Goal: Communication & Community: Answer question/provide support

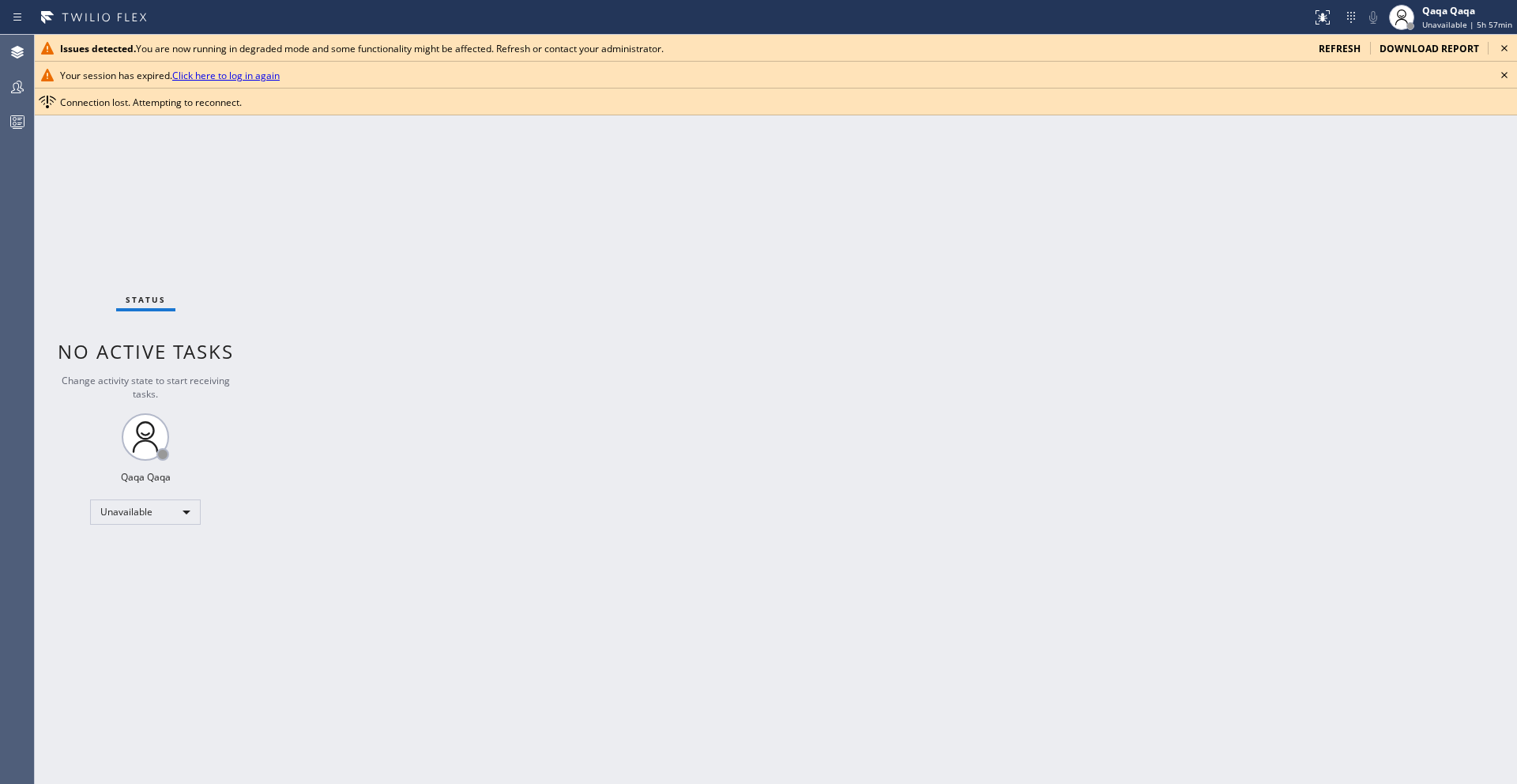
click at [200, 76] on link "Click here to log in again" at bounding box center [226, 75] width 107 height 14
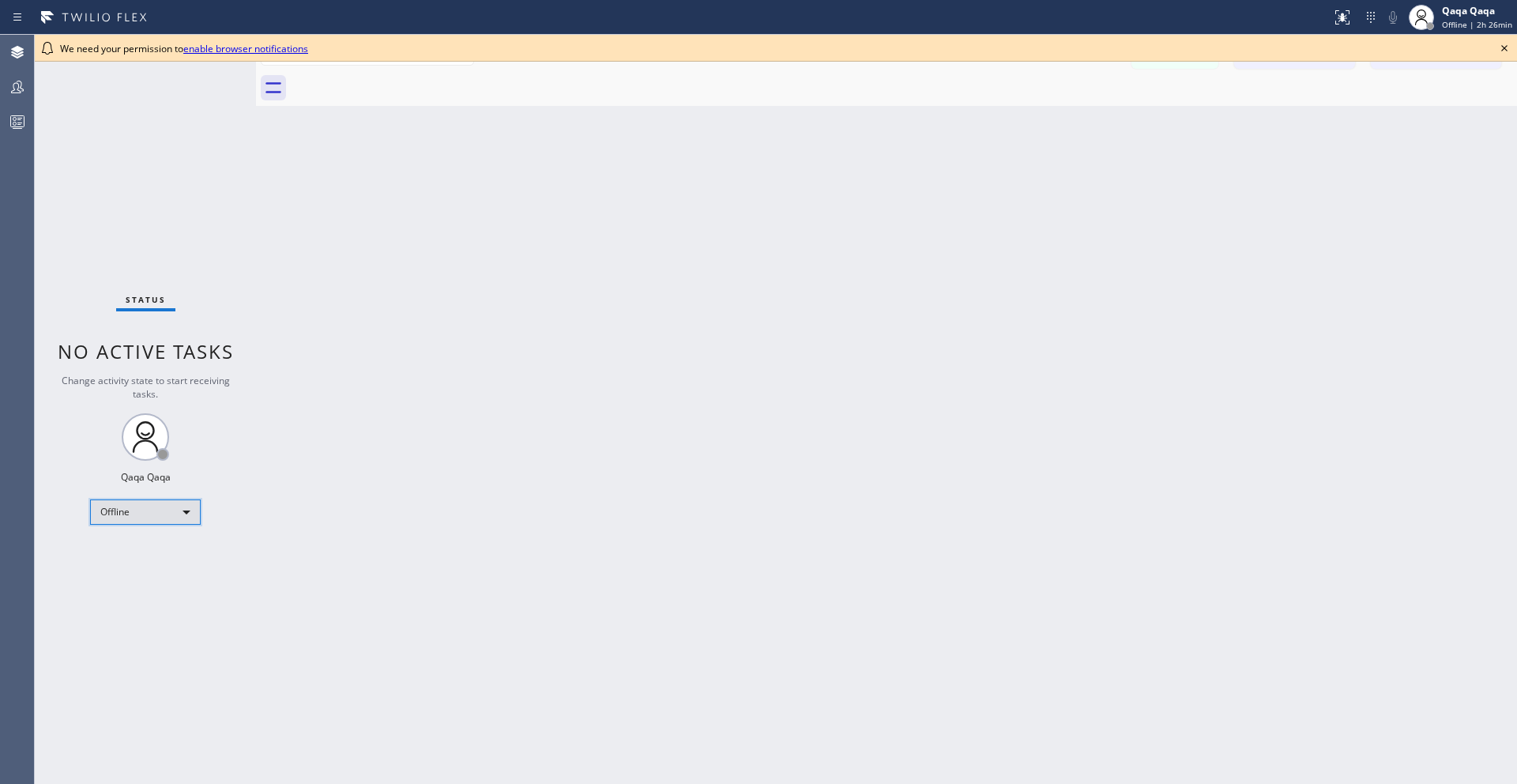
click at [147, 510] on div "Offline" at bounding box center [145, 511] width 110 height 25
click at [140, 574] on li "Unavailable" at bounding box center [144, 573] width 107 height 19
click at [1504, 44] on icon at bounding box center [1504, 48] width 19 height 19
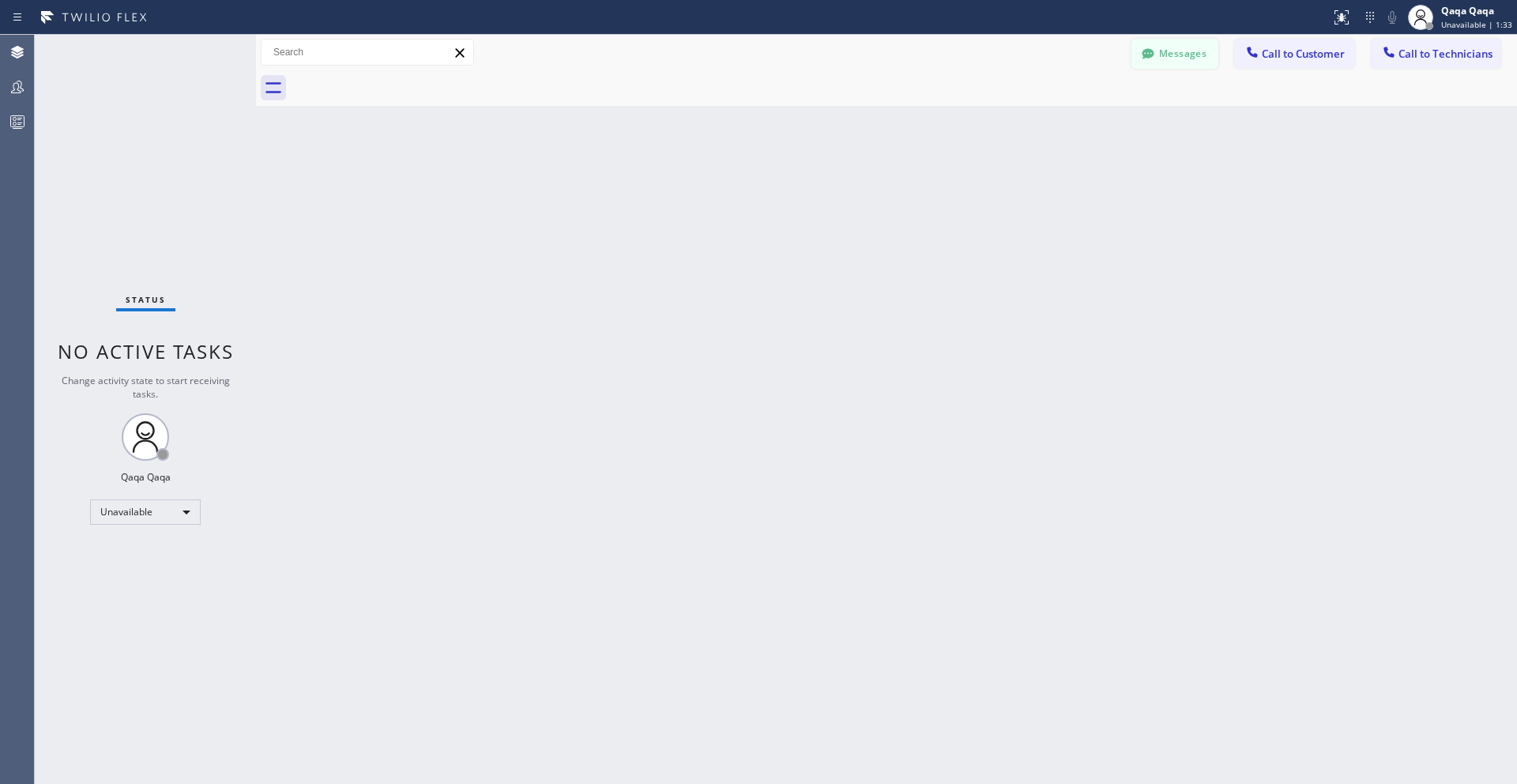
click at [1169, 54] on button "Messages" at bounding box center [1174, 54] width 87 height 30
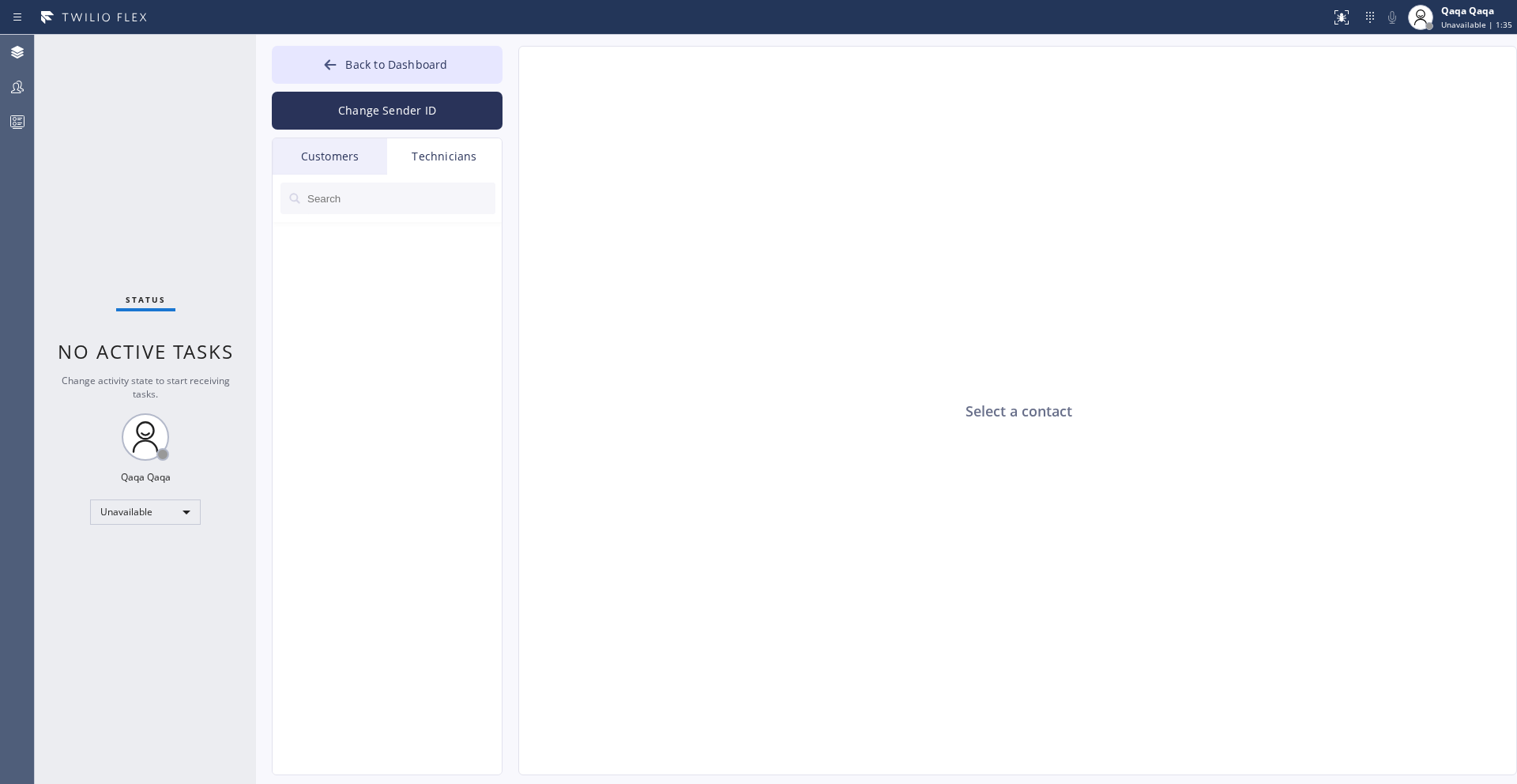
click at [330, 153] on div "Customers" at bounding box center [330, 156] width 114 height 37
click at [351, 210] on input "text" at bounding box center [401, 198] width 190 height 32
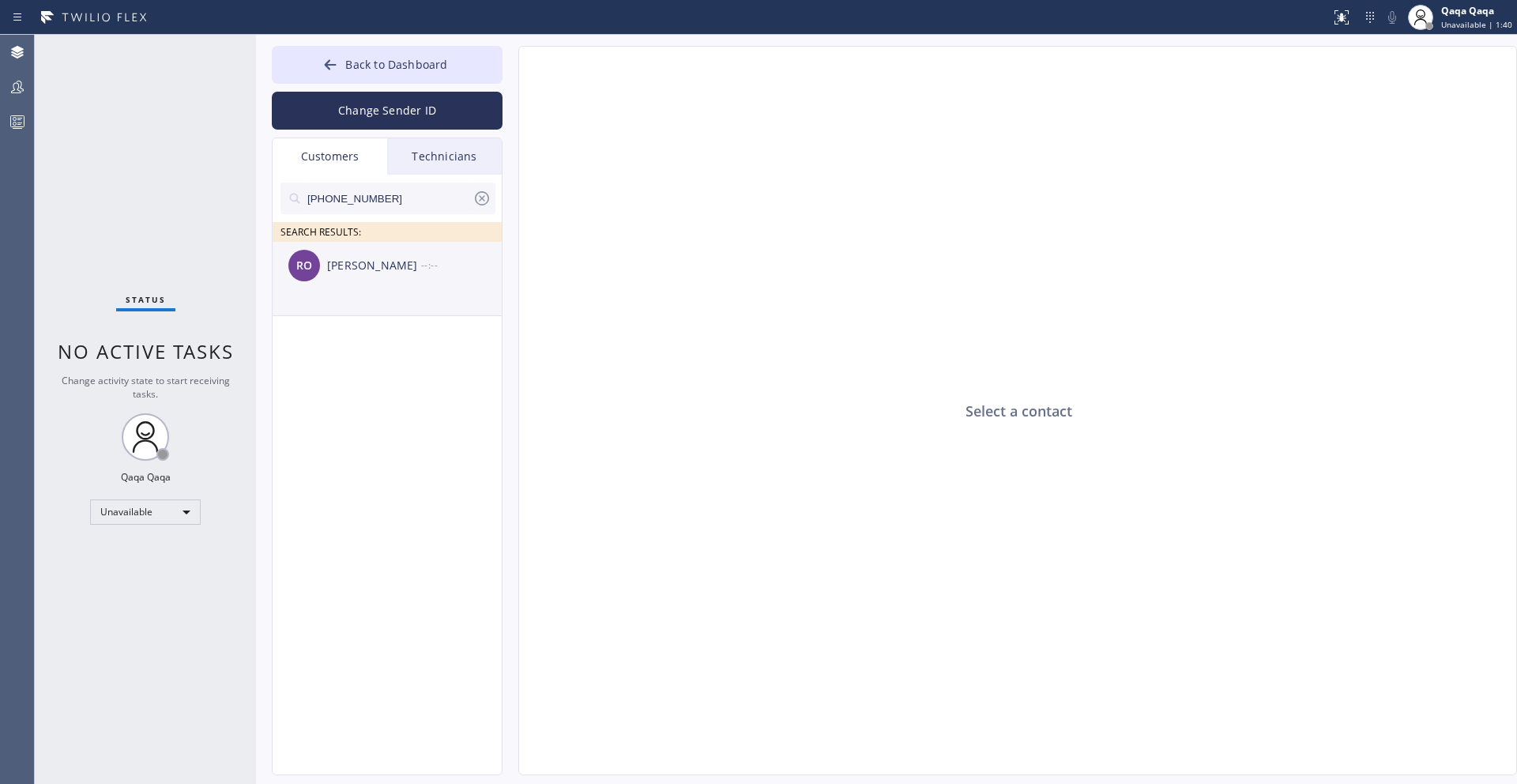
click at [364, 262] on div "[PERSON_NAME]" at bounding box center [374, 265] width 94 height 18
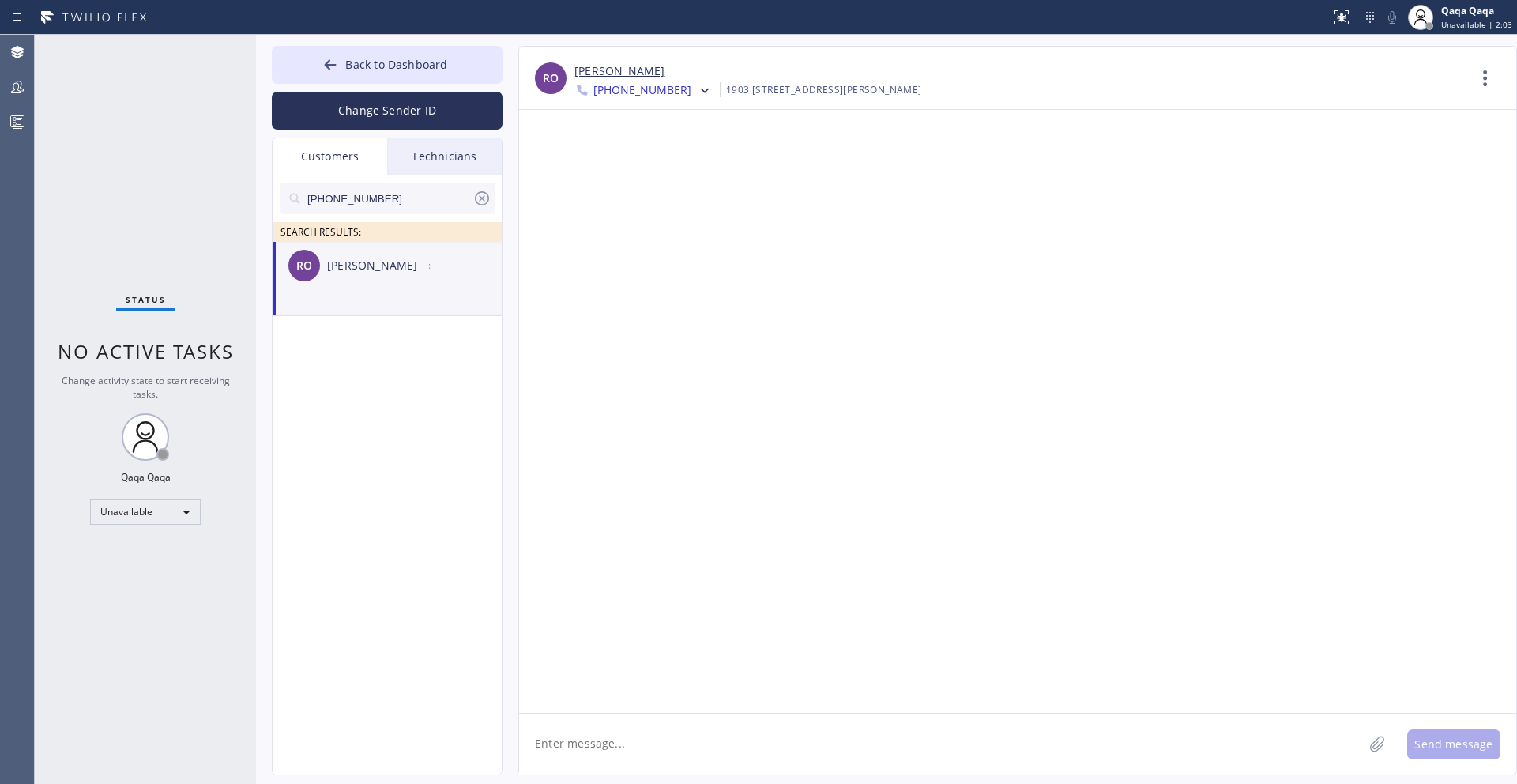
click at [627, 749] on textarea at bounding box center [942, 743] width 844 height 61
paste textarea "Hello! Our technician visited your home [DATE]. How was your experience? Please…"
type textarea "Hello! Our technician visited your home [DATE]. How was your experience? Please…"
click at [1452, 741] on button "Send message" at bounding box center [1454, 744] width 93 height 30
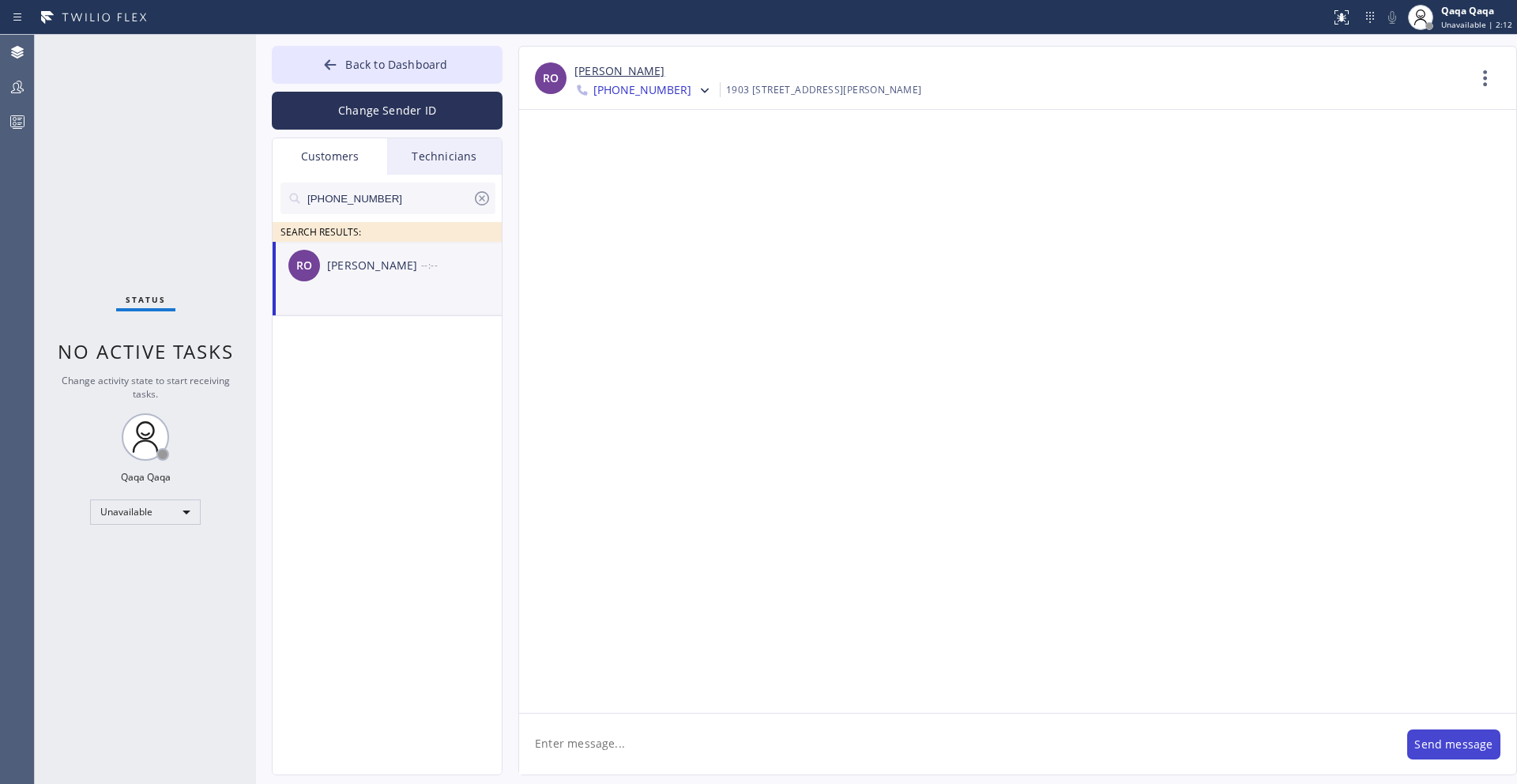
scroll to position [0, 0]
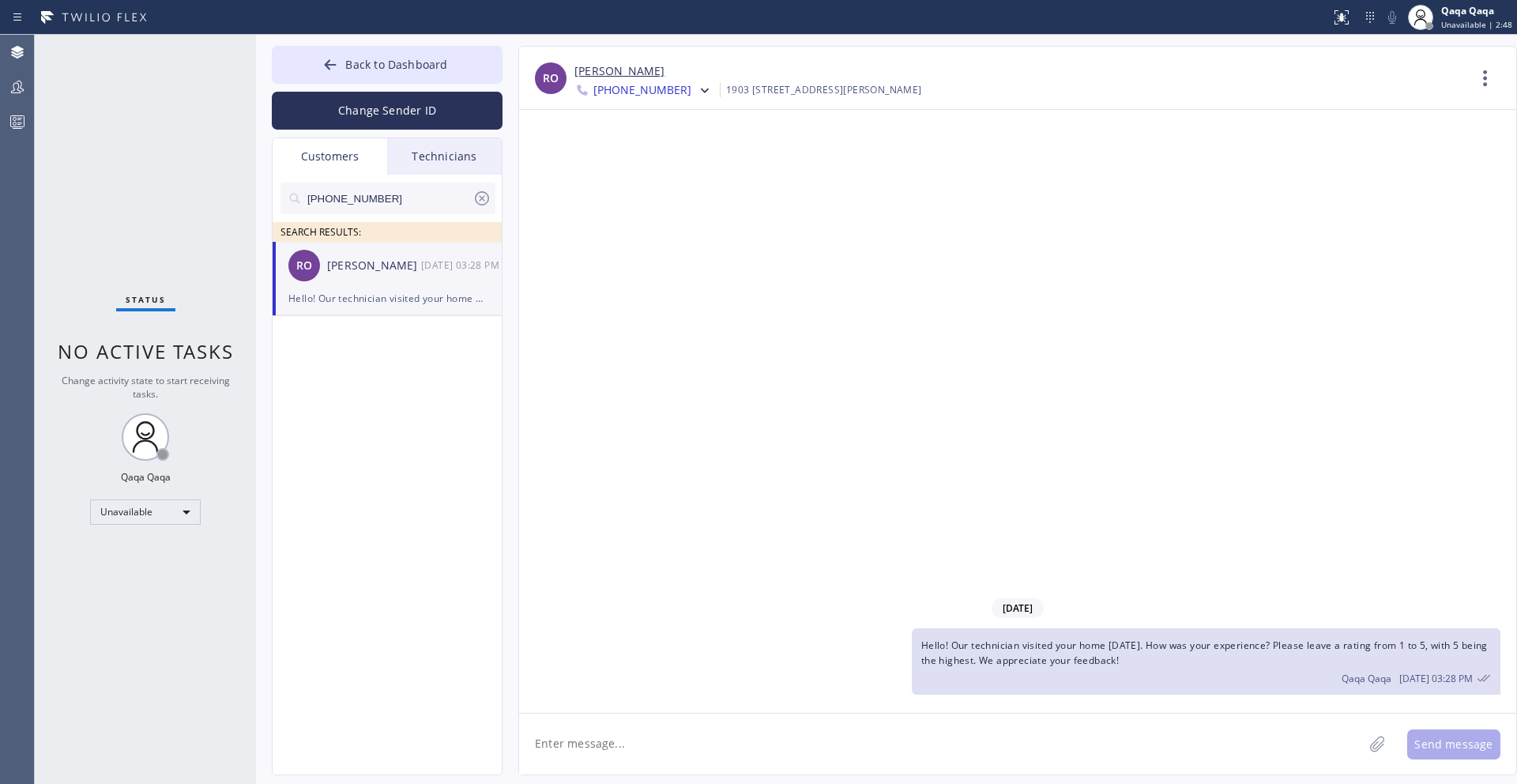
click at [474, 202] on icon at bounding box center [481, 198] width 19 height 19
click at [433, 198] on input "text" at bounding box center [401, 198] width 190 height 32
click at [373, 269] on div "[PERSON_NAME]" at bounding box center [374, 265] width 94 height 18
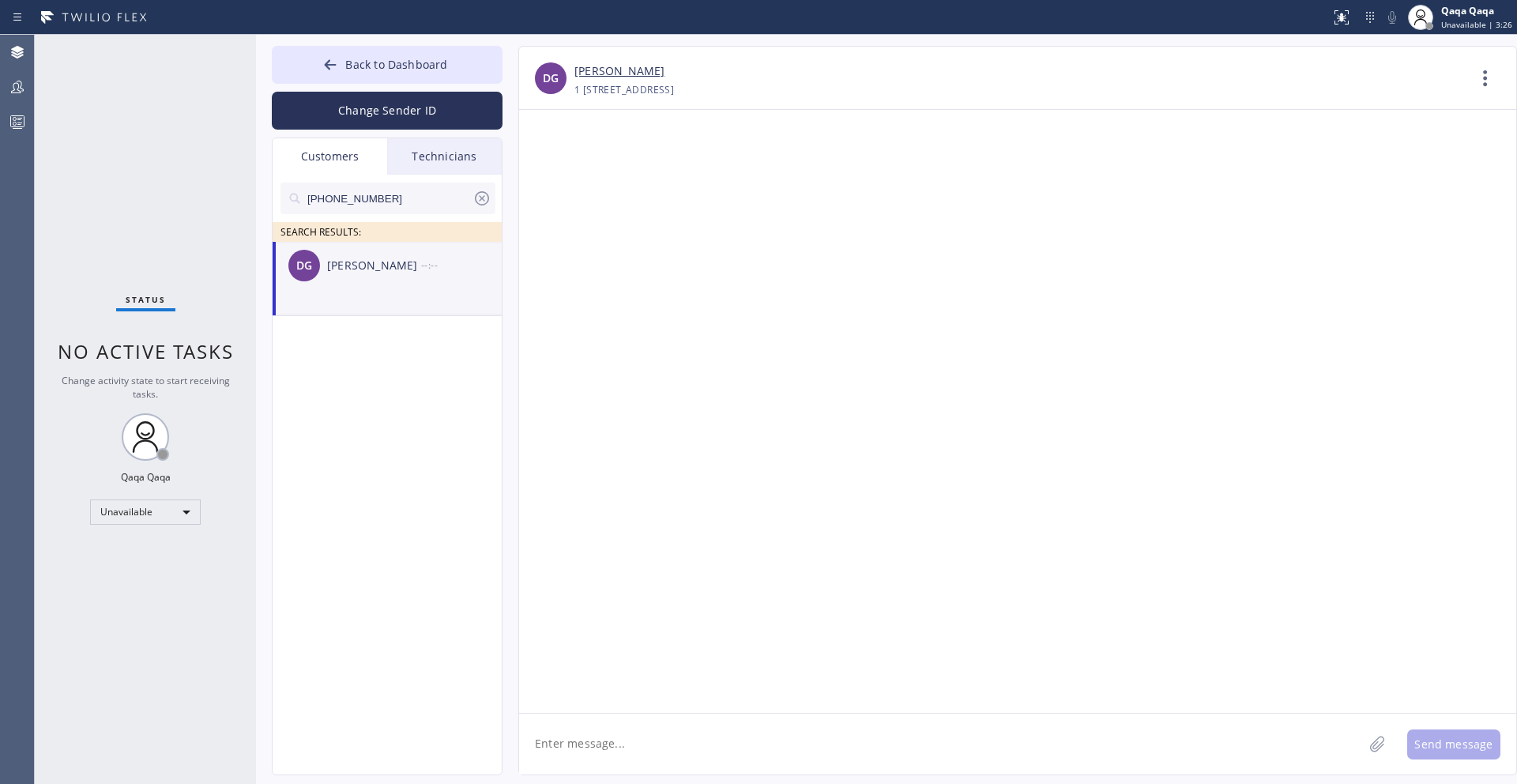
click at [386, 265] on div "[PERSON_NAME]" at bounding box center [374, 265] width 94 height 18
click at [615, 751] on textarea at bounding box center [942, 743] width 844 height 61
paste textarea "Hello! Our technician visited your home [DATE]. How was your experience? Please…"
type textarea "Hello! Our technician visited your home [DATE]. How was your experience? Please…"
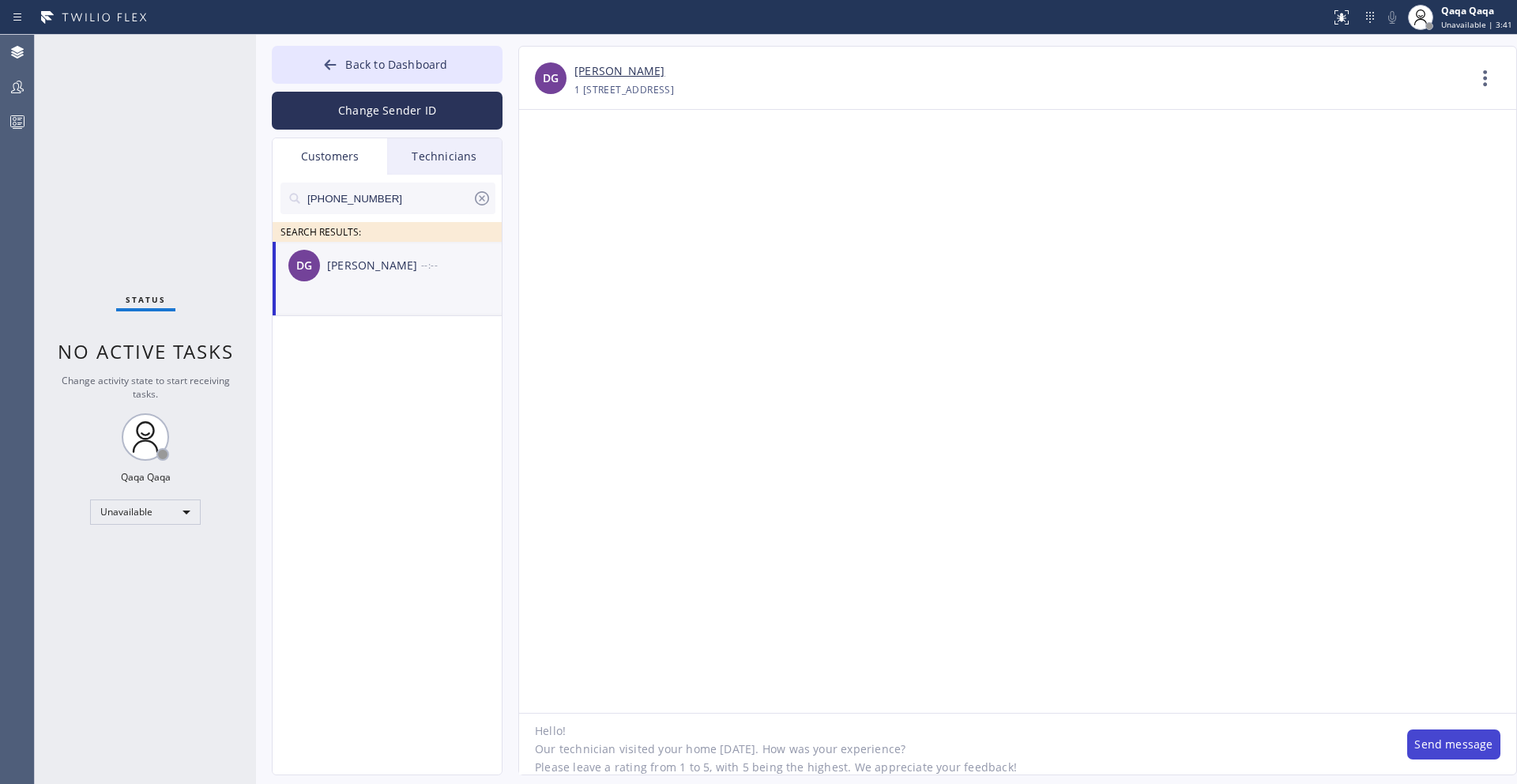
click at [1473, 734] on button "Send message" at bounding box center [1454, 744] width 93 height 30
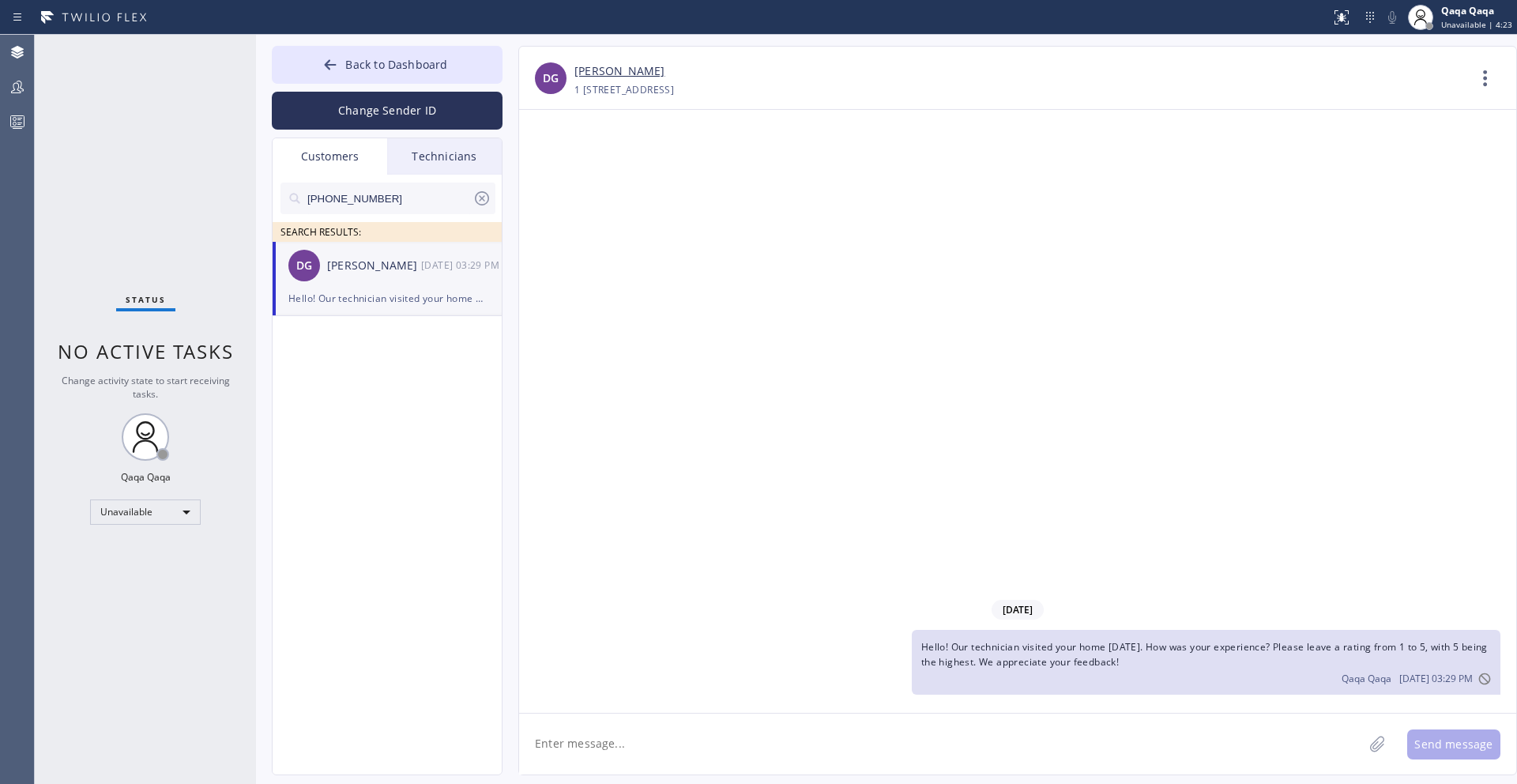
click at [338, 155] on div "Customers" at bounding box center [330, 156] width 114 height 37
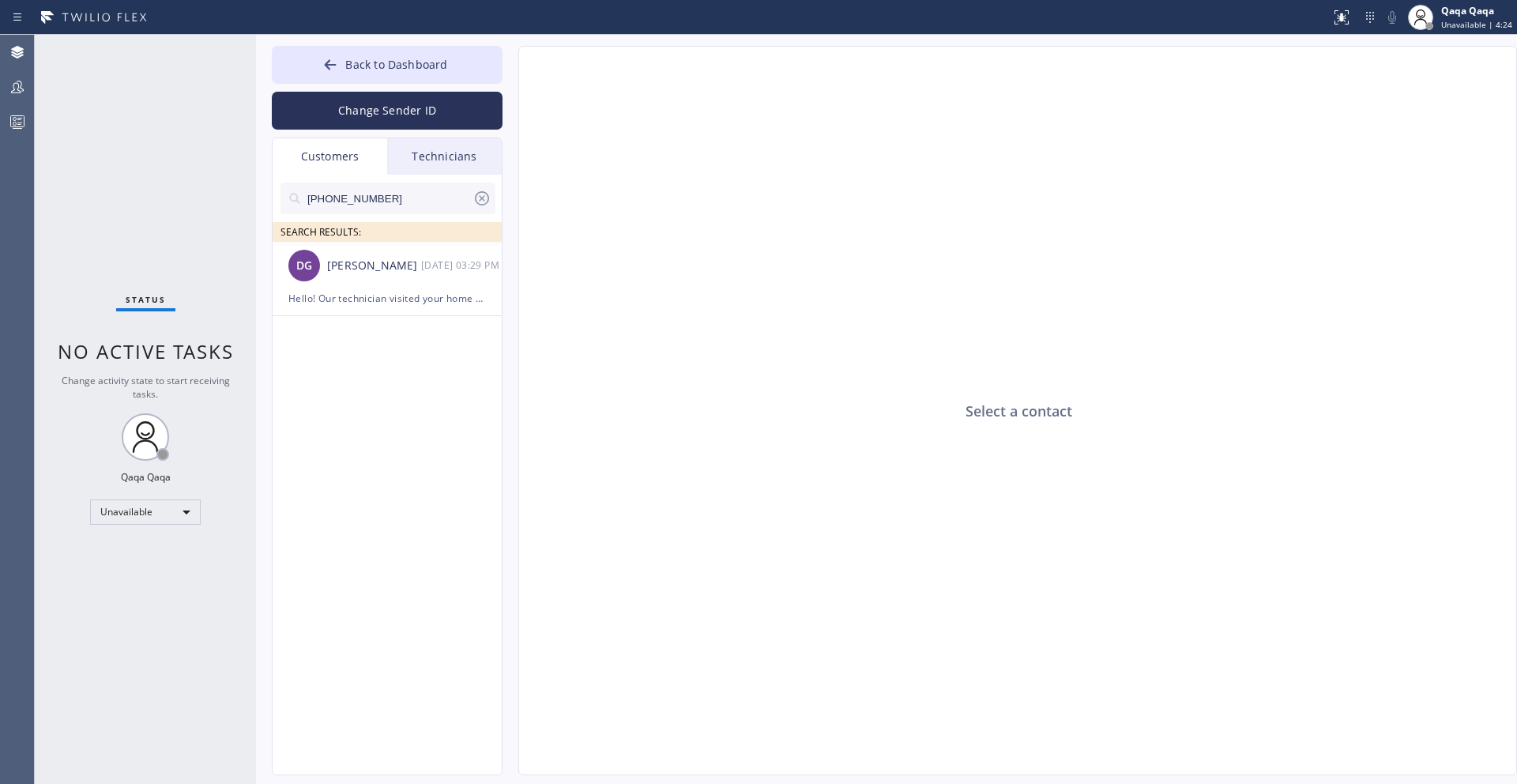
click at [482, 200] on icon at bounding box center [481, 198] width 19 height 19
click at [331, 154] on div "Customers" at bounding box center [330, 156] width 114 height 37
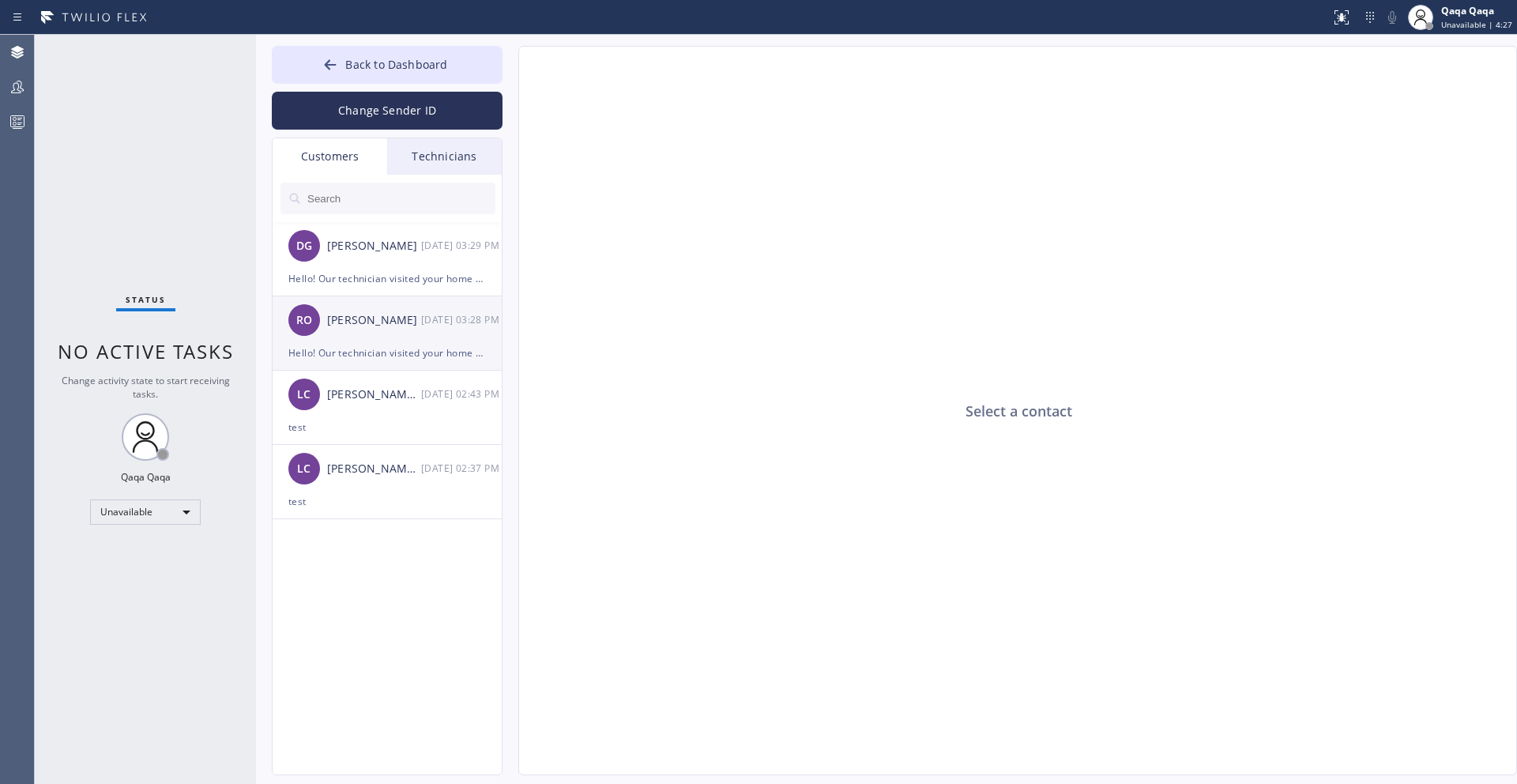
click at [380, 333] on div "RO [PERSON_NAME] [DATE] 03:28 PM" at bounding box center [388, 320] width 231 height 47
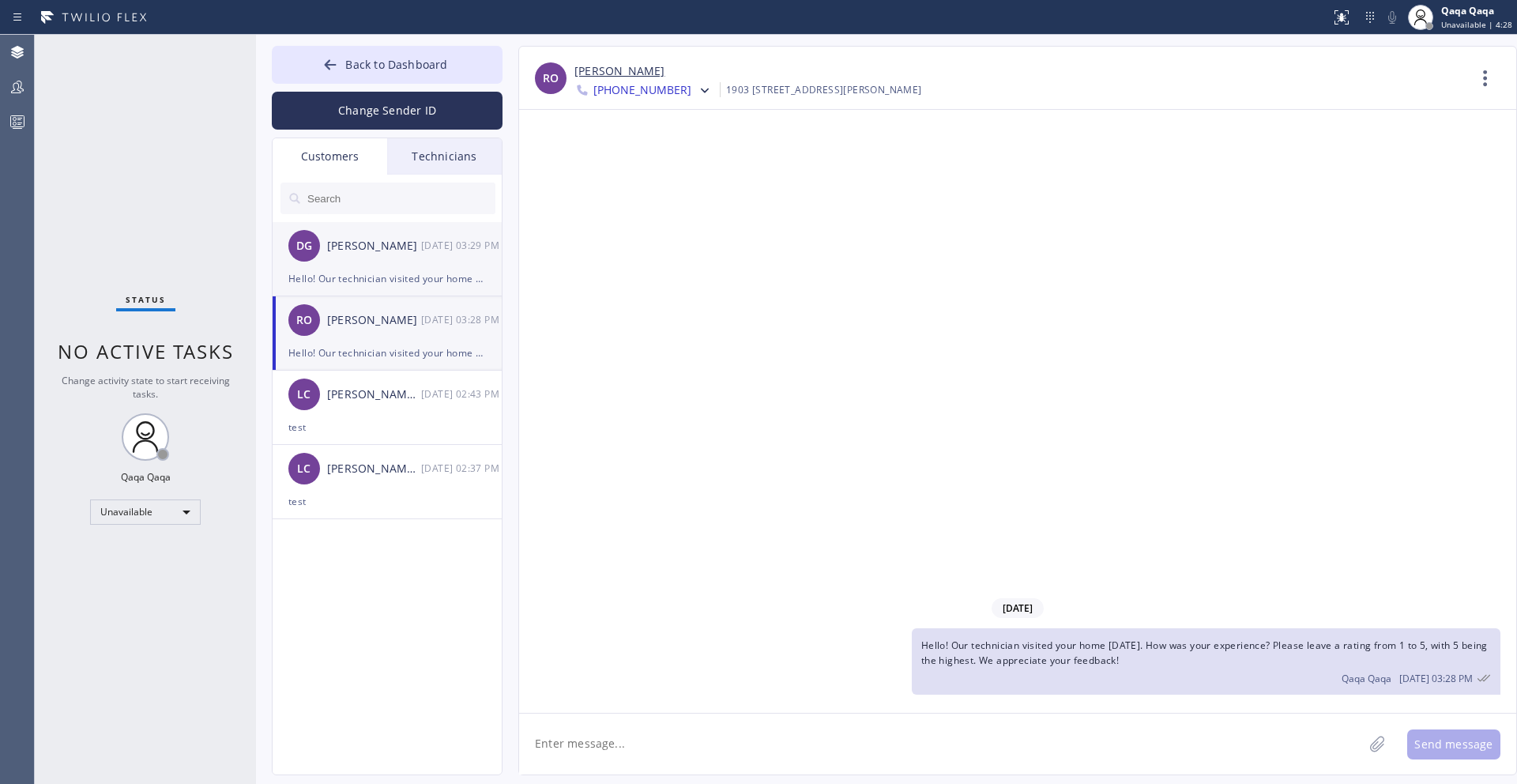
click at [393, 271] on div "Hello! Our technician visited your home [DATE]. How was your experience? Please…" at bounding box center [386, 278] width 197 height 18
click at [330, 198] on input "text" at bounding box center [401, 198] width 190 height 32
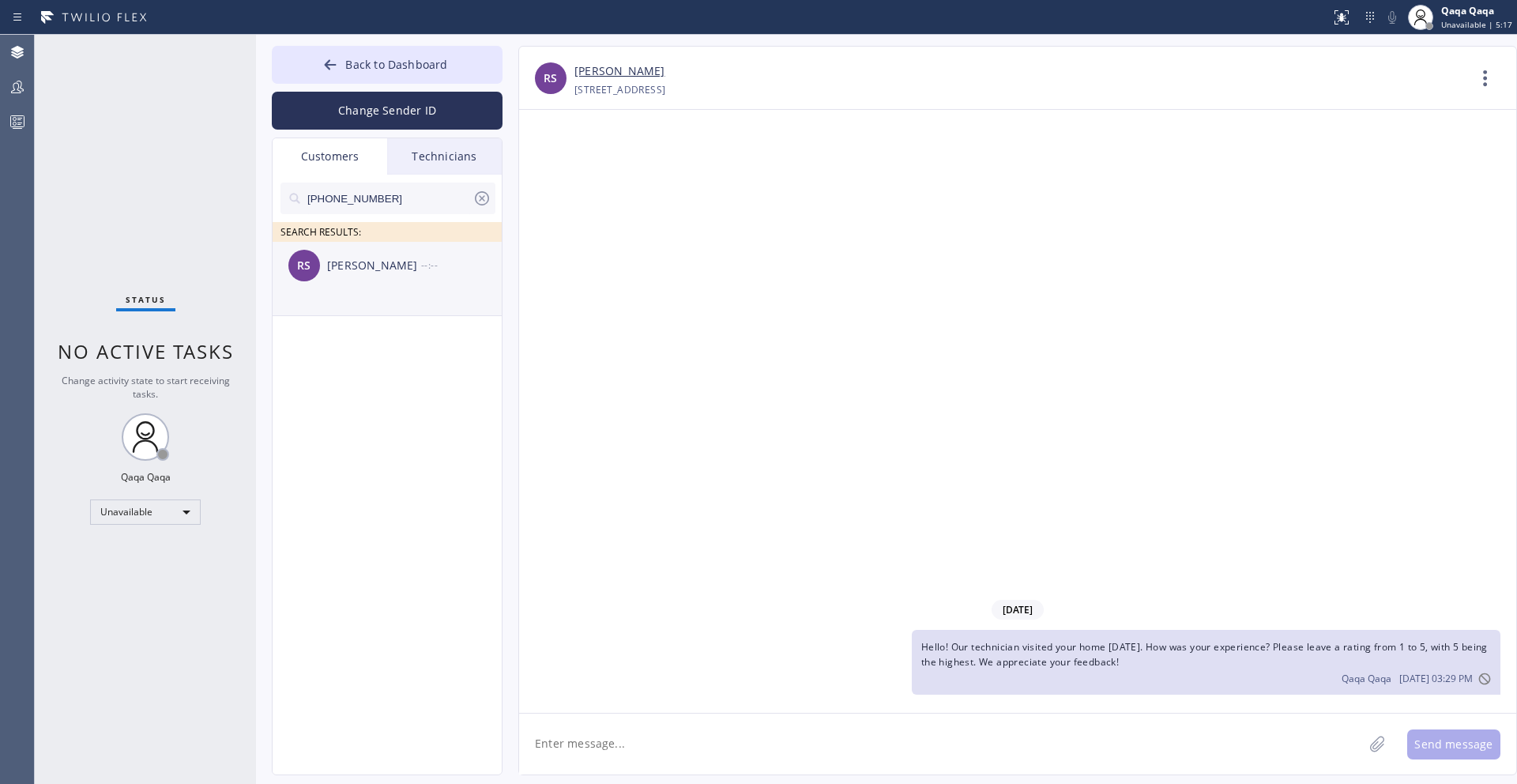
click at [368, 269] on div "[PERSON_NAME]" at bounding box center [374, 265] width 94 height 18
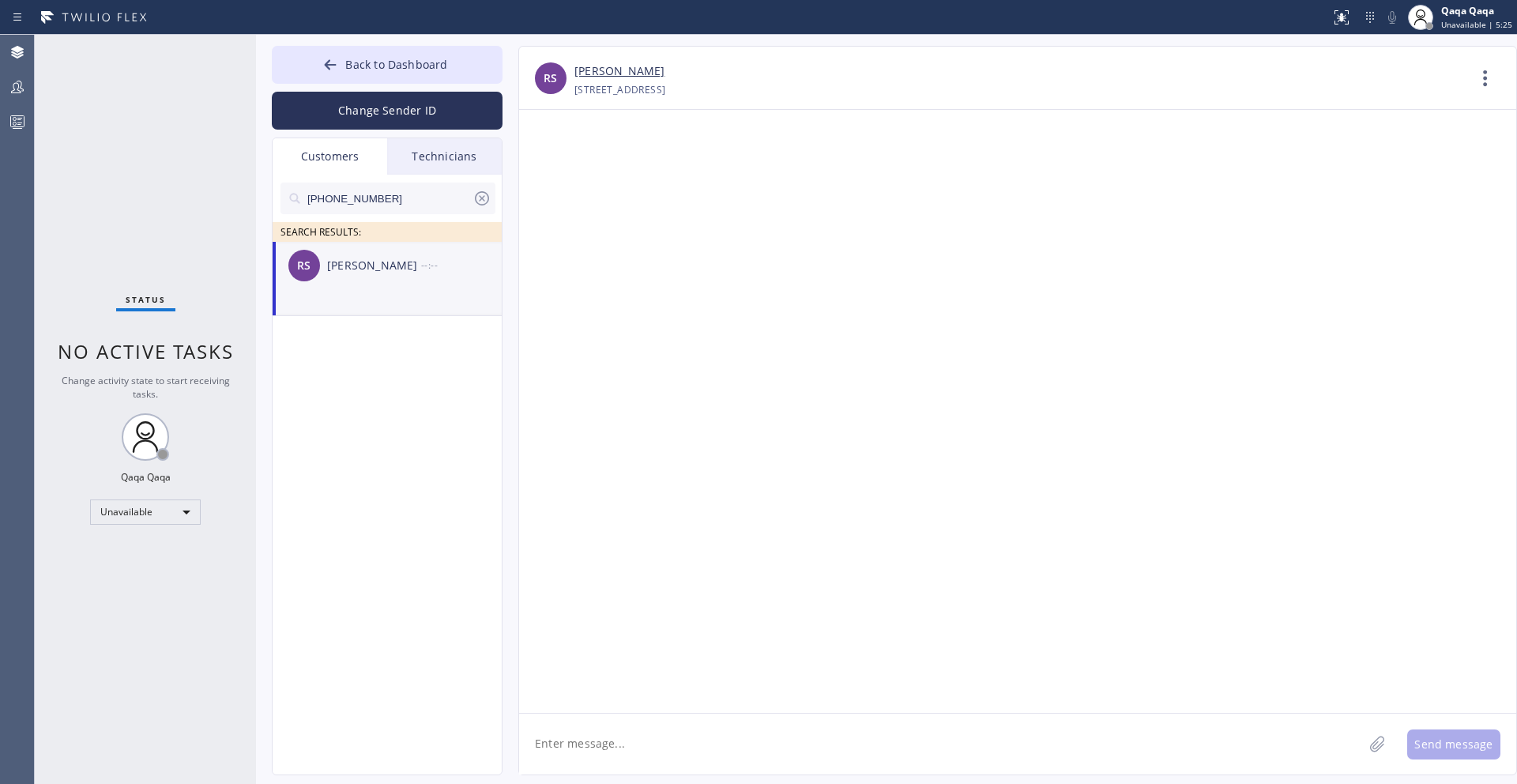
click at [626, 738] on textarea at bounding box center [942, 743] width 844 height 61
paste textarea "Hello! Our technician visited your home [DATE]. How was your experience? Please…"
type textarea "Hello! Our technician visited your home [DATE]. How was your experience? Please…"
click at [1437, 747] on button "Send message" at bounding box center [1454, 744] width 93 height 30
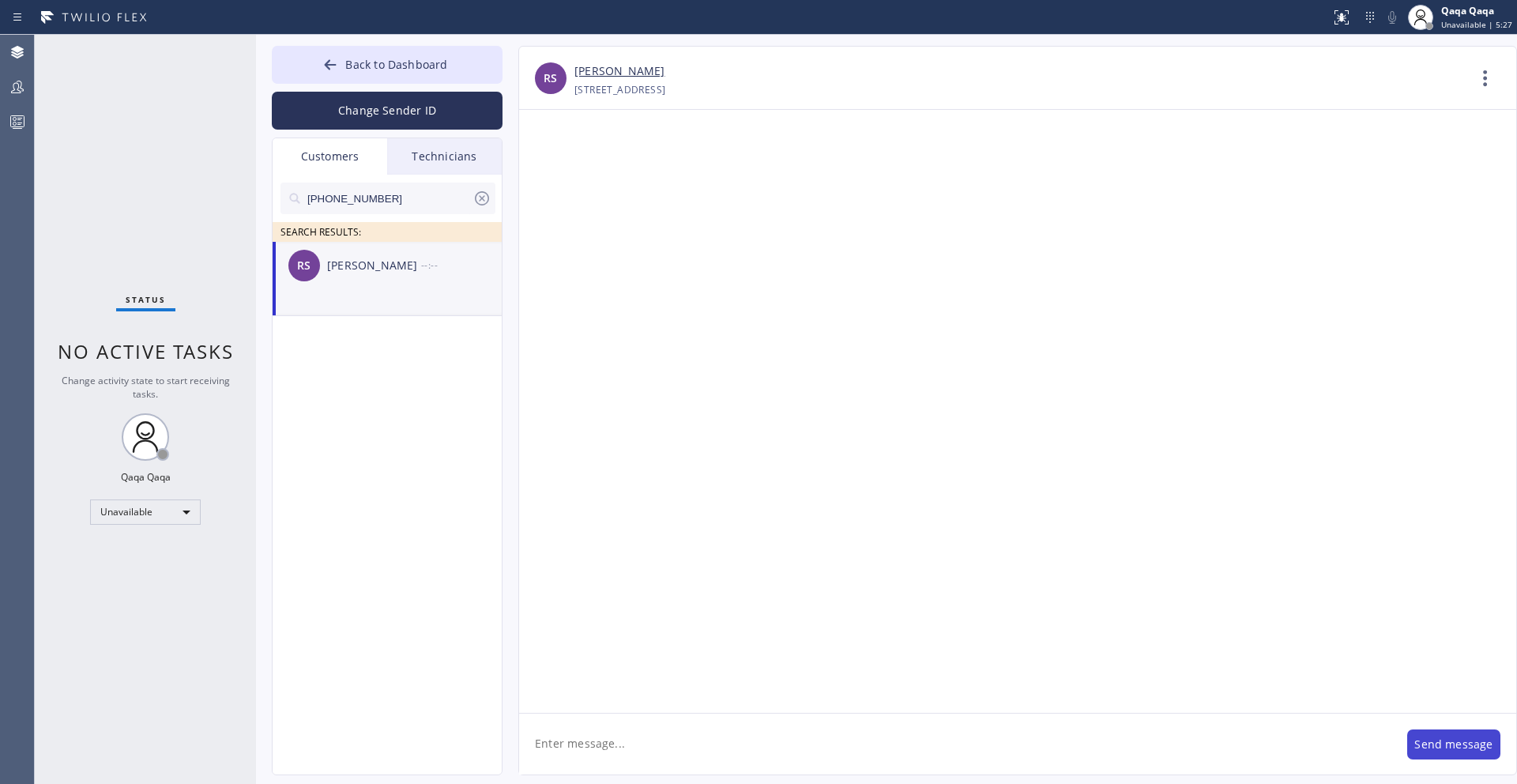
scroll to position [0, 0]
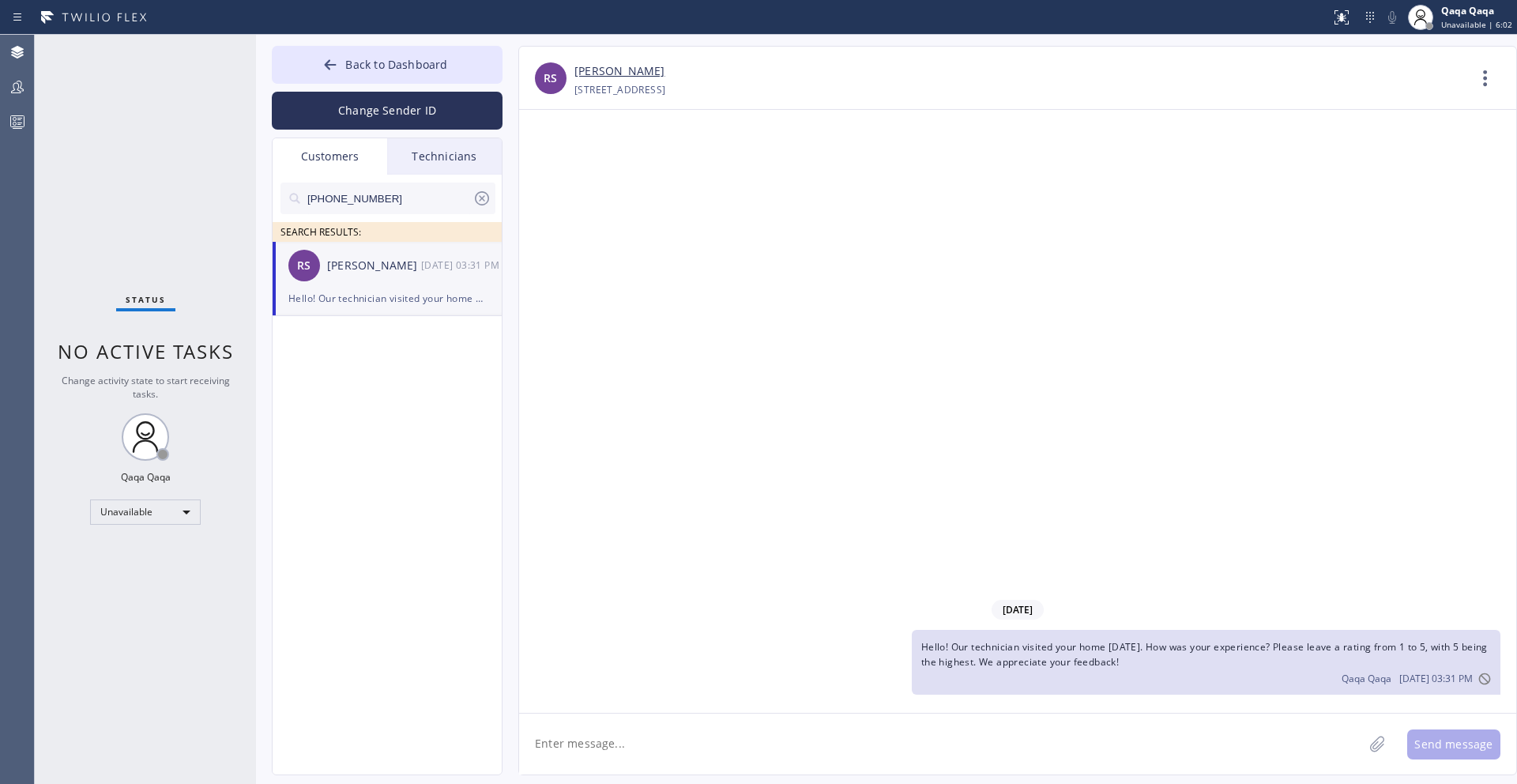
click at [390, 201] on input "[PHONE_NUMBER]" at bounding box center [389, 198] width 166 height 32
click at [482, 200] on icon at bounding box center [481, 198] width 19 height 19
click at [425, 204] on input "text" at bounding box center [401, 198] width 190 height 32
click at [373, 272] on div "[PERSON_NAME]" at bounding box center [374, 265] width 94 height 18
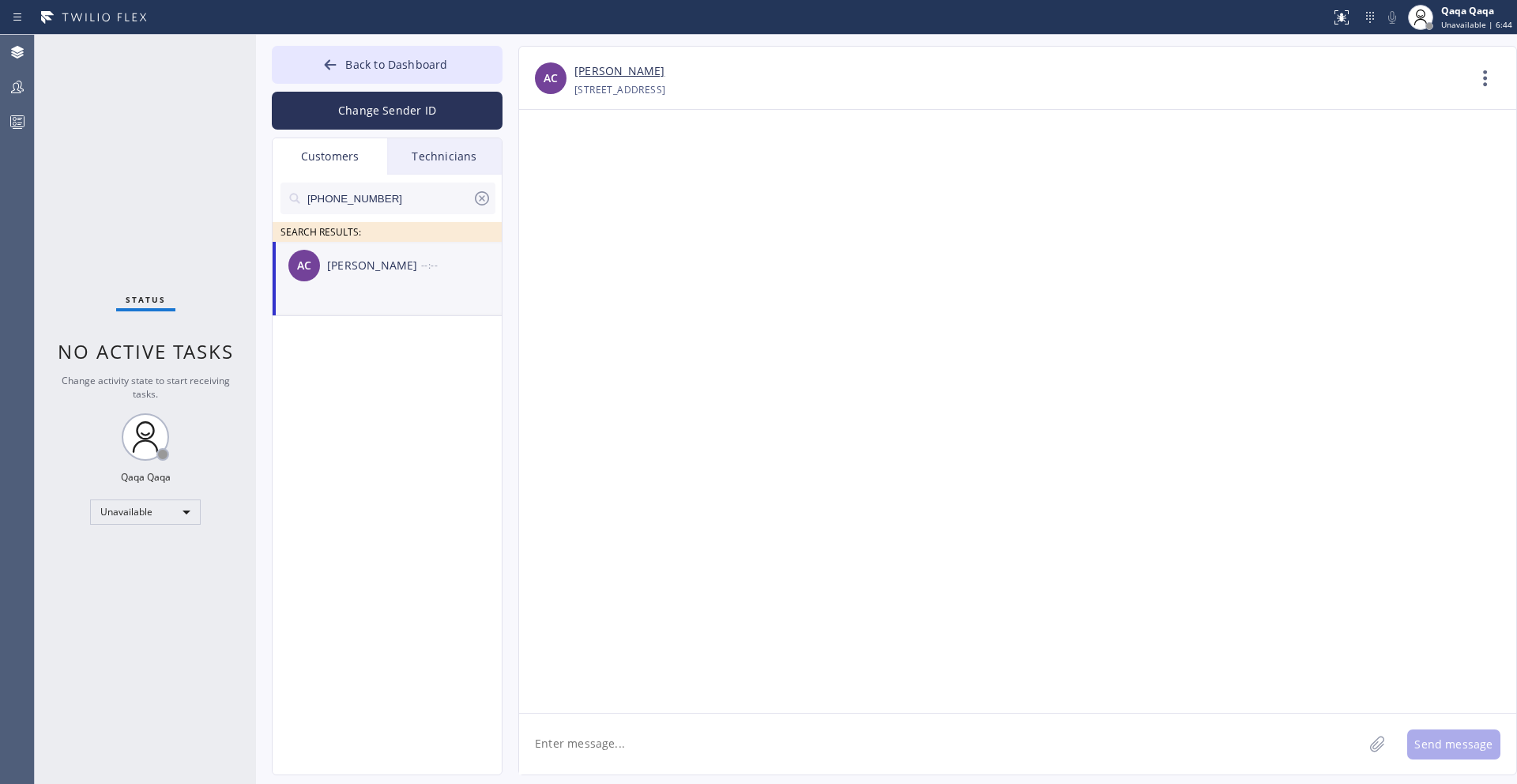
click at [692, 740] on textarea at bounding box center [942, 743] width 844 height 61
paste textarea "Hello! Our technician visited your home [DATE]. How was your experience? Please…"
type textarea "Hello! Our technician visited your home [DATE]. How was your experience? Please…"
click at [1446, 750] on button "Send message" at bounding box center [1454, 744] width 93 height 30
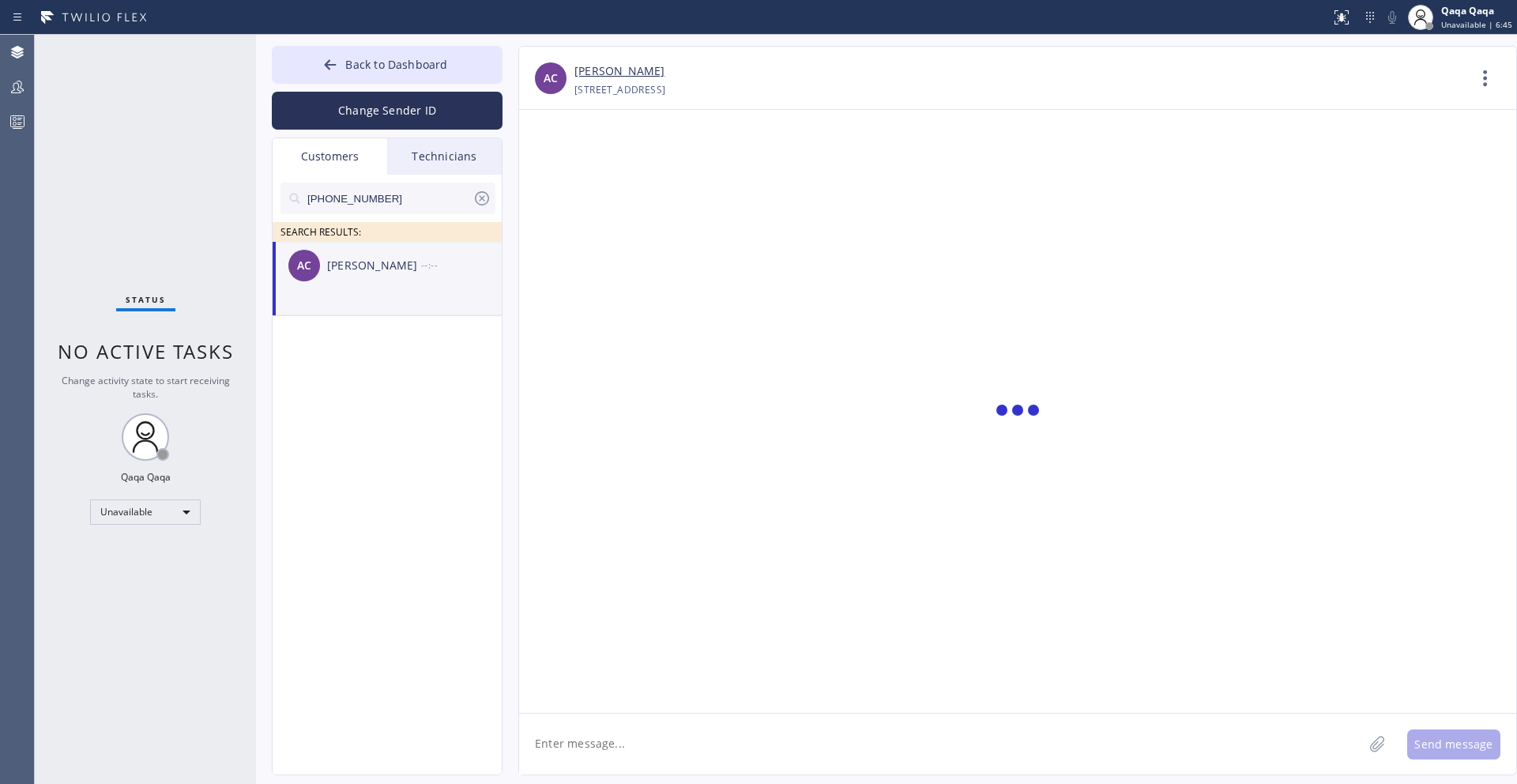
scroll to position [0, 0]
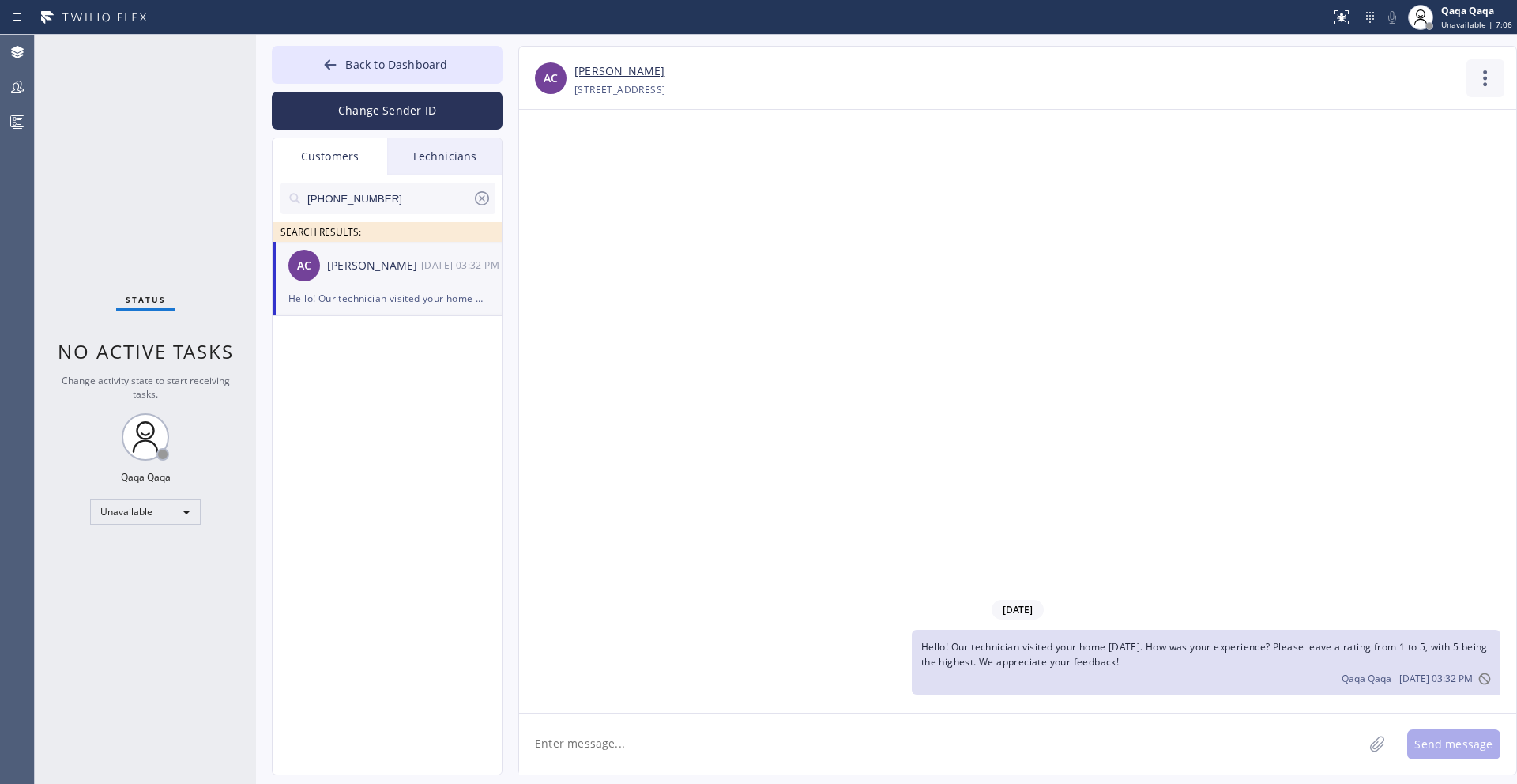
click at [1479, 77] on icon at bounding box center [1485, 78] width 38 height 38
click at [1354, 121] on li "Contact Full Information" at bounding box center [1390, 121] width 229 height 41
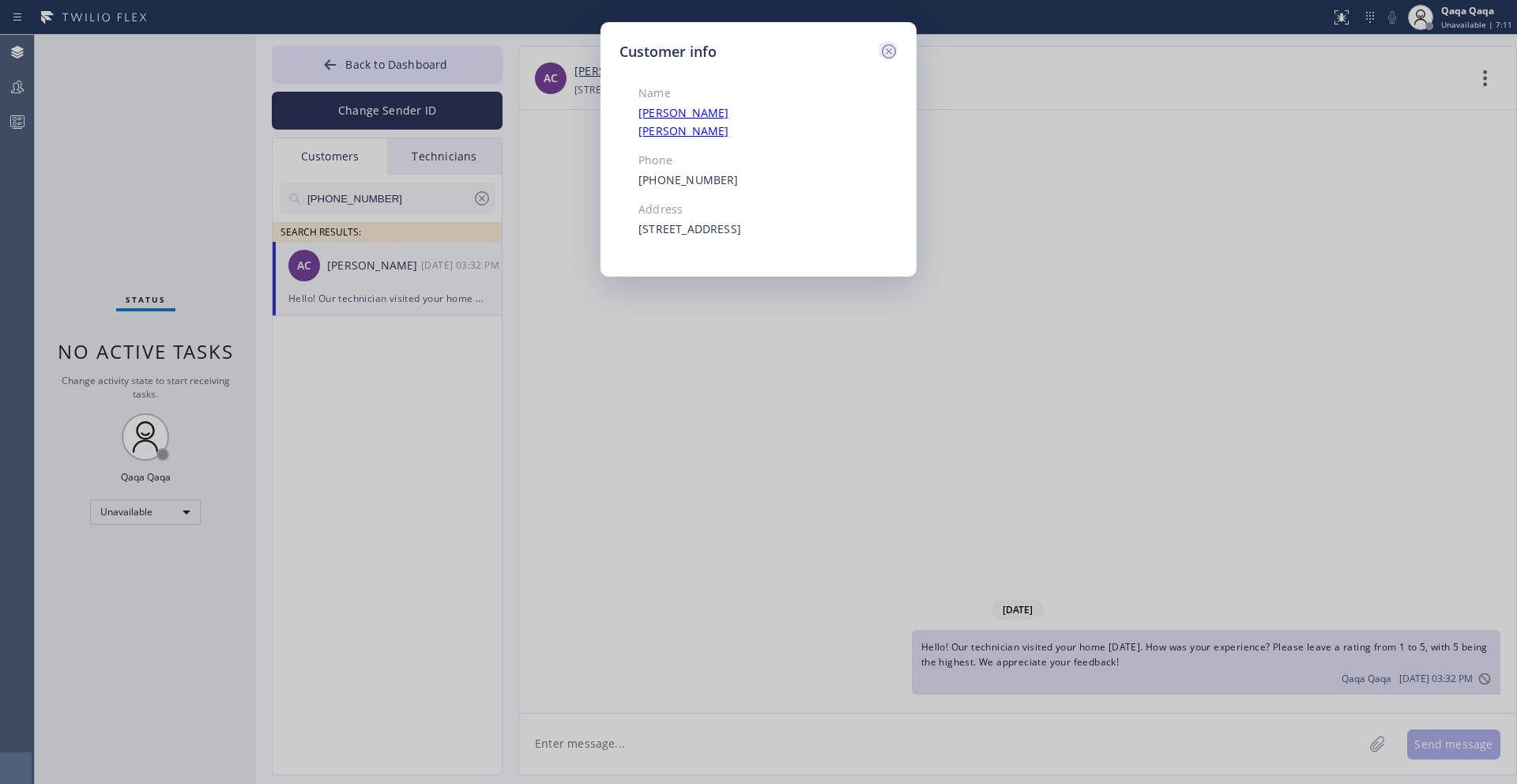
click at [889, 51] on icon at bounding box center [889, 52] width 15 height 15
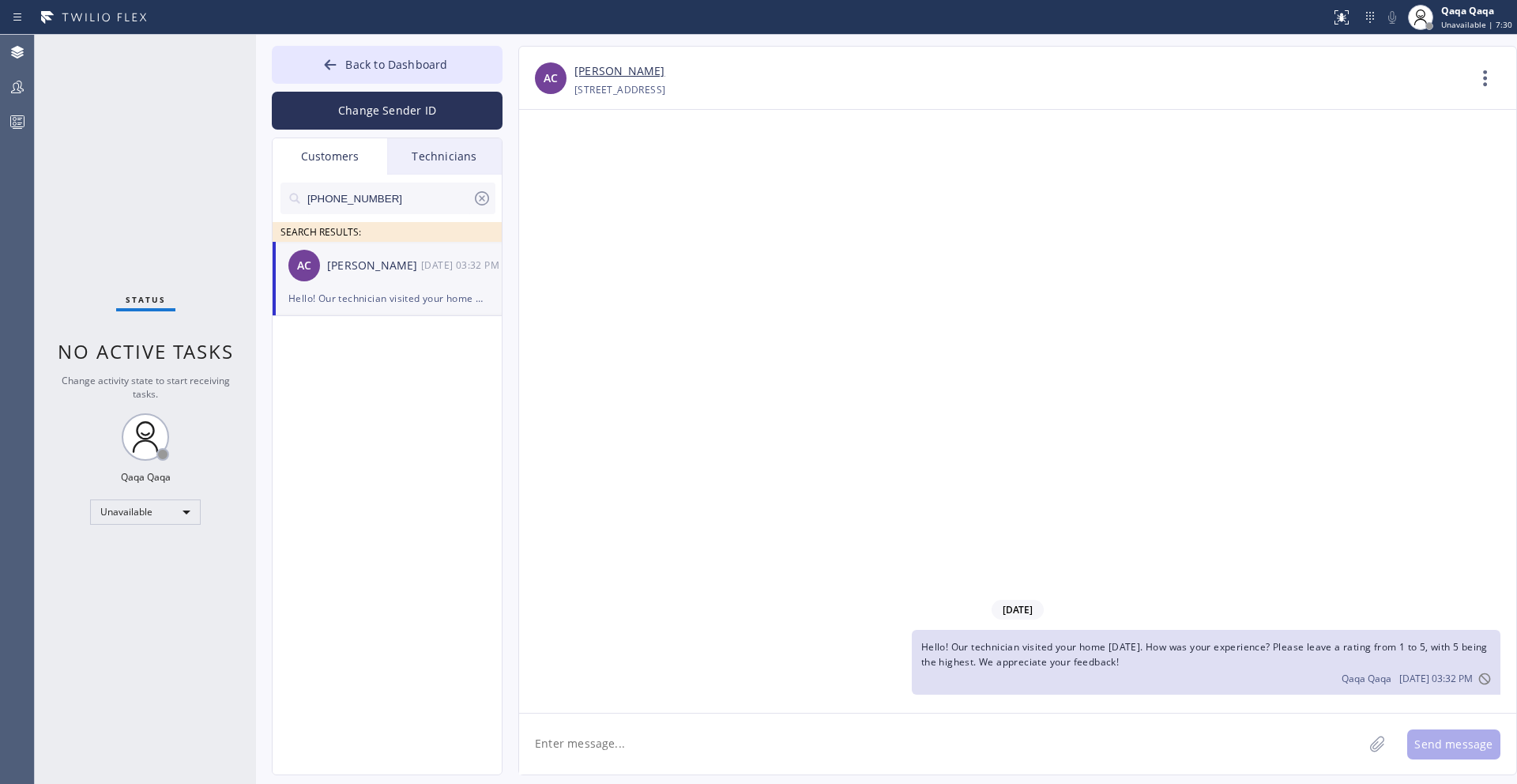
click at [432, 191] on input "[PHONE_NUMBER]" at bounding box center [389, 198] width 166 height 32
click at [402, 198] on input "[PHONE_NUMBER]" at bounding box center [389, 198] width 166 height 32
paste input "312) 925-6475"
type input "[PHONE_NUMBER]"
click at [387, 269] on div "[PERSON_NAME]" at bounding box center [374, 265] width 94 height 18
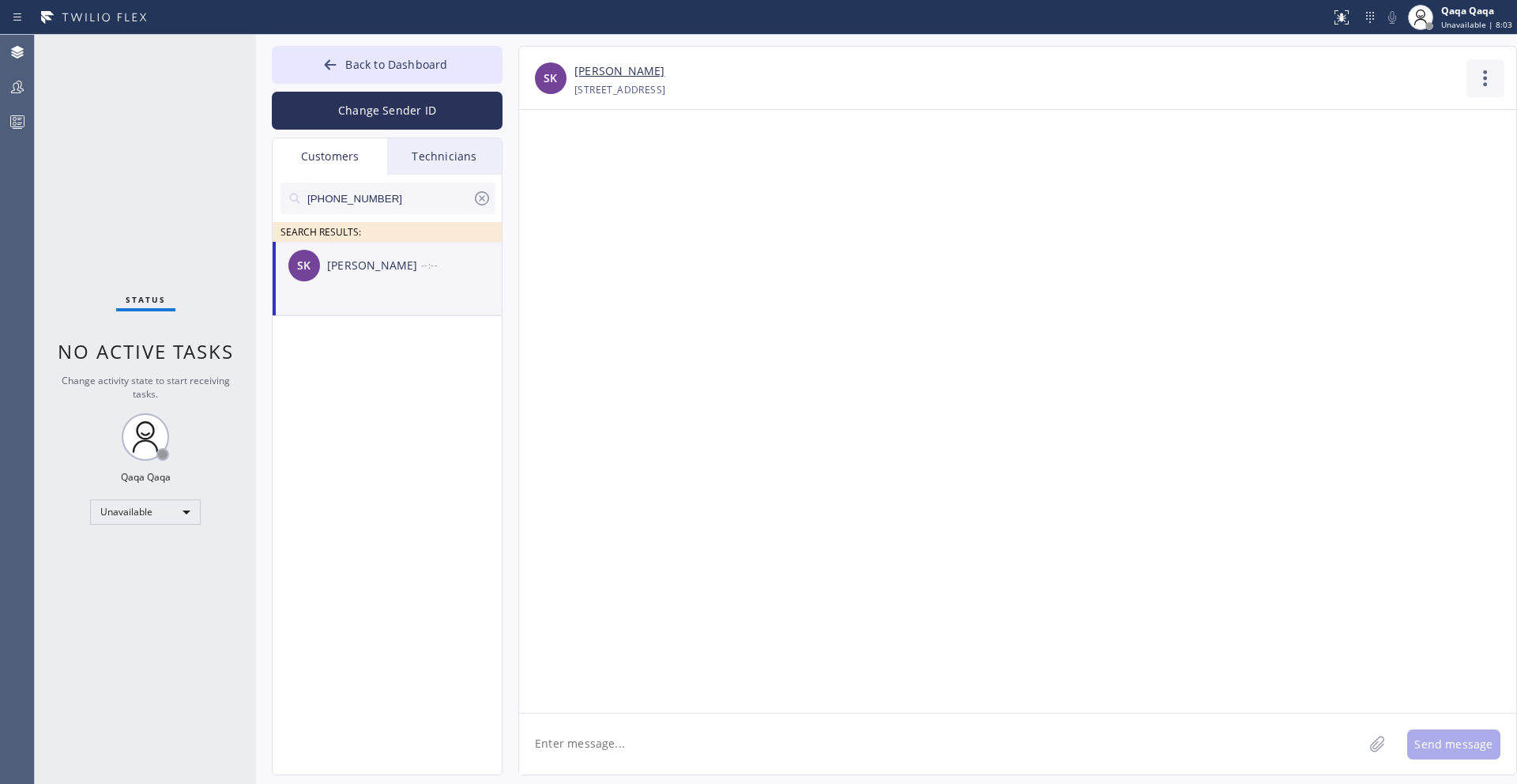
click at [1480, 84] on icon at bounding box center [1485, 78] width 38 height 38
click at [1403, 123] on li "Contact Full Information" at bounding box center [1390, 121] width 229 height 41
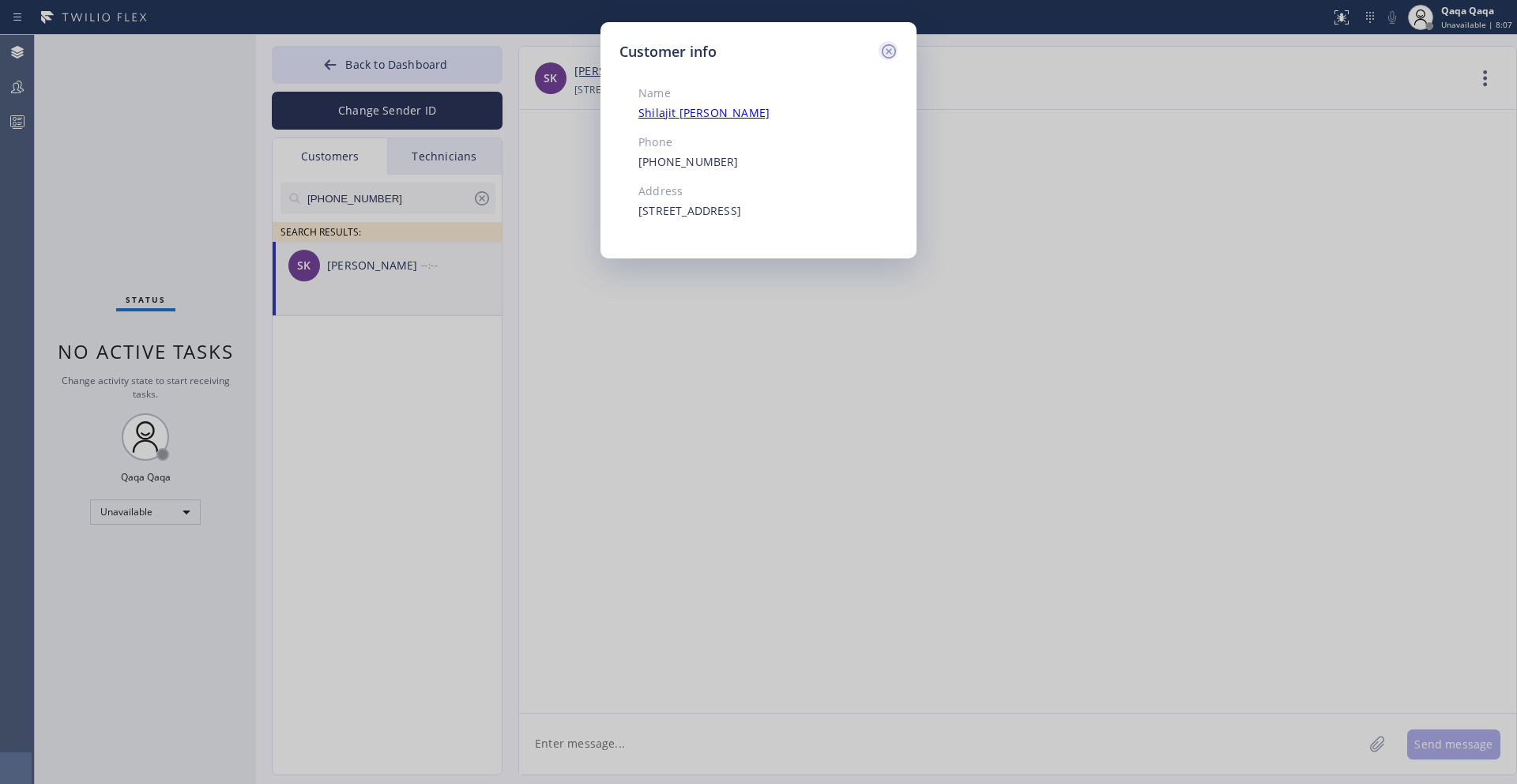
click at [887, 52] on icon at bounding box center [889, 52] width 15 height 15
click at [887, 52] on div "SK [PERSON_NAME] [PHONE_NUMBER] Choose phone number [PHONE_NUMBER] [STREET_ADDR…" at bounding box center [1018, 78] width 998 height 63
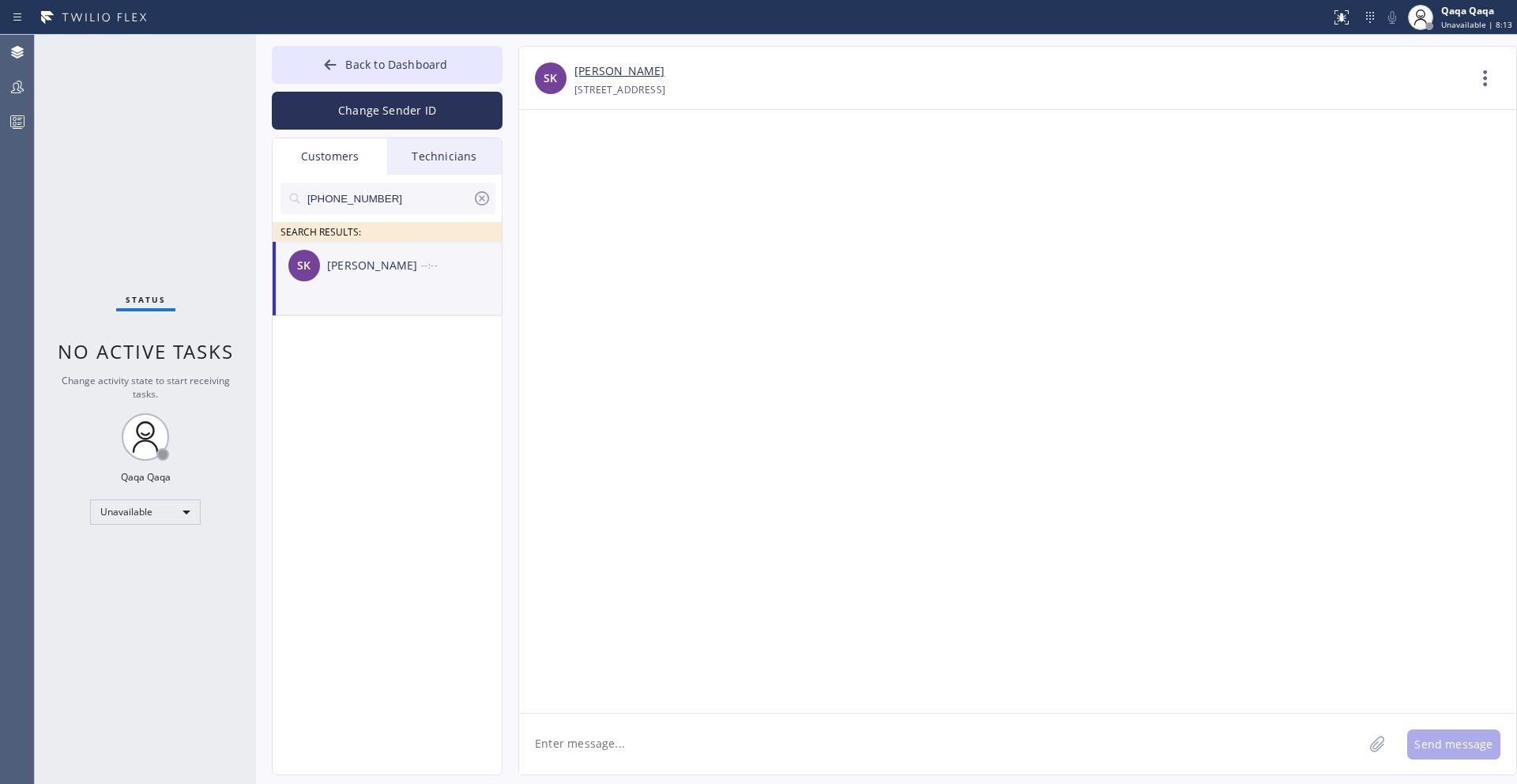
click at [721, 734] on textarea at bounding box center [942, 743] width 844 height 61
paste textarea "Hello! Our technician visited your home [DATE]. How was your experience? Please…"
type textarea "Hello! Our technician visited your home [DATE]. How was your experience? Please…"
click at [1435, 756] on button "Send message" at bounding box center [1454, 744] width 93 height 30
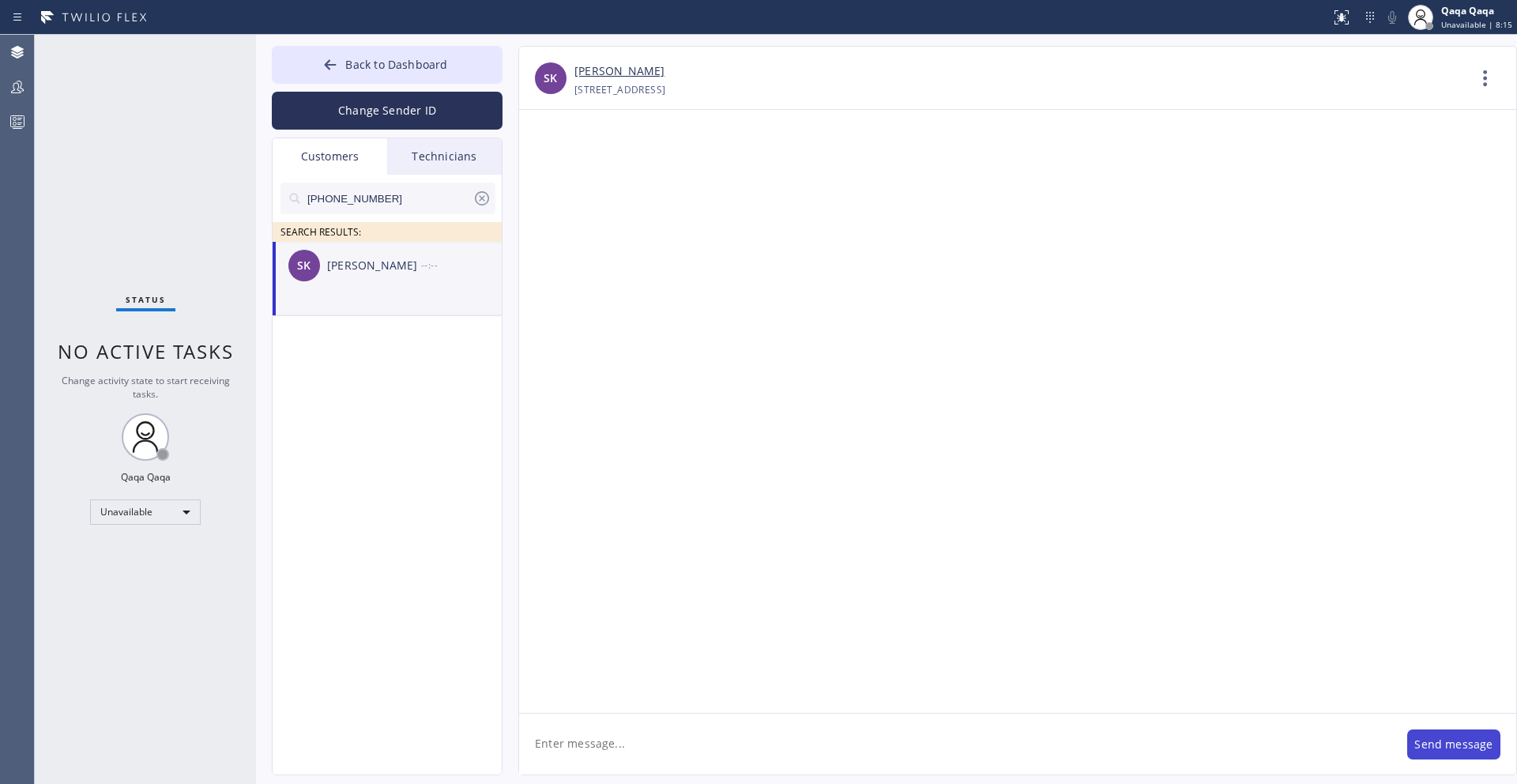
scroll to position [0, 0]
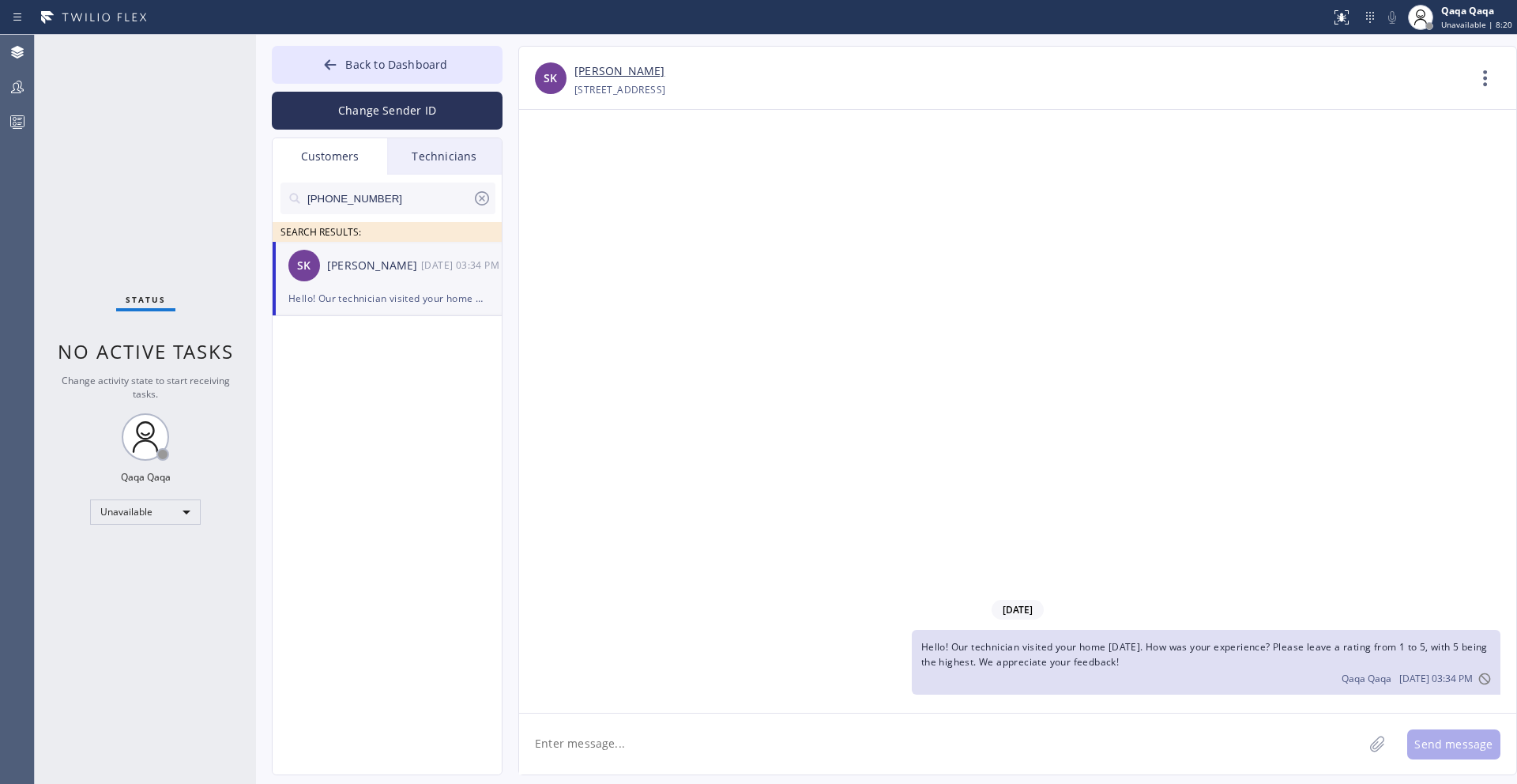
click at [487, 201] on icon at bounding box center [482, 199] width 15 height 15
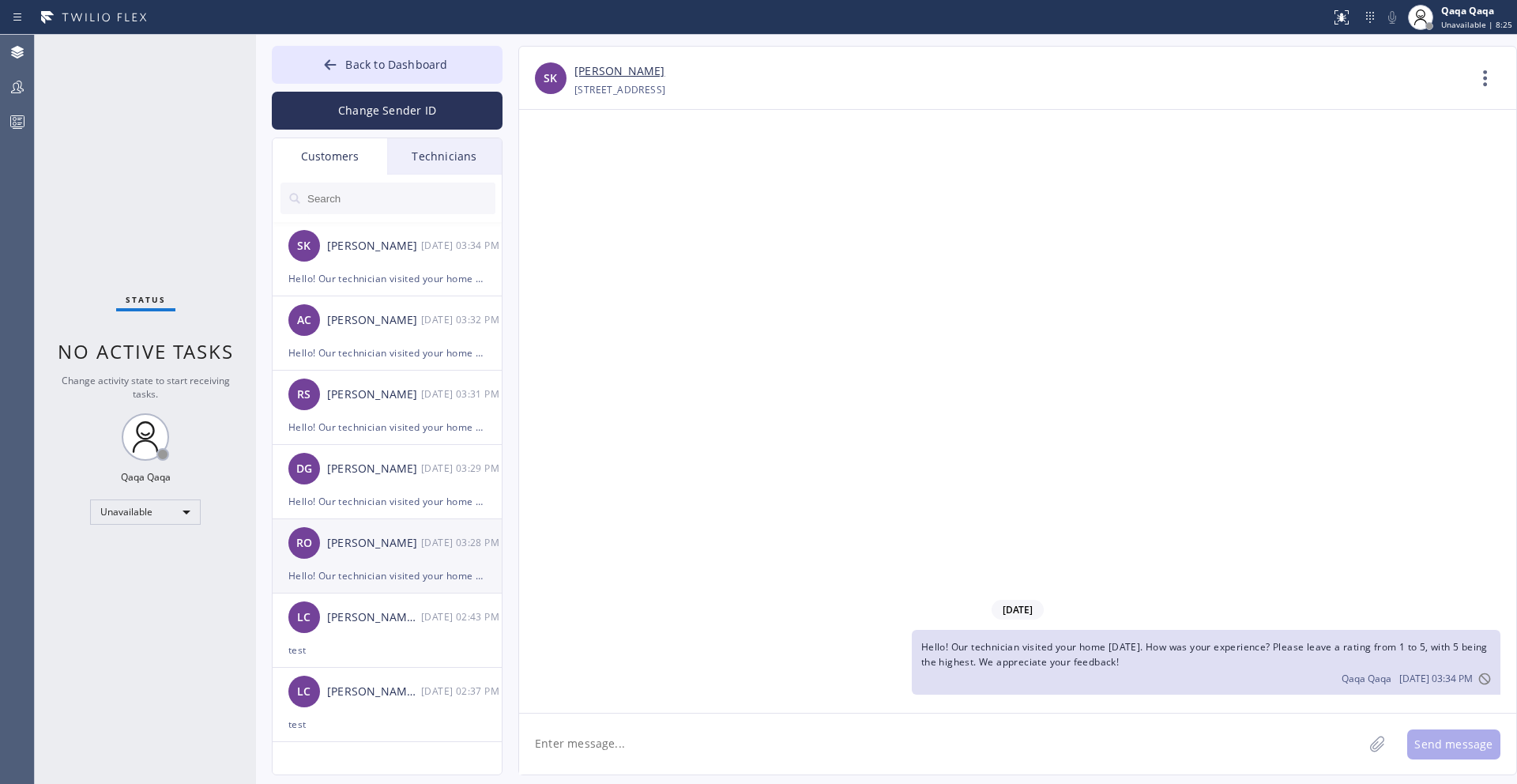
click at [373, 564] on div "RO [PERSON_NAME] [DATE] 03:28 PM" at bounding box center [388, 543] width 231 height 47
click at [365, 494] on div "Hello! Our technician visited your home [DATE]. How was your experience? Please…" at bounding box center [386, 501] width 197 height 18
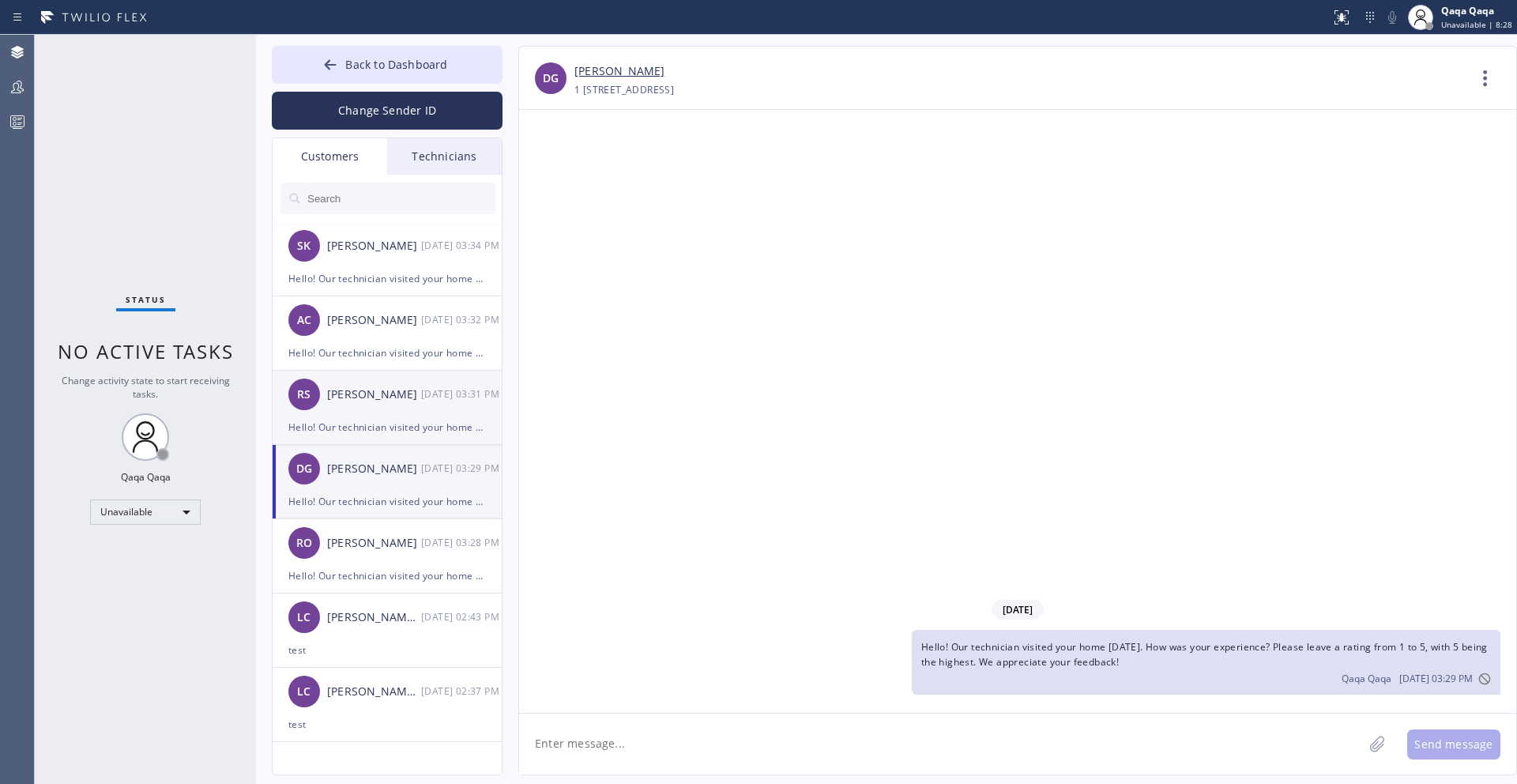
click at [378, 425] on div "Hello! Our technician visited your home [DATE]. How was your experience? Please…" at bounding box center [386, 427] width 197 height 18
click at [390, 361] on div "Hello! Our technician visited your home [DATE]. How was your experience? Please…" at bounding box center [386, 352] width 197 height 18
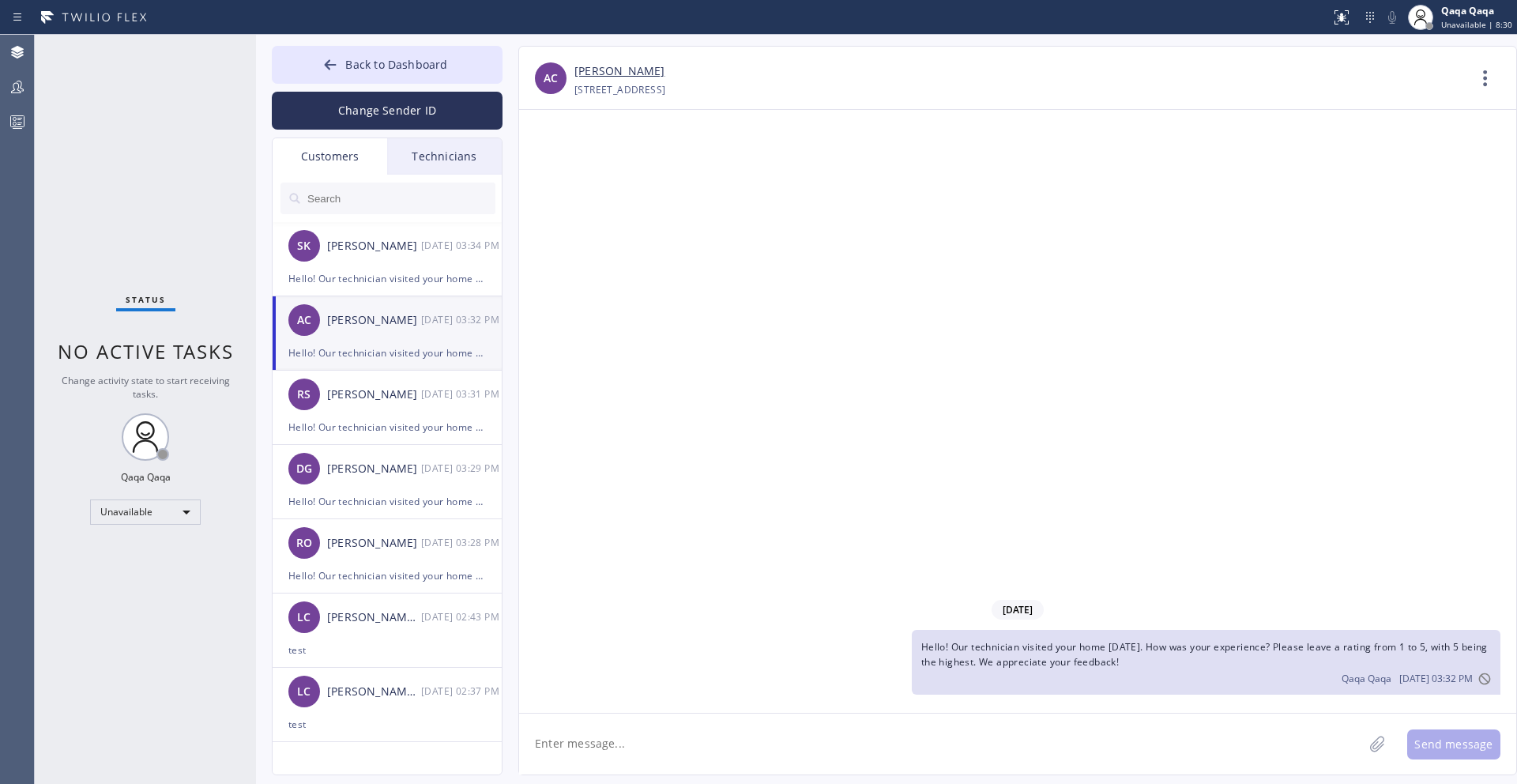
click at [388, 298] on div "AC [PERSON_NAME] [DATE] 03:32 PM" at bounding box center [388, 320] width 231 height 47
click at [706, 485] on div "[DATE] Hello! Our technician visited your home [DATE]. How was your experience?…" at bounding box center [1018, 411] width 998 height 603
click at [390, 557] on div "RO [PERSON_NAME] [DATE] 03:28 PM" at bounding box center [388, 543] width 231 height 47
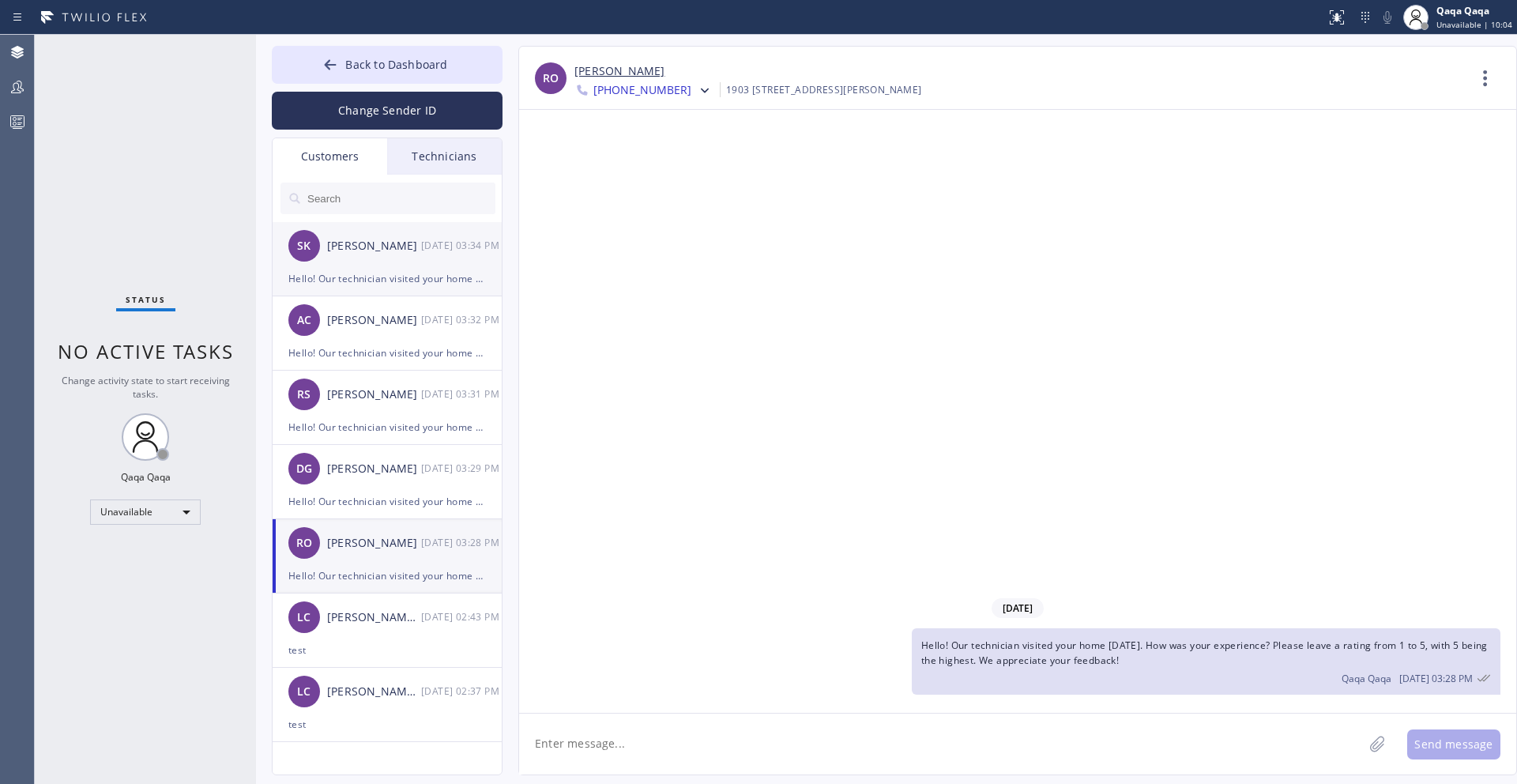
click at [364, 244] on div "[PERSON_NAME]" at bounding box center [374, 246] width 94 height 18
click at [346, 269] on div "Hello! Our technician visited your home [DATE]. How was your experience? Please…" at bounding box center [386, 278] width 197 height 18
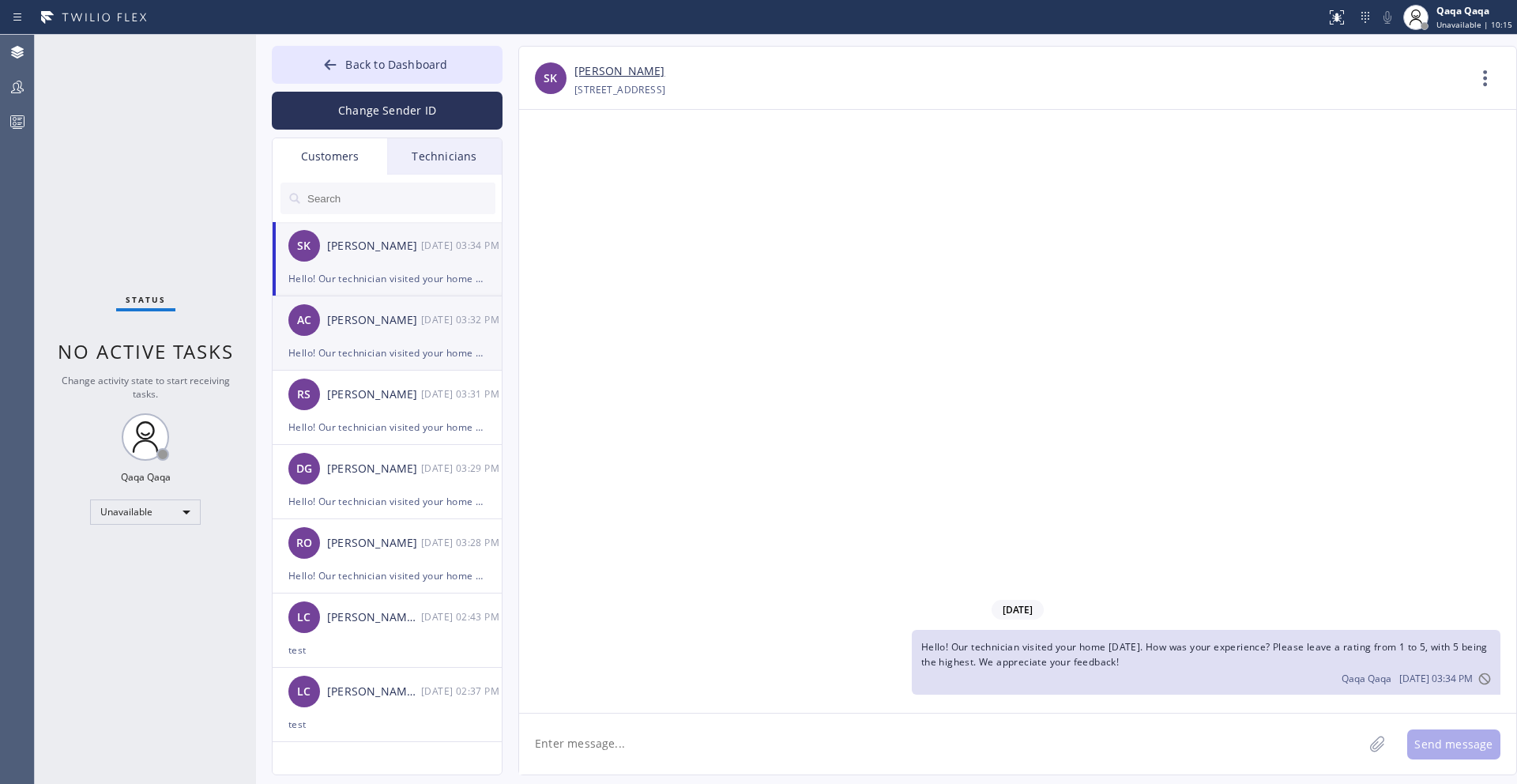
click at [376, 331] on div "AC [PERSON_NAME] [DATE] 03:32 PM" at bounding box center [388, 320] width 231 height 47
click at [379, 406] on div "RS [PERSON_NAME] [DATE] 03:31 PM" at bounding box center [388, 394] width 231 height 47
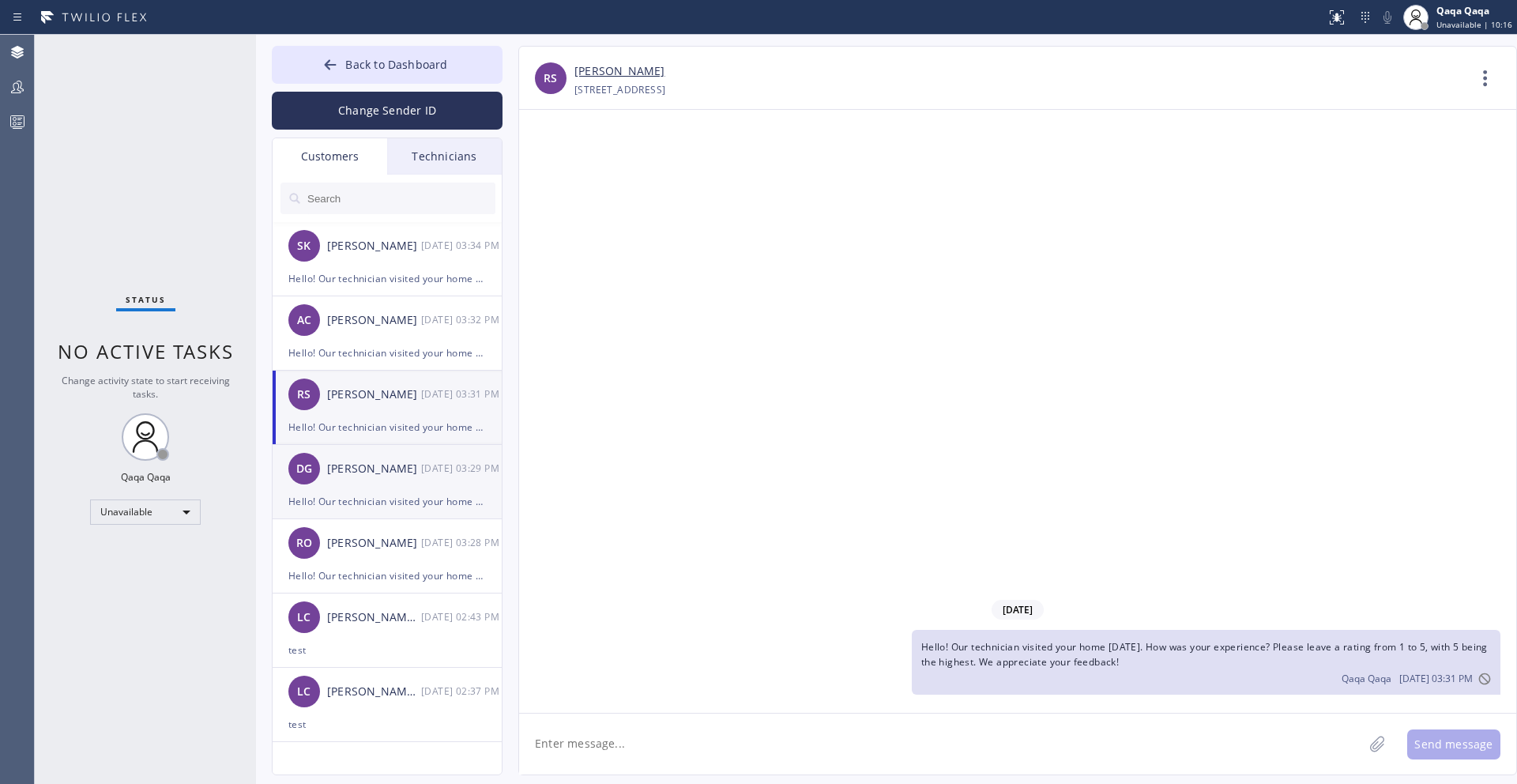
click at [380, 475] on div "[PERSON_NAME]" at bounding box center [374, 469] width 94 height 18
click at [381, 536] on div "[PERSON_NAME]" at bounding box center [374, 543] width 94 height 18
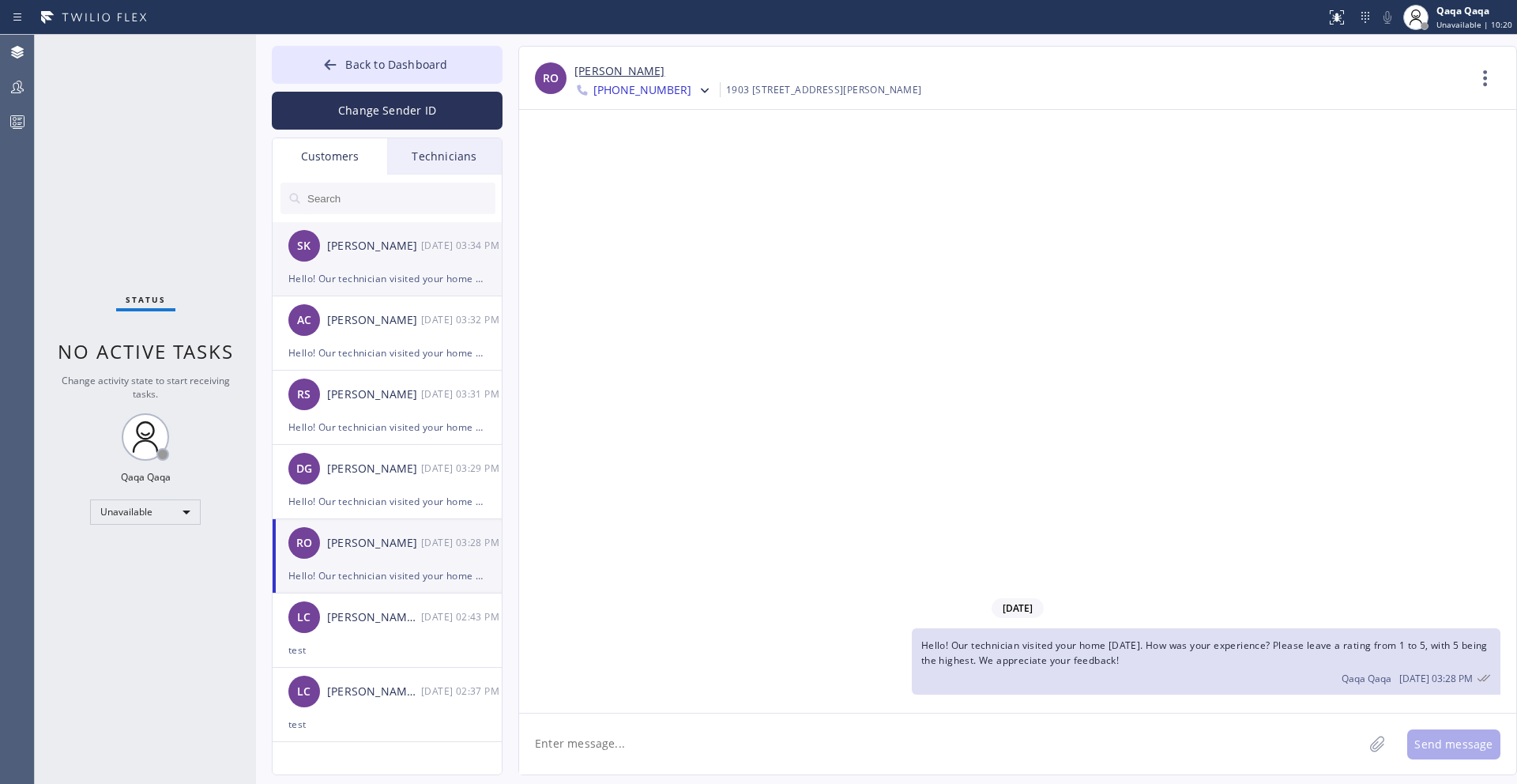
click at [390, 273] on div "Hello! Our technician visited your home [DATE]. How was your experience? Please…" at bounding box center [386, 278] width 197 height 18
click at [1500, 75] on icon at bounding box center [1485, 78] width 38 height 38
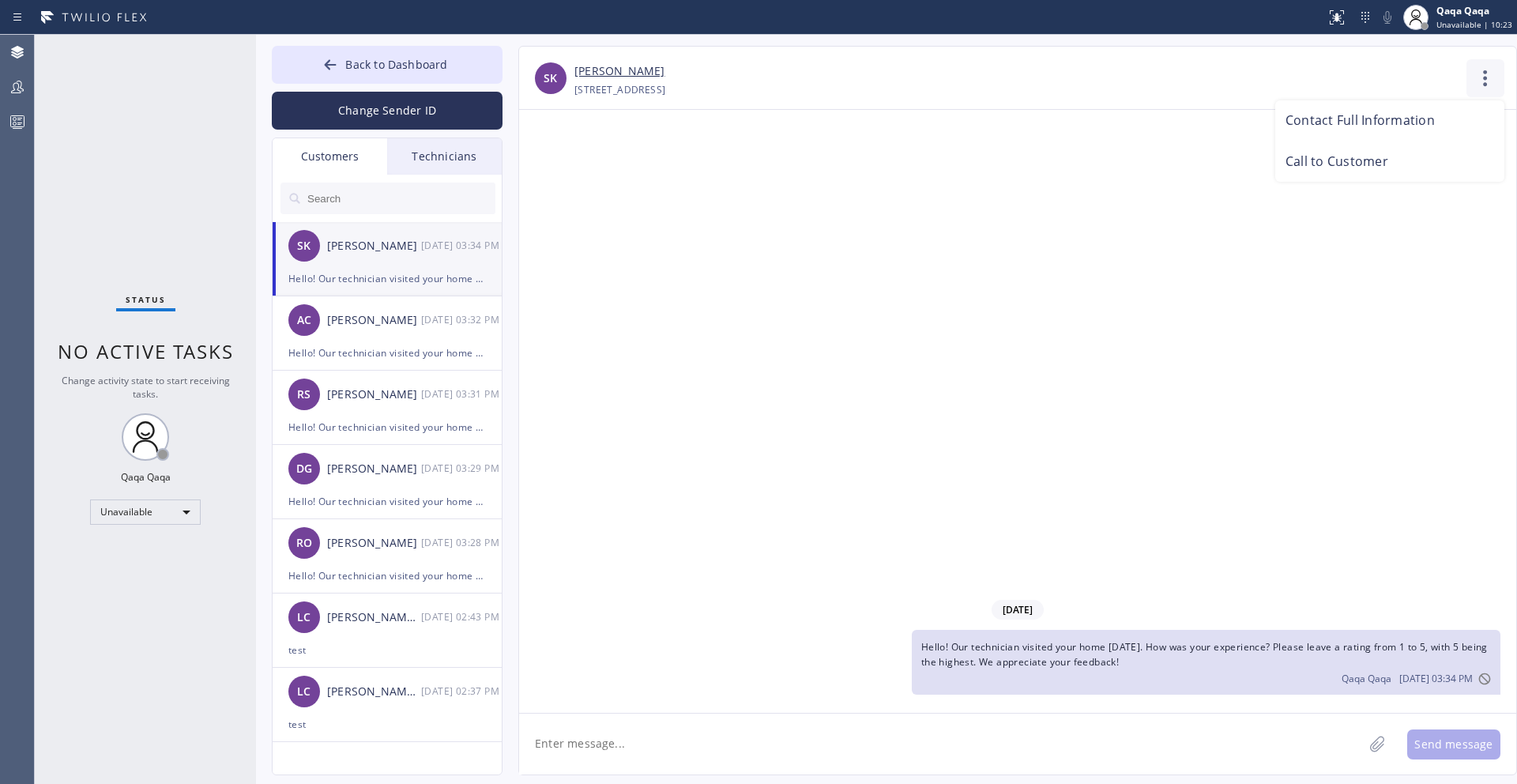
click at [1493, 75] on div at bounding box center [758, 392] width 1517 height 784
click at [1490, 79] on icon at bounding box center [1485, 78] width 38 height 38
click at [1377, 110] on li "Contact Full Information" at bounding box center [1390, 121] width 229 height 41
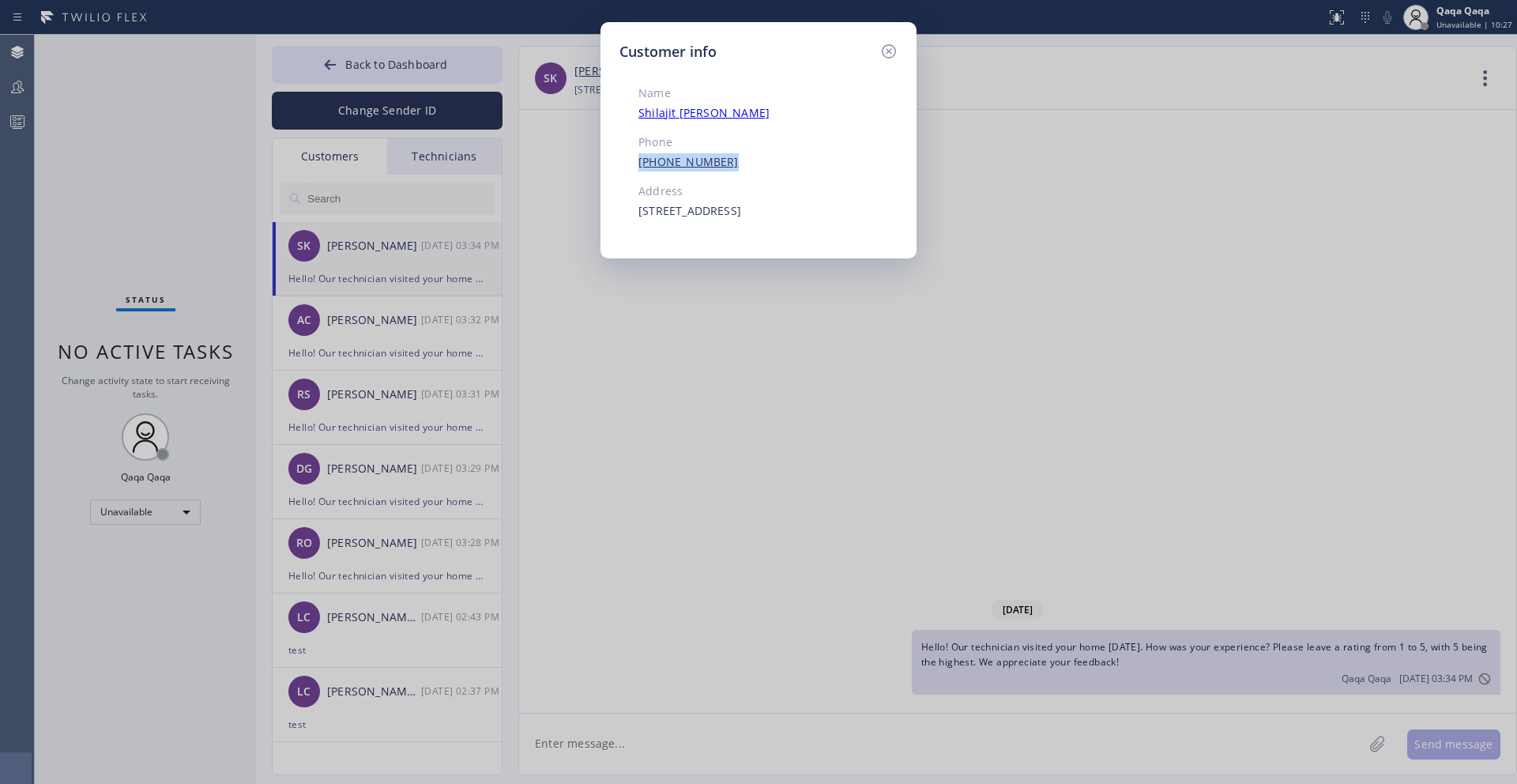
drag, startPoint x: 735, startPoint y: 161, endPoint x: 640, endPoint y: 160, distance: 95.0
click at [640, 160] on div "[PHONE_NUMBER]" at bounding box center [729, 162] width 181 height 18
copy link "[PHONE_NUMBER]"
click at [882, 51] on icon at bounding box center [889, 52] width 15 height 15
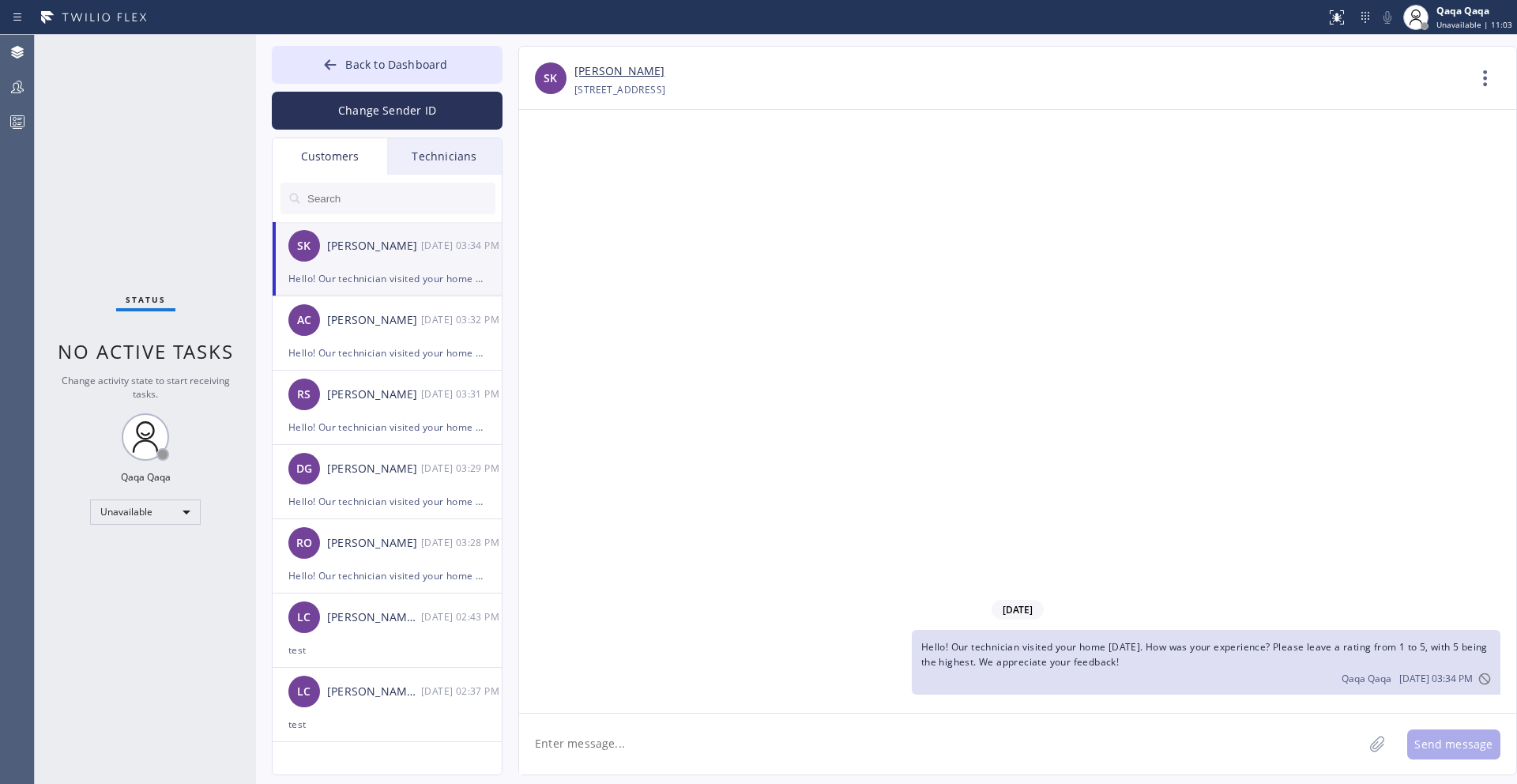
click at [407, 202] on input "text" at bounding box center [401, 198] width 190 height 32
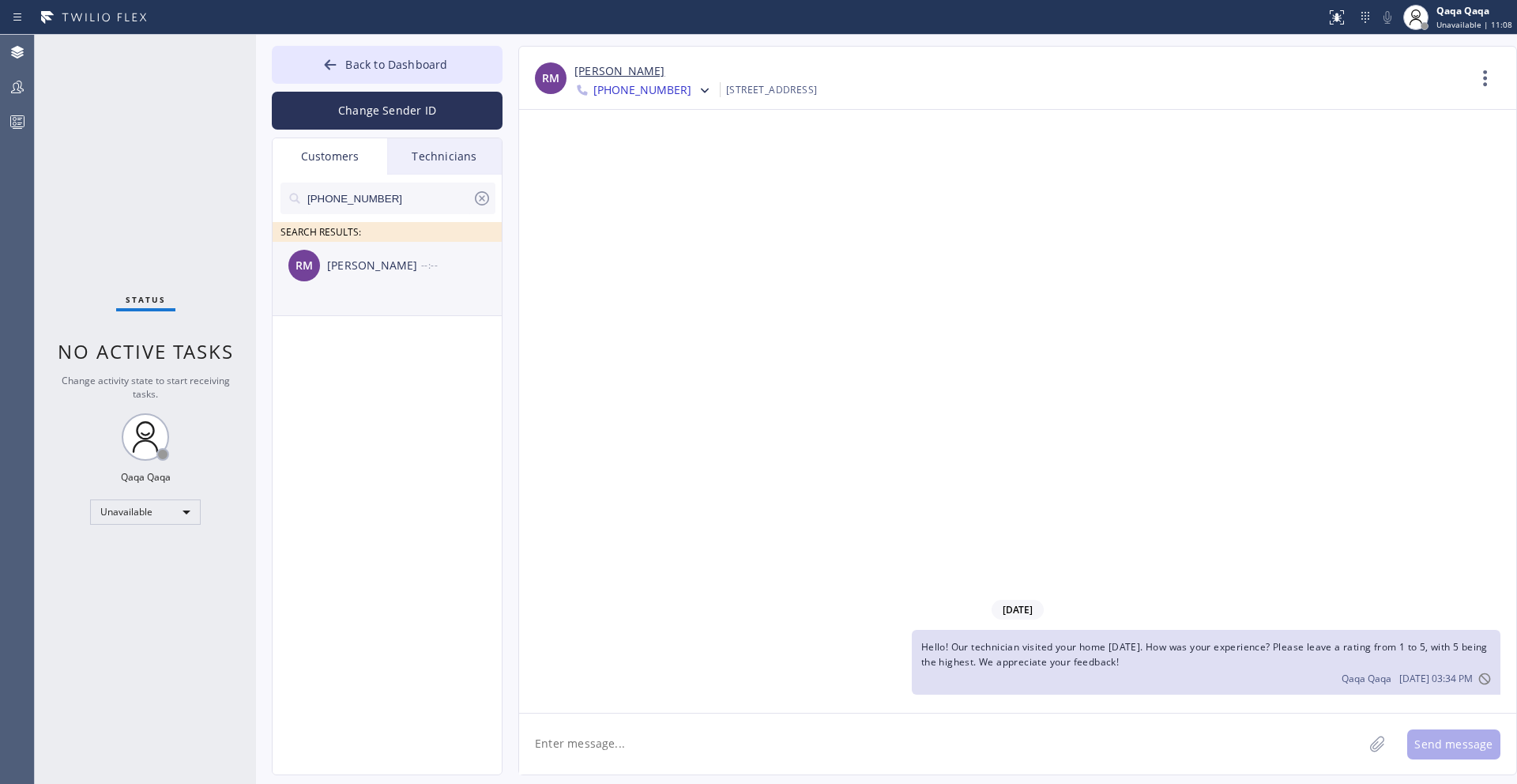
click at [382, 264] on div "[PERSON_NAME]" at bounding box center [374, 265] width 94 height 18
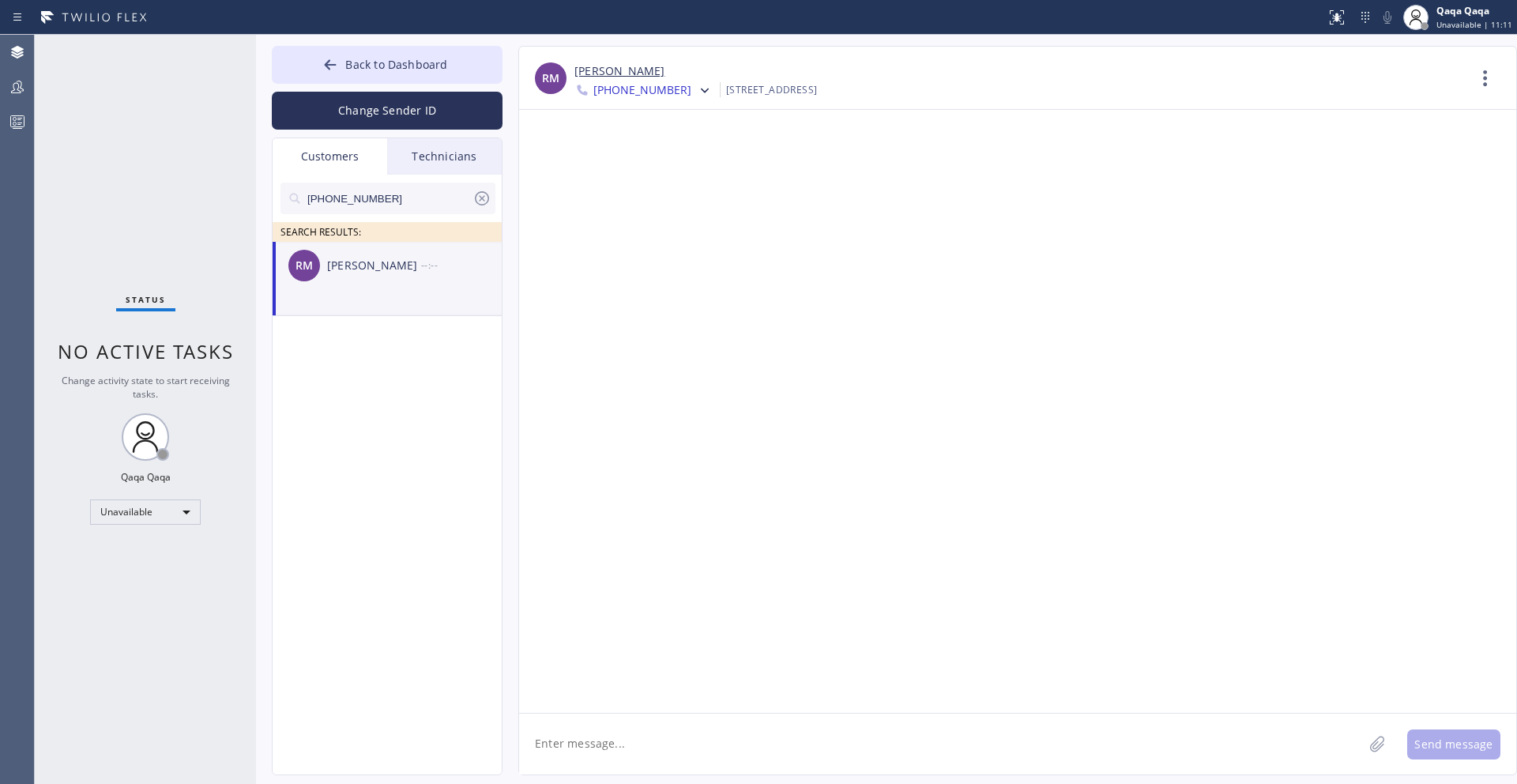
click at [1481, 75] on icon at bounding box center [1485, 78] width 38 height 38
click at [1415, 129] on li "Contact Full Information" at bounding box center [1390, 121] width 229 height 41
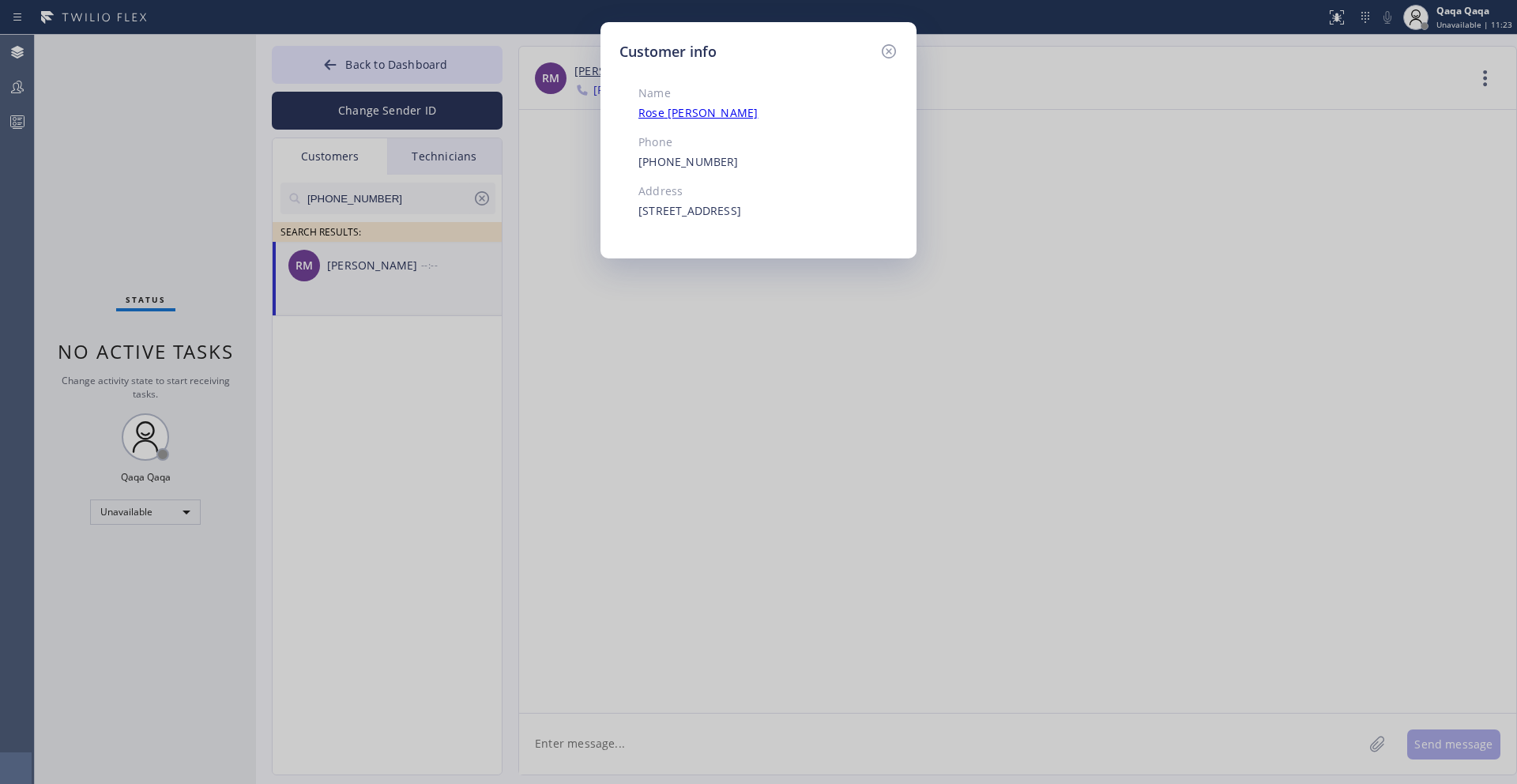
click at [922, 725] on div "Customer info Name [PERSON_NAME] Phone [PHONE_NUMBER] Address [STREET_ADDRESS]" at bounding box center [758, 392] width 1517 height 784
click at [916, 727] on div "Customer info Name [PERSON_NAME] Phone [PHONE_NUMBER] Address [STREET_ADDRESS]" at bounding box center [758, 392] width 1517 height 784
click at [902, 756] on div "Customer info Name [PERSON_NAME] Phone [PHONE_NUMBER] Address [STREET_ADDRESS]" at bounding box center [758, 392] width 1517 height 784
click at [822, 739] on div "Customer info Name [PERSON_NAME] Phone [PHONE_NUMBER] Address [STREET_ADDRESS]" at bounding box center [758, 392] width 1517 height 784
click at [890, 47] on icon at bounding box center [888, 51] width 19 height 19
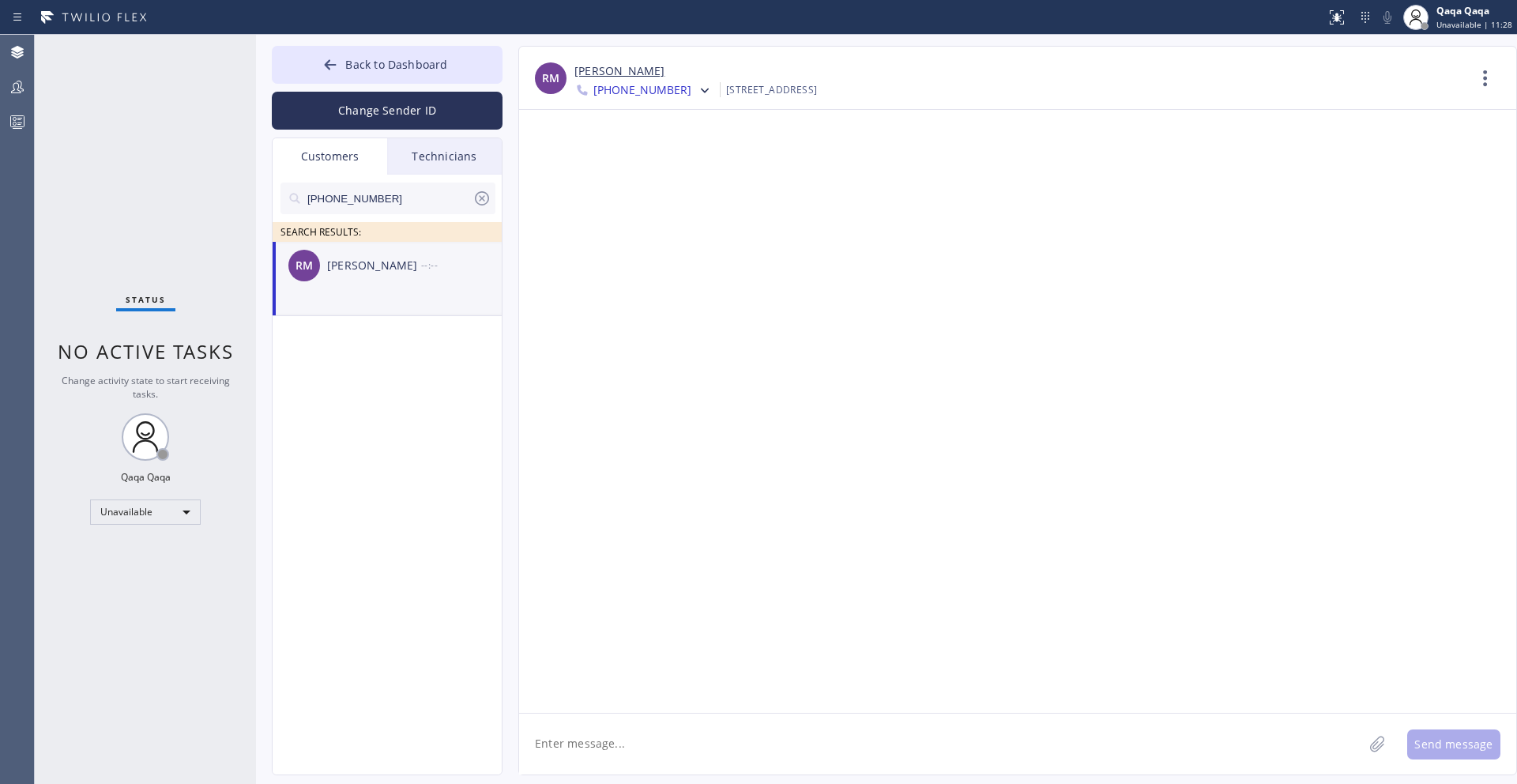
click at [657, 749] on textarea at bounding box center [942, 743] width 844 height 61
paste textarea "Hello! Our technician visited your home [DATE]. How was your experience? Please…"
type textarea "Hello! Our technician visited your home [DATE]. How was your experience? Please…"
click at [1437, 743] on button "Send message" at bounding box center [1454, 744] width 93 height 30
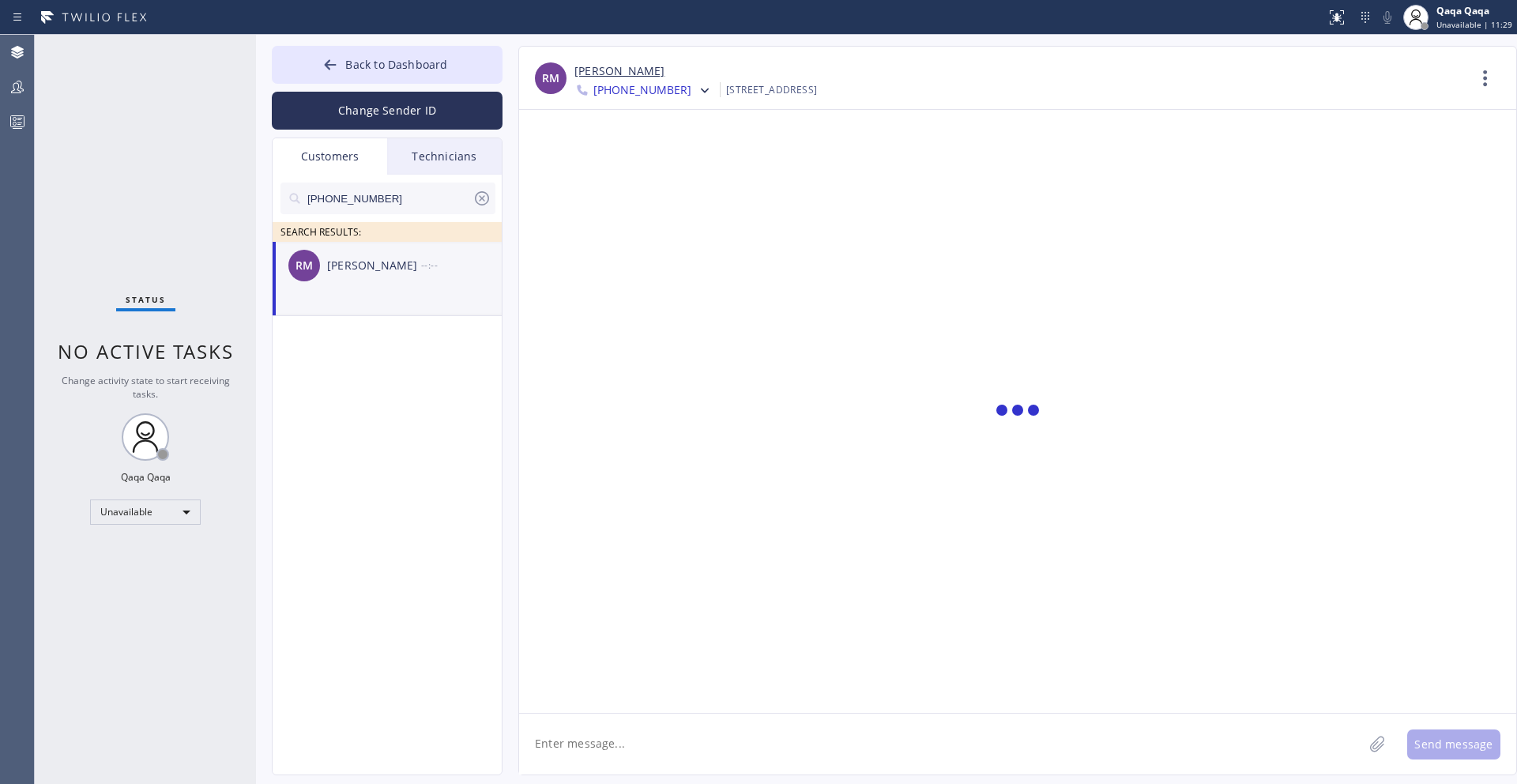
scroll to position [0, 0]
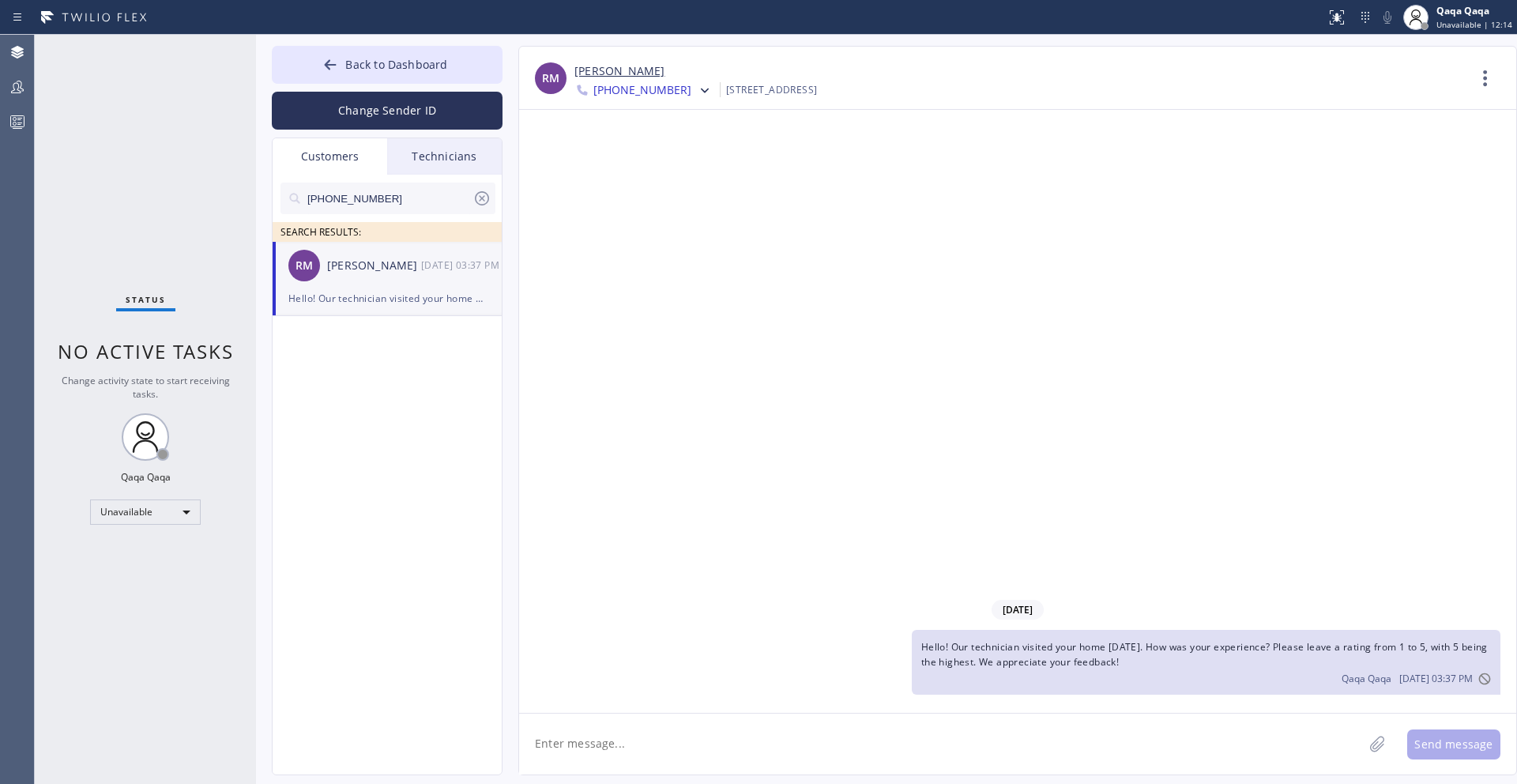
click at [414, 194] on input "[PHONE_NUMBER]" at bounding box center [389, 198] width 166 height 32
paste input "615) 497-0280"
type input "[PHONE_NUMBER]"
click at [382, 267] on div "[PERSON_NAME]" at bounding box center [374, 265] width 94 height 18
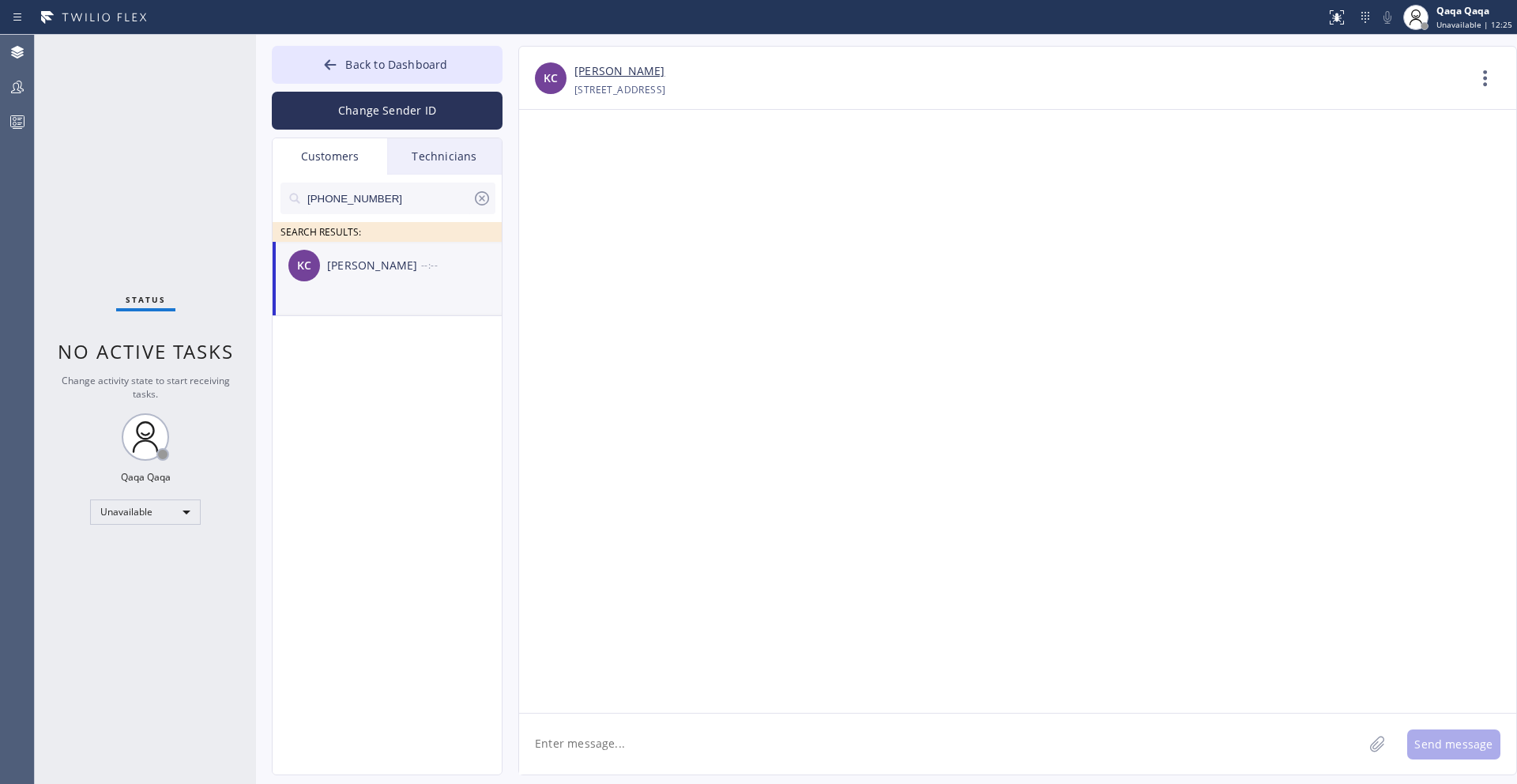
click at [601, 736] on textarea at bounding box center [942, 743] width 844 height 61
paste textarea "Hello! Our technician visited your home [DATE]. How was your experience? Please…"
type textarea "Hello! Our technician visited your home [DATE]. How was your experience? Please…"
click at [1433, 750] on button "Send message" at bounding box center [1454, 744] width 93 height 30
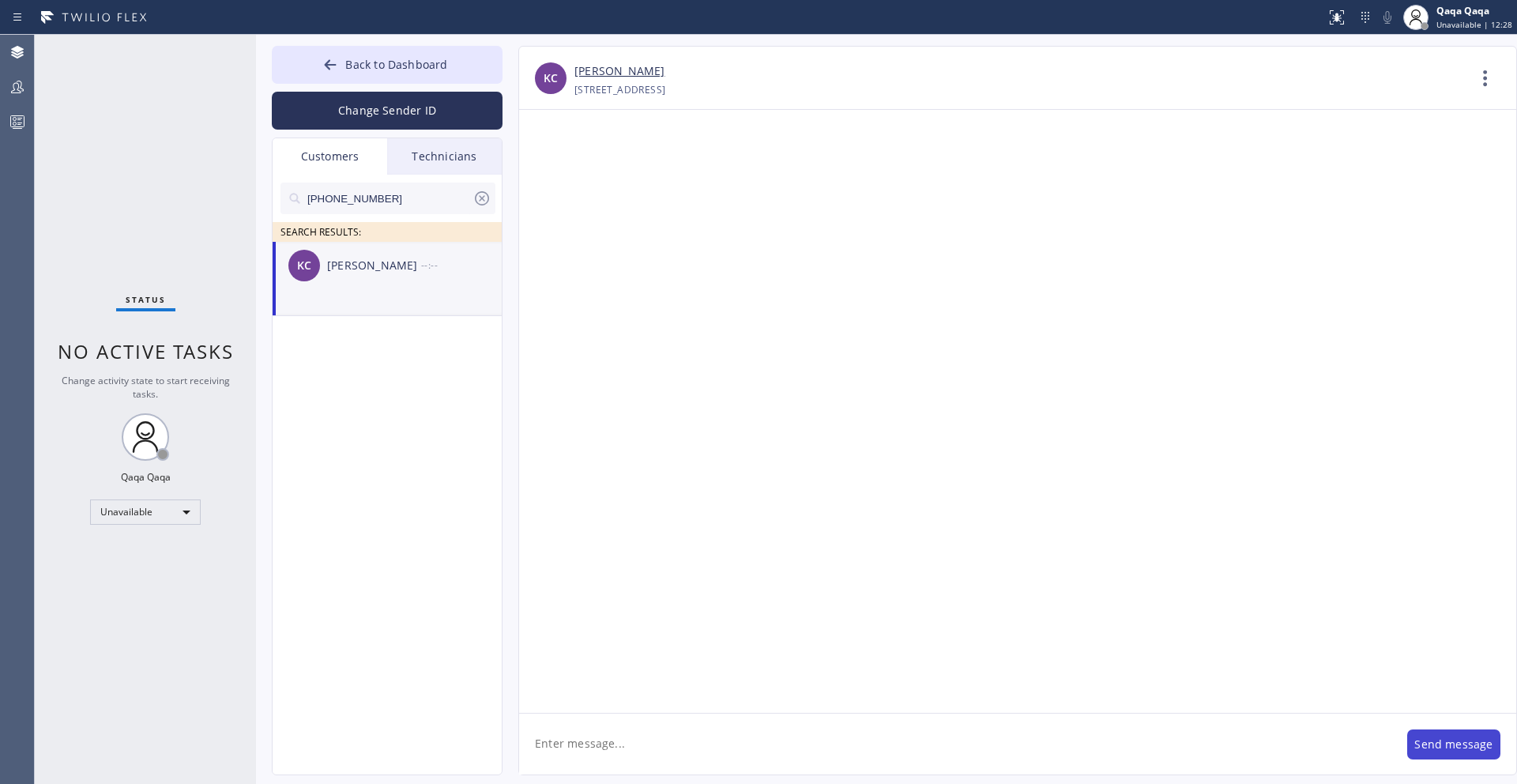
scroll to position [0, 0]
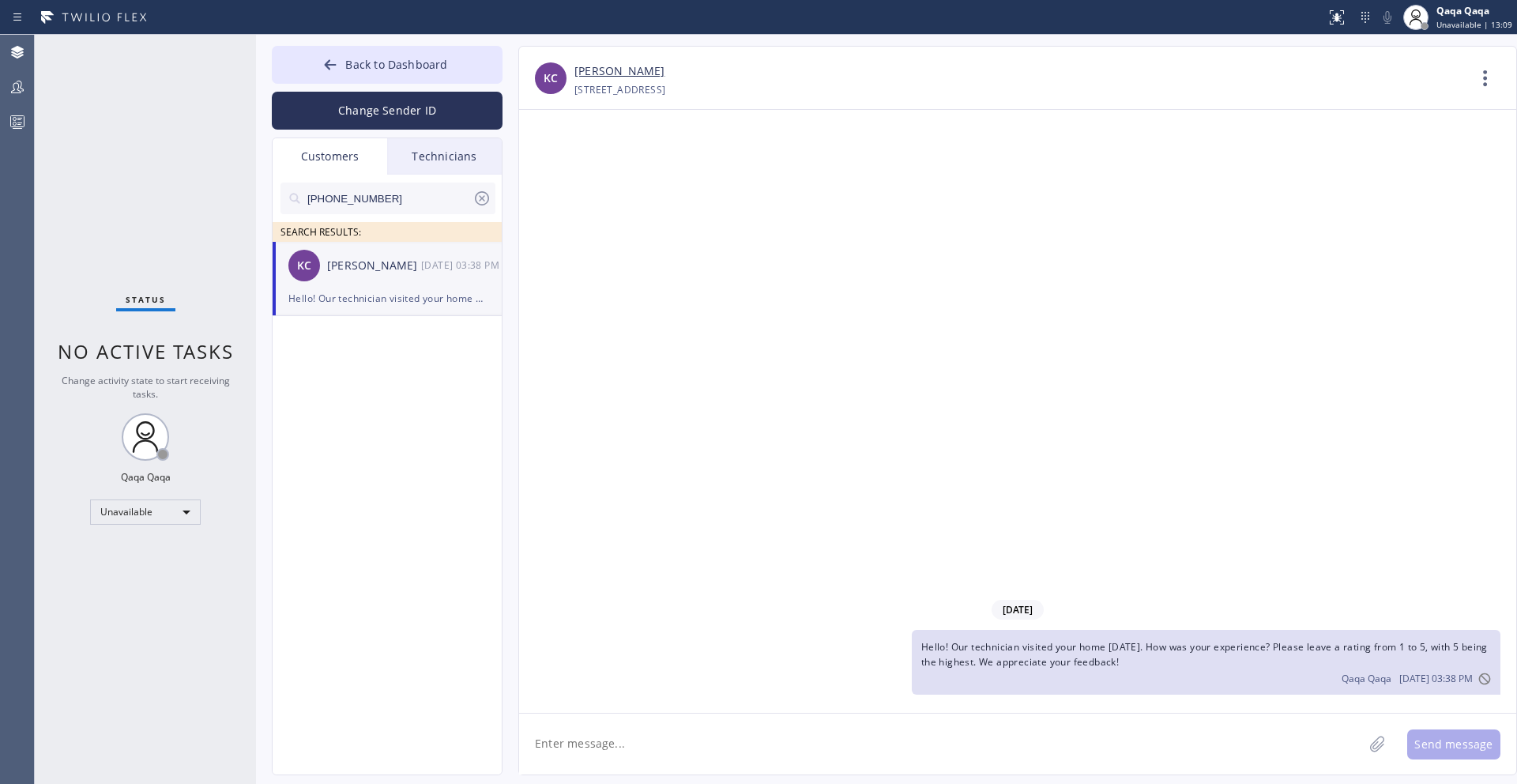
click at [478, 203] on icon at bounding box center [482, 199] width 15 height 15
click at [394, 202] on input "text" at bounding box center [401, 198] width 190 height 32
click at [378, 263] on div "[PERSON_NAME]" at bounding box center [374, 265] width 94 height 18
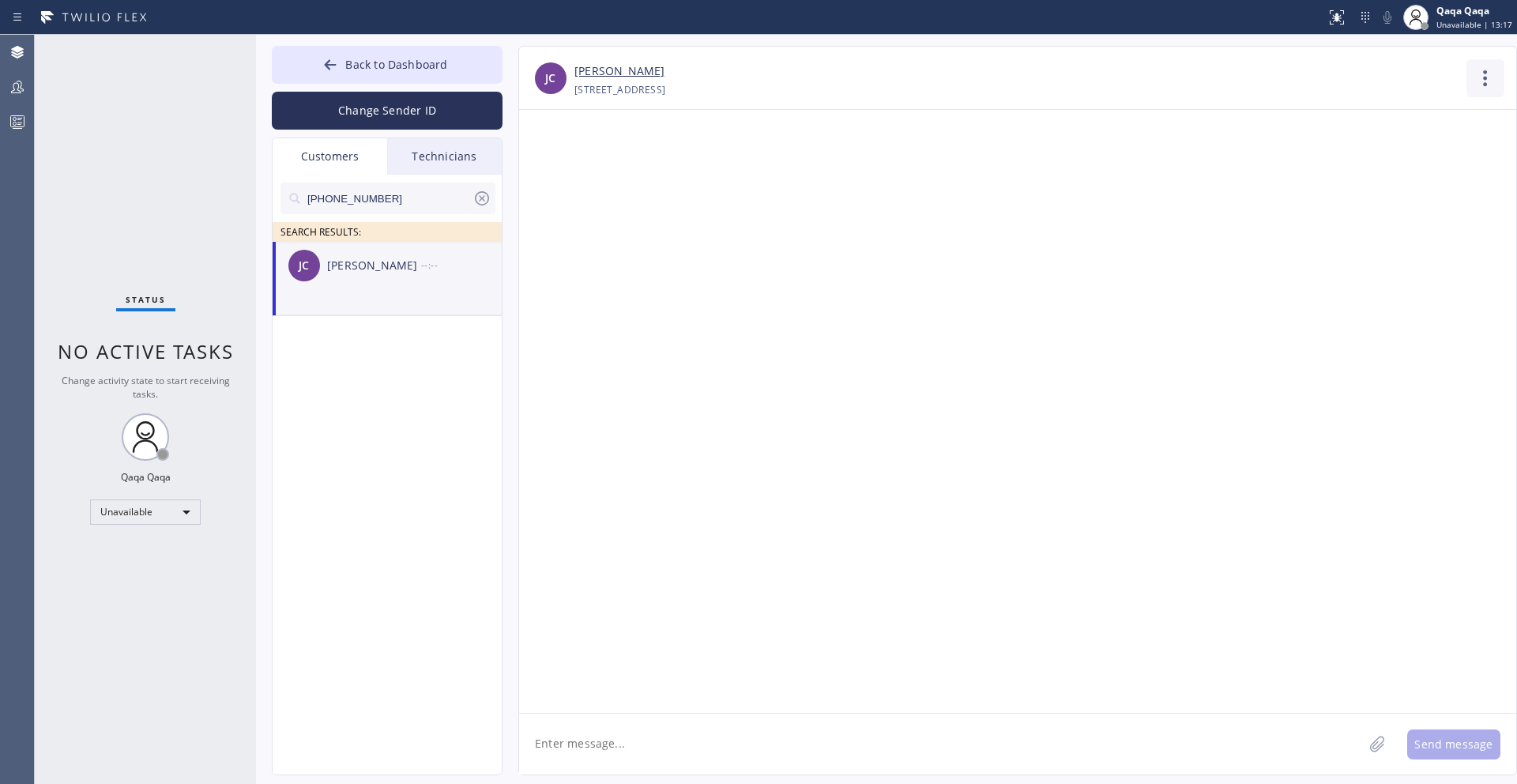
click at [1485, 82] on icon at bounding box center [1485, 78] width 4 height 15
click at [1400, 120] on li "Contact Full Information" at bounding box center [1390, 121] width 229 height 41
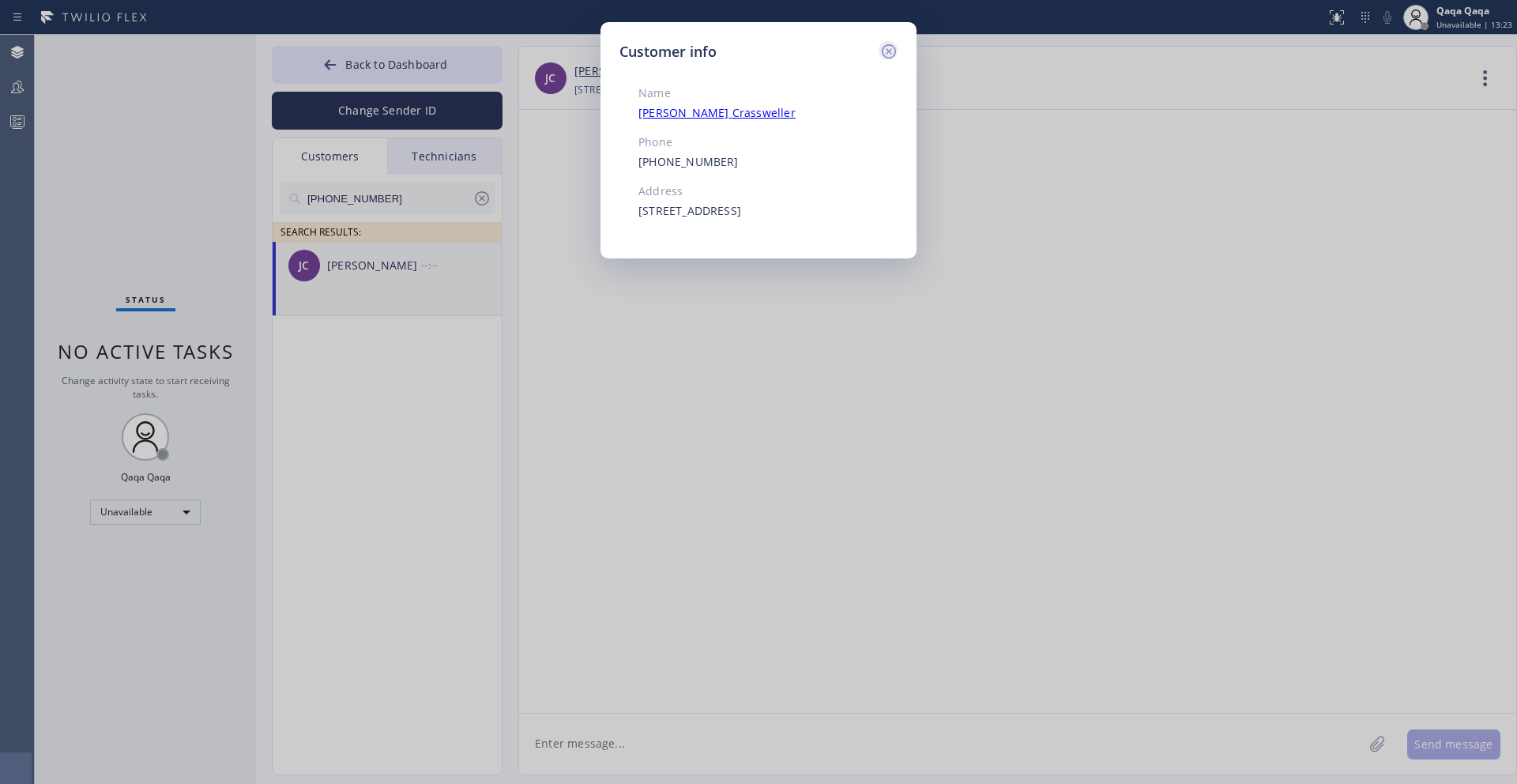
click at [892, 54] on icon at bounding box center [888, 51] width 19 height 19
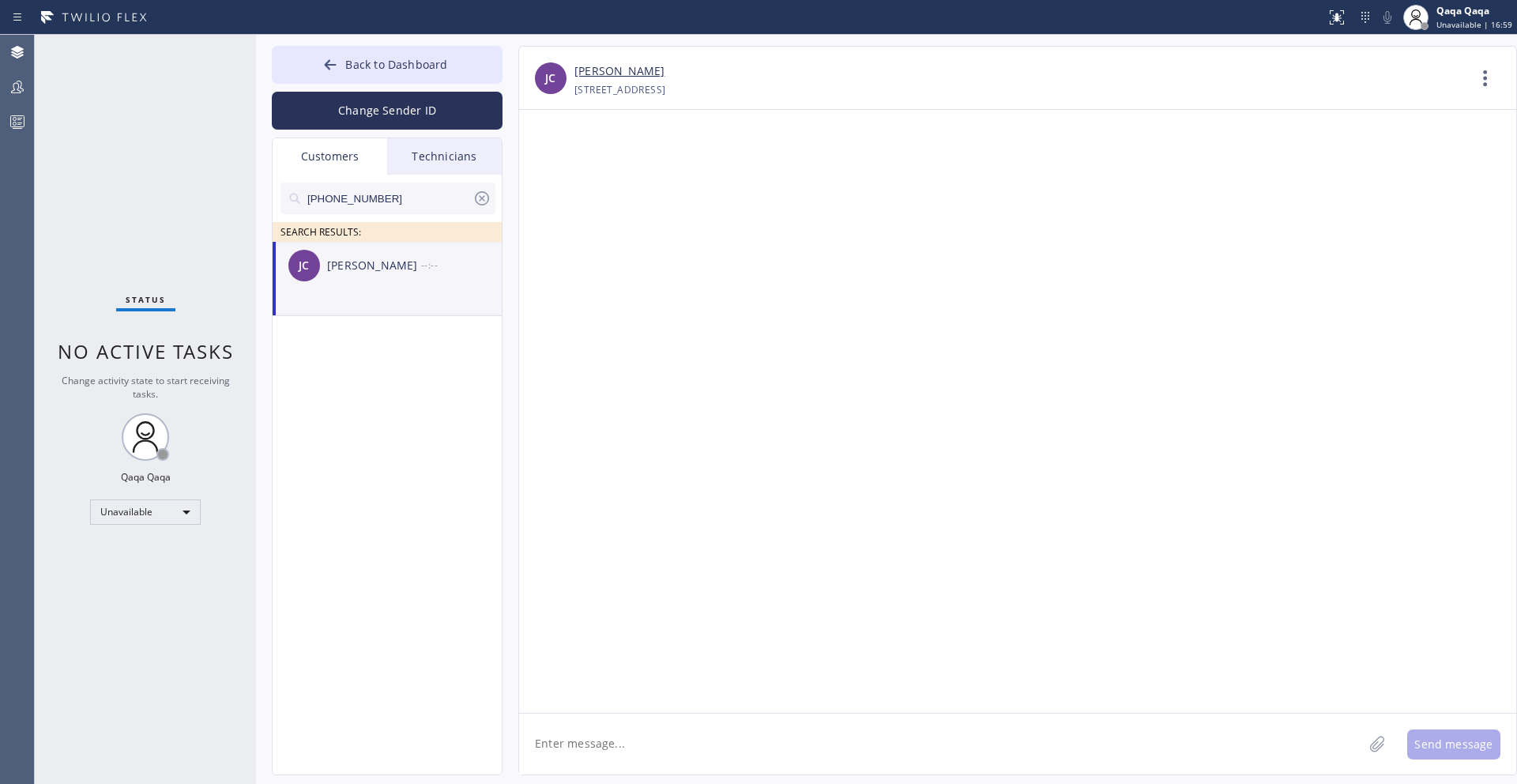
click at [478, 202] on icon at bounding box center [482, 199] width 15 height 15
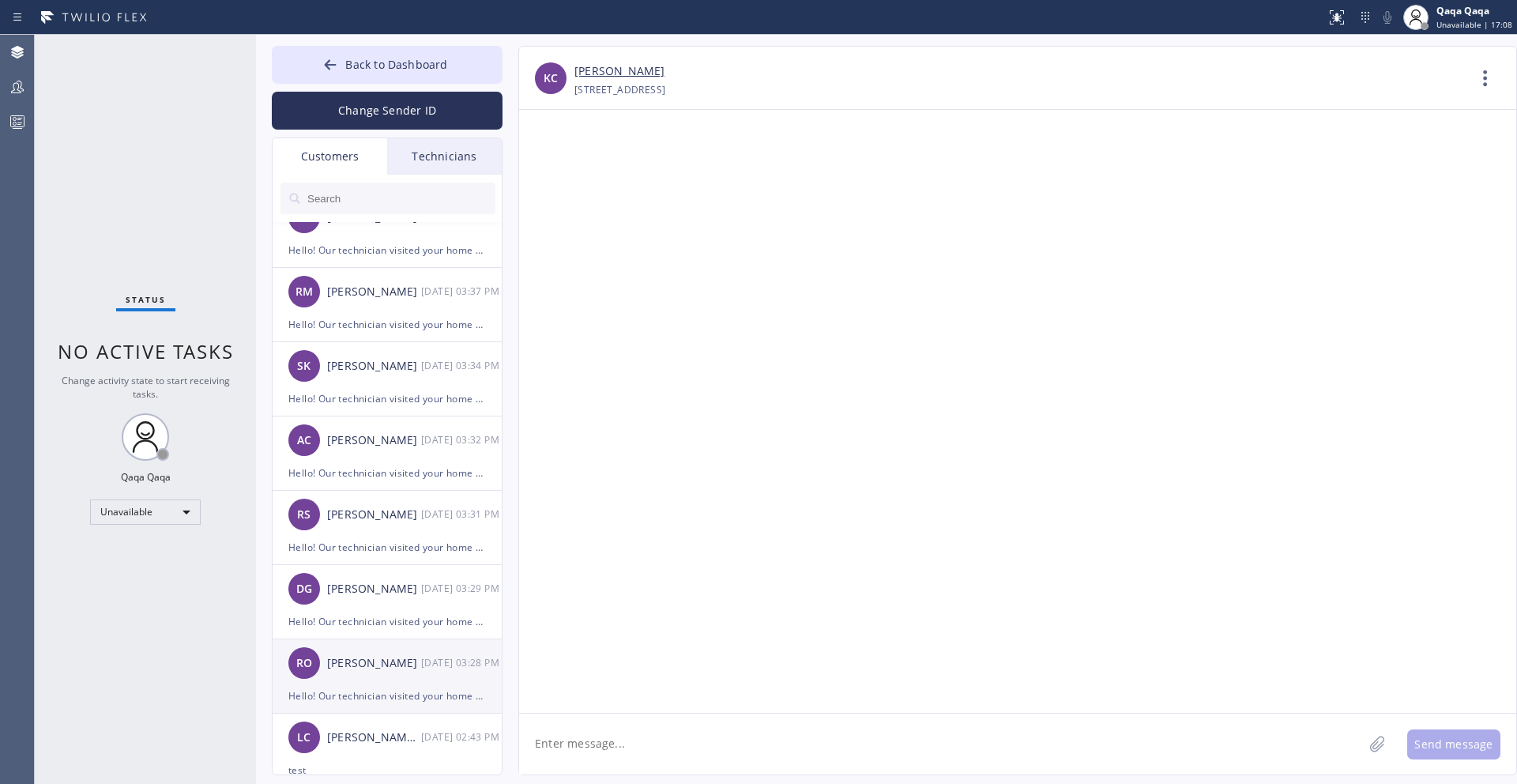
scroll to position [42, 0]
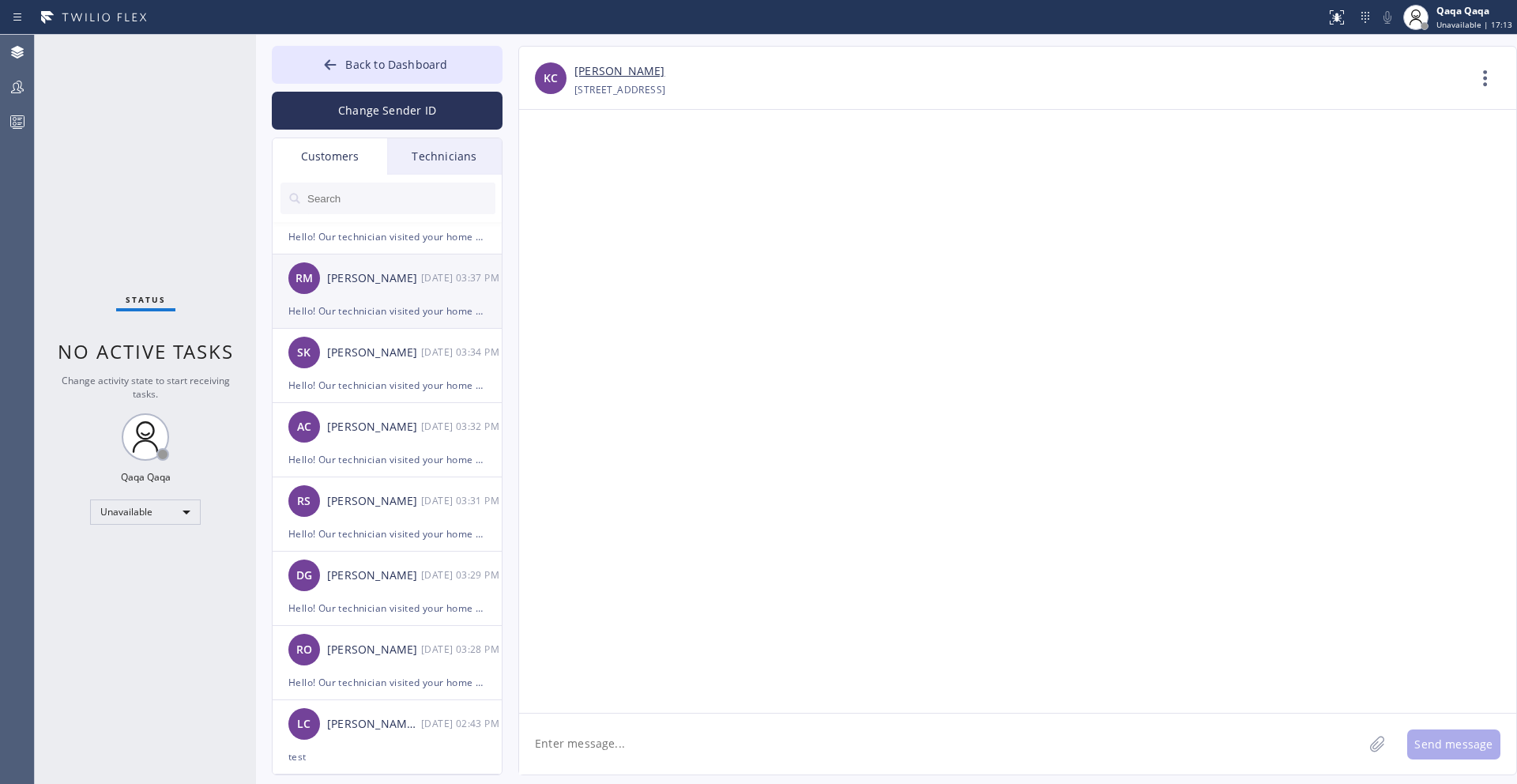
click at [364, 302] on div "Hello! Our technician visited your home [DATE]. How was your experience? Please…" at bounding box center [386, 311] width 197 height 18
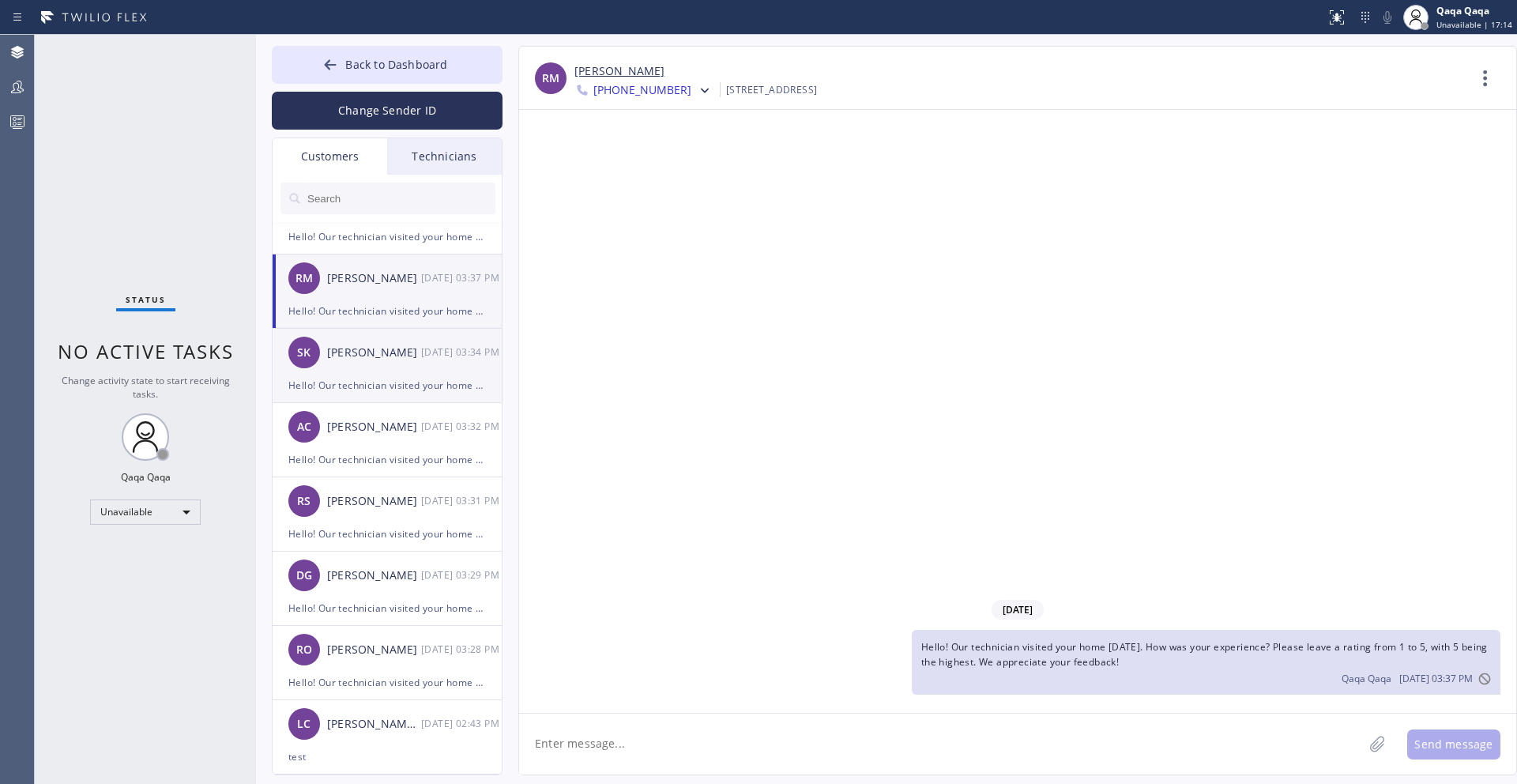
click at [368, 354] on div "[PERSON_NAME]" at bounding box center [374, 352] width 94 height 18
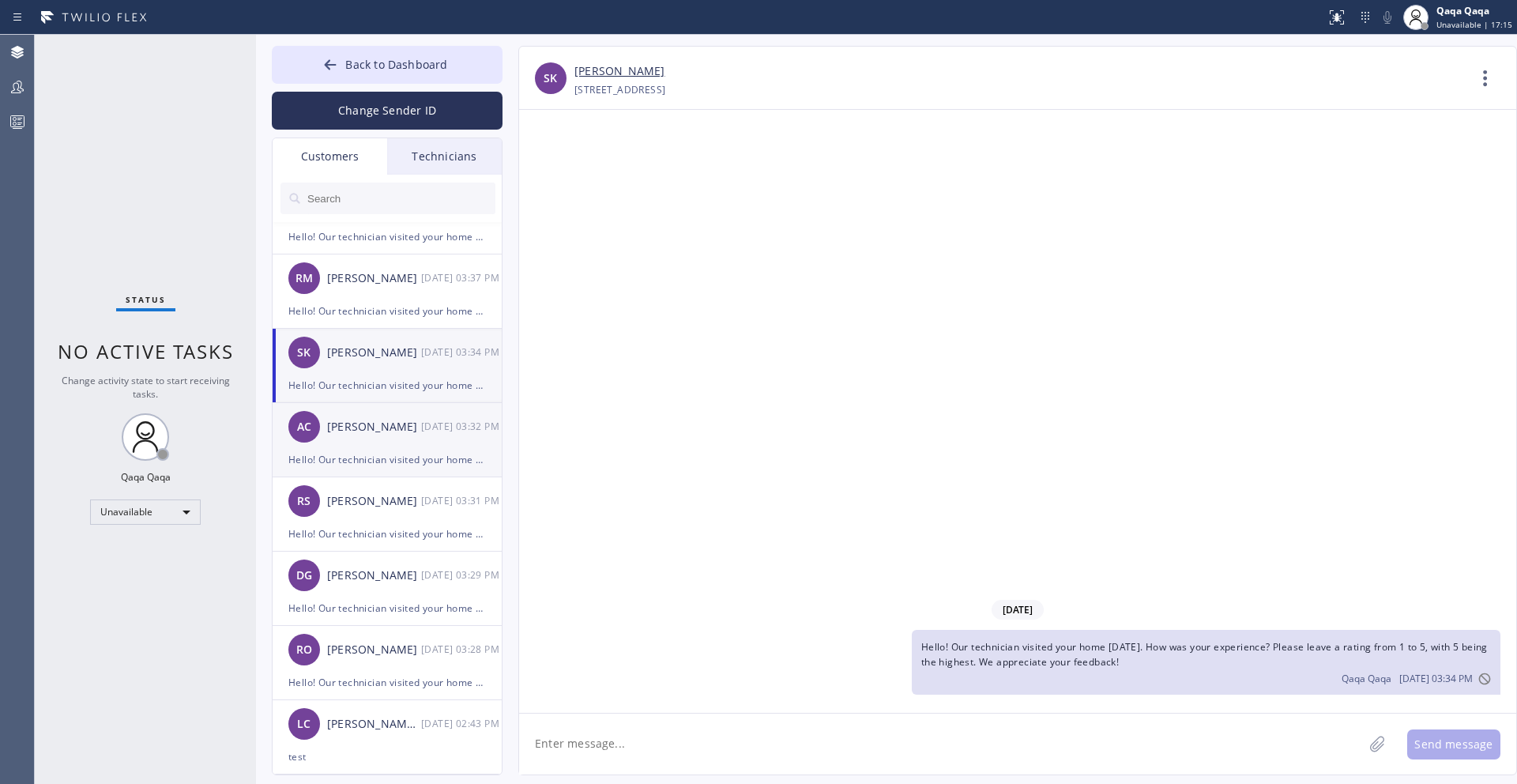
click at [382, 424] on div "[PERSON_NAME]" at bounding box center [374, 427] width 94 height 18
click at [382, 435] on div "[PERSON_NAME]" at bounding box center [374, 428] width 94 height 18
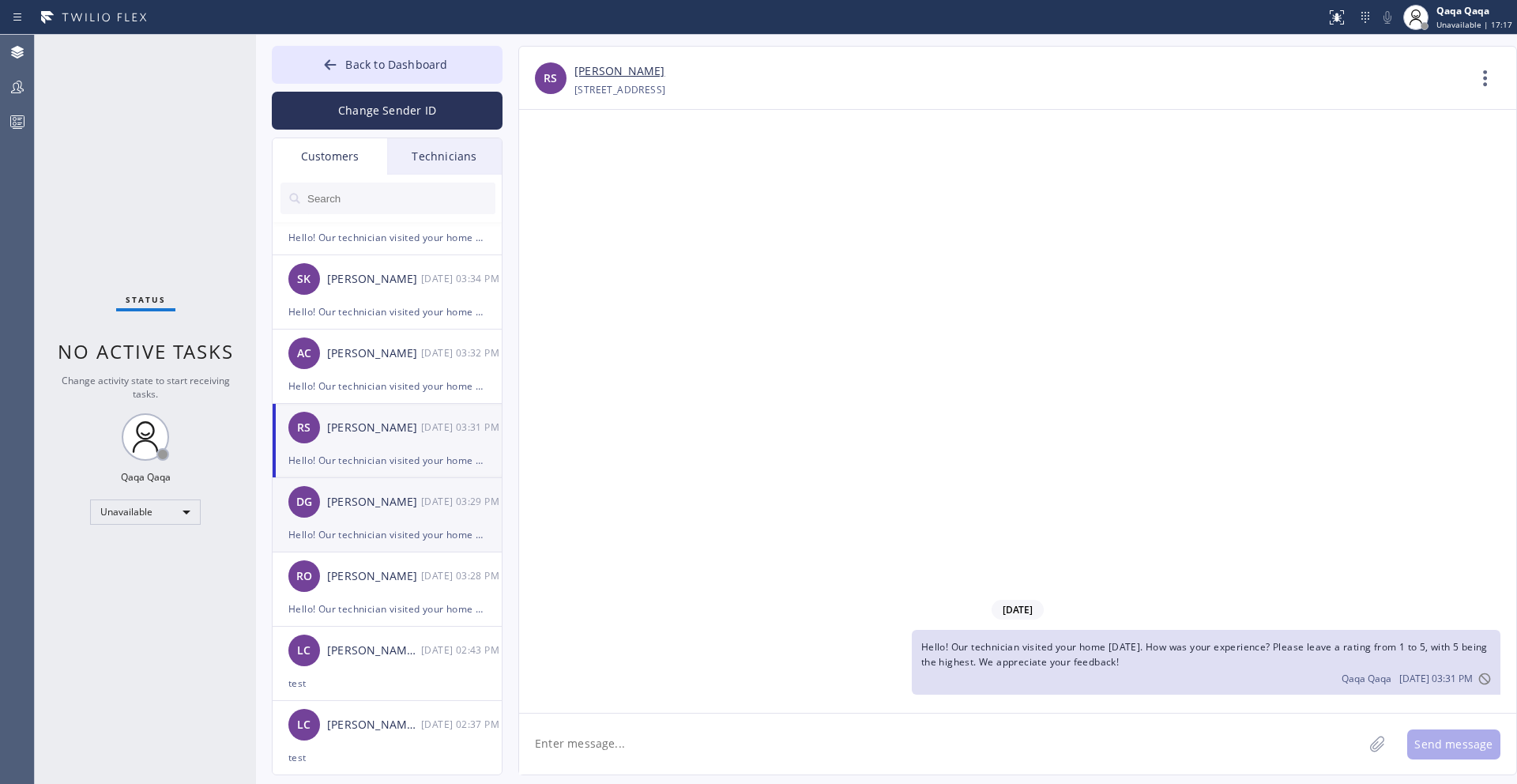
click at [384, 480] on div "DG [PERSON_NAME] [DATE] 03:29 PM" at bounding box center [388, 502] width 231 height 47
click at [383, 501] on div "[PERSON_NAME]" at bounding box center [374, 502] width 94 height 18
click at [390, 595] on div "RO [PERSON_NAME] [DATE] 03:28 PM" at bounding box center [388, 575] width 231 height 47
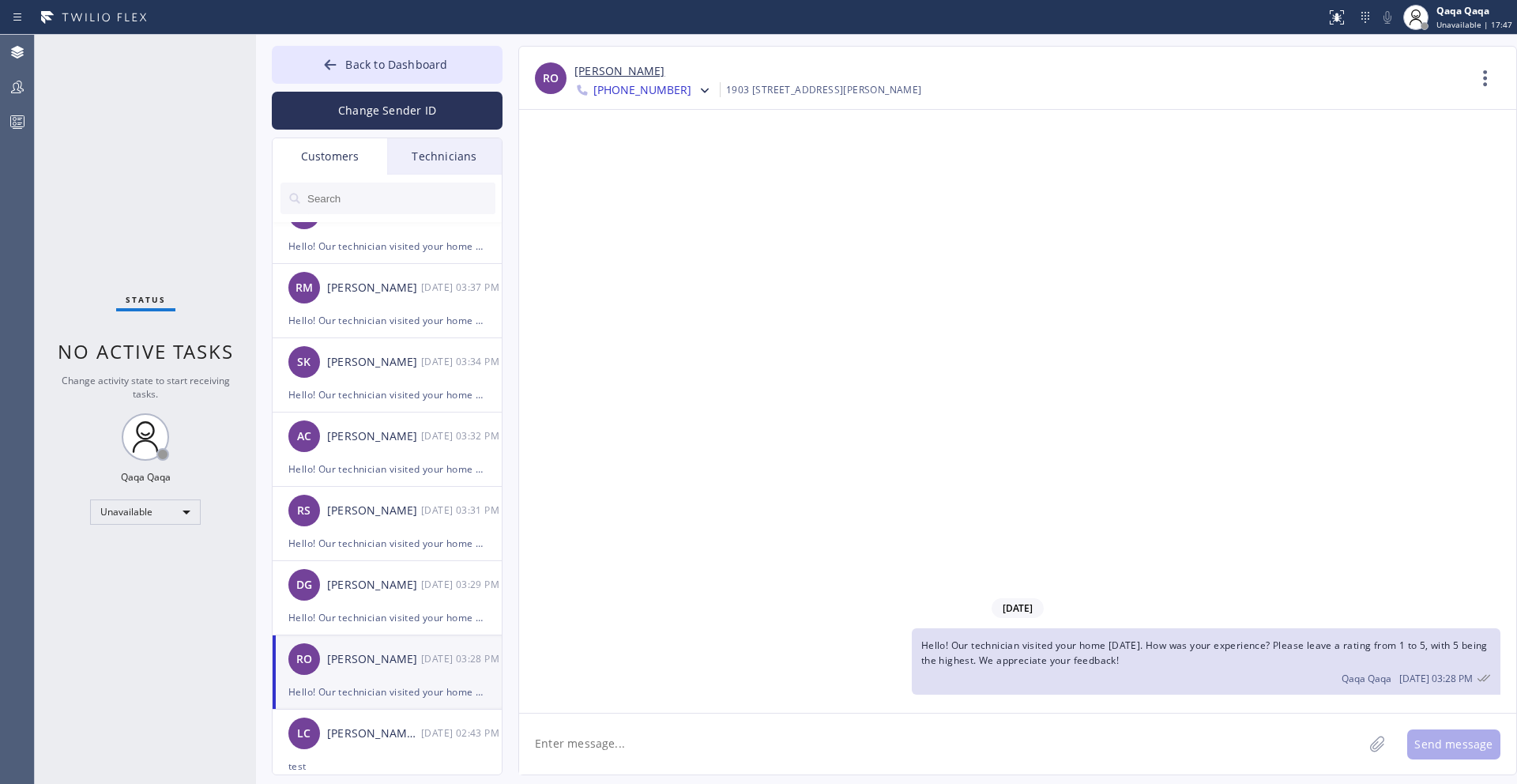
scroll to position [0, 0]
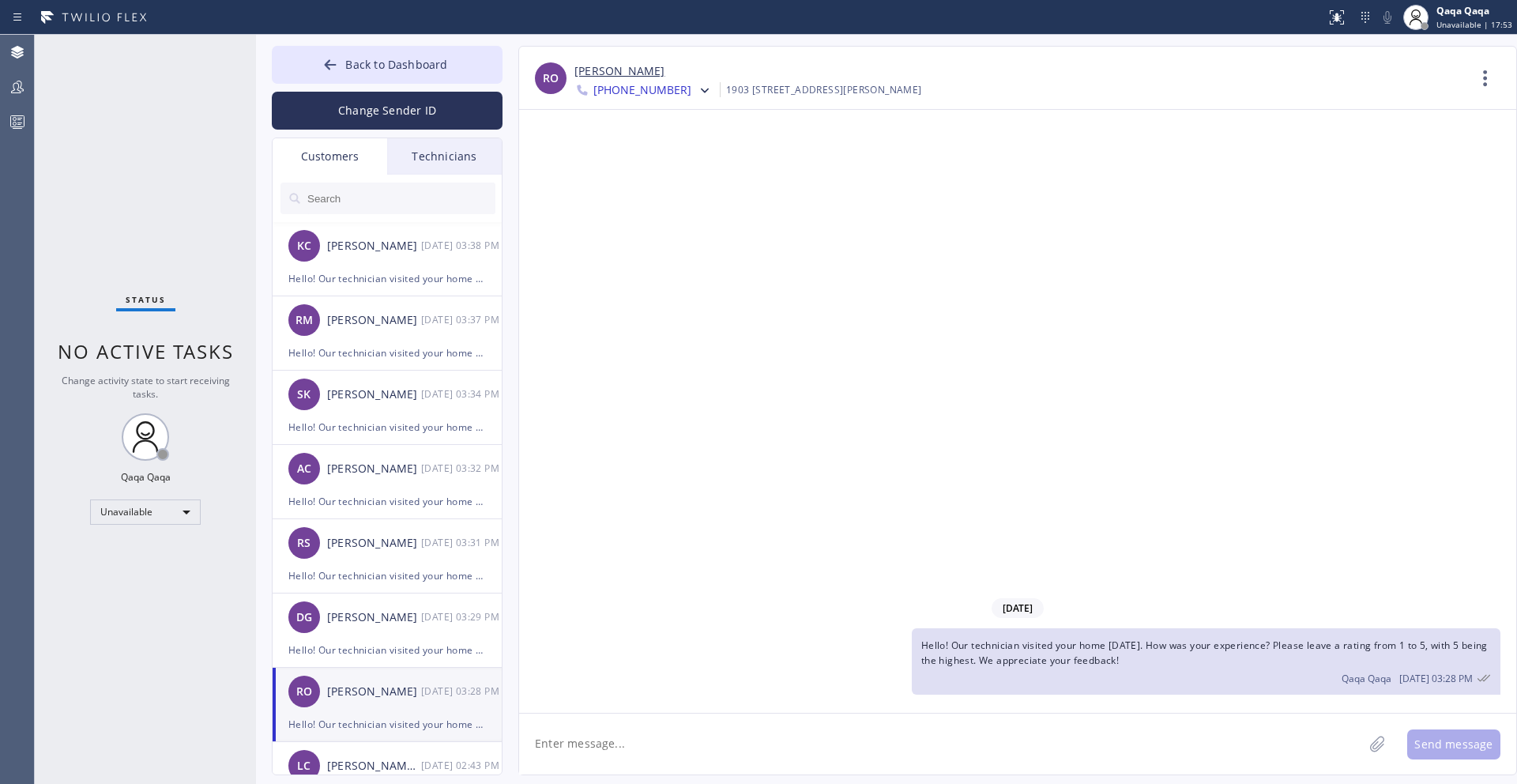
click at [351, 195] on input "text" at bounding box center [401, 198] width 190 height 32
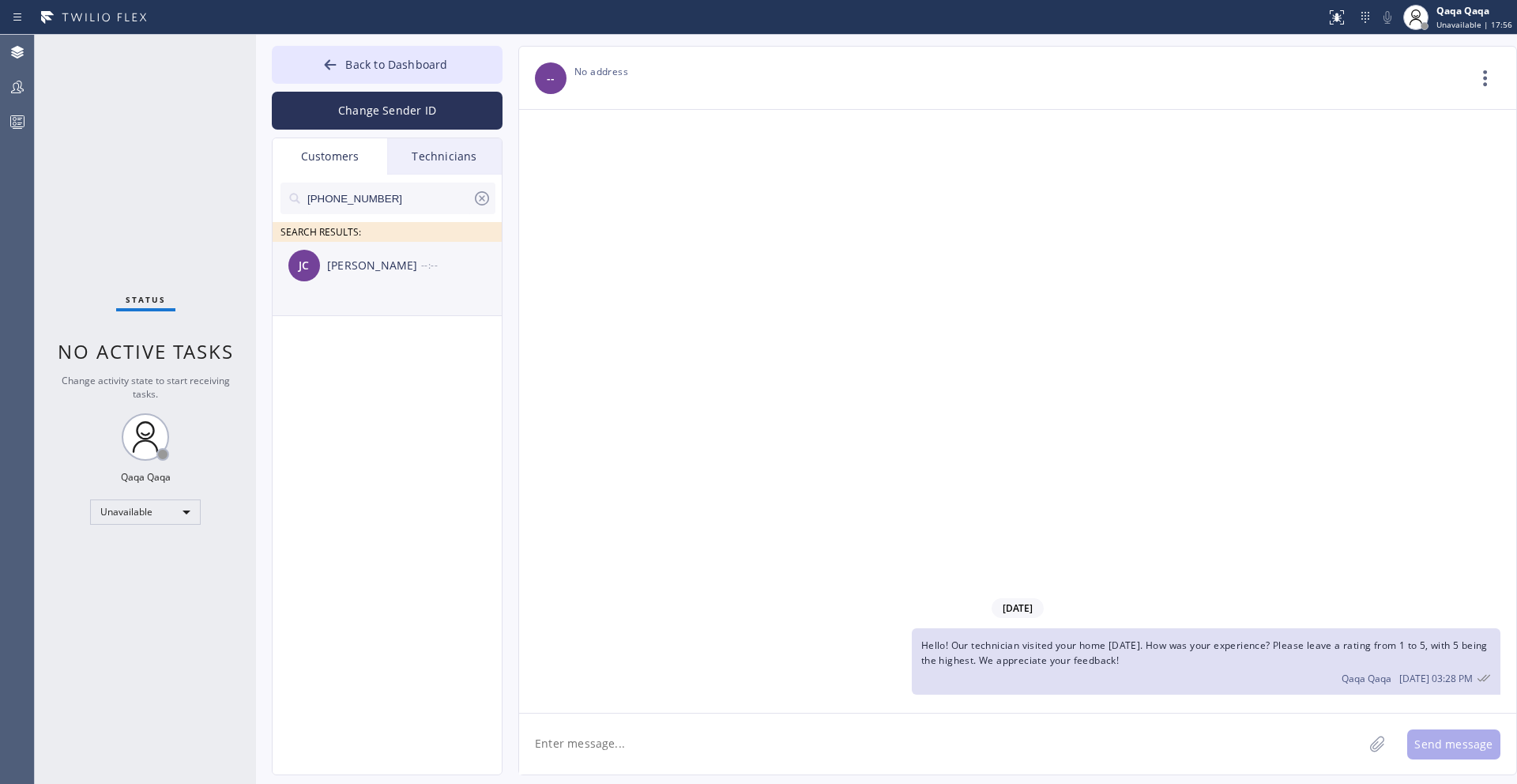
click at [371, 260] on div "[PERSON_NAME]" at bounding box center [374, 265] width 94 height 18
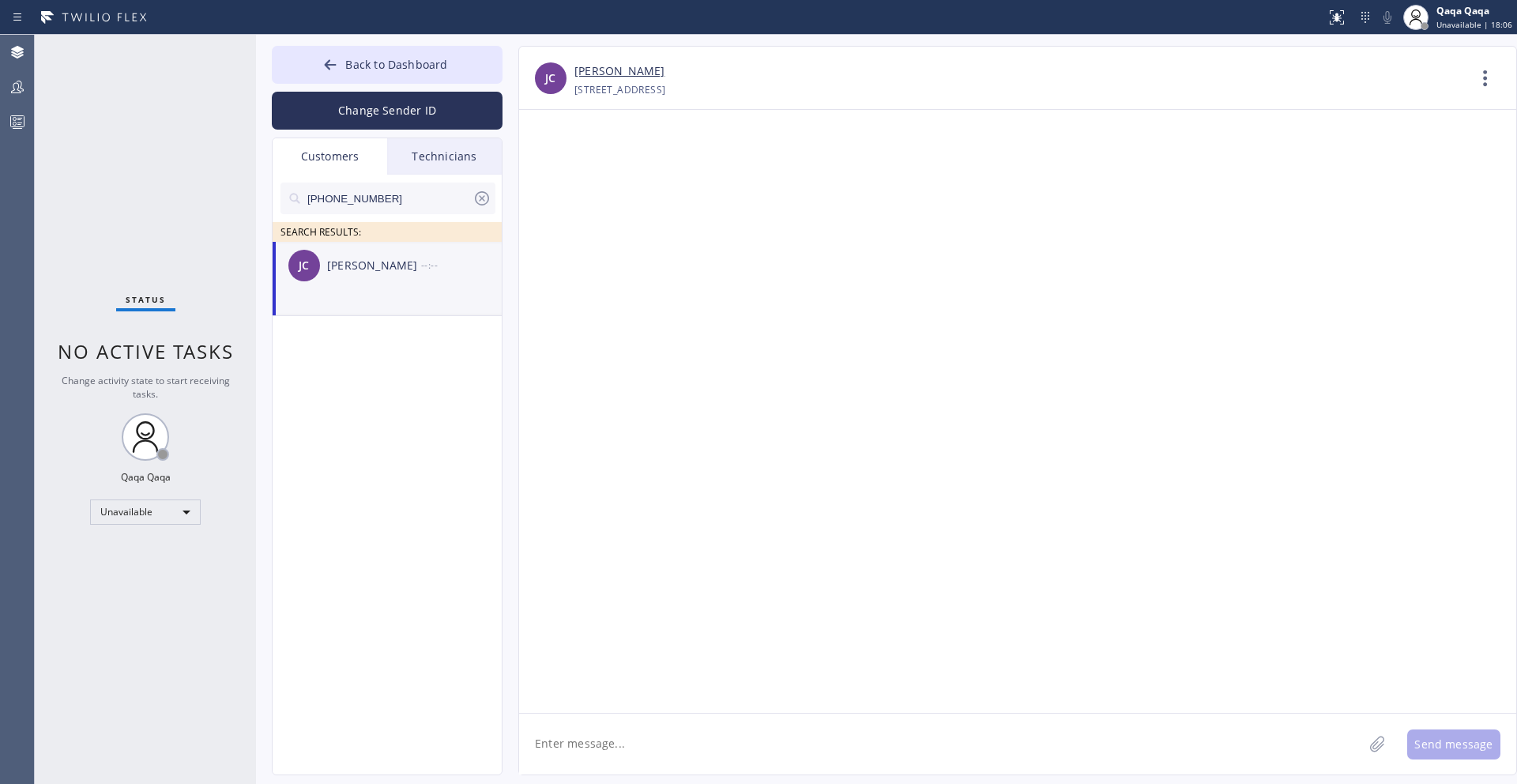
click at [743, 736] on textarea at bounding box center [942, 743] width 844 height 61
paste textarea "Hello! Our technician visited your home [DATE]. How was your experience? Please…"
type textarea "Hello! Our technician visited your home [DATE]. How was your experience? Please…"
click at [1471, 741] on button "Send message" at bounding box center [1454, 744] width 93 height 30
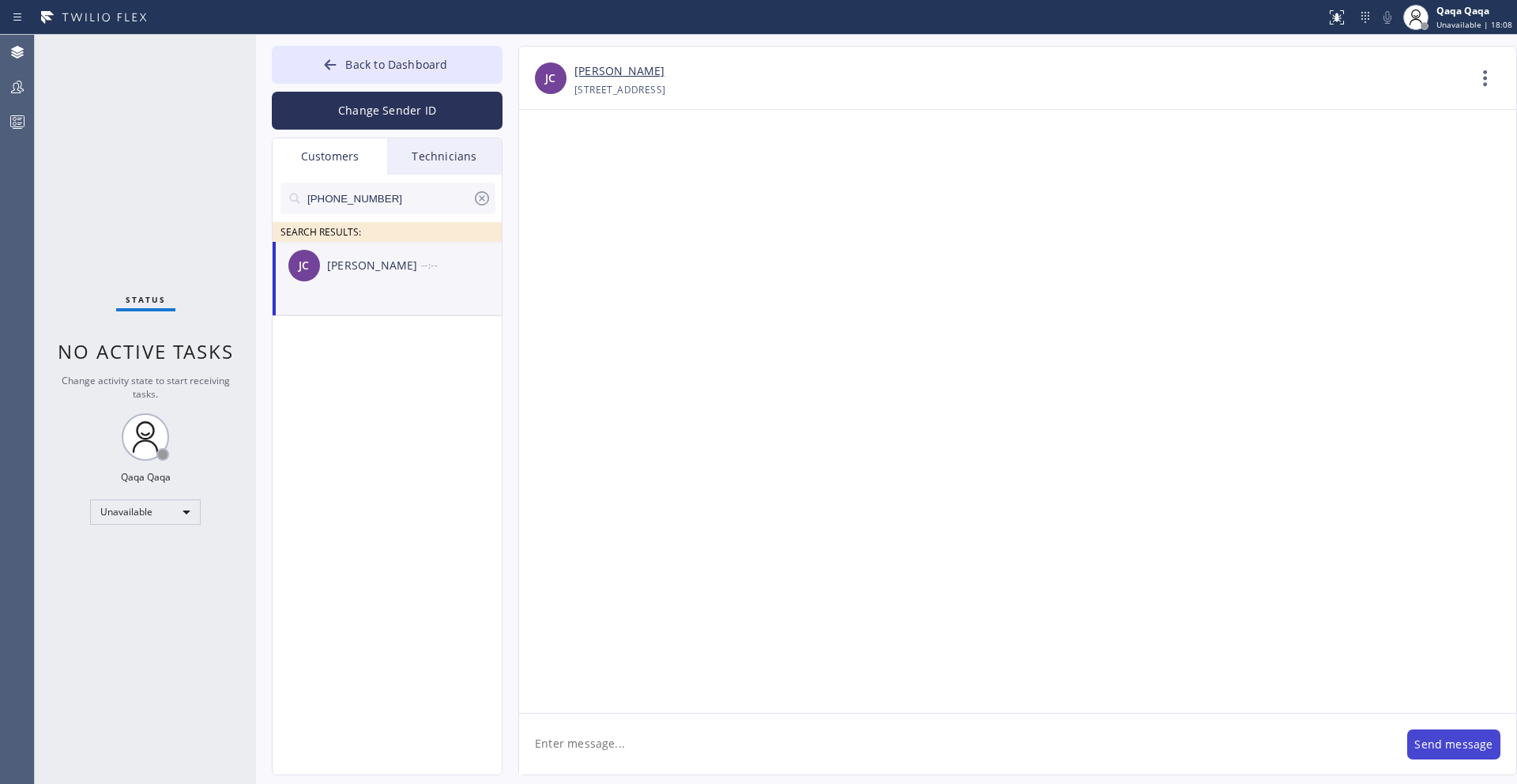
scroll to position [0, 0]
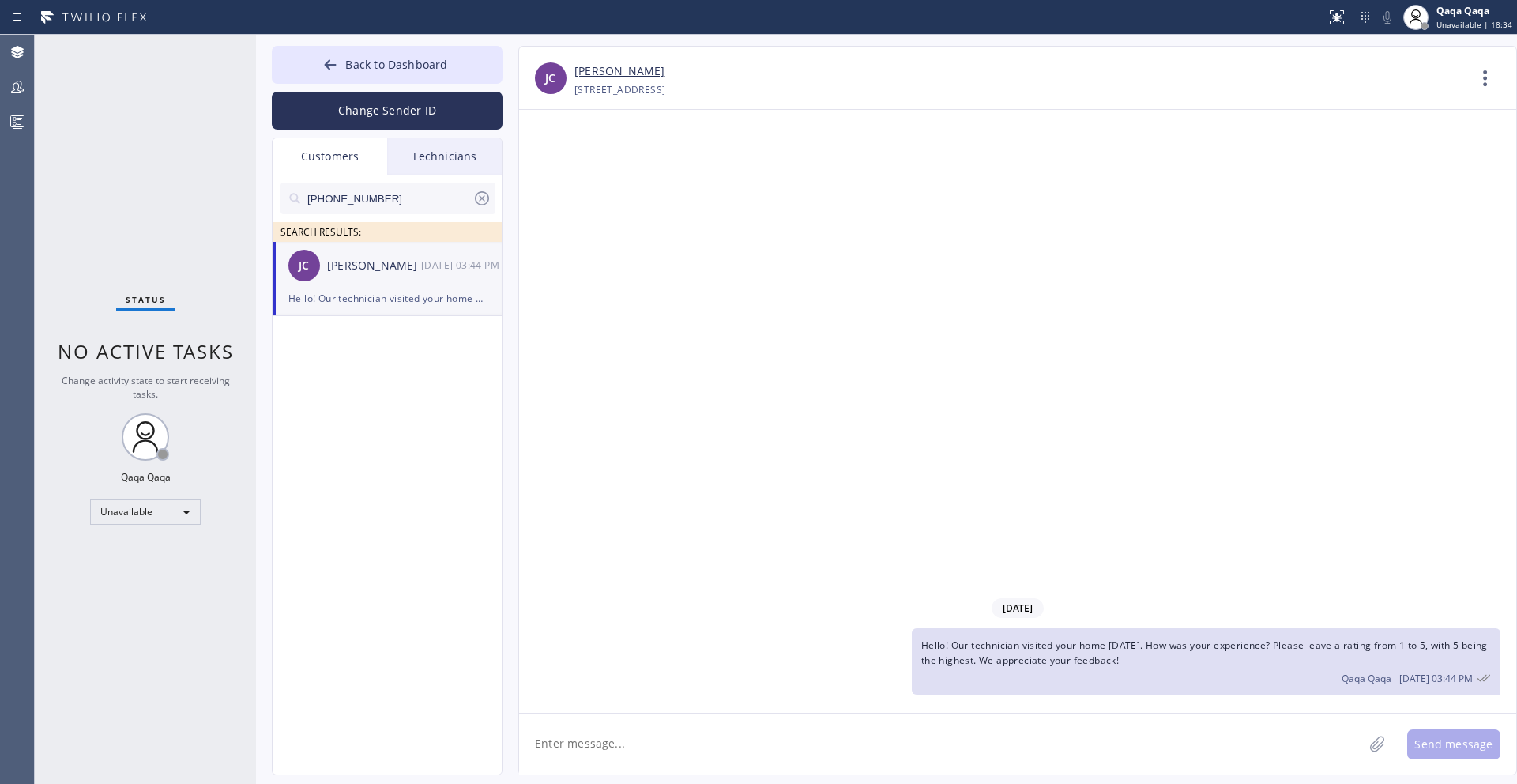
click at [429, 193] on input "[PHONE_NUMBER]" at bounding box center [389, 198] width 166 height 32
paste input "224) 223-9819"
paste input "720) 209-5024"
type input "[PHONE_NUMBER]"
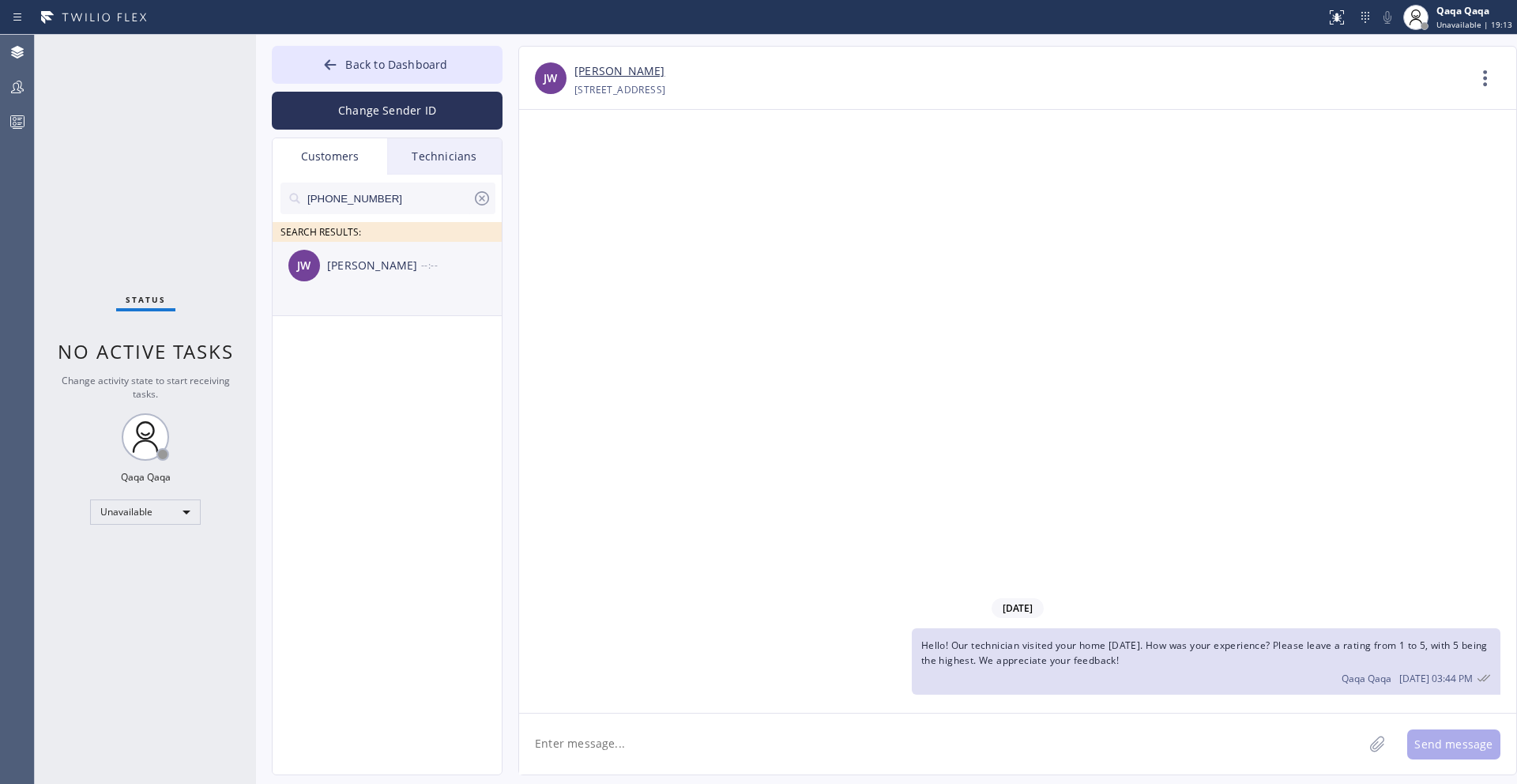
click at [362, 269] on div "[PERSON_NAME]" at bounding box center [374, 265] width 94 height 18
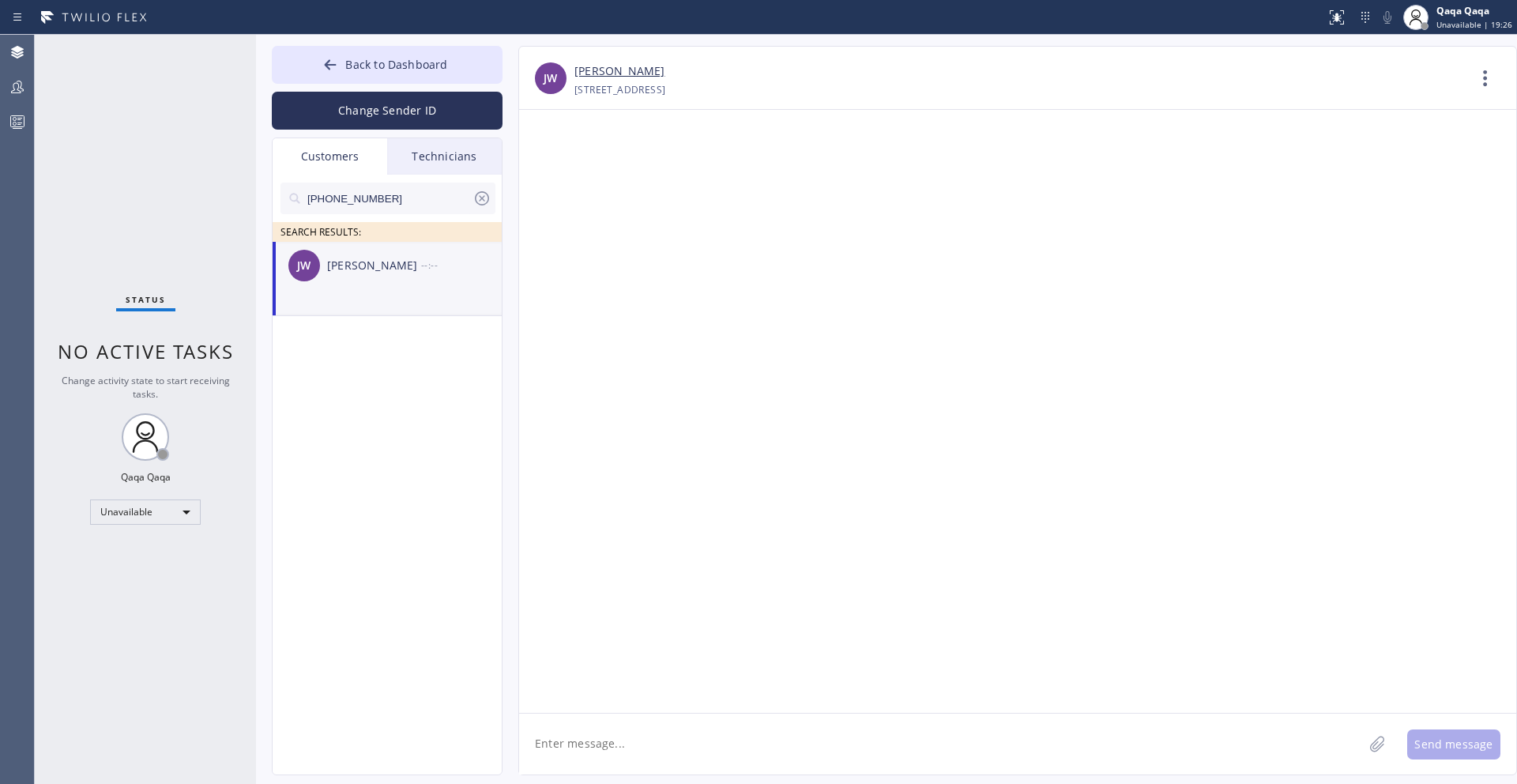
click at [610, 744] on textarea at bounding box center [942, 743] width 844 height 61
paste textarea "Hello! Our technician visited your home [DATE]. How was your experience? Please…"
type textarea "Hello! Our technician visited your home [DATE]. How was your experience? Please…"
click at [1476, 739] on button "Send message" at bounding box center [1454, 744] width 93 height 30
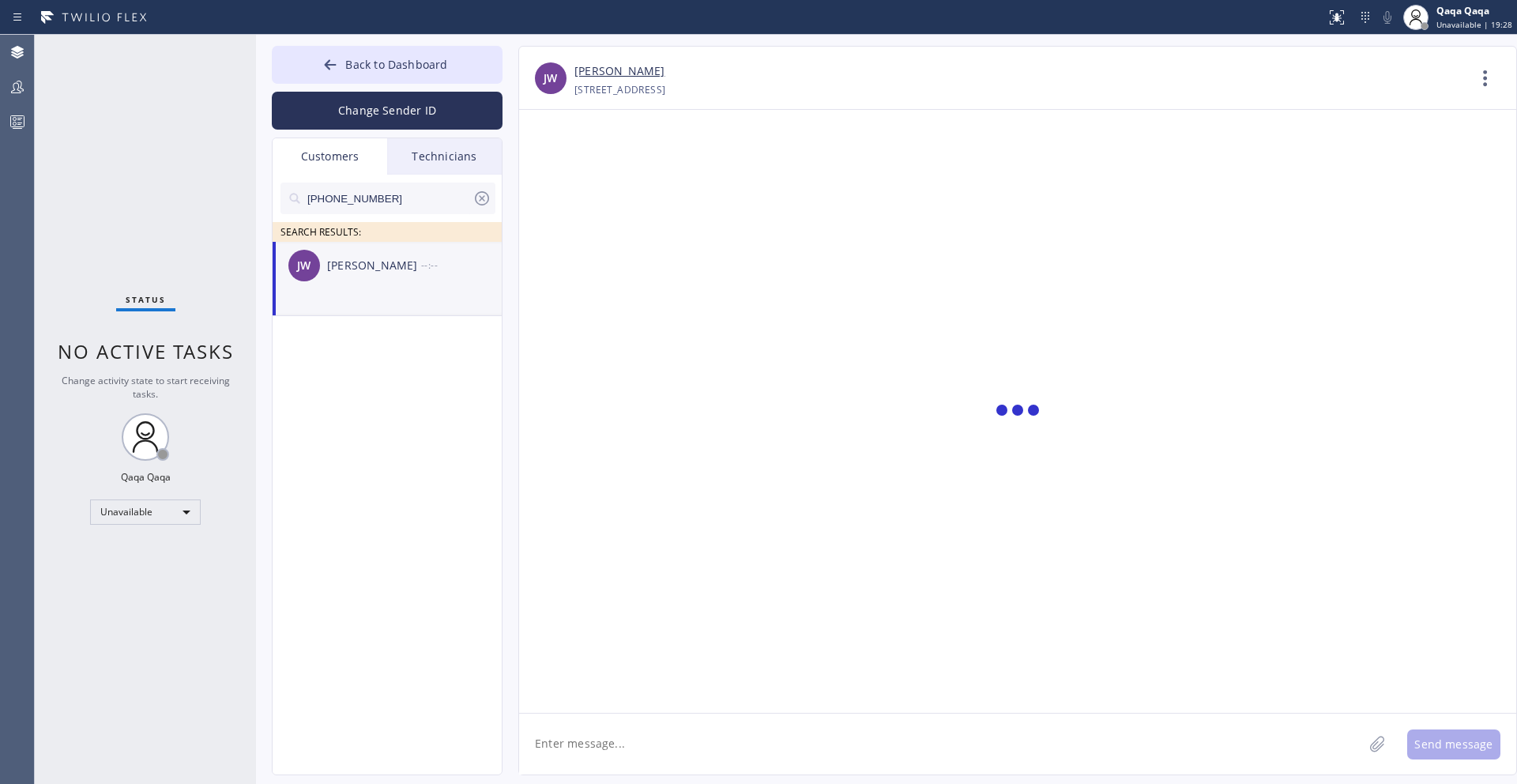
scroll to position [0, 0]
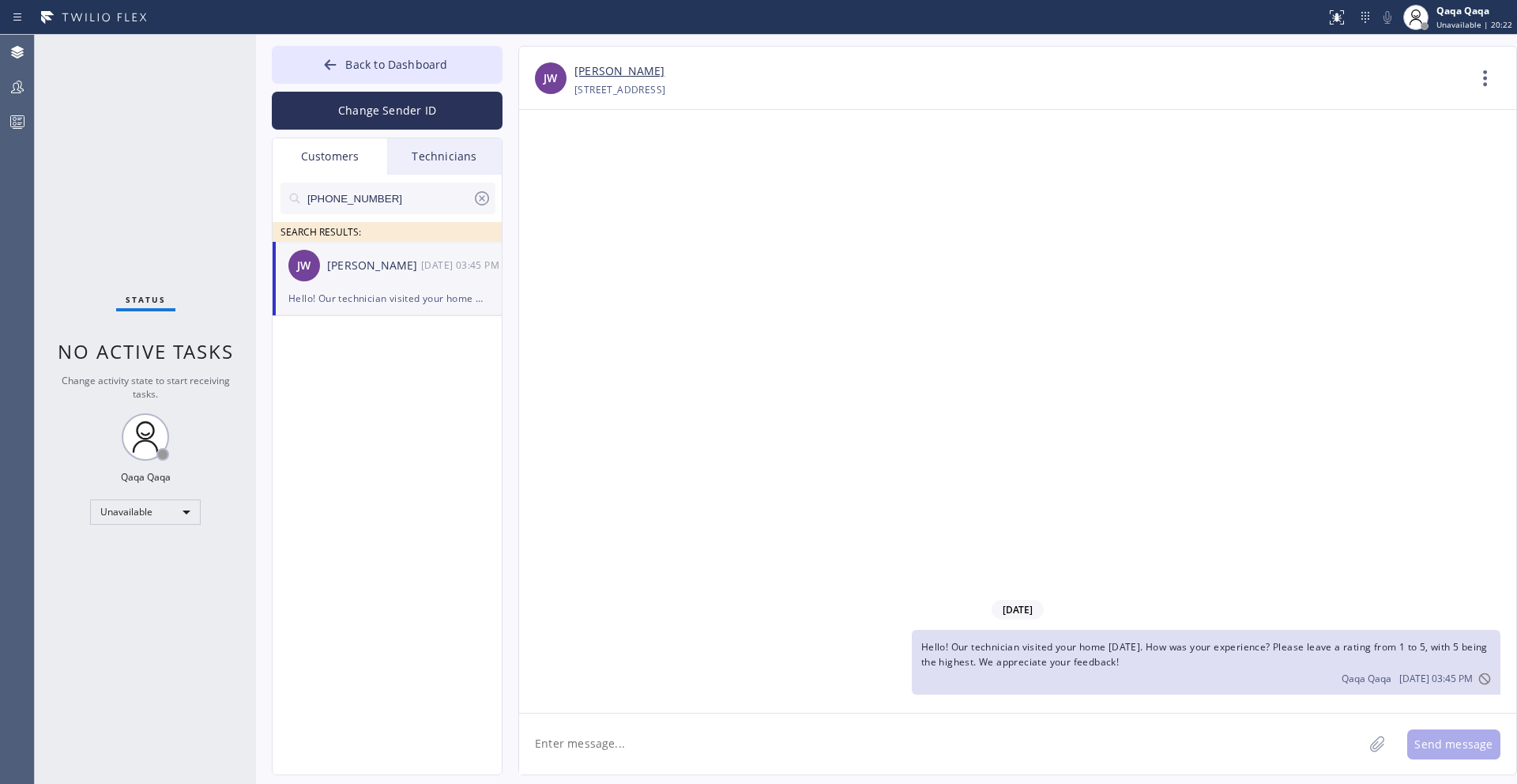
click at [479, 200] on icon at bounding box center [481, 198] width 19 height 19
click at [479, 200] on input "text" at bounding box center [401, 198] width 190 height 32
click at [476, 200] on input "text" at bounding box center [401, 198] width 190 height 32
click at [392, 201] on input "[PHONE_NUMBER]" at bounding box center [389, 198] width 166 height 32
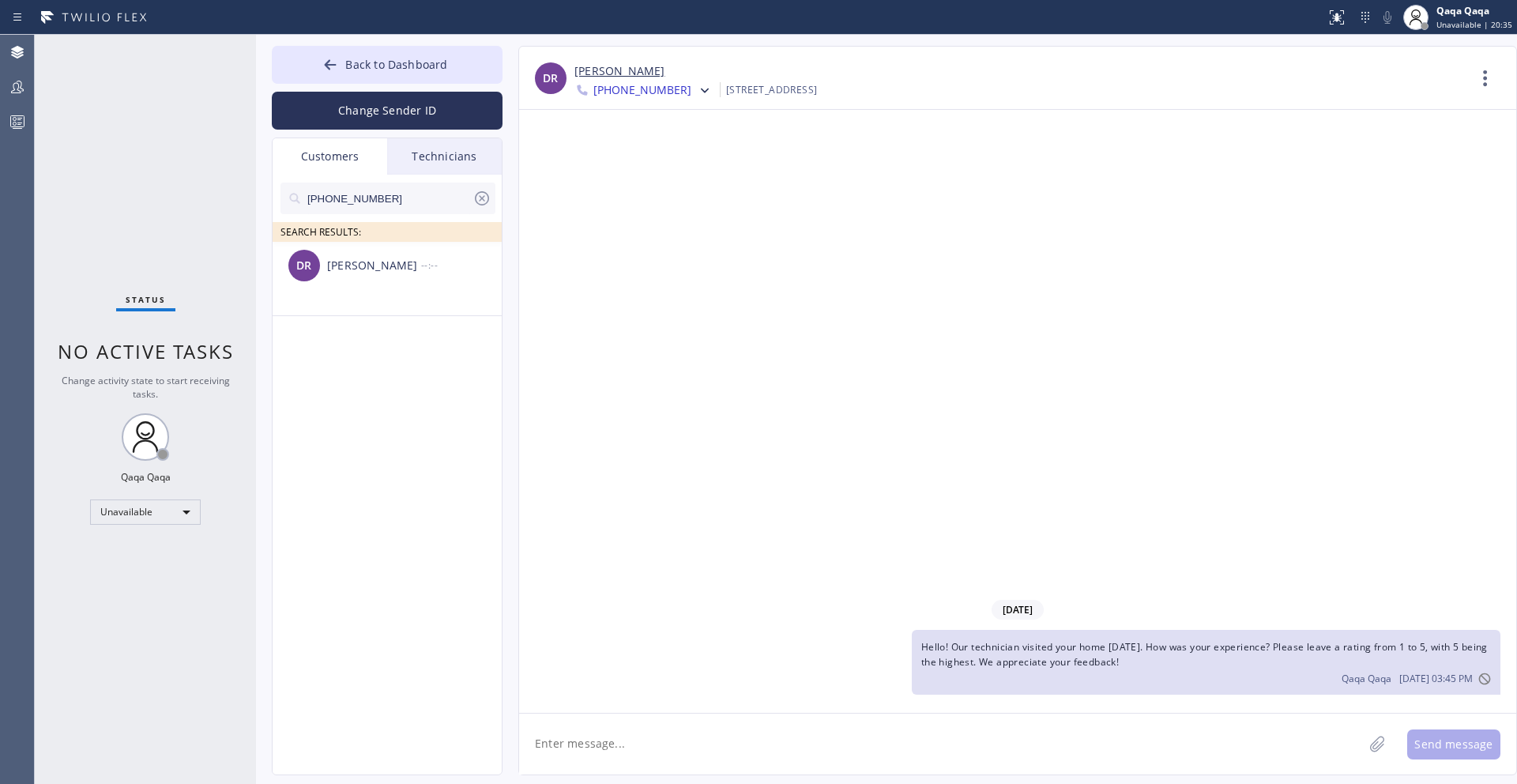
paste input "589-3492"
type input "[PHONE_NUMBER]"
click at [375, 261] on div "[PERSON_NAME]" at bounding box center [374, 265] width 94 height 18
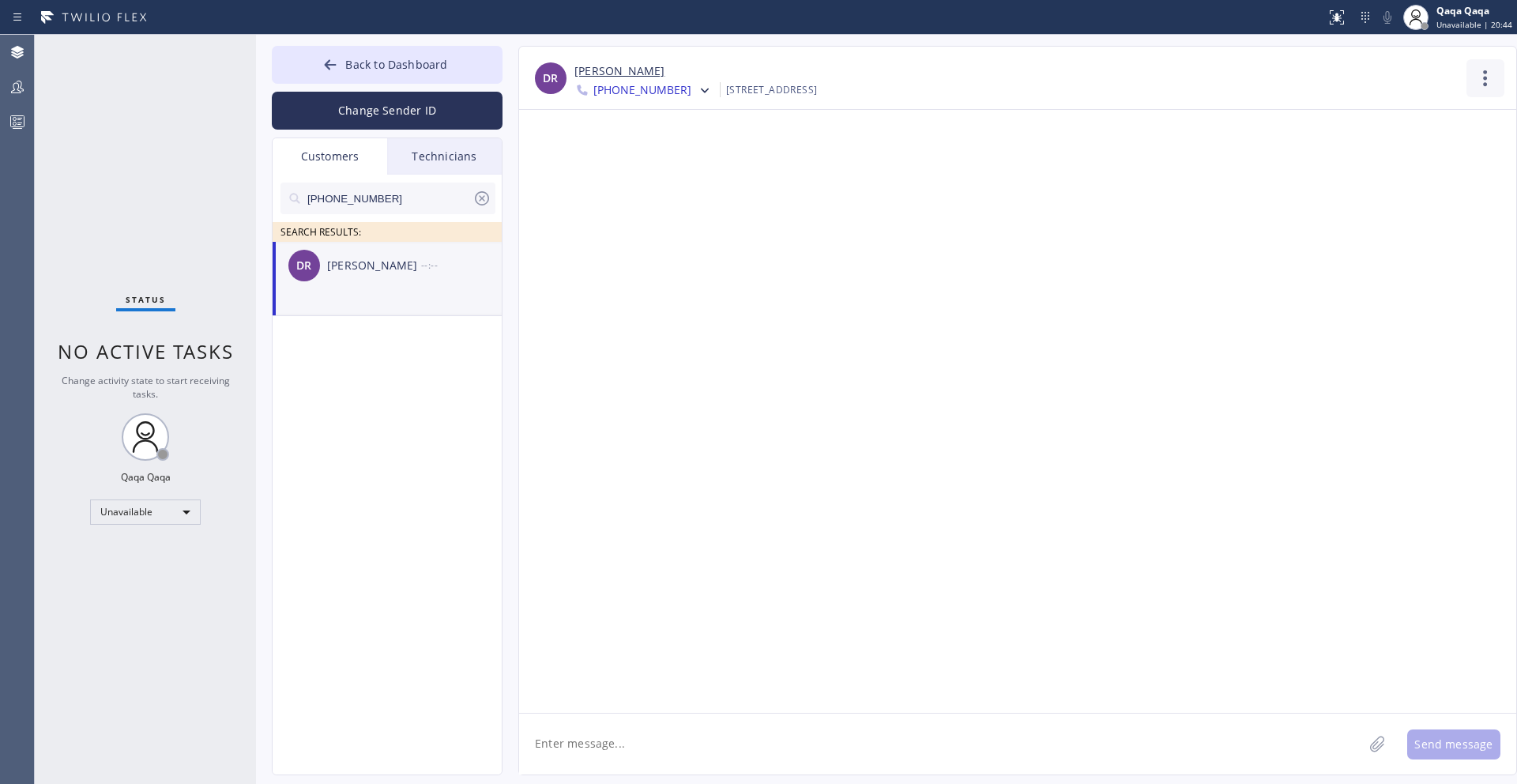
click at [1483, 80] on icon at bounding box center [1485, 78] width 38 height 38
click at [1403, 114] on li "Contact Full Information" at bounding box center [1390, 121] width 229 height 41
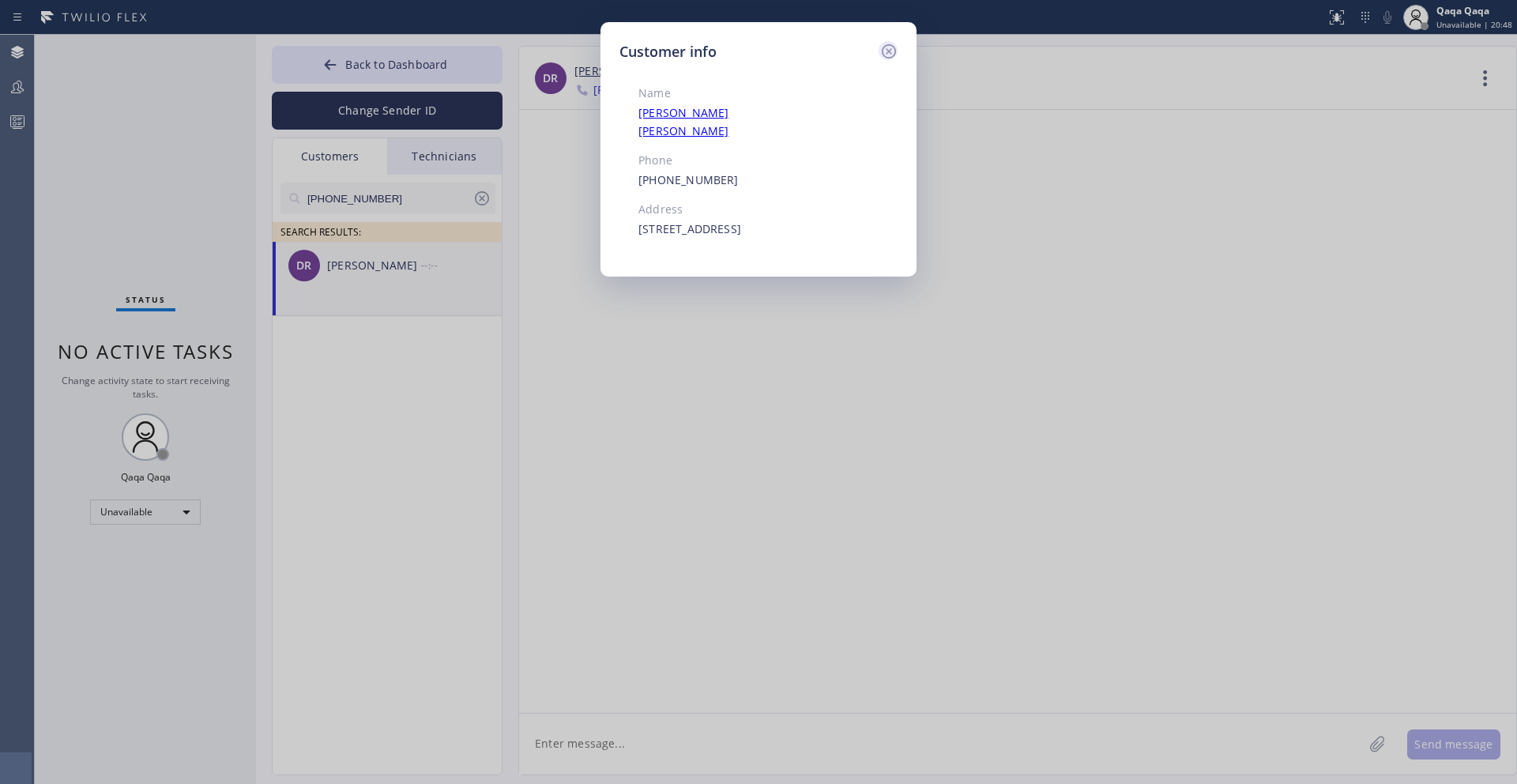
click at [886, 50] on icon at bounding box center [888, 51] width 19 height 19
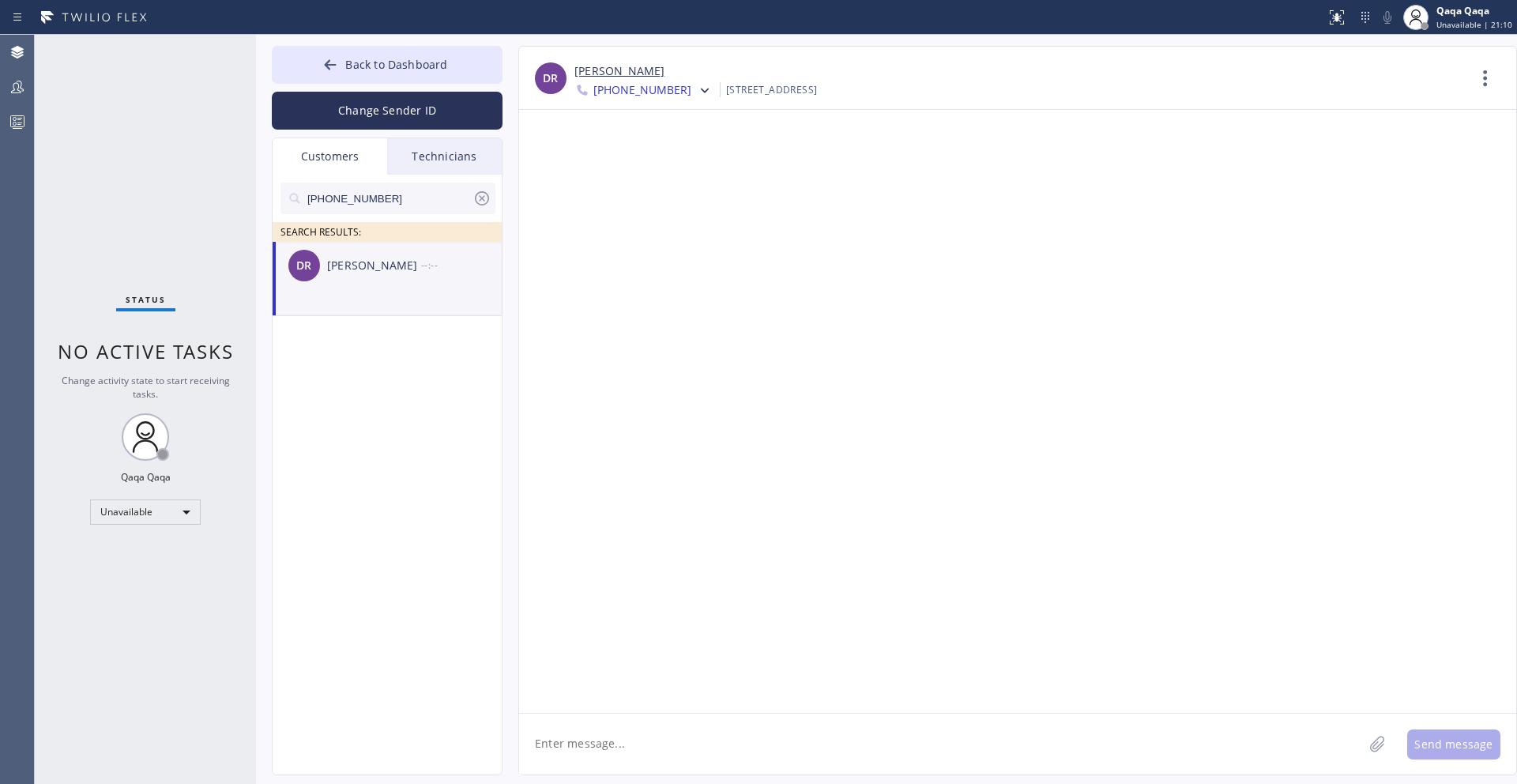
click at [589, 752] on textarea at bounding box center [942, 743] width 844 height 61
paste textarea "Hello! Our technician visited your home [DATE]. How was your experience? Please…"
type textarea "Hello! Our technician visited your home [DATE]. How was your experience? Please…"
click at [1470, 741] on button "Send message" at bounding box center [1454, 744] width 93 height 30
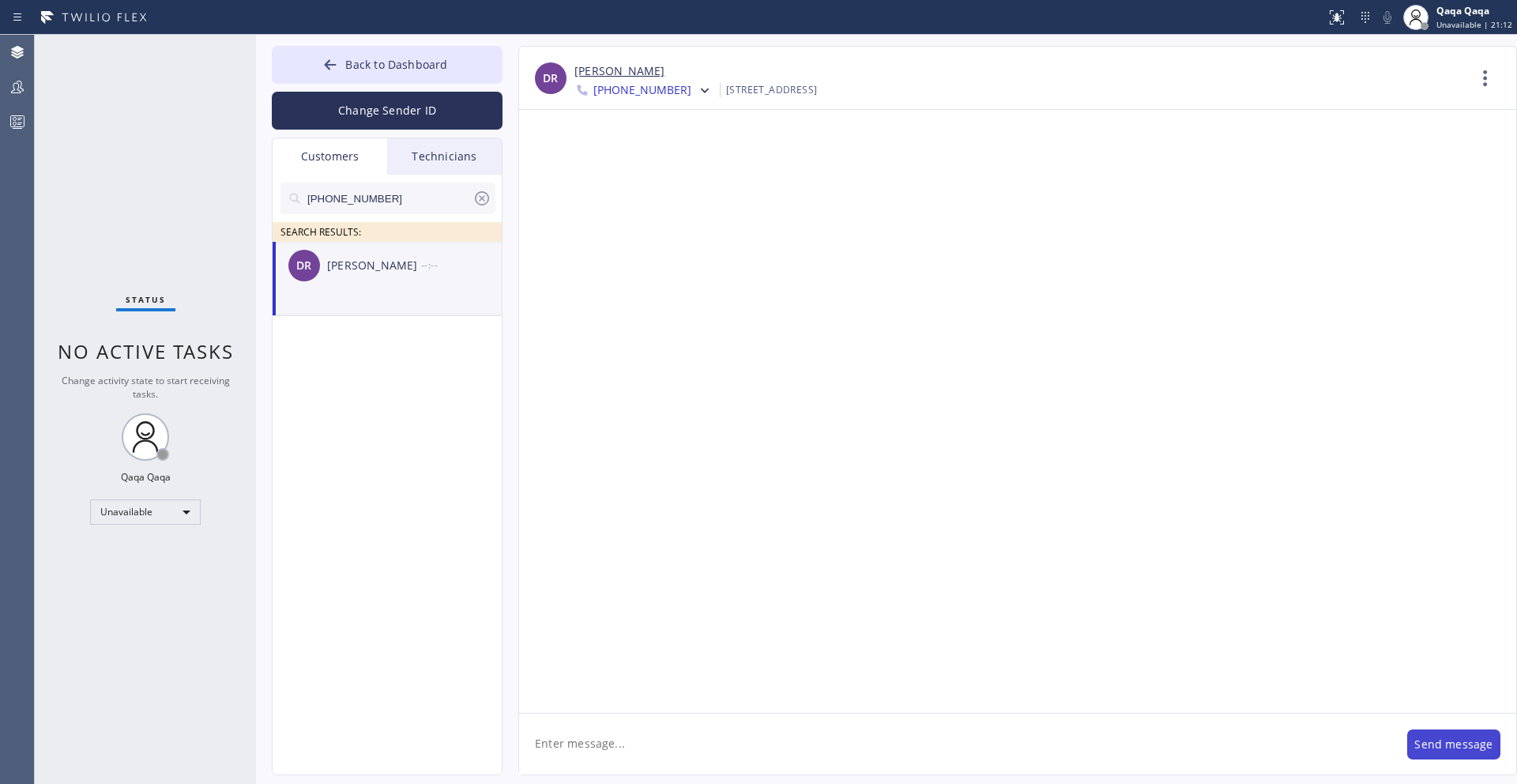
scroll to position [0, 0]
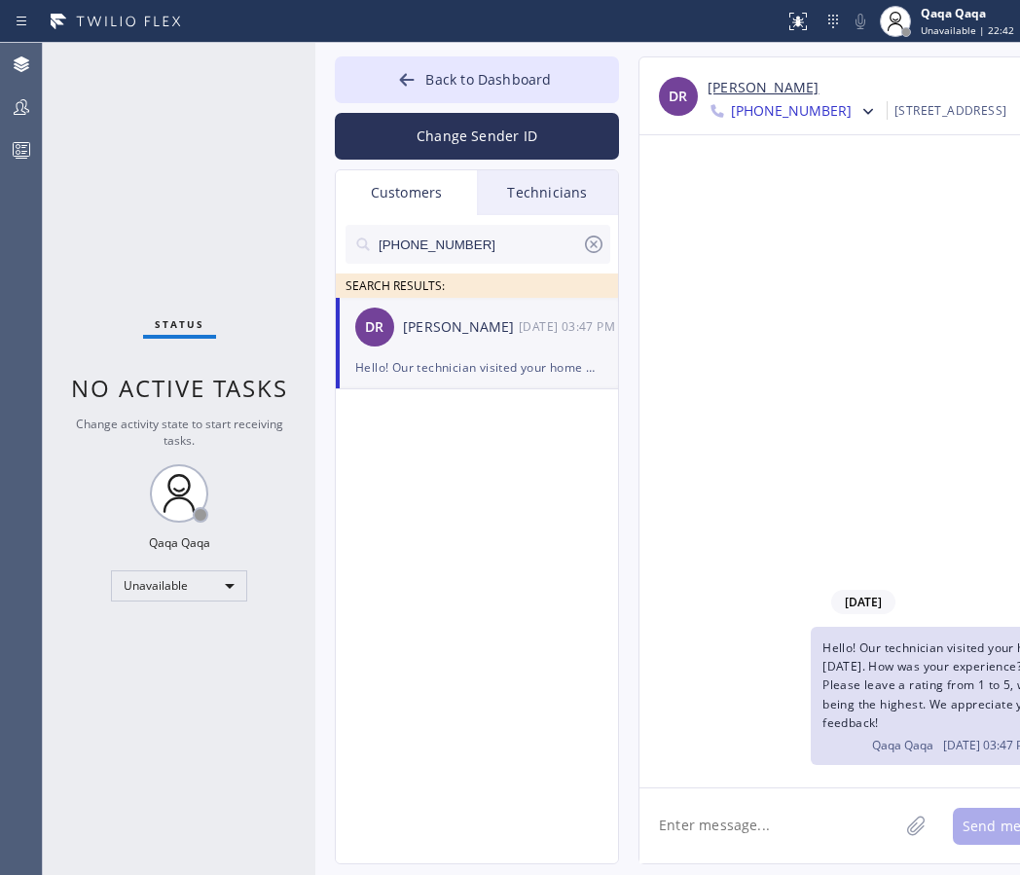
click at [503, 237] on input "[PHONE_NUMBER]" at bounding box center [479, 244] width 205 height 39
paste input "917) 972-8128"
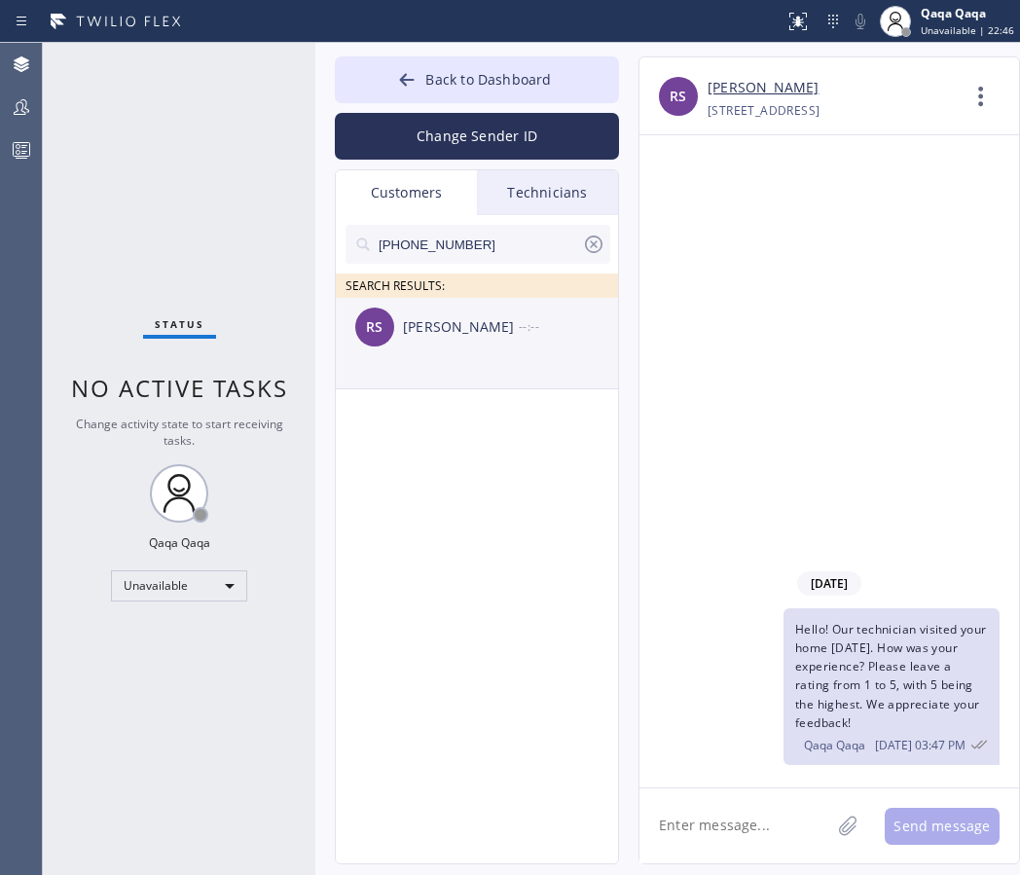
type input "[PHONE_NUMBER]"
click at [481, 328] on div "[PERSON_NAME]" at bounding box center [461, 327] width 116 height 22
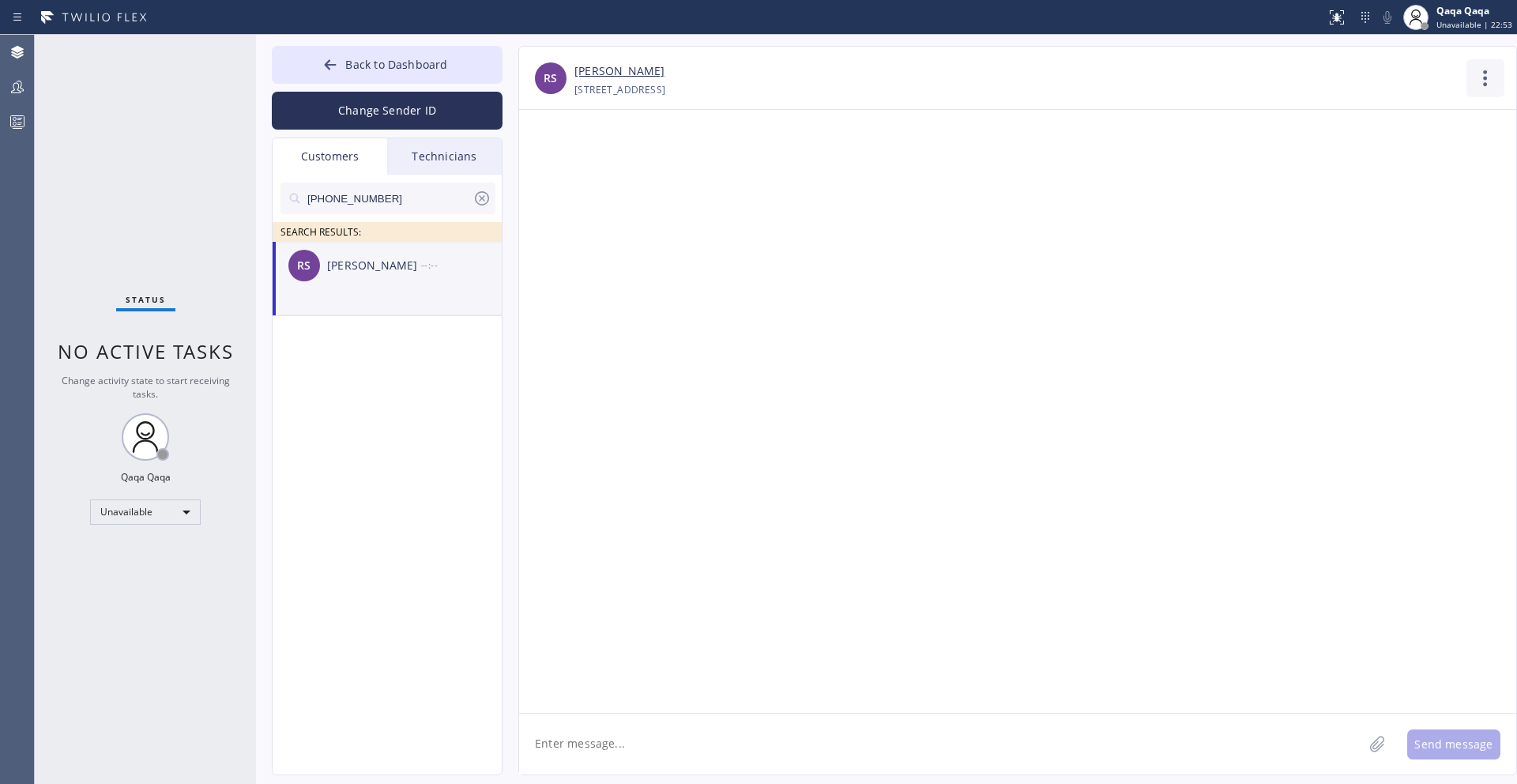
click at [1478, 84] on icon at bounding box center [1485, 78] width 38 height 38
click at [1399, 119] on li "Contact Full Information" at bounding box center [1390, 121] width 229 height 41
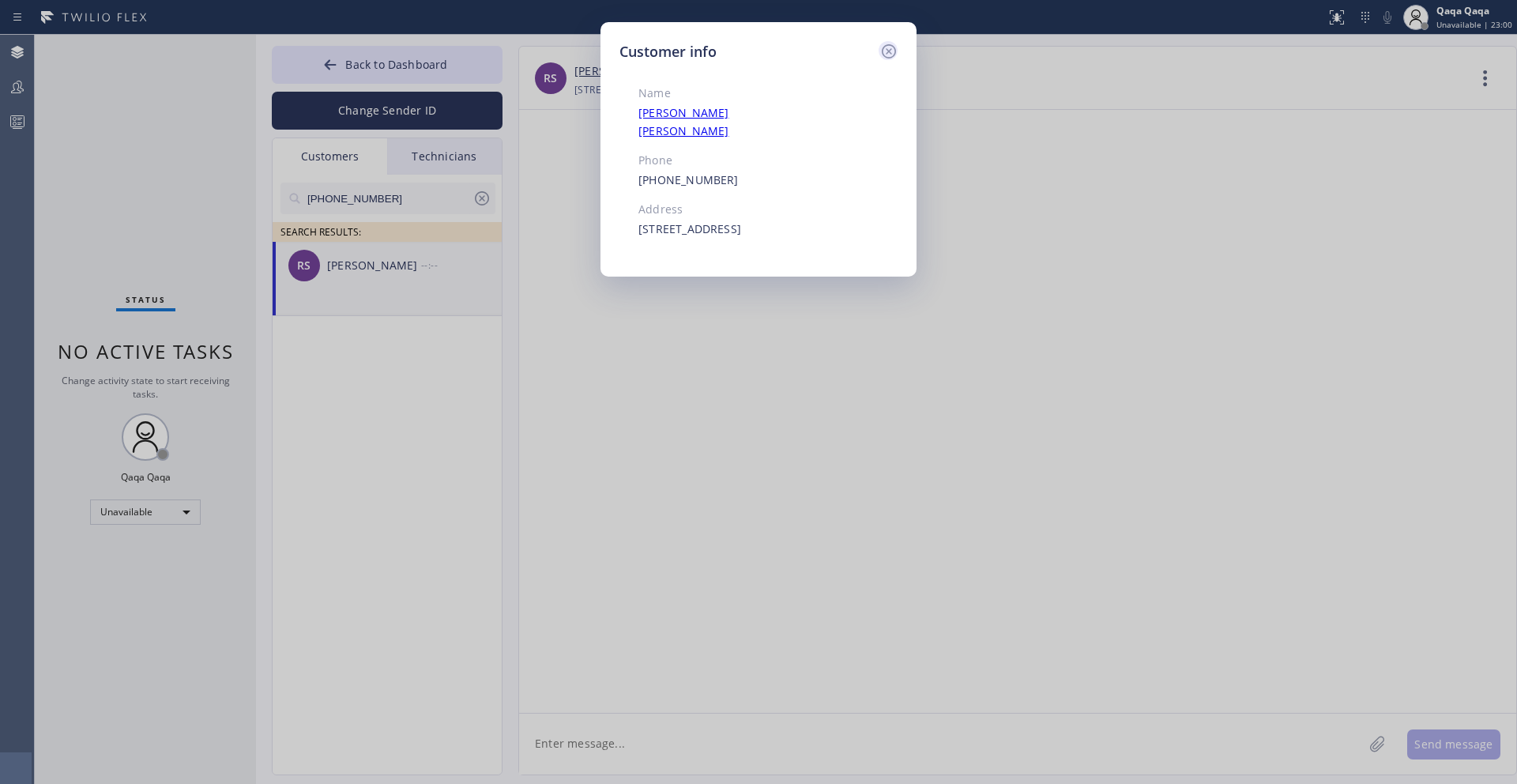
click at [890, 54] on icon at bounding box center [888, 51] width 19 height 19
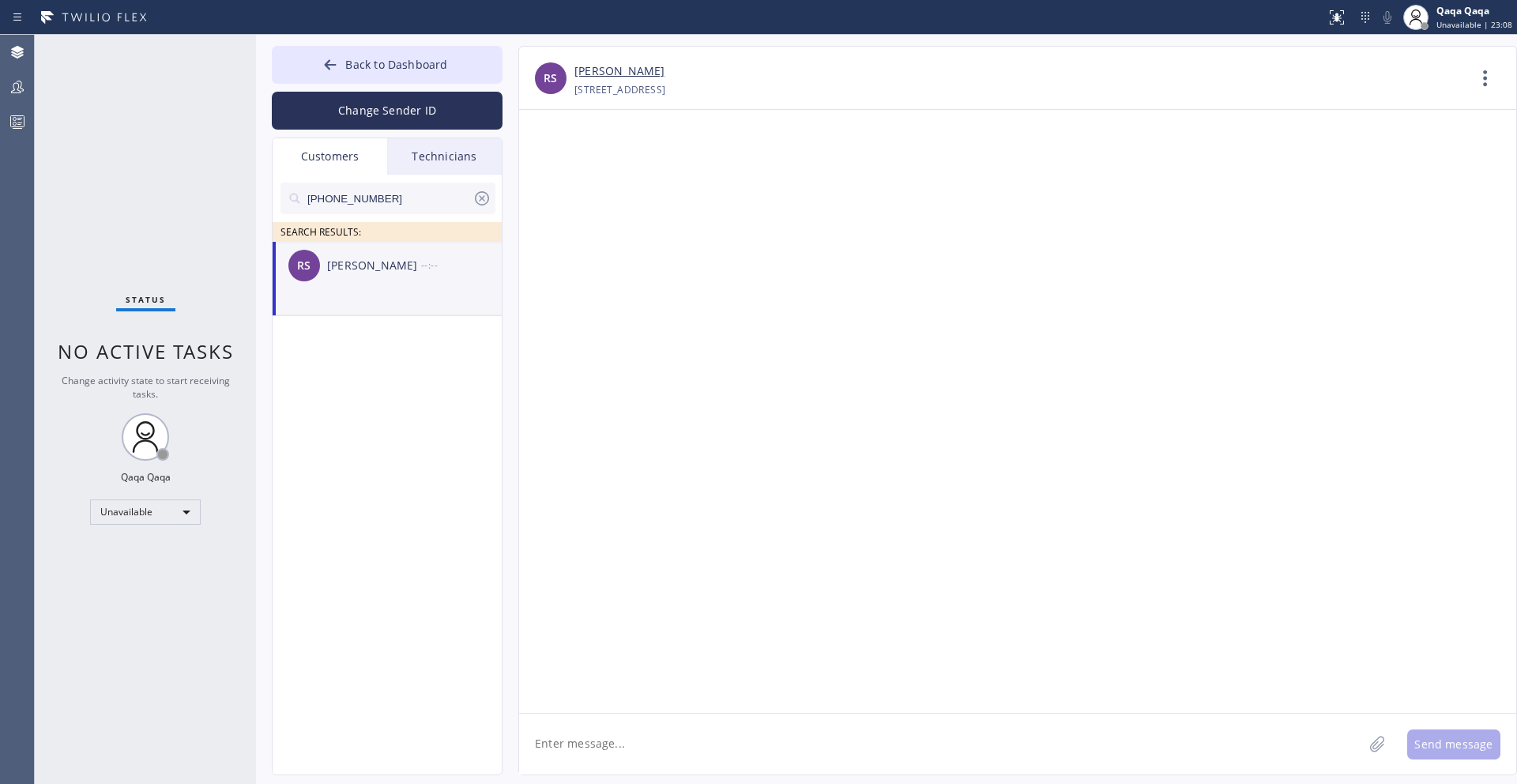
click at [731, 744] on textarea at bounding box center [942, 743] width 844 height 61
paste textarea "Hello! Our technician visited your home [DATE]. How was your experience? Please…"
type textarea "Hello! Our technician visited your home [DATE]. How was your experience? Please…"
click at [1444, 739] on button "Send message" at bounding box center [1454, 744] width 93 height 30
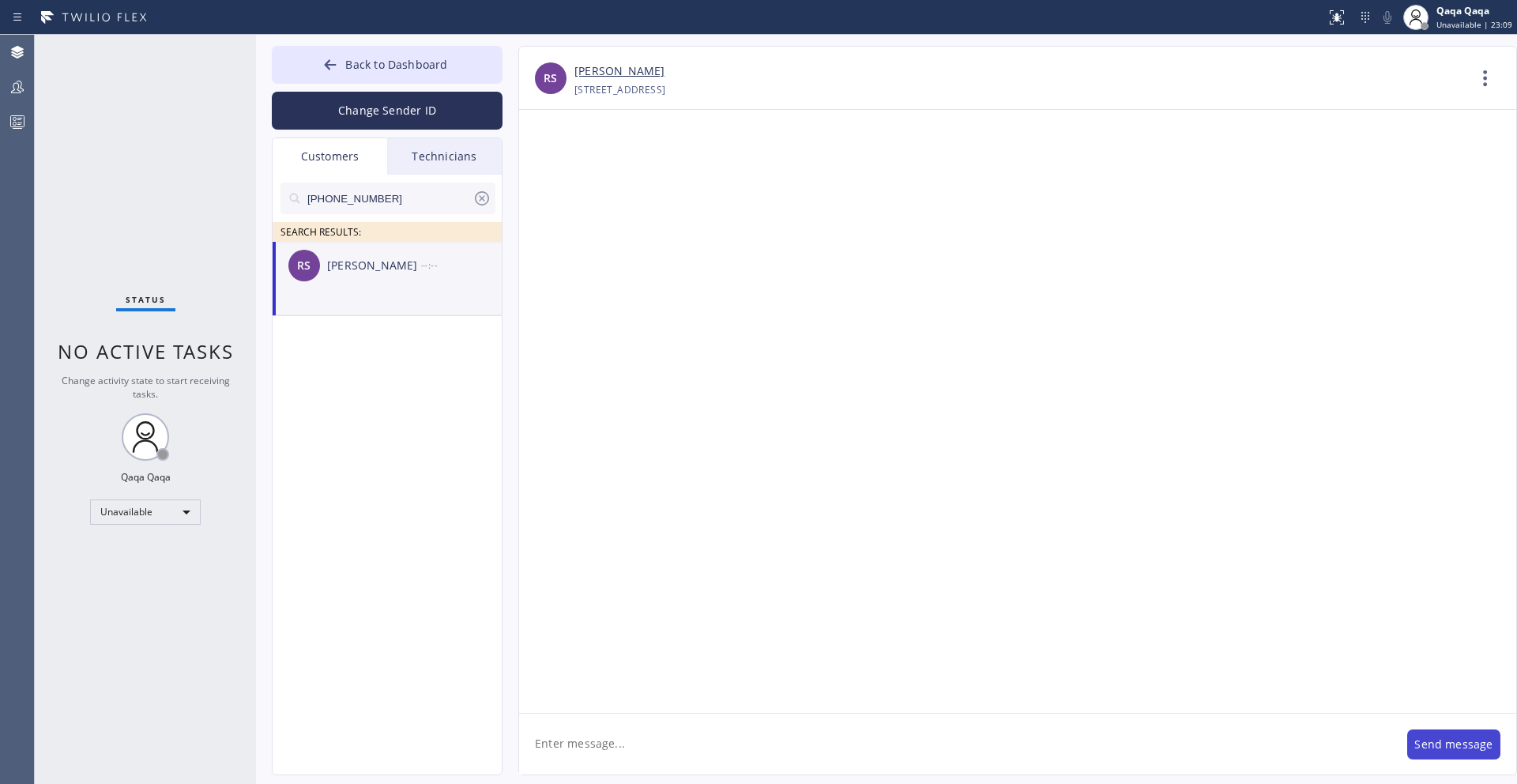
scroll to position [0, 0]
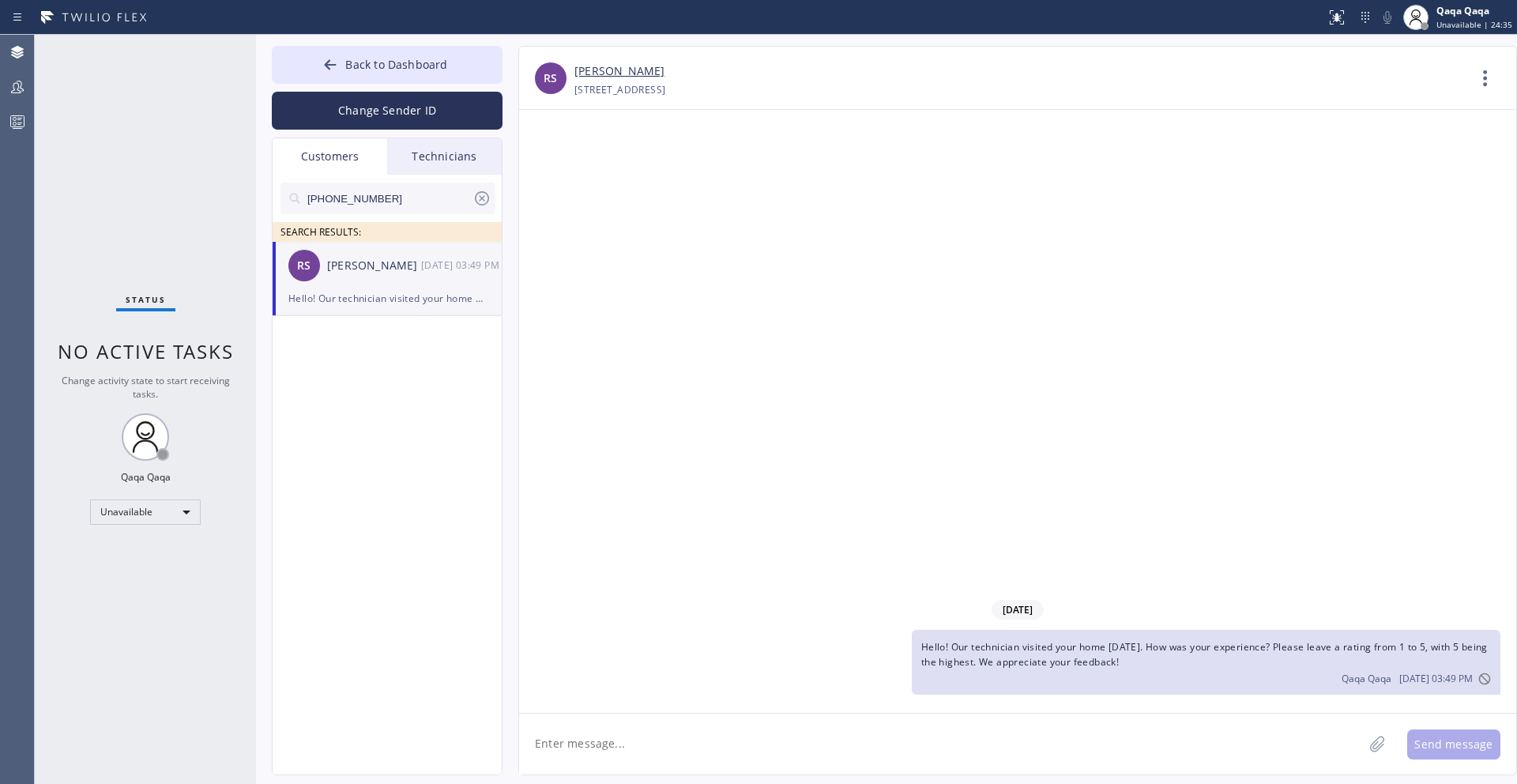
click at [432, 189] on input "[PHONE_NUMBER]" at bounding box center [389, 198] width 166 height 32
paste input "626) 993-5886"
type input "[PHONE_NUMBER]"
click at [373, 268] on div "[PERSON_NAME]" at bounding box center [374, 265] width 94 height 18
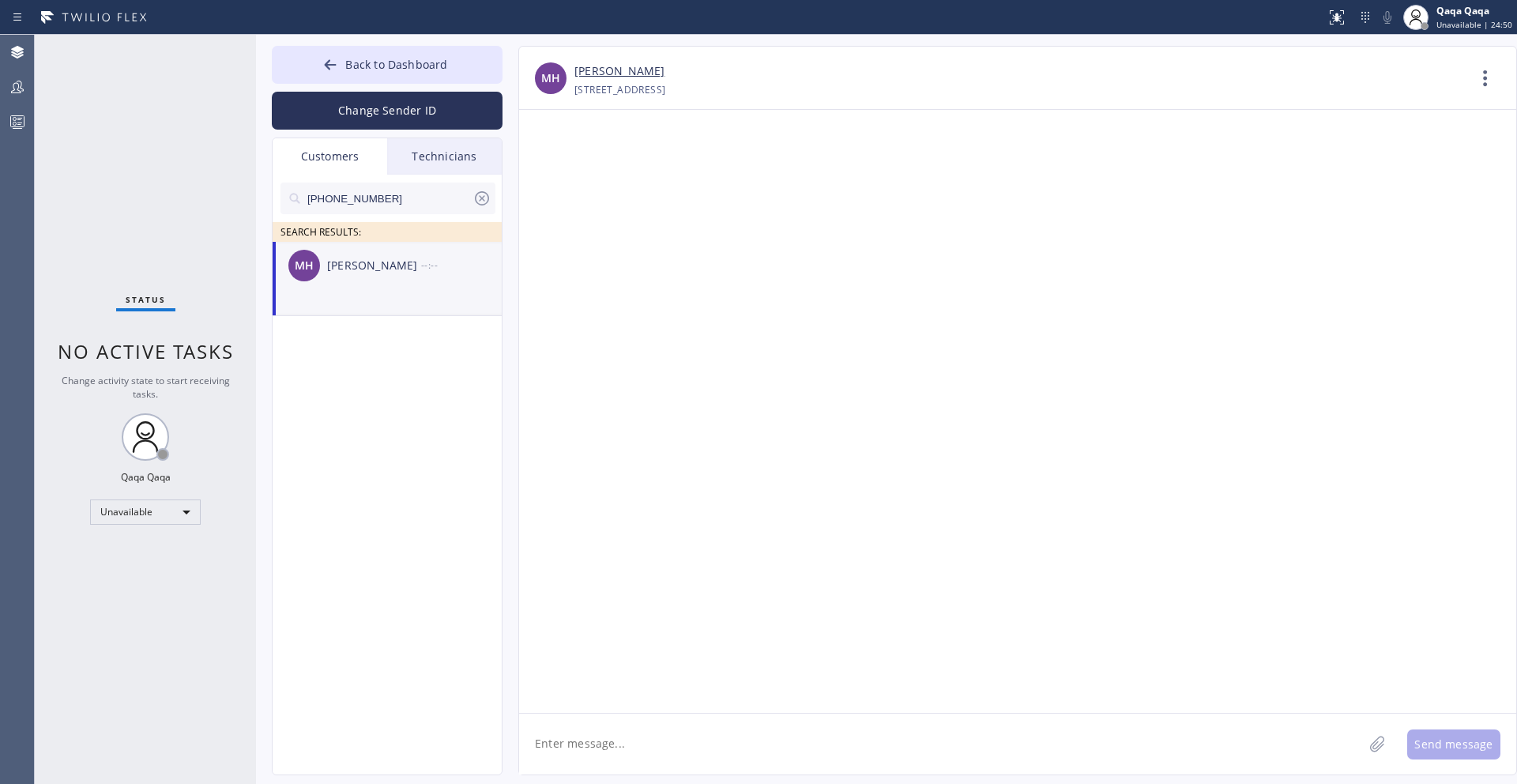
click at [677, 743] on textarea at bounding box center [942, 743] width 844 height 61
paste textarea "Hello! Our technician visited your home [DATE]. How was your experience? Please…"
type textarea "Hello! Our technician visited your home [DATE]. How was your experience? Please…"
click at [1489, 751] on button "Send message" at bounding box center [1454, 744] width 93 height 30
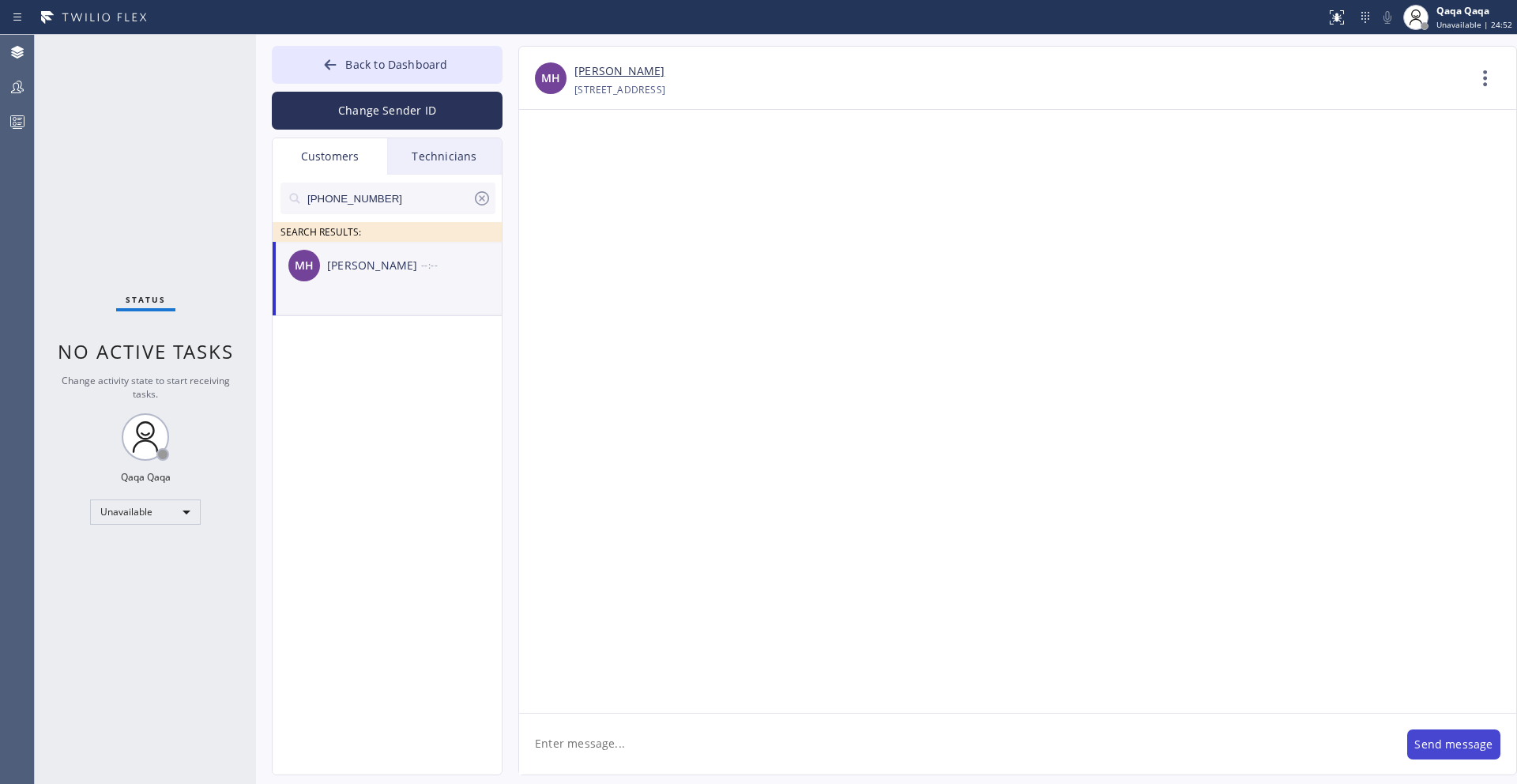
scroll to position [0, 0]
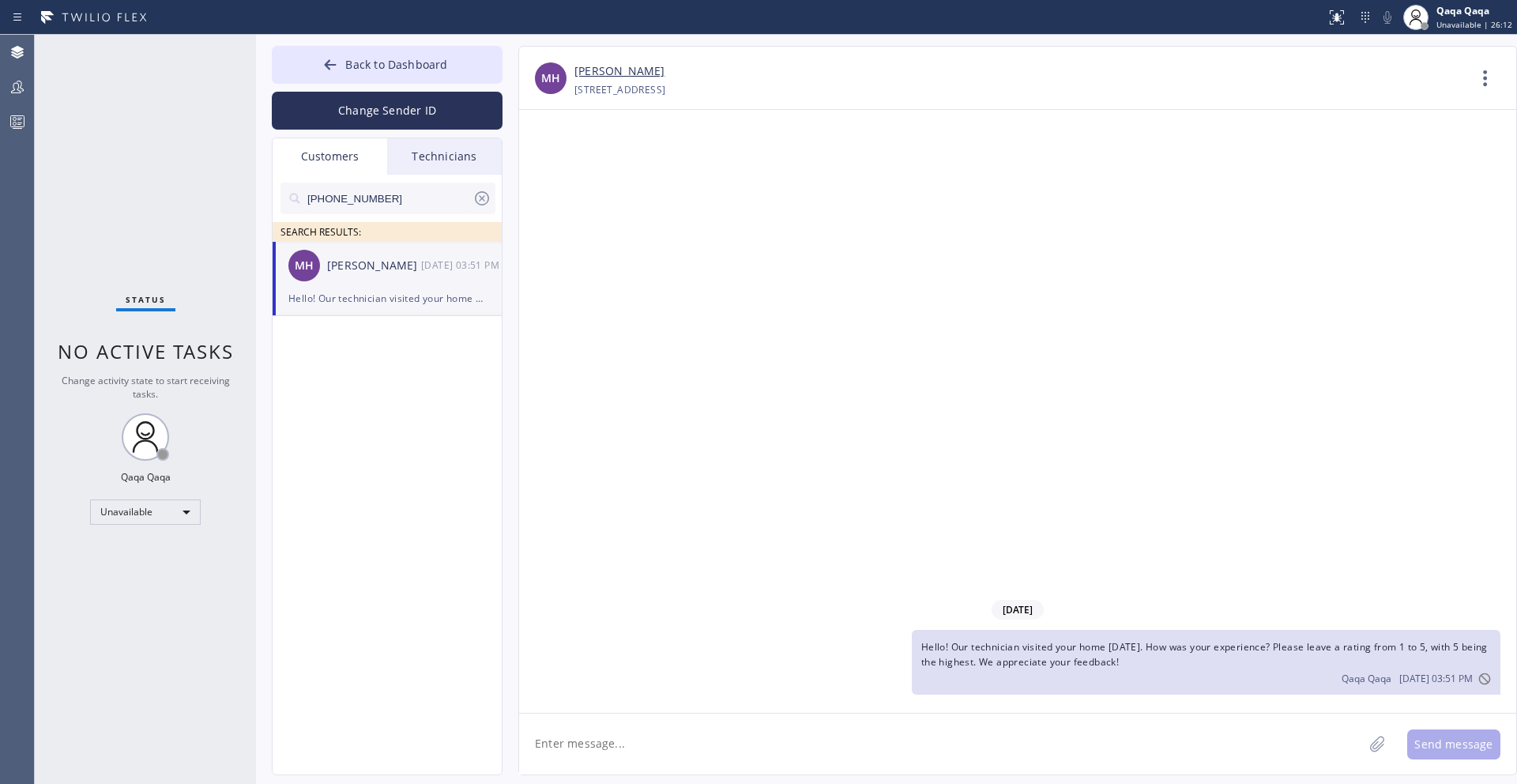
click at [404, 196] on input "[PHONE_NUMBER]" at bounding box center [389, 198] width 166 height 32
paste input "323) 394-2144"
type input "[PHONE_NUMBER]"
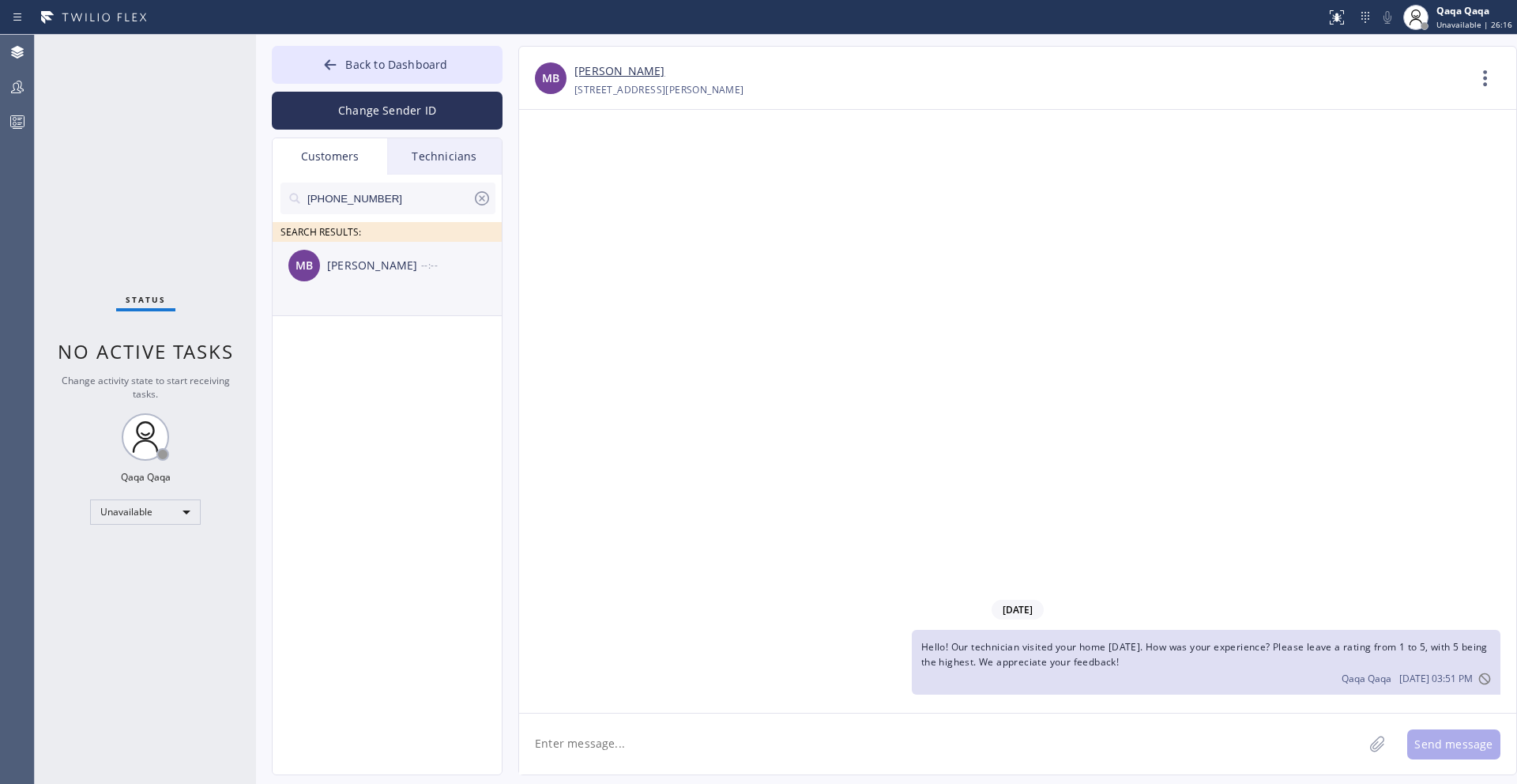
click at [376, 261] on div "[PERSON_NAME]" at bounding box center [374, 265] width 94 height 18
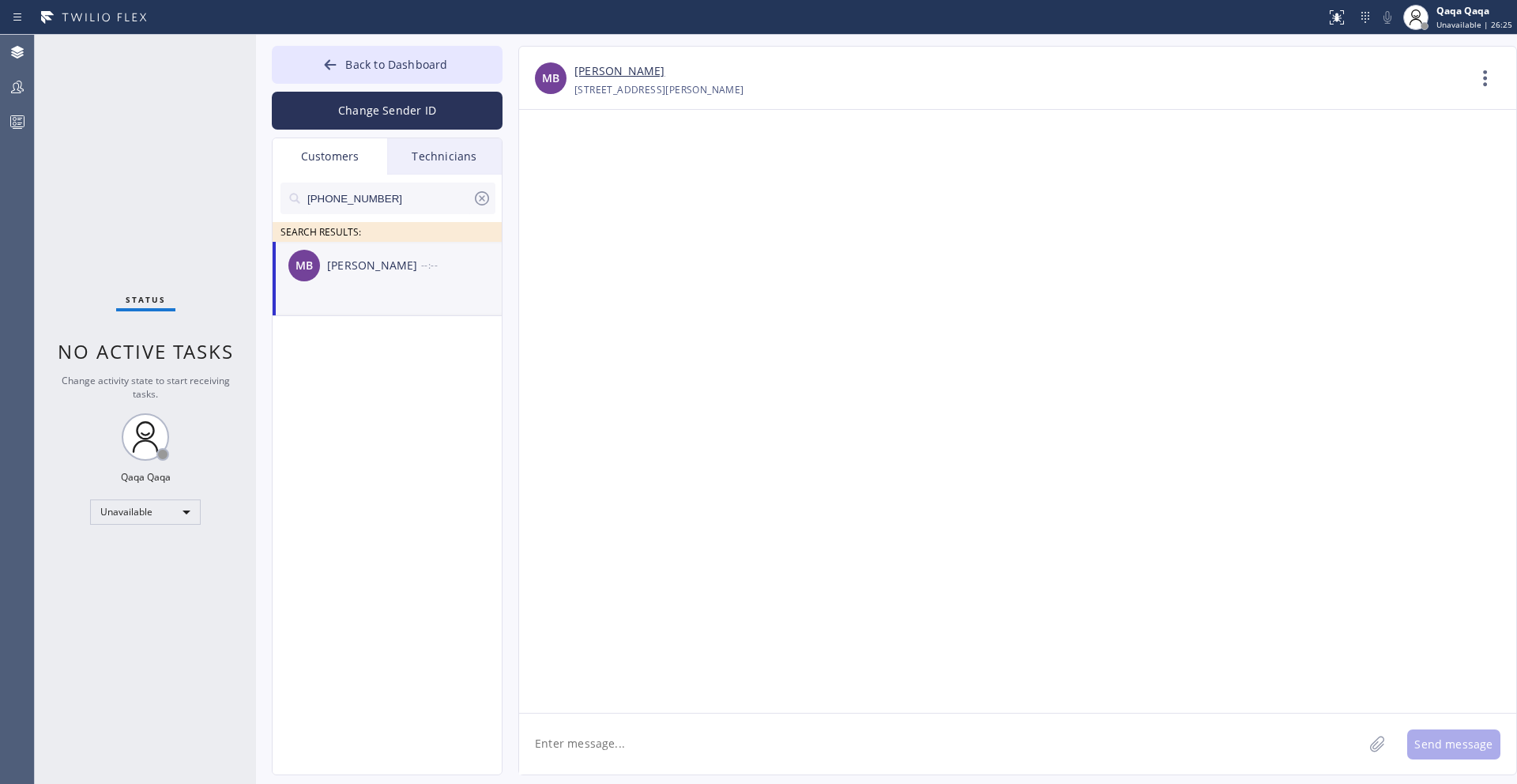
click at [642, 730] on textarea at bounding box center [942, 743] width 844 height 61
paste textarea "Hello! Our technician visited your home [DATE]. How was your experience? Please…"
type textarea "Hello! Our technician visited your home [DATE]. How was your experience? Please…"
click at [1426, 736] on button "Send message" at bounding box center [1454, 744] width 93 height 30
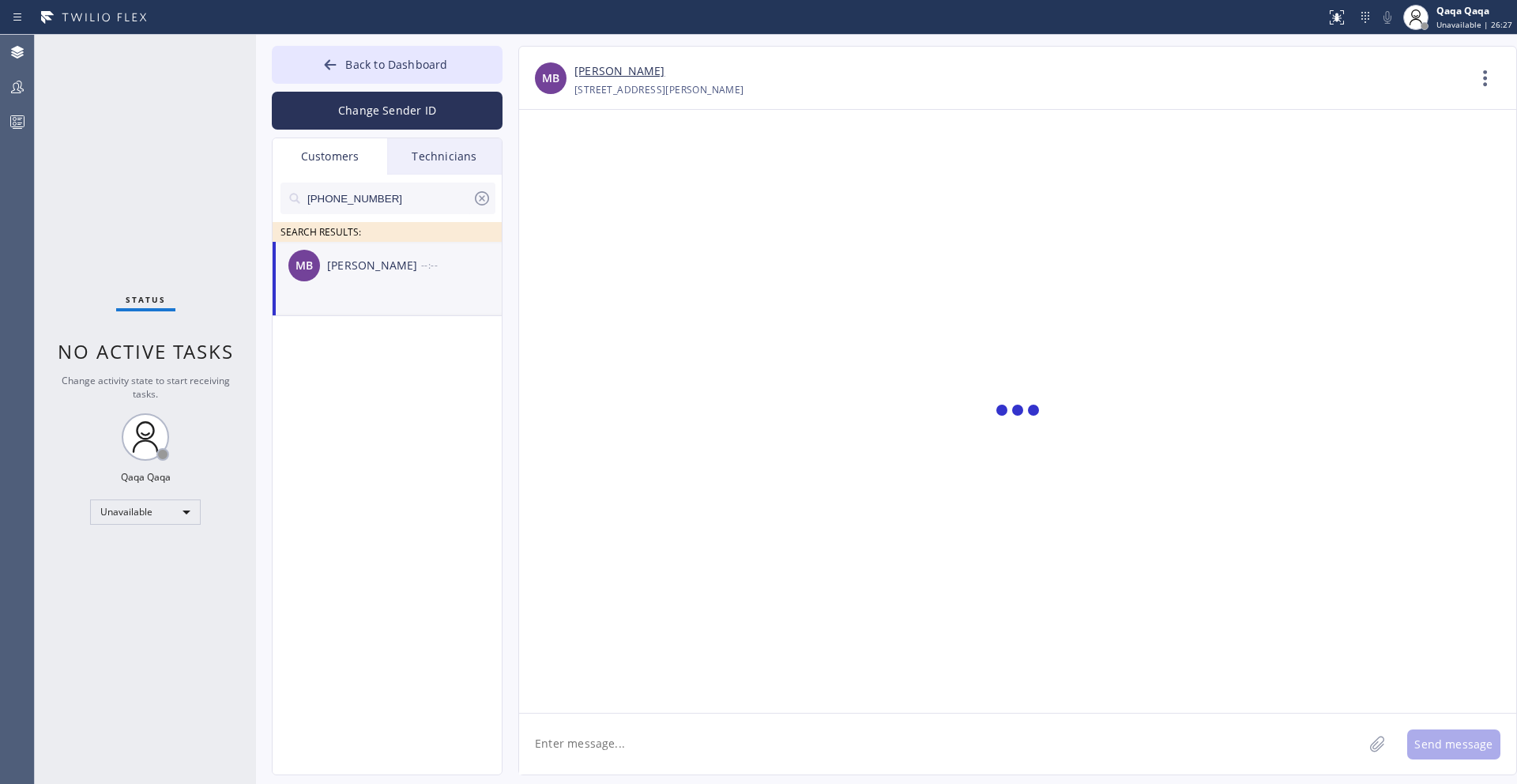
scroll to position [0, 0]
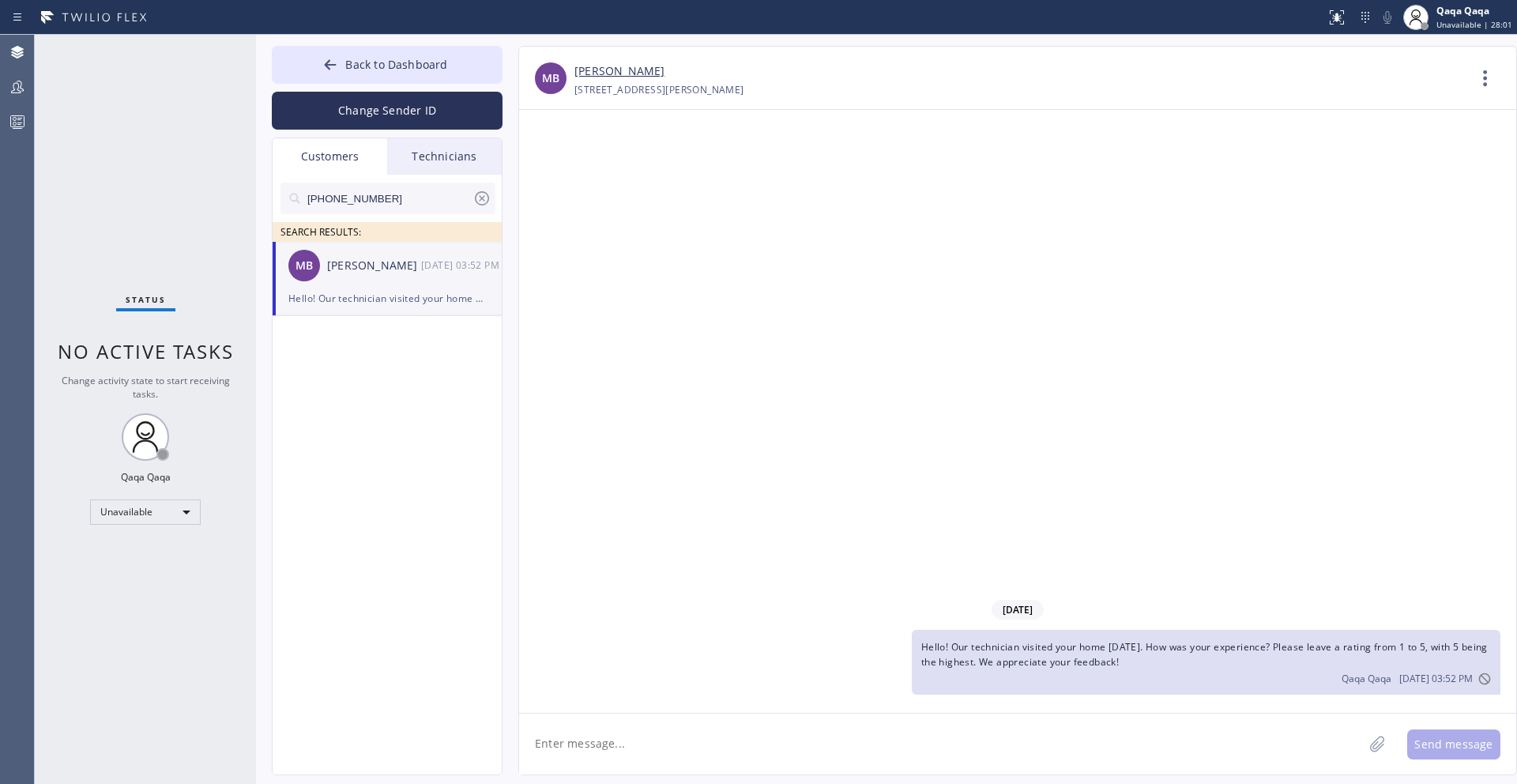
click at [394, 201] on input "[PHONE_NUMBER]" at bounding box center [389, 198] width 166 height 32
paste input "10) 691-9362"
type input "[PHONE_NUMBER]"
click at [375, 271] on div "[PERSON_NAME]" at bounding box center [374, 265] width 94 height 18
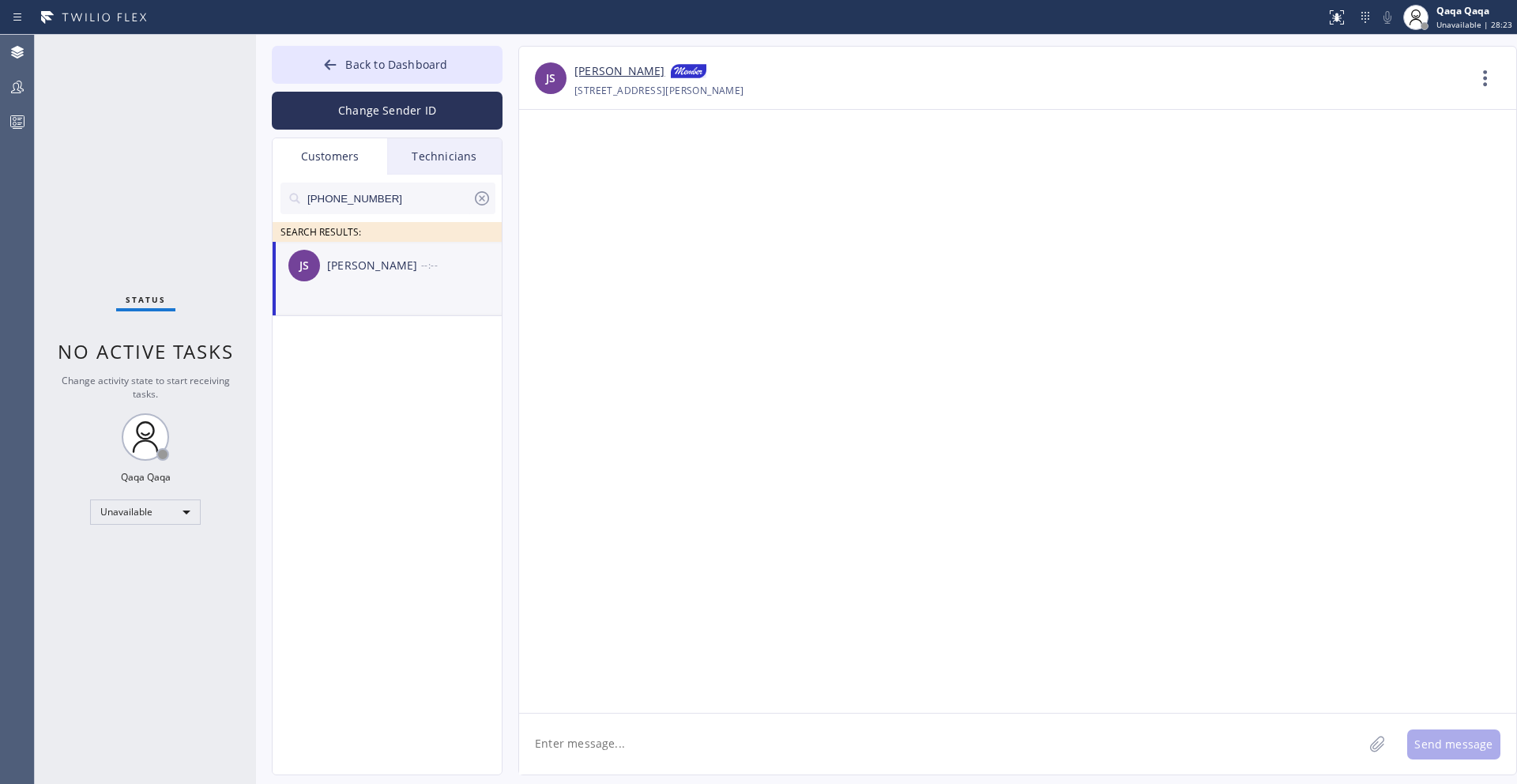
click at [610, 733] on textarea at bounding box center [942, 743] width 844 height 61
paste textarea "Hello! Our technician visited your home [DATE]. How was your experience? Please…"
type textarea "Hello! Our technician visited your home [DATE]. How was your experience? Please…"
click at [1440, 747] on button "Send message" at bounding box center [1454, 744] width 93 height 30
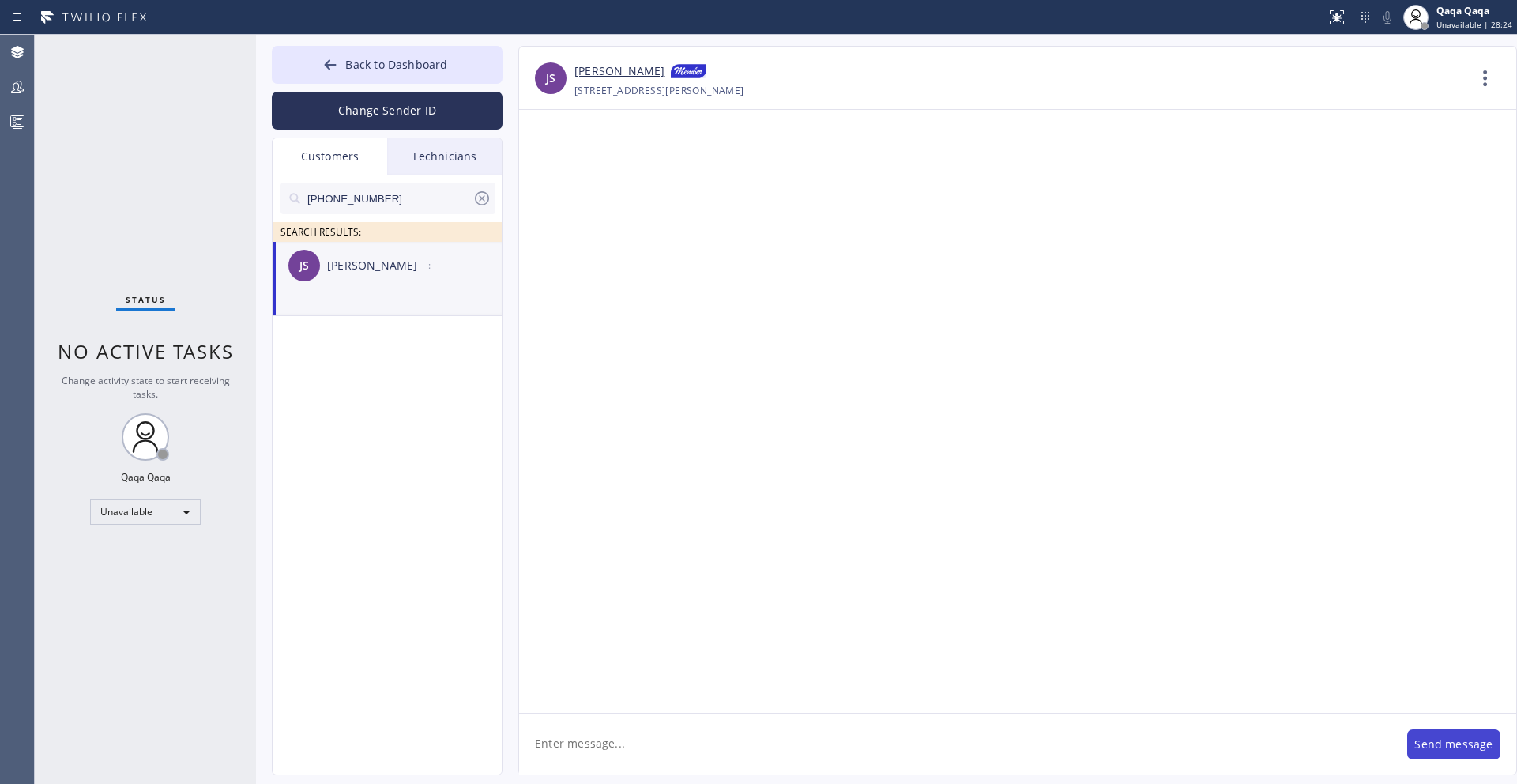
scroll to position [0, 0]
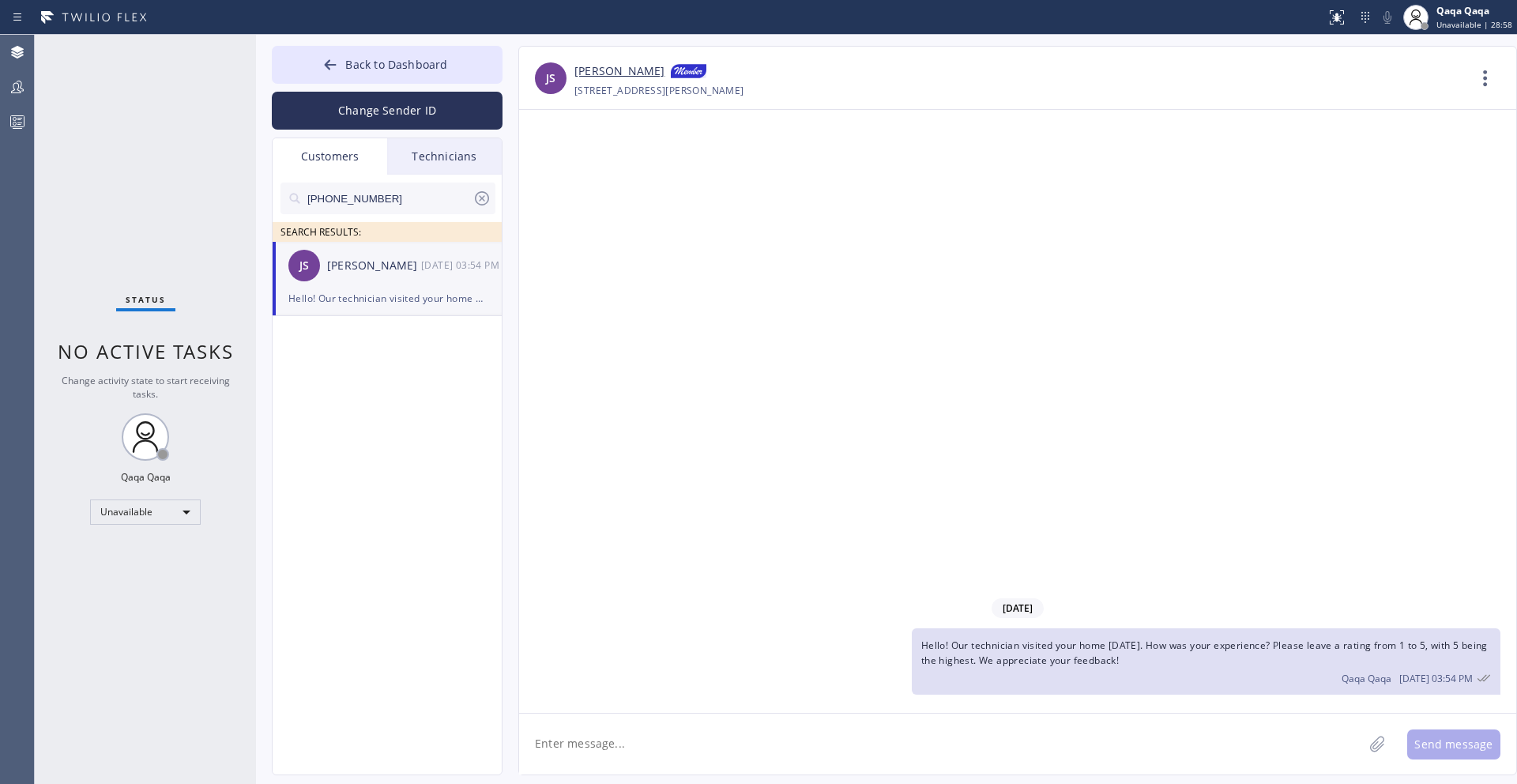
click at [420, 194] on input "[PHONE_NUMBER]" at bounding box center [389, 198] width 166 height 32
paste input "213) 393-2453"
type input "[PHONE_NUMBER]"
click at [380, 270] on div "[PERSON_NAME]" at bounding box center [374, 265] width 94 height 18
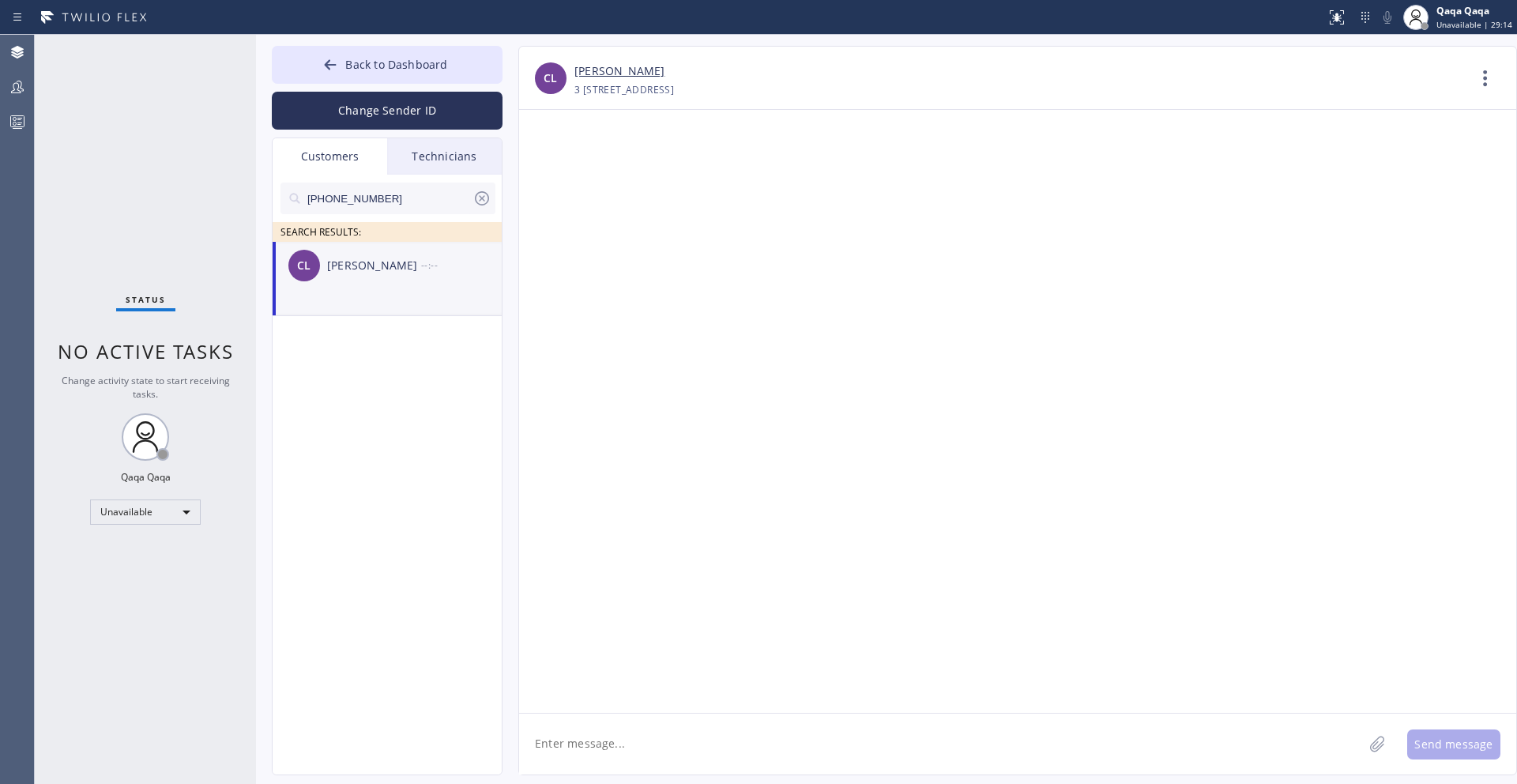
click at [735, 758] on textarea at bounding box center [942, 743] width 844 height 61
click at [735, 754] on textarea at bounding box center [942, 743] width 844 height 61
paste textarea "Hello! Our technician visited your home [DATE]. How was your experience? Please…"
type textarea "Hello! Our technician visited your home [DATE]. How was your experience? Please…"
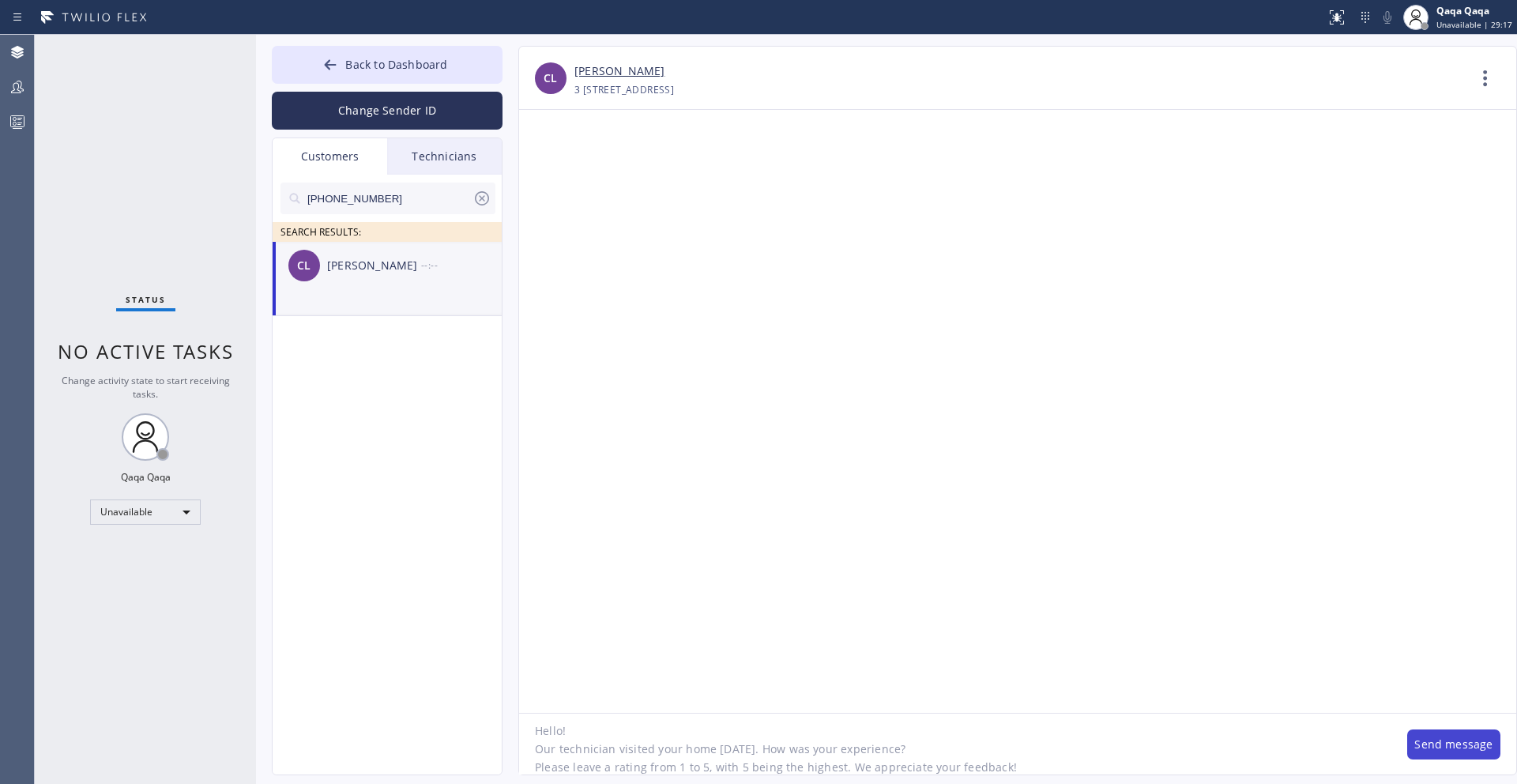
click at [1452, 751] on button "Send message" at bounding box center [1454, 744] width 93 height 30
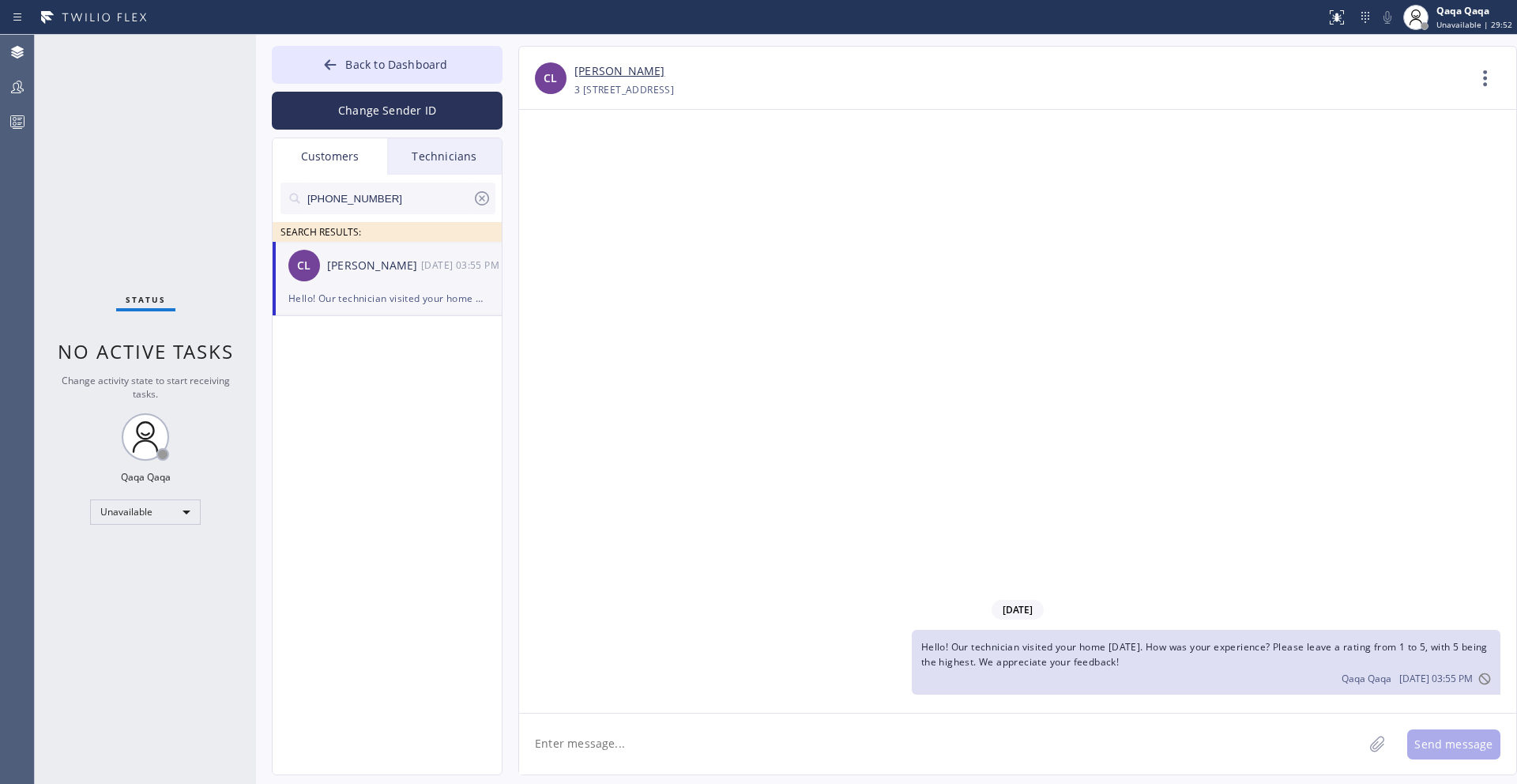
click at [390, 200] on input "[PHONE_NUMBER]" at bounding box center [389, 198] width 166 height 32
paste input "310) 849-7547"
type input "[PHONE_NUMBER]"
click at [376, 272] on div "[PERSON_NAME]" at bounding box center [374, 265] width 94 height 18
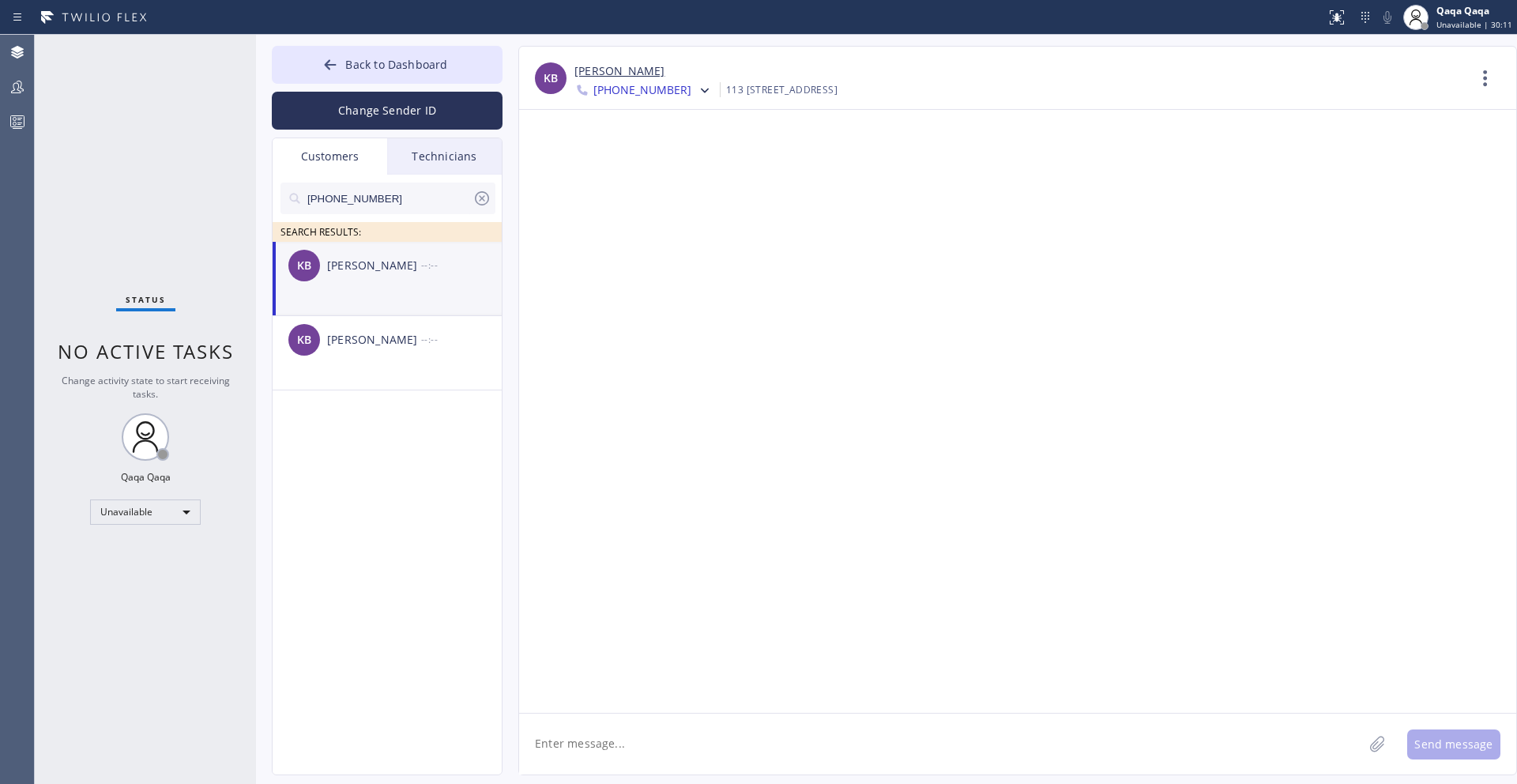
click at [757, 746] on textarea at bounding box center [942, 743] width 844 height 61
paste textarea "Hello! Our technician visited your home [DATE]. How was your experience? Please…"
type textarea "Hello! Our technician visited your home [DATE]. How was your experience? Please…"
click at [1427, 742] on button "Send message" at bounding box center [1454, 744] width 93 height 30
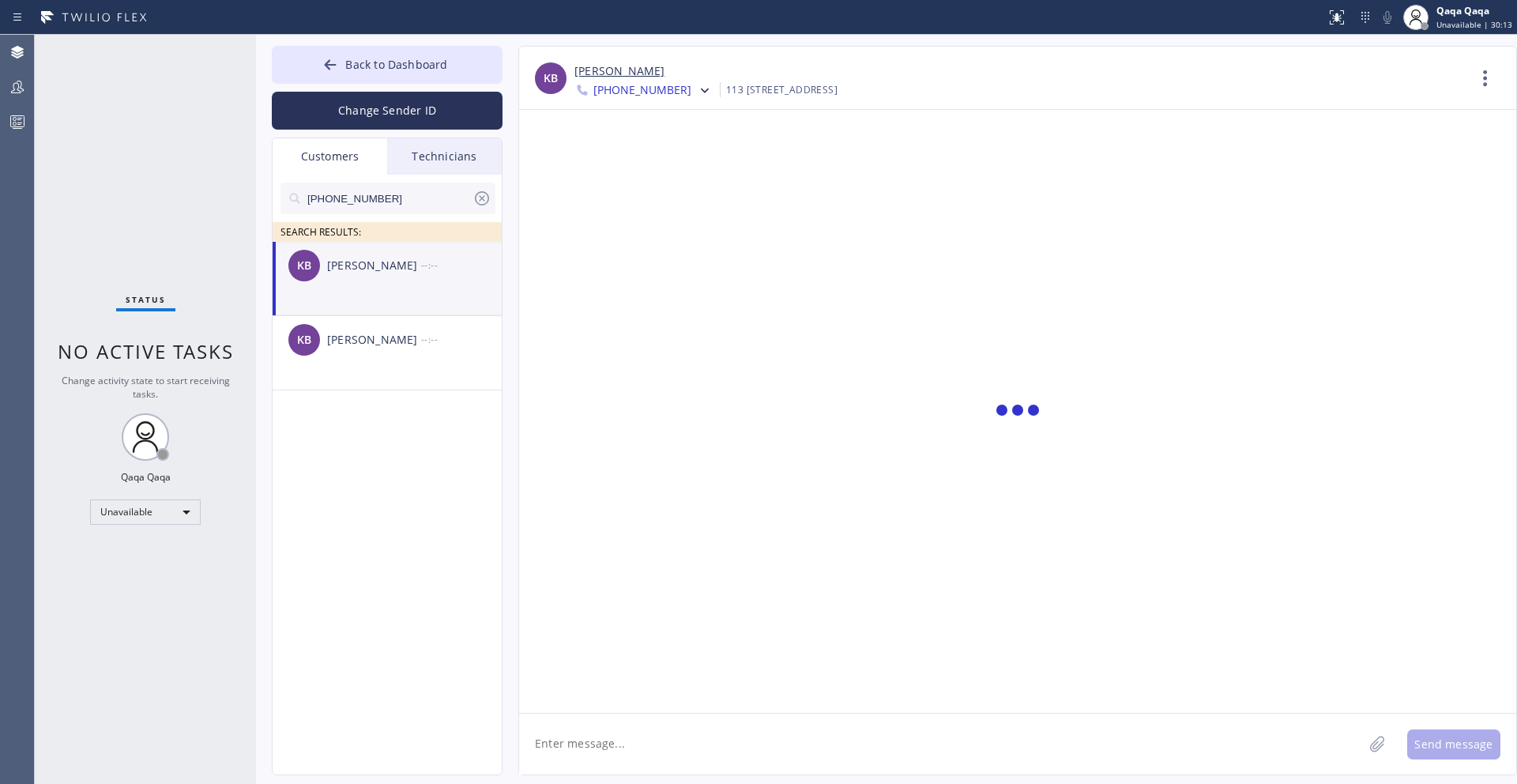
scroll to position [0, 0]
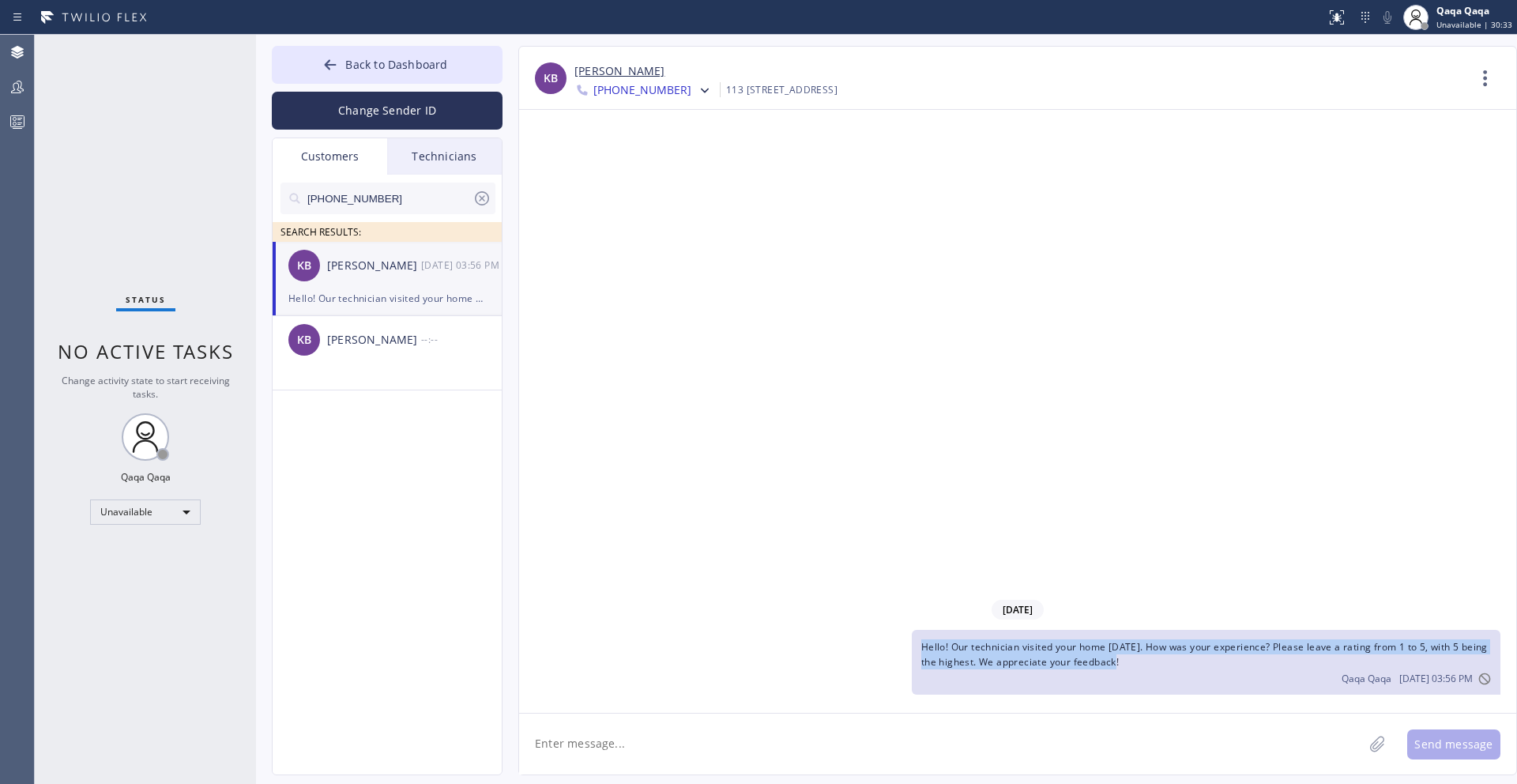
drag, startPoint x: 1131, startPoint y: 666, endPoint x: 913, endPoint y: 642, distance: 219.3
click at [913, 642] on div "Hello! Our technician visited your home [DATE]. How was your experience? Please…" at bounding box center [1205, 662] width 588 height 65
copy span "Hello! Our technician visited your home [DATE]. How was your experience? Please…"
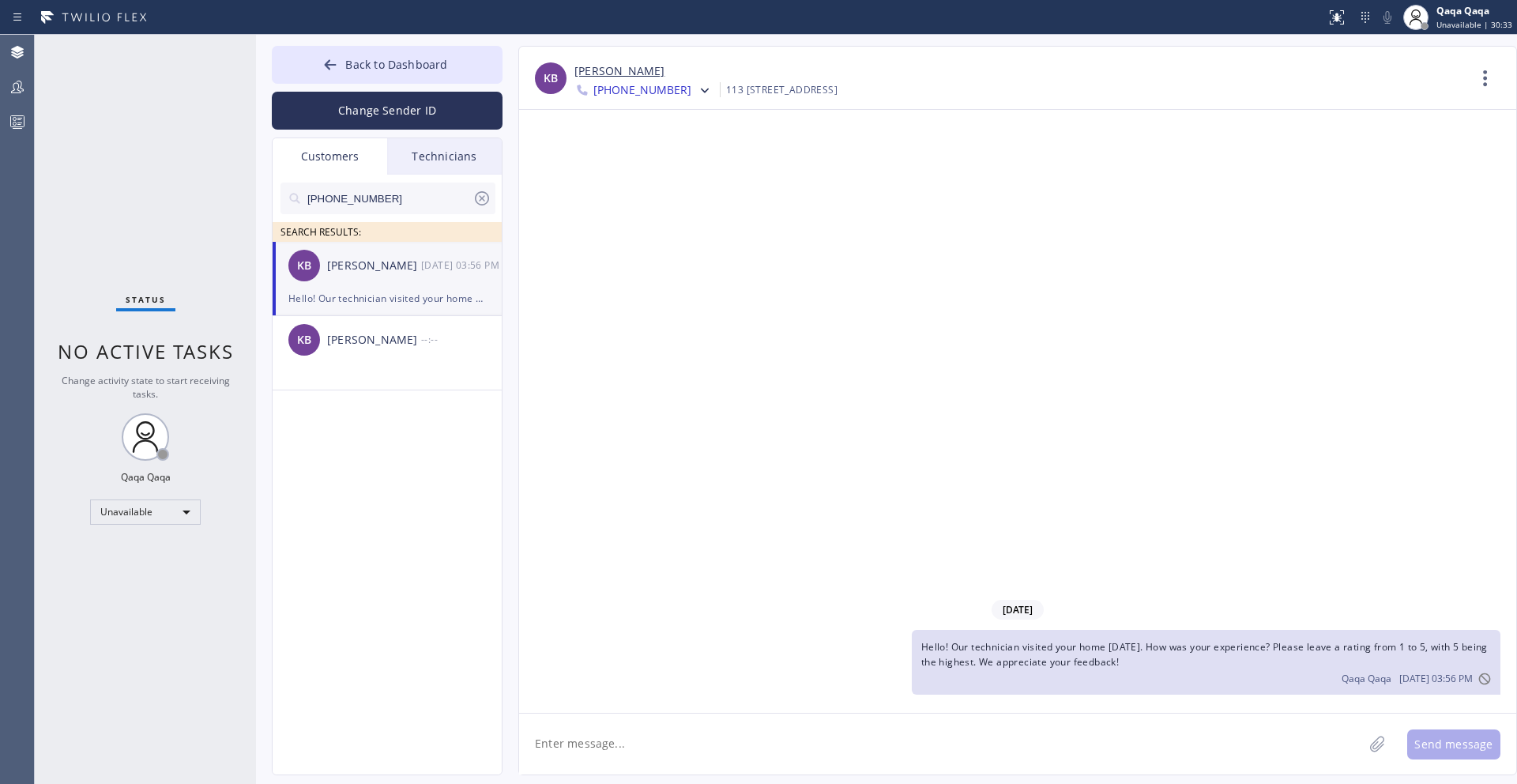
click at [866, 721] on textarea at bounding box center [942, 743] width 844 height 61
paste textarea "Hello! Our technician visited your home [DATE]. How was your experience? Please…"
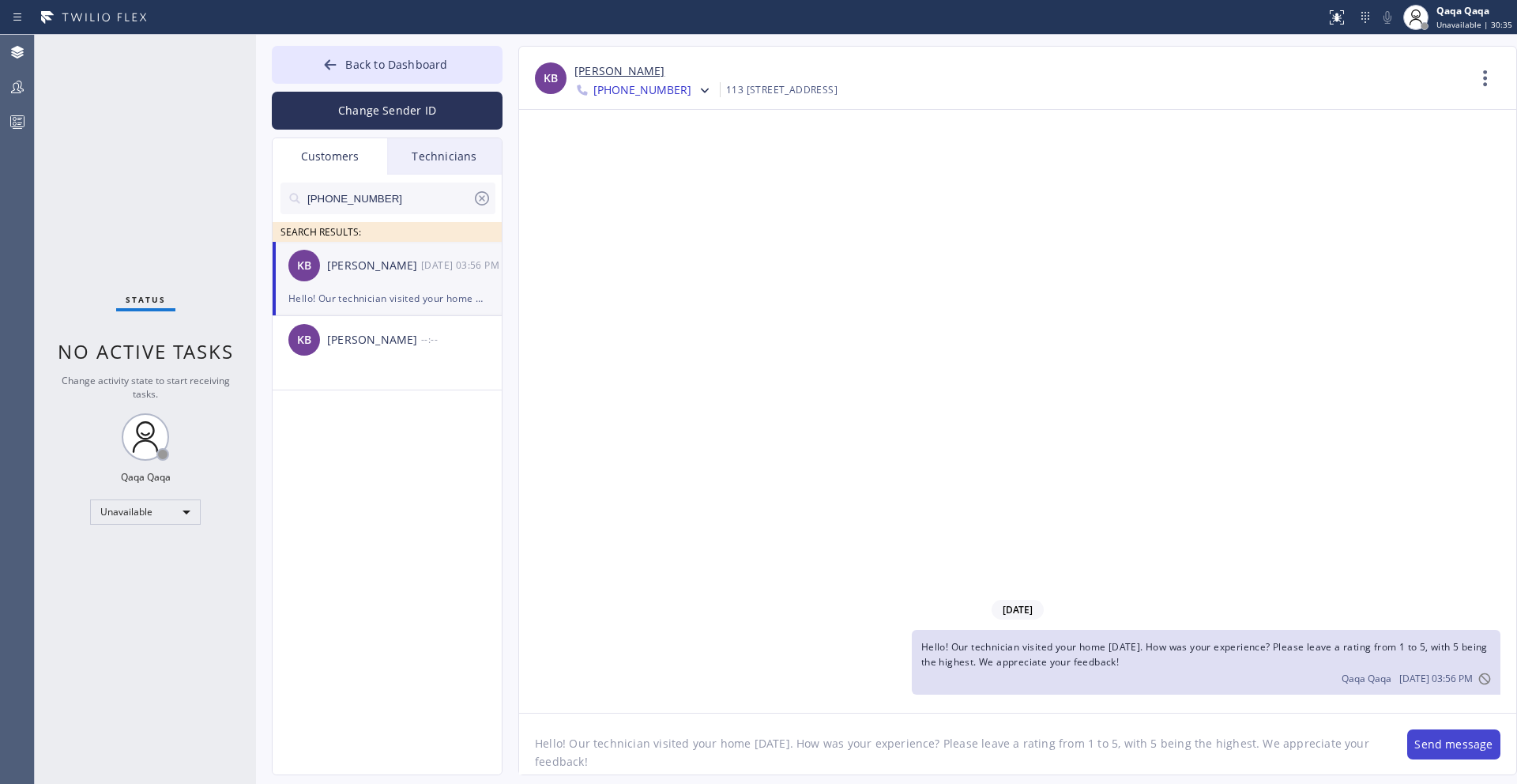
type textarea "Hello! Our technician visited your home [DATE]. How was your experience? Please…"
click at [1437, 752] on button "Send message" at bounding box center [1454, 744] width 93 height 30
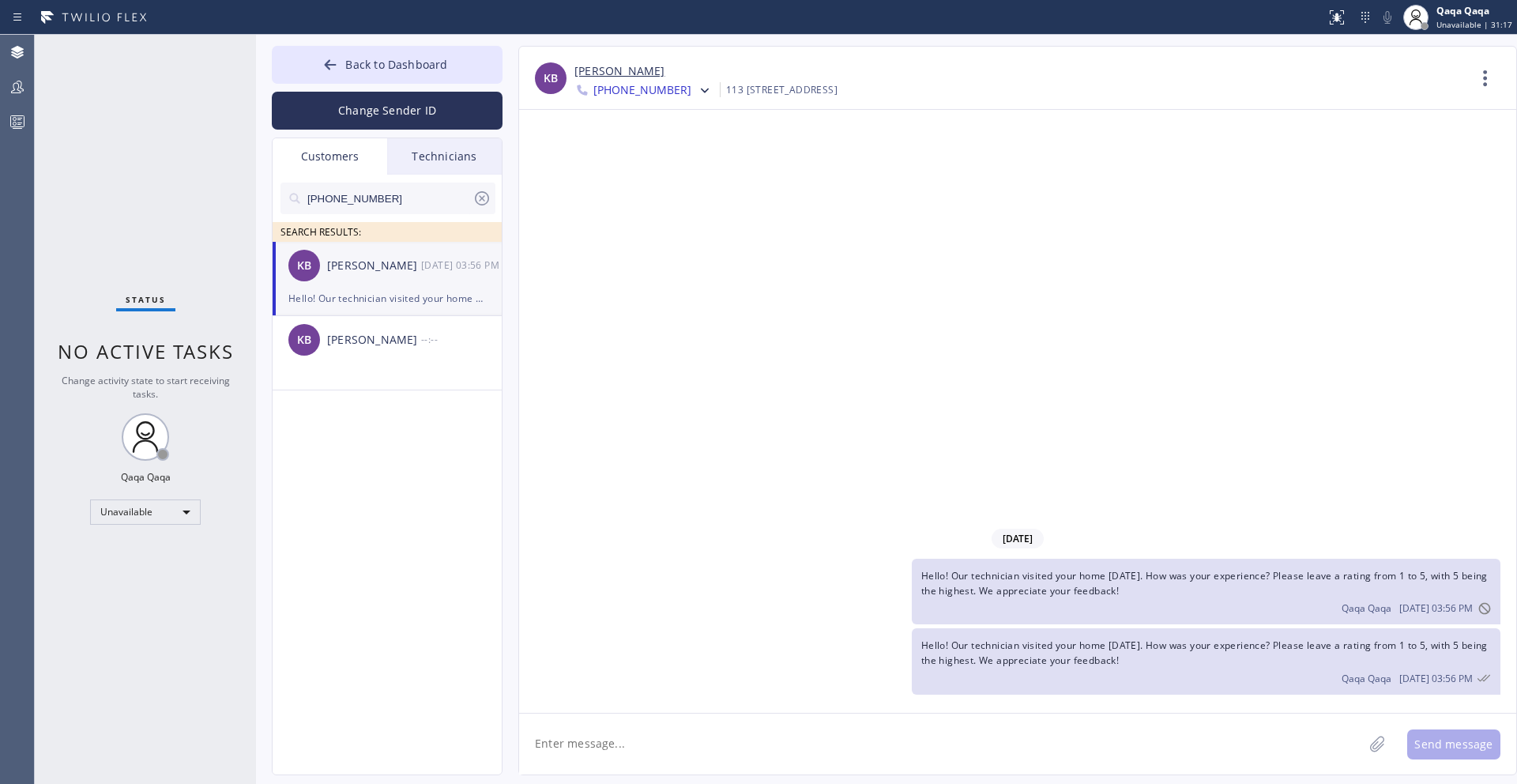
click at [479, 194] on icon at bounding box center [481, 198] width 19 height 19
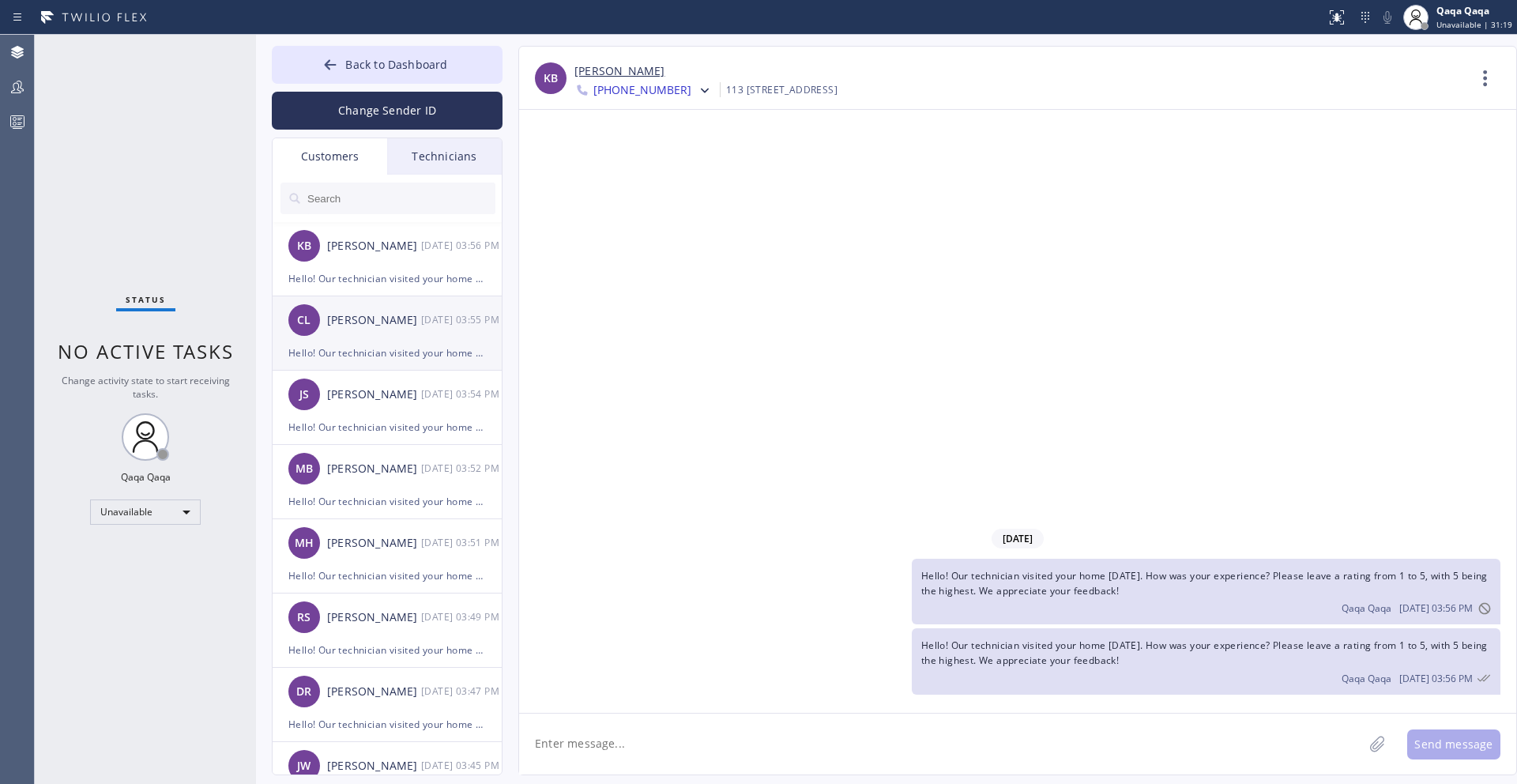
click at [381, 328] on div "[PERSON_NAME]" at bounding box center [374, 321] width 94 height 18
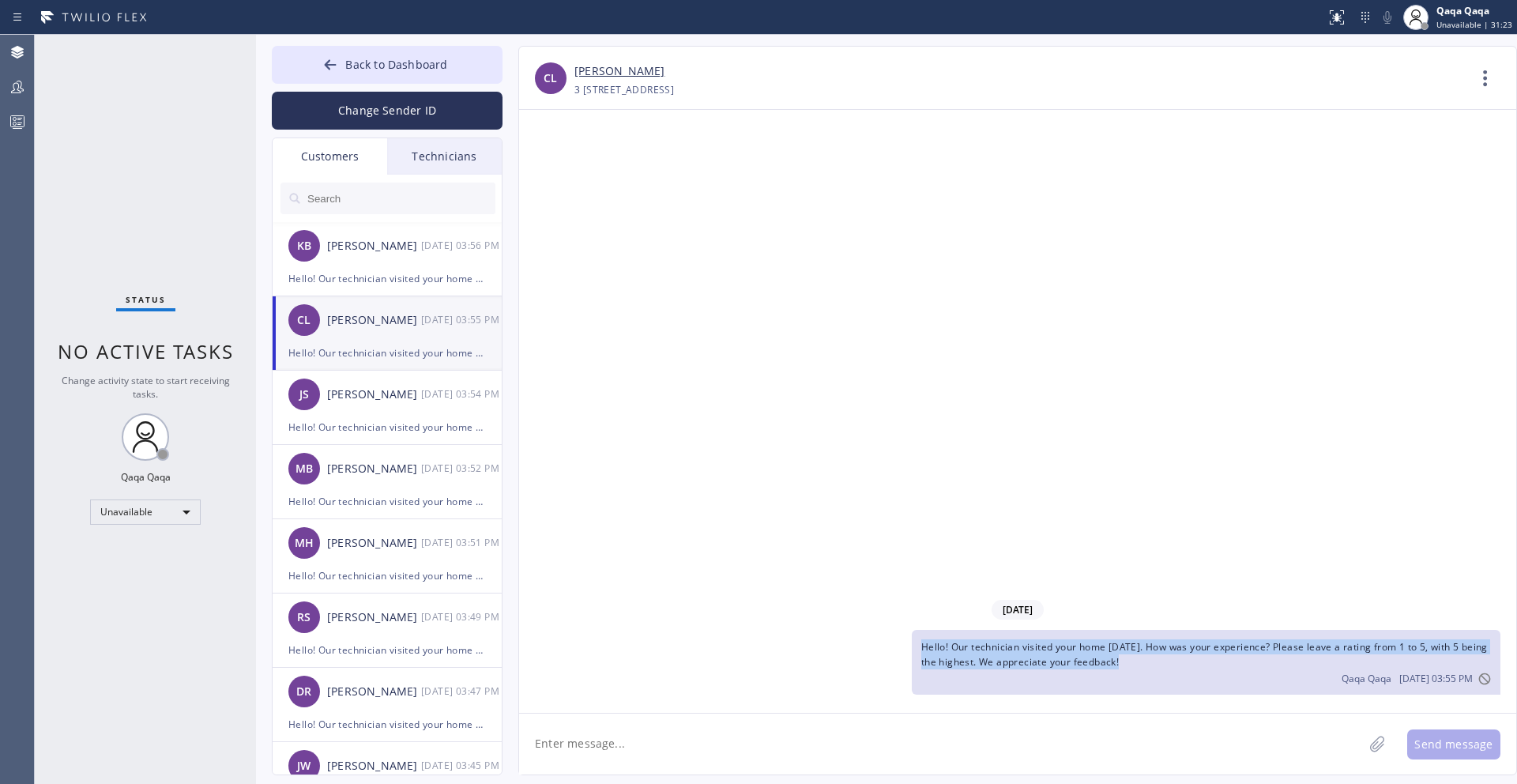
drag, startPoint x: 1131, startPoint y: 670, endPoint x: 915, endPoint y: 625, distance: 220.6
click at [915, 625] on div "[DATE] Hello! Our technician visited your home [DATE]. How was your experience?…" at bounding box center [1018, 645] width 998 height 105
copy span "Hello! Our technician visited your home [DATE]. How was your experience? Please…"
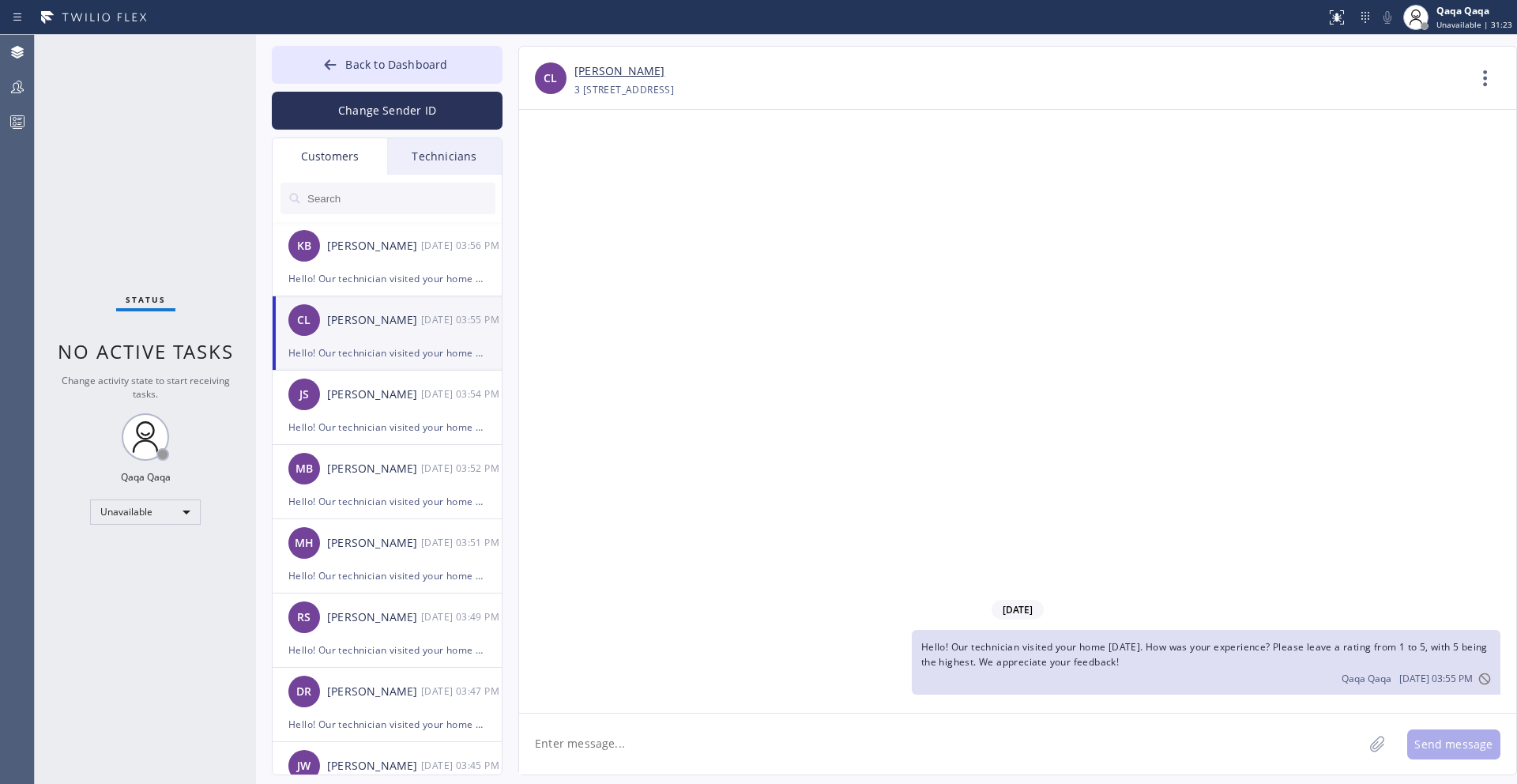
click at [879, 726] on textarea at bounding box center [942, 743] width 844 height 61
paste textarea "Hello! Our technician visited your home [DATE]. How was your experience? Please…"
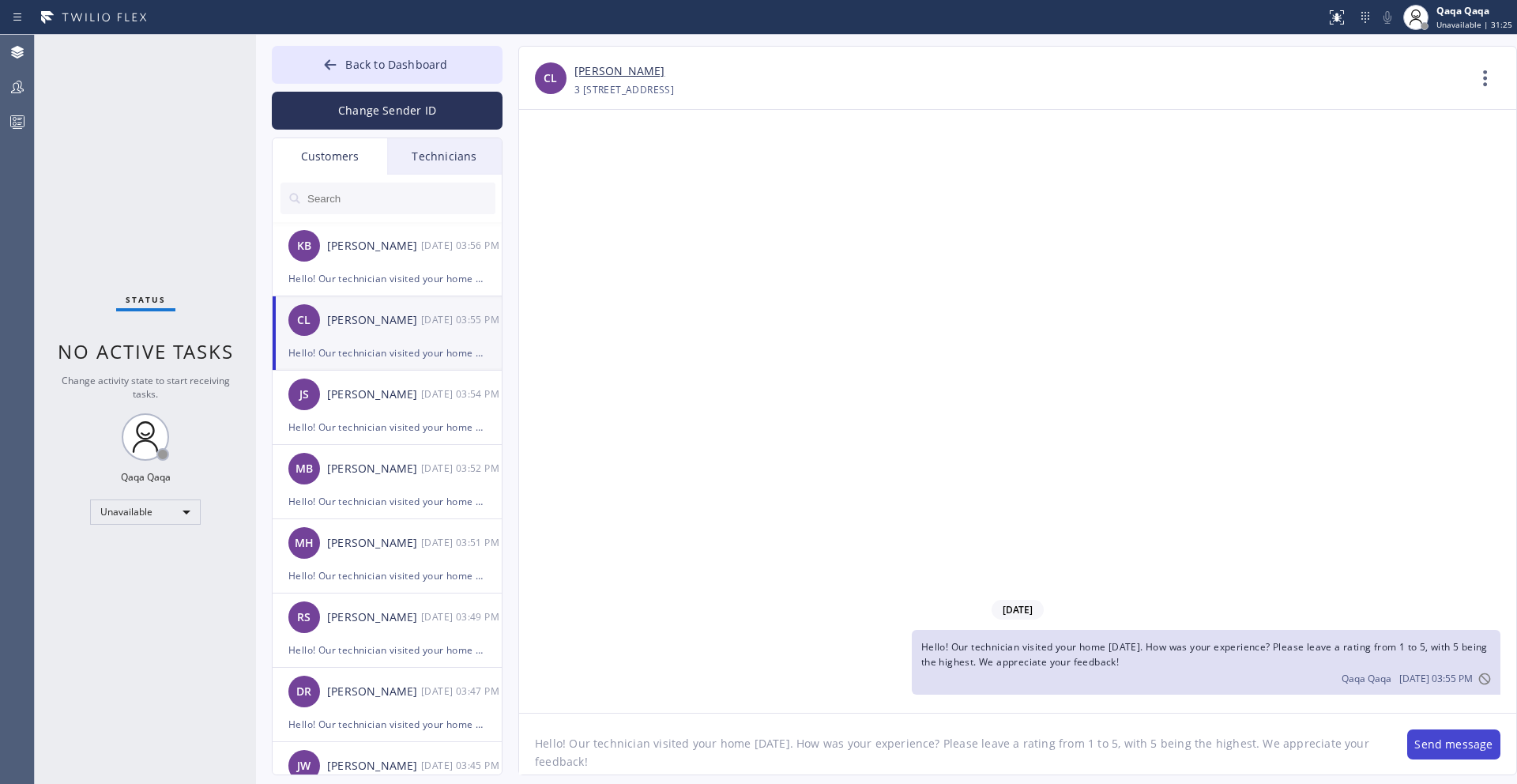
type textarea "Hello! Our technician visited your home [DATE]. How was your experience? Please…"
click at [1460, 747] on button "Send message" at bounding box center [1454, 744] width 93 height 30
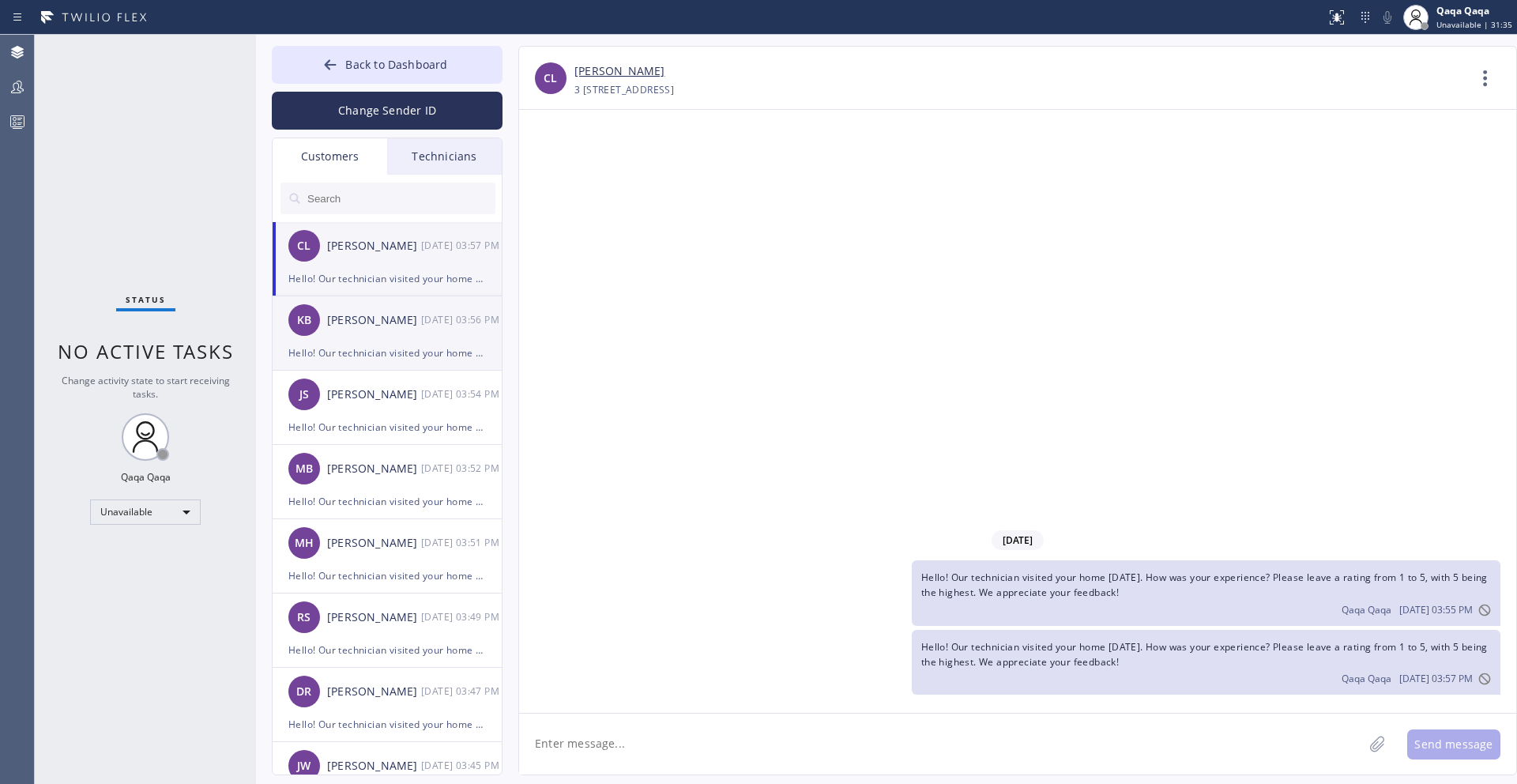
click at [373, 325] on div "[PERSON_NAME]" at bounding box center [374, 321] width 94 height 18
click at [346, 257] on div "[PERSON_NAME] [PERSON_NAME] [DATE] 03:57 PM" at bounding box center [388, 246] width 231 height 47
click at [391, 204] on input "text" at bounding box center [401, 198] width 190 height 32
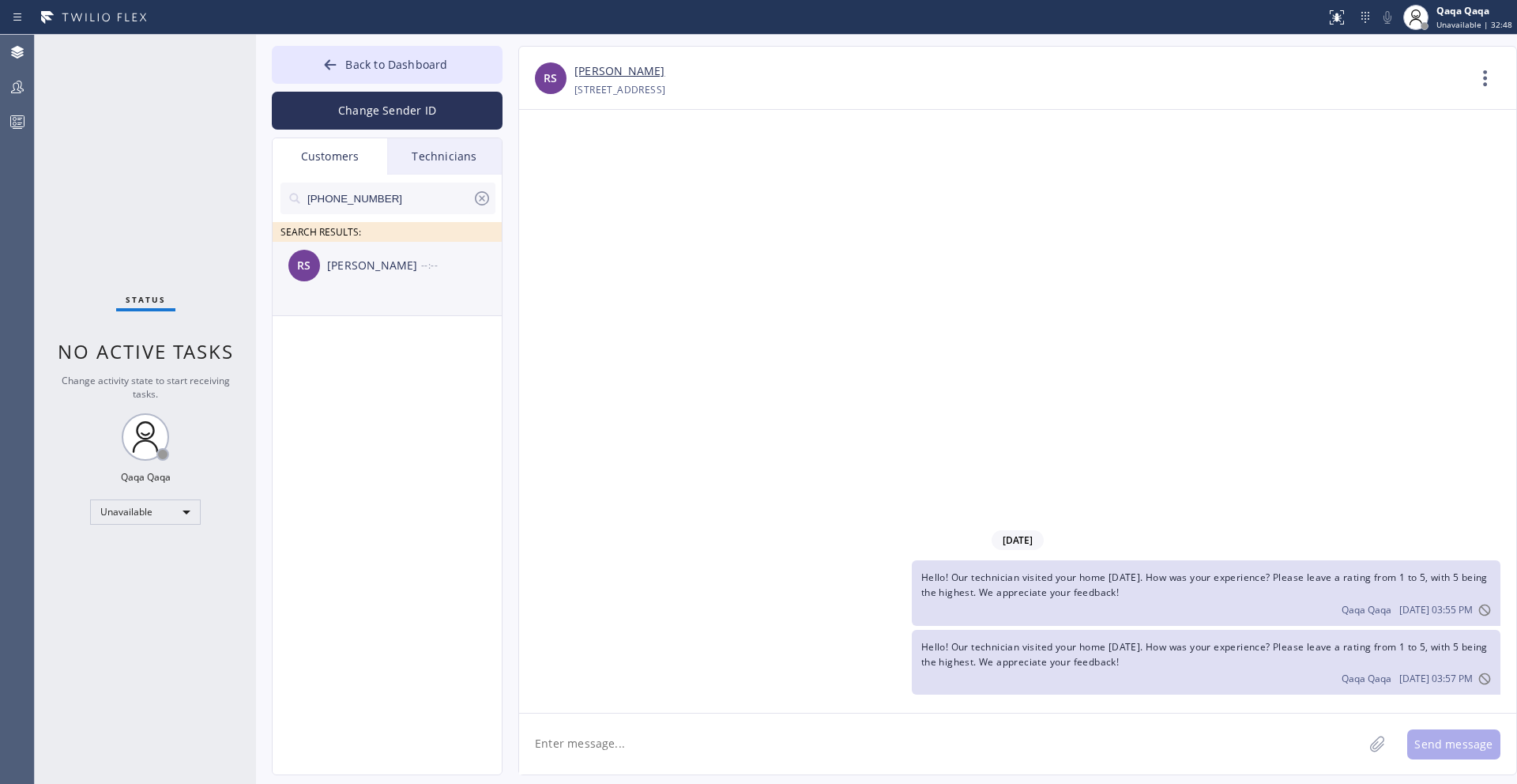
click at [380, 268] on div "[PERSON_NAME]" at bounding box center [374, 265] width 94 height 18
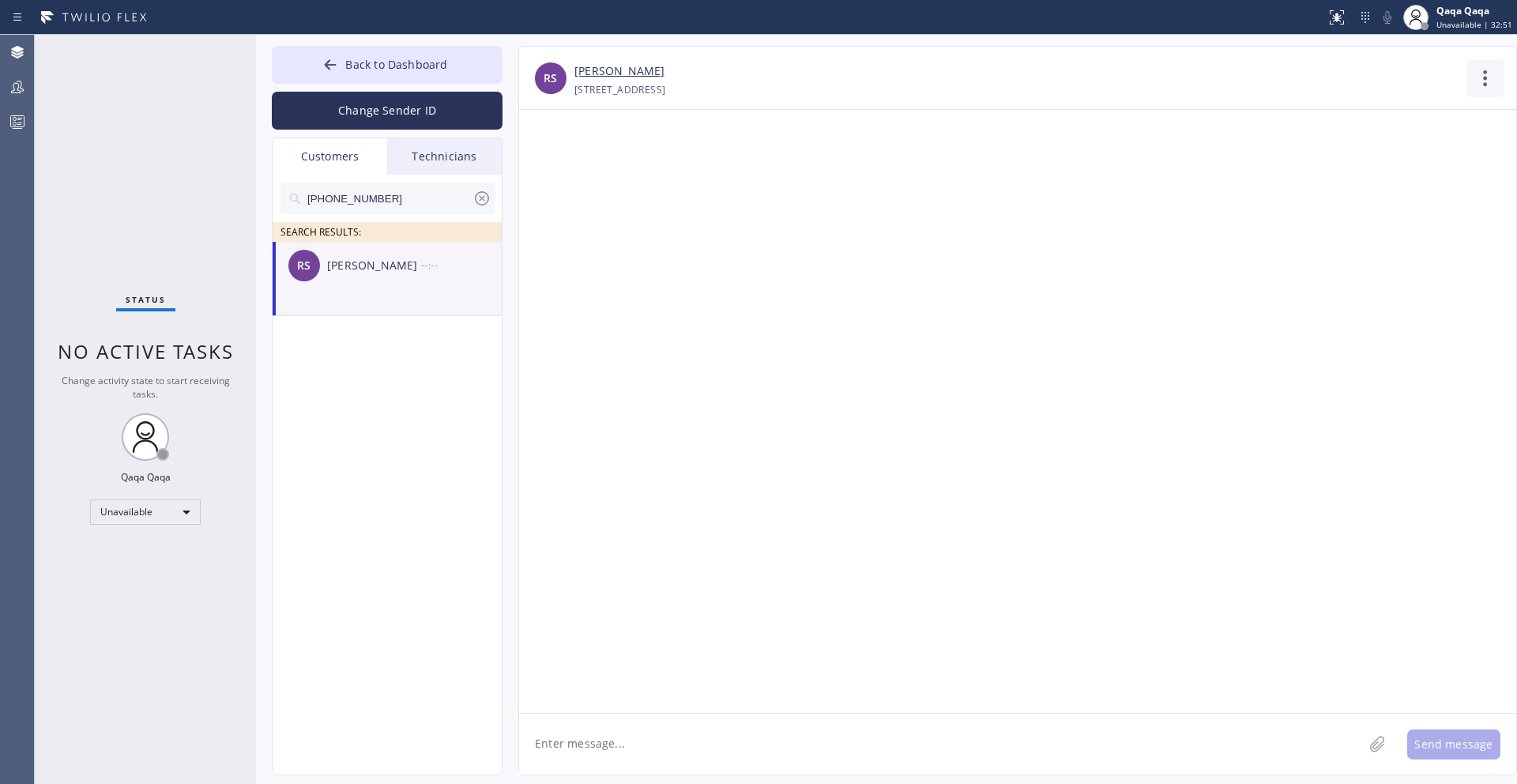
click at [1487, 75] on icon at bounding box center [1485, 78] width 38 height 38
click at [1390, 111] on li "Contact Full Information" at bounding box center [1390, 121] width 229 height 41
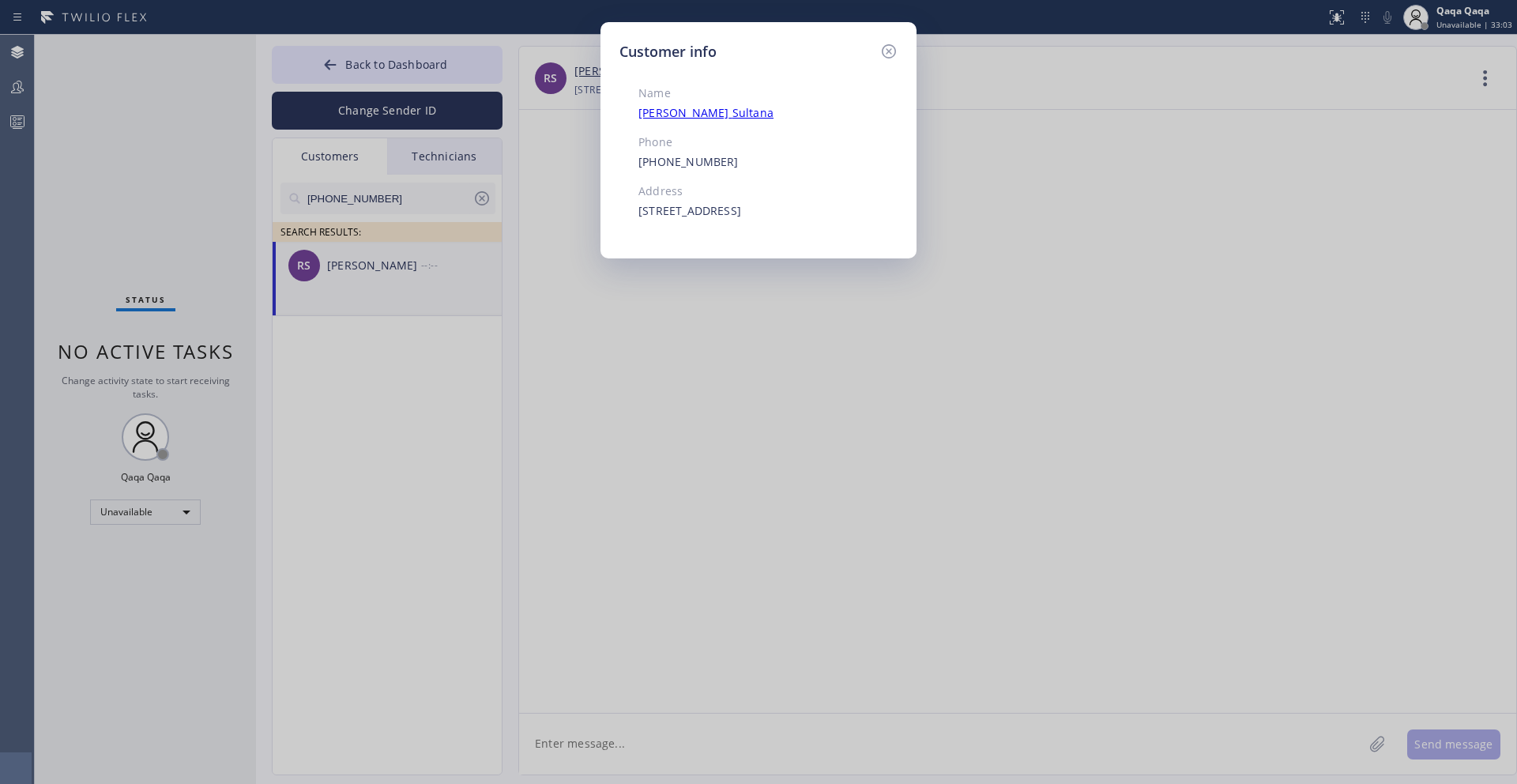
click at [679, 736] on div "Customer info Name [PERSON_NAME] Phone [PHONE_NUMBER] Address [STREET_ADDRESS]" at bounding box center [758, 392] width 1517 height 784
click at [677, 743] on div "Customer info Name [PERSON_NAME] Phone [PHONE_NUMBER] Address [STREET_ADDRESS]" at bounding box center [758, 392] width 1517 height 784
click at [654, 740] on div "Customer info Name [PERSON_NAME] Phone [PHONE_NUMBER] Address [STREET_ADDRESS]" at bounding box center [758, 392] width 1517 height 784
click at [623, 738] on div "Customer info Name [PERSON_NAME] Phone [PHONE_NUMBER] Address [STREET_ADDRESS]" at bounding box center [758, 392] width 1517 height 784
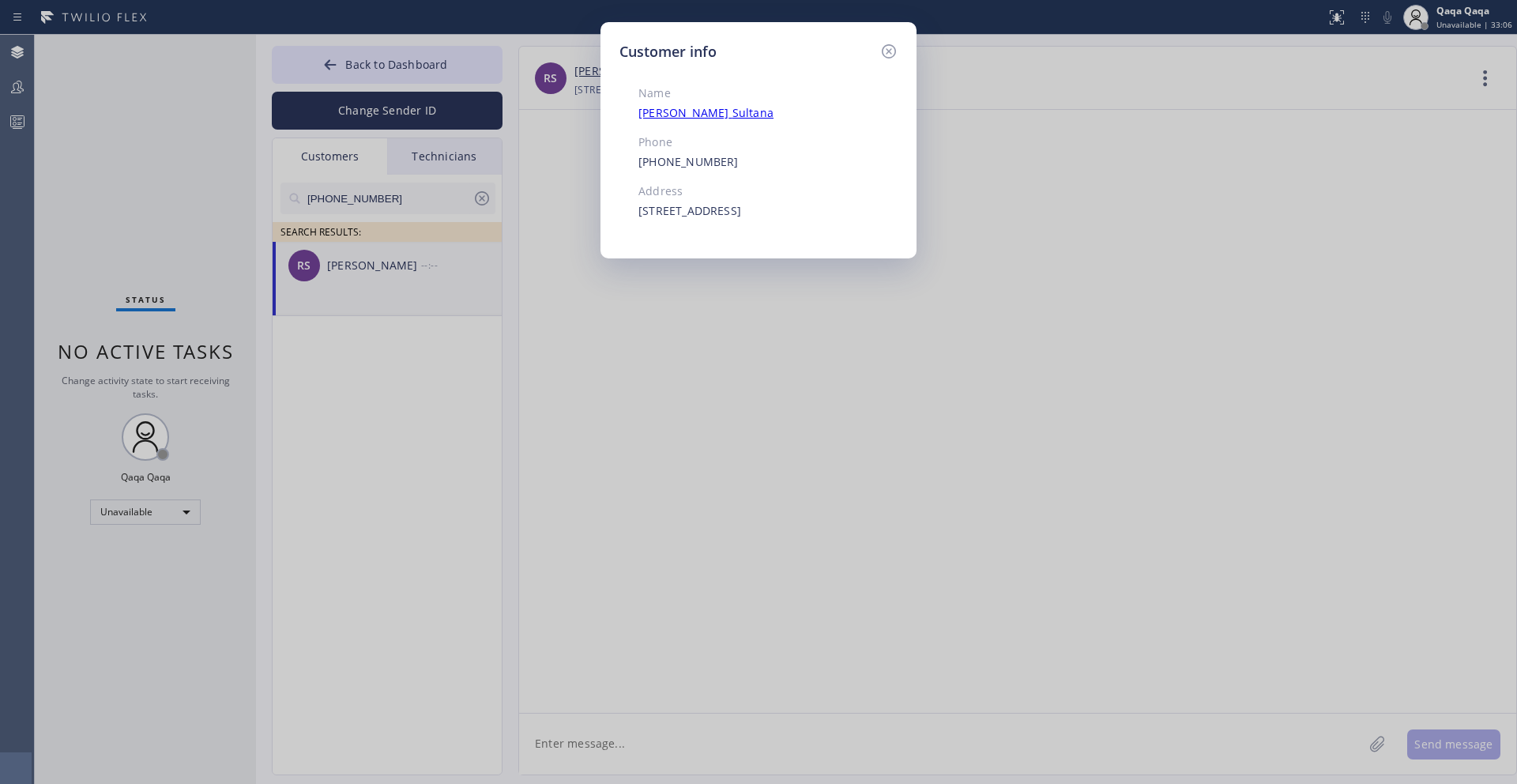
click at [610, 746] on div "Customer info Name [PERSON_NAME] Phone [PHONE_NUMBER] Address [STREET_ADDRESS]" at bounding box center [758, 392] width 1517 height 784
click at [595, 735] on div "Customer info Name [PERSON_NAME] Phone [PHONE_NUMBER] Address [STREET_ADDRESS]" at bounding box center [758, 392] width 1517 height 784
click at [889, 50] on icon at bounding box center [889, 52] width 15 height 15
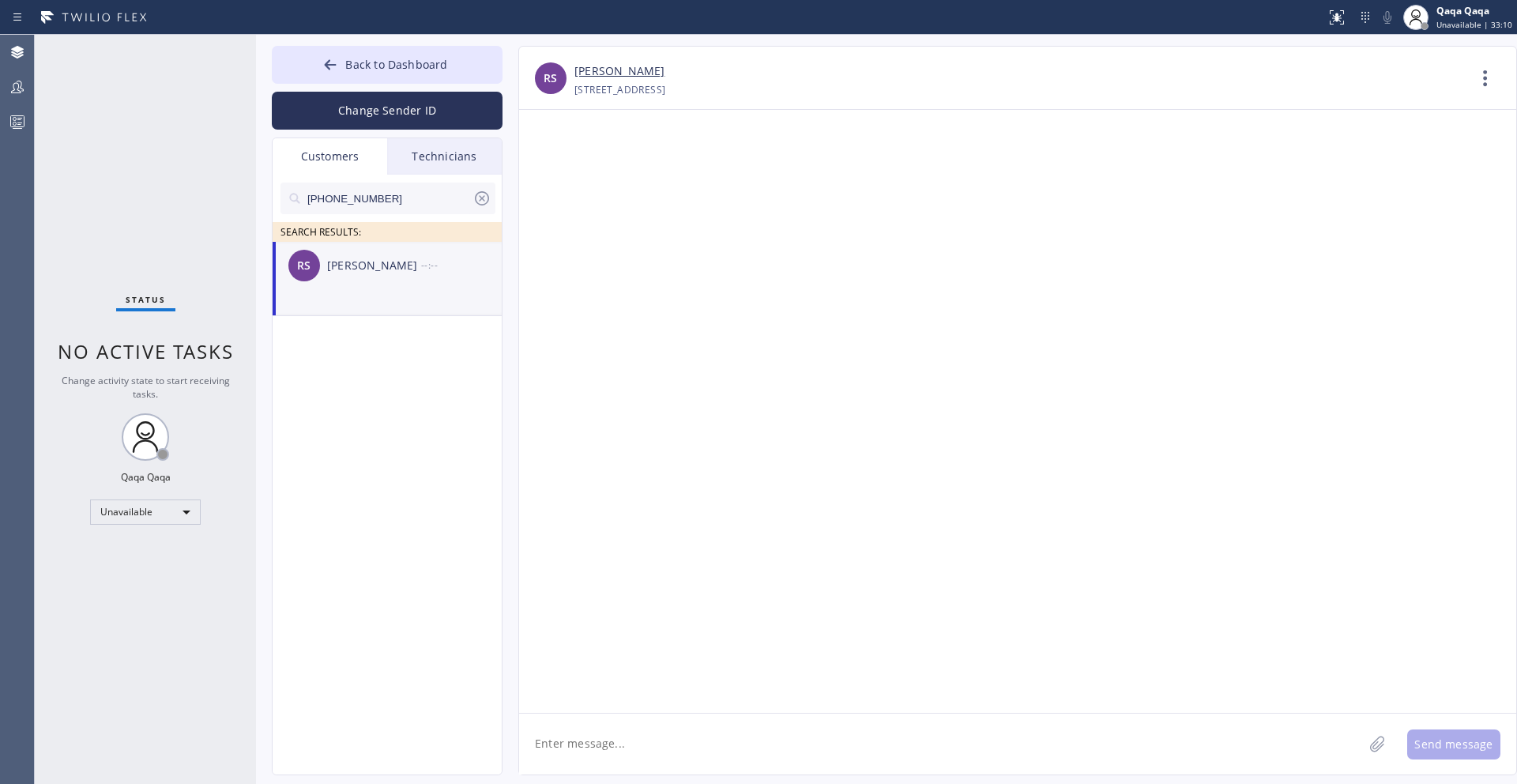
click at [623, 740] on textarea at bounding box center [942, 743] width 844 height 61
paste textarea "Hello! Our technician visited your home [DATE]. How was your experience? Please…"
type textarea "Hello! Our technician visited your home [DATE]. How was your experience? Please…"
click at [1477, 750] on button "Send message" at bounding box center [1454, 744] width 93 height 30
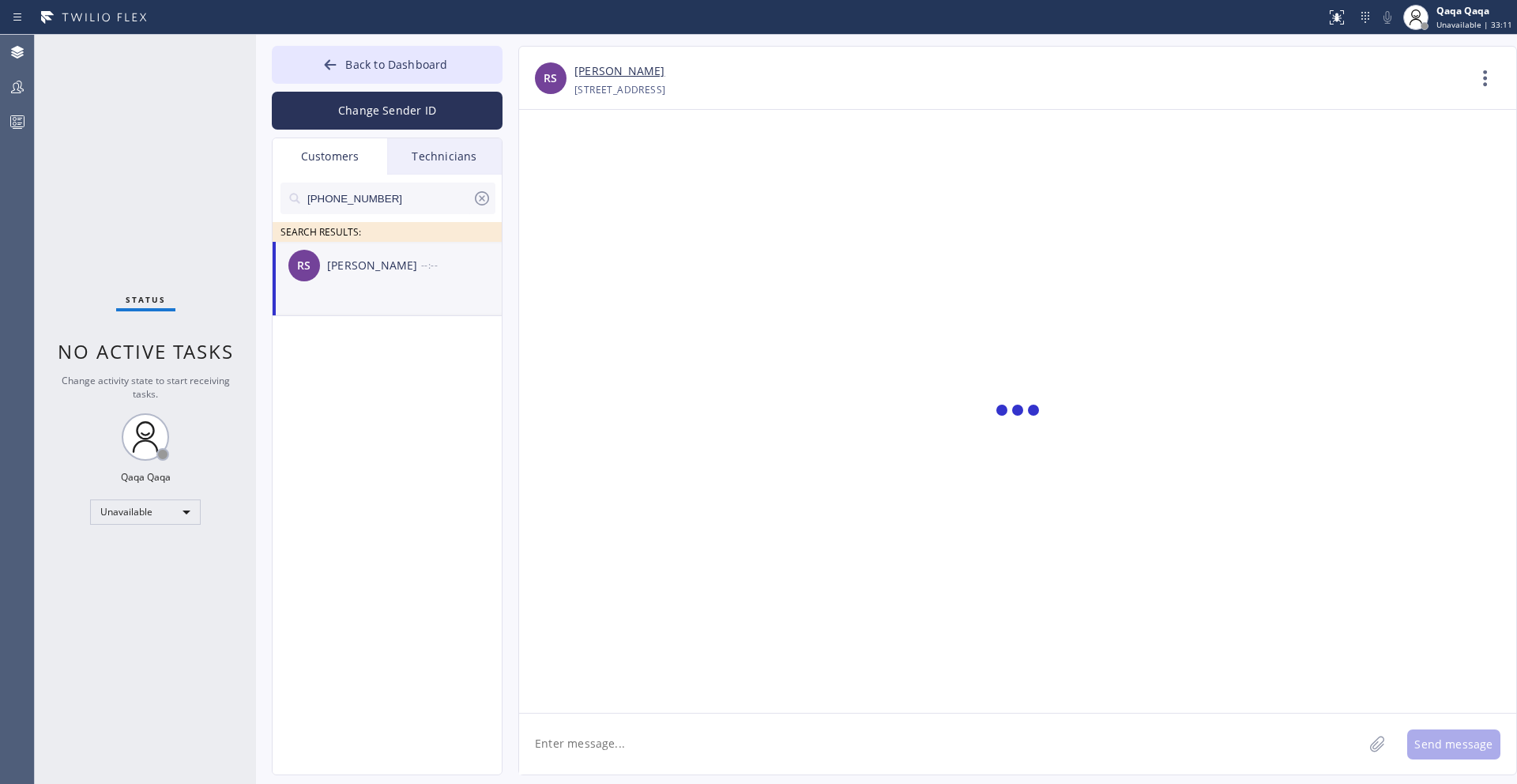
scroll to position [0, 0]
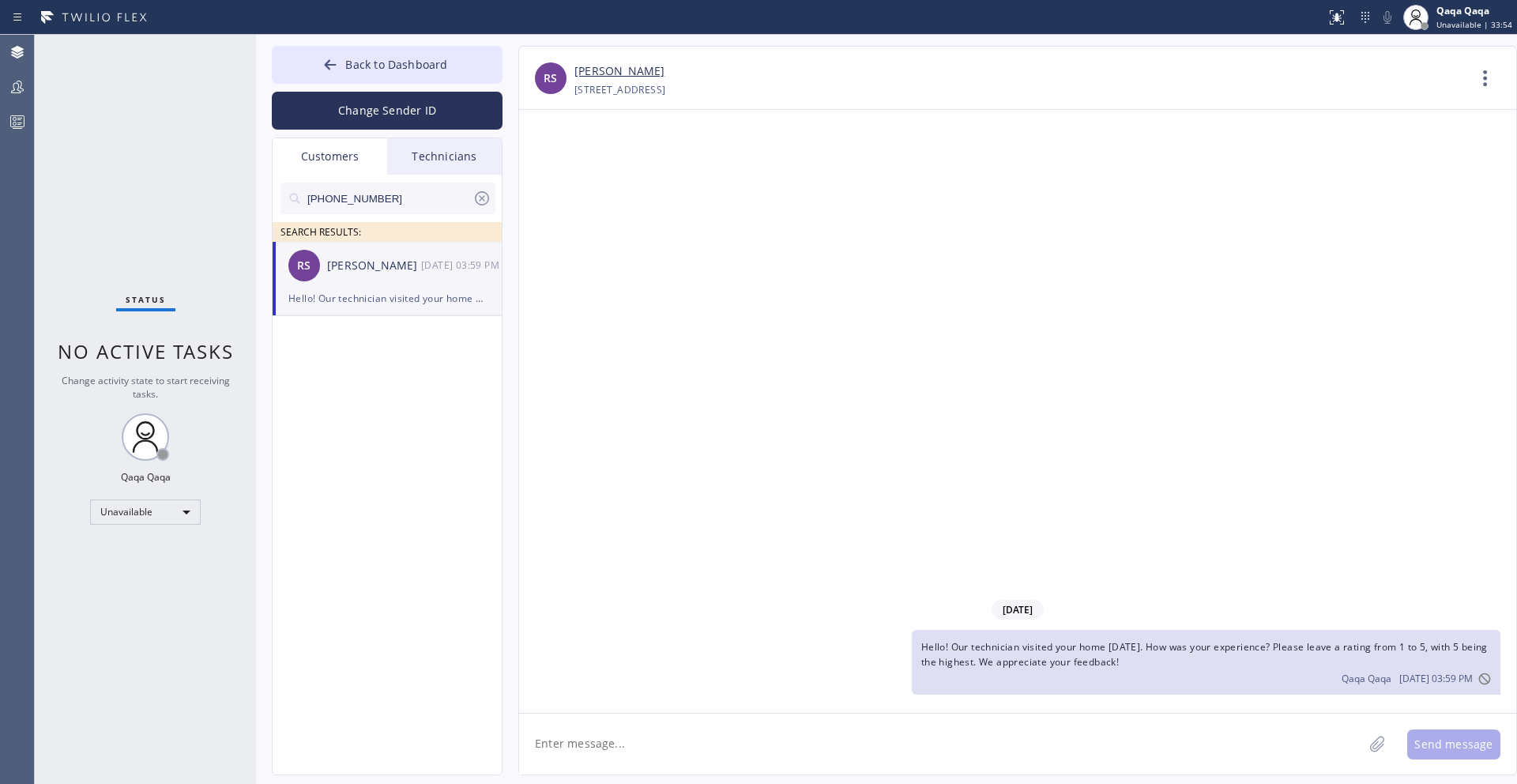
click at [482, 194] on icon at bounding box center [481, 198] width 19 height 19
click at [436, 199] on input "text" at bounding box center [401, 198] width 190 height 32
click at [385, 266] on div "[PERSON_NAME]" at bounding box center [374, 265] width 94 height 18
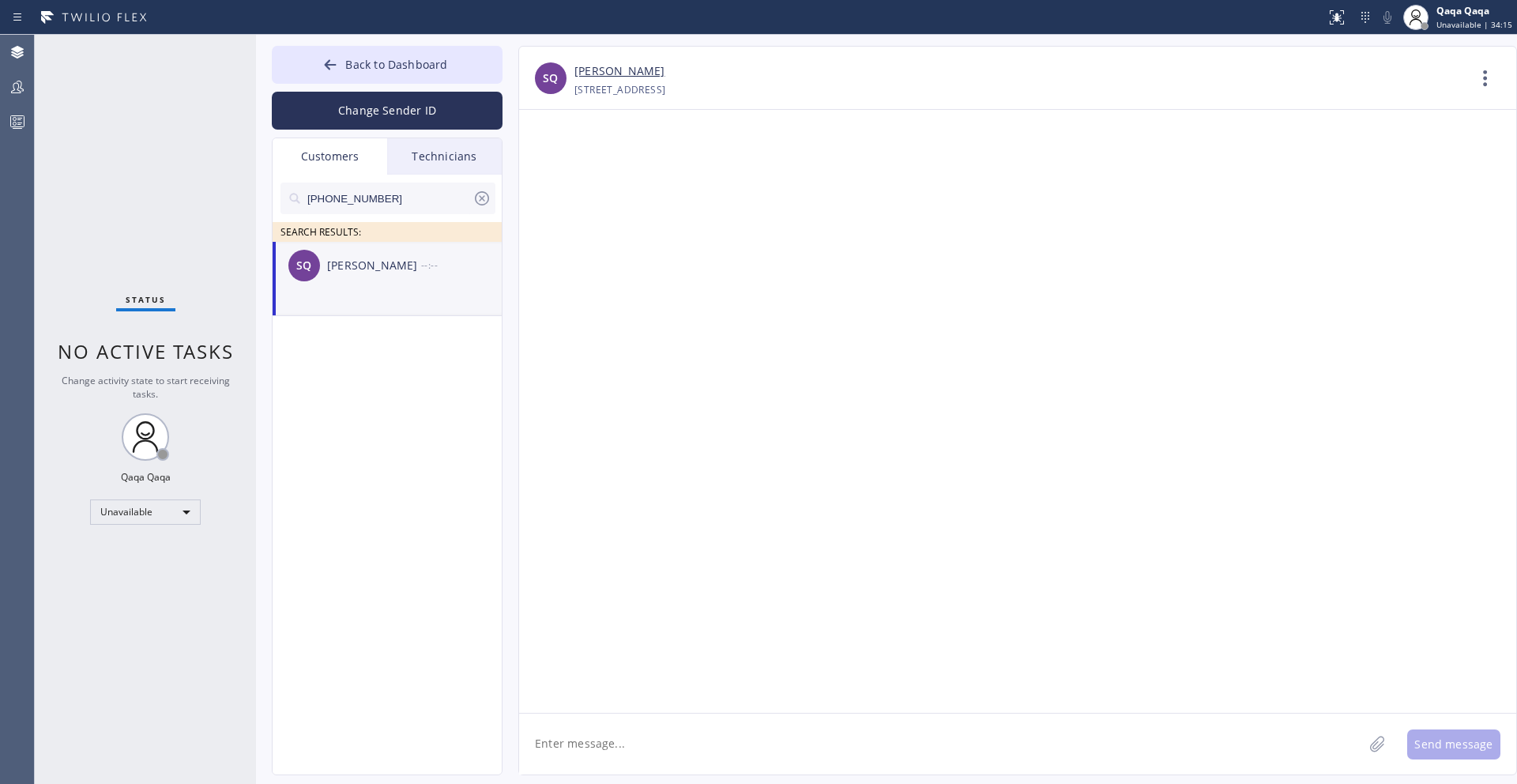
click at [621, 747] on textarea at bounding box center [942, 743] width 844 height 61
paste textarea "Hello! Our technician visited your home [DATE]. How was your experience? Please…"
type textarea "Hello! Our technician visited your home [DATE]. How was your experience? Please…"
click at [1459, 739] on button "Send message" at bounding box center [1454, 744] width 93 height 30
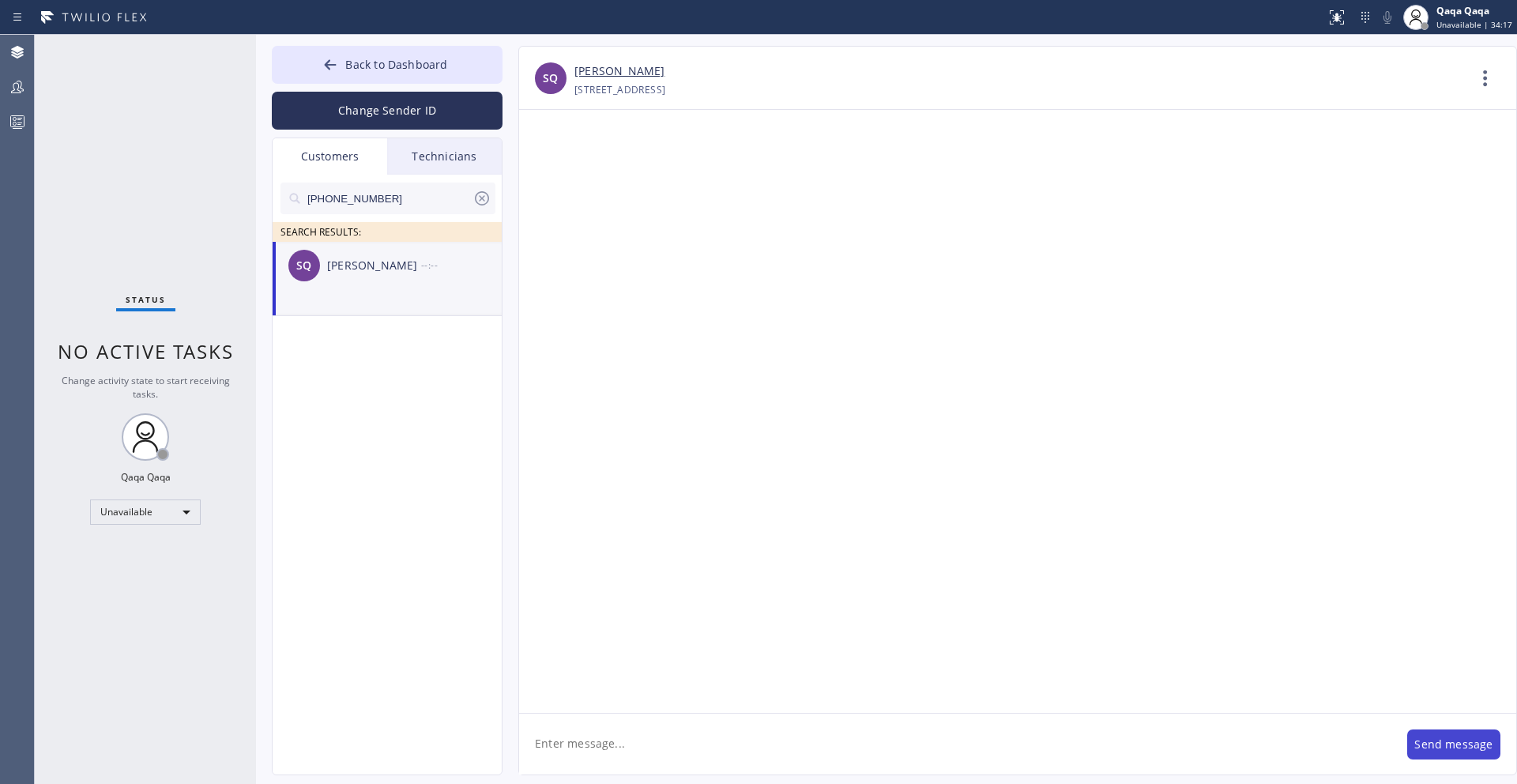
scroll to position [0, 0]
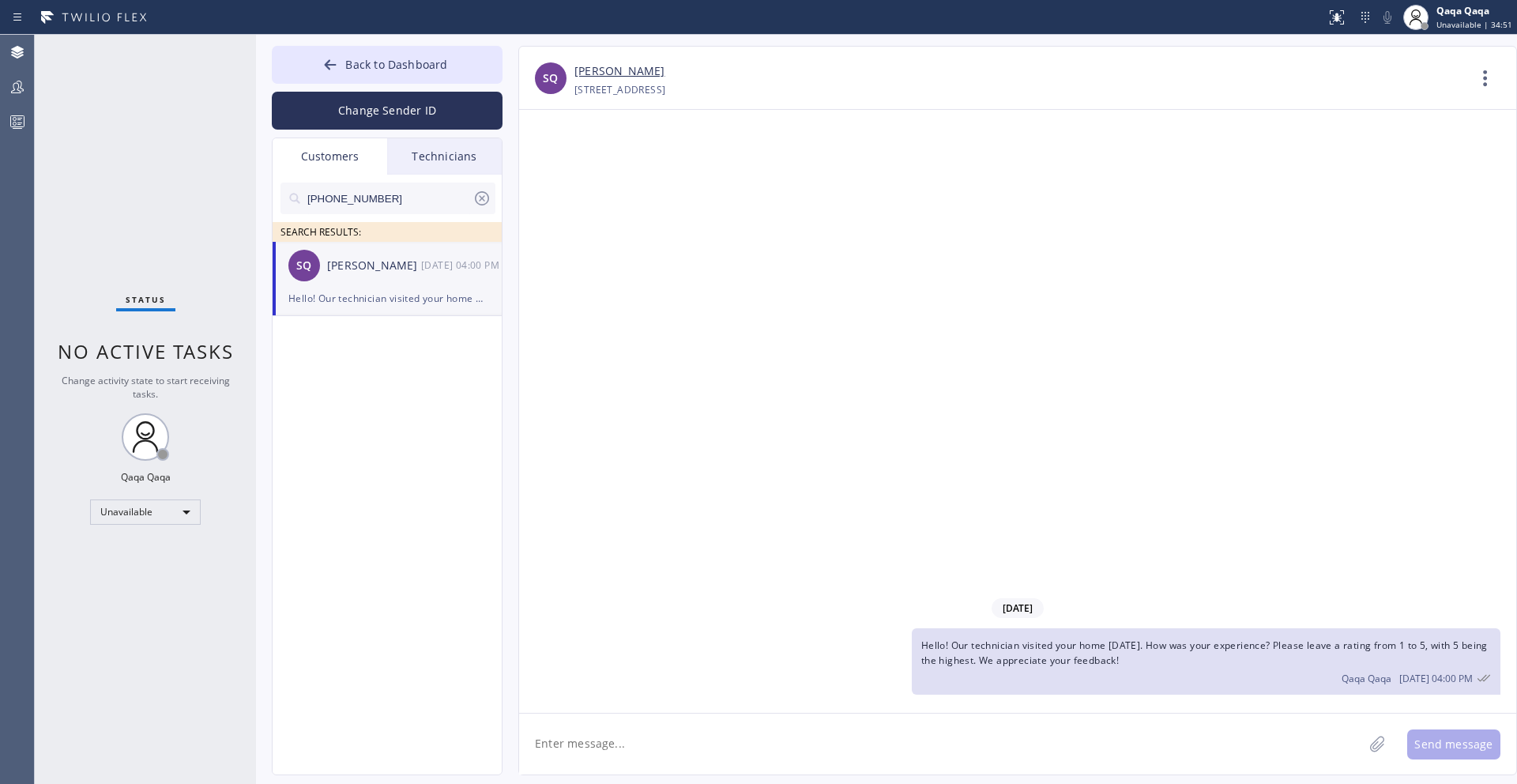
click at [472, 200] on icon at bounding box center [481, 198] width 19 height 19
click at [426, 203] on input "text" at bounding box center [401, 198] width 190 height 32
click at [370, 267] on div "[PERSON_NAME]" at bounding box center [374, 265] width 94 height 18
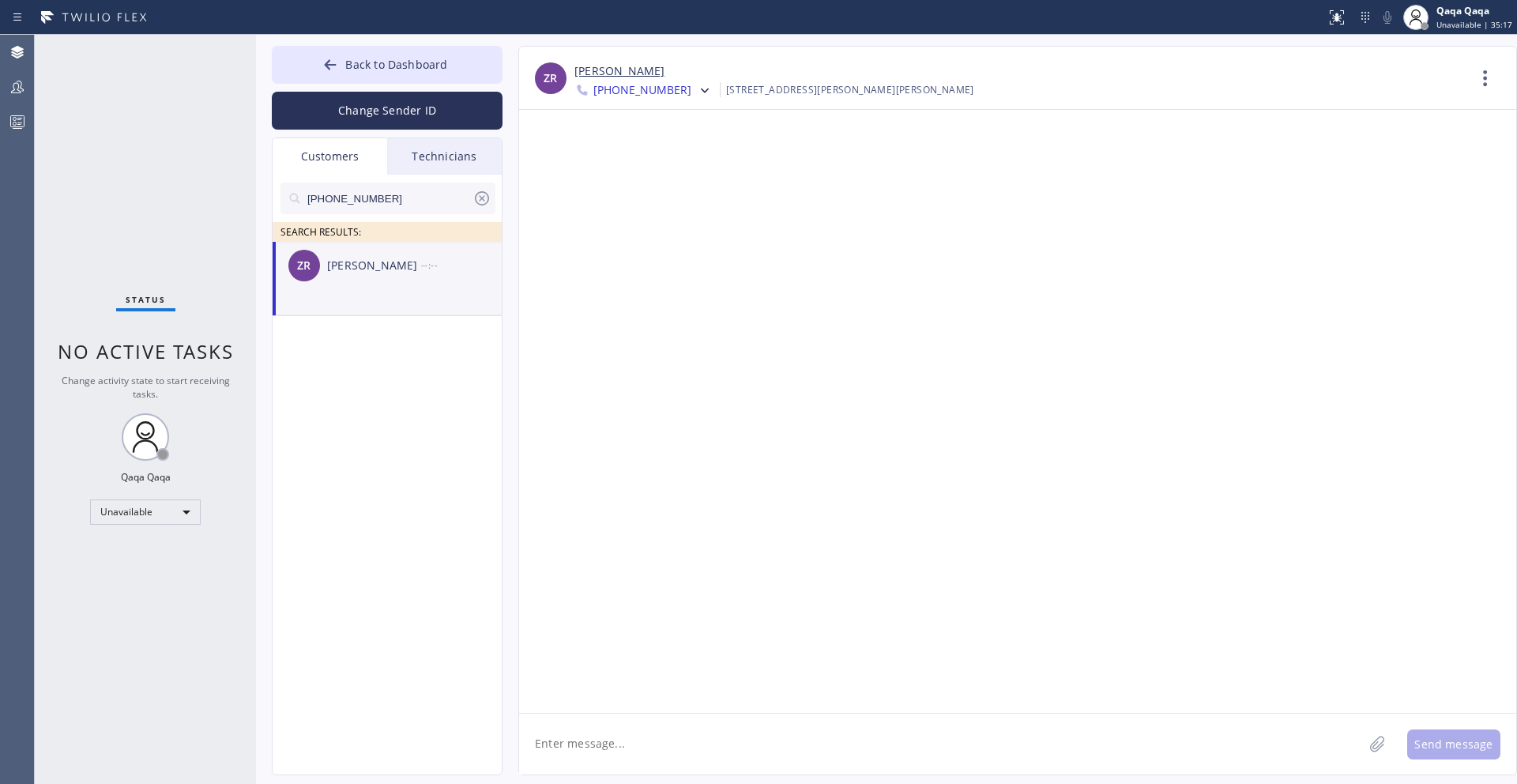
click at [653, 743] on textarea at bounding box center [942, 743] width 844 height 61
paste textarea "Hello! Our technician visited your home [DATE]. How was your experience? Please…"
type textarea "Hello! Our technician visited your home [DATE]. How was your experience? Please…"
click at [1453, 745] on button "Send message" at bounding box center [1454, 744] width 93 height 30
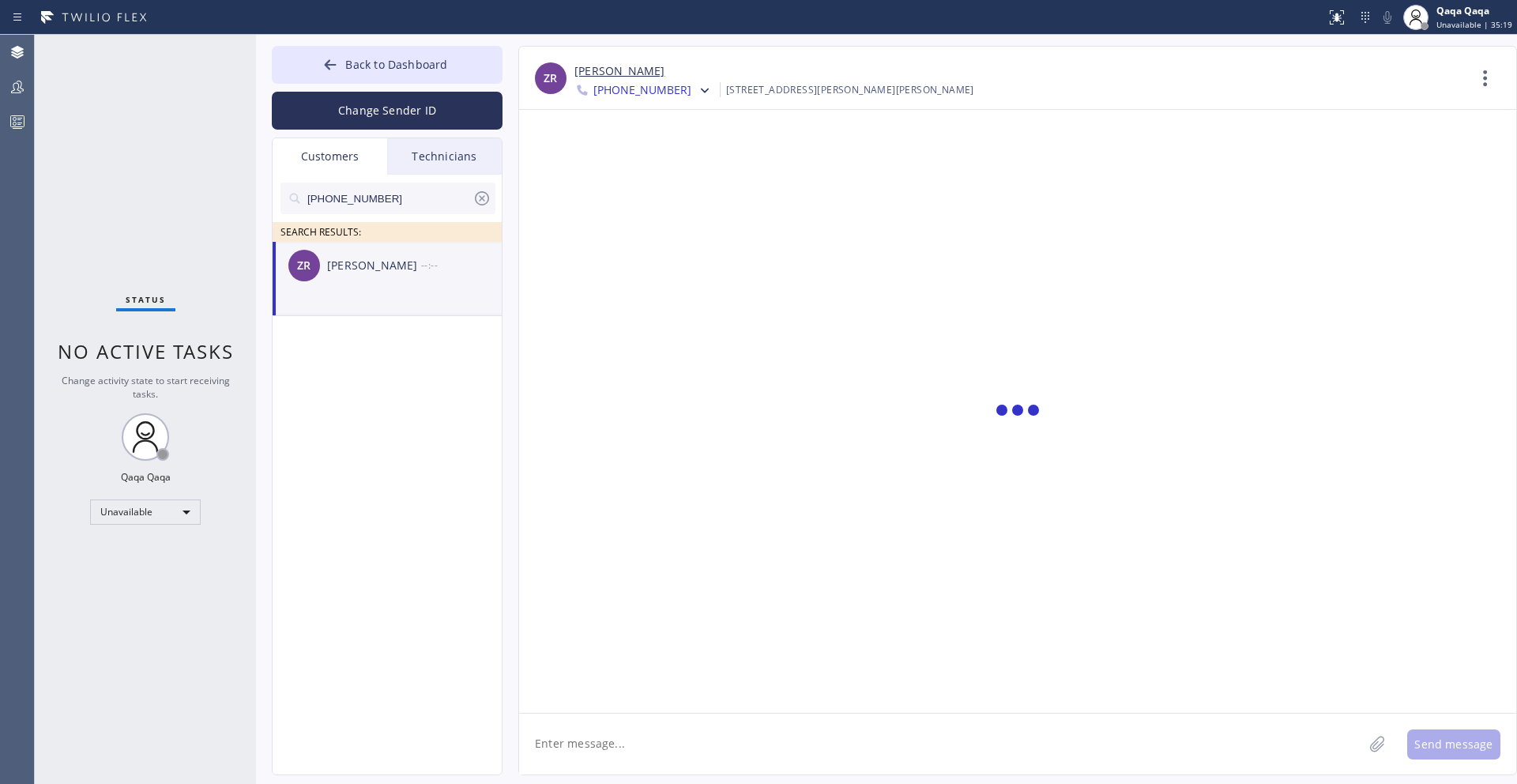
scroll to position [0, 0]
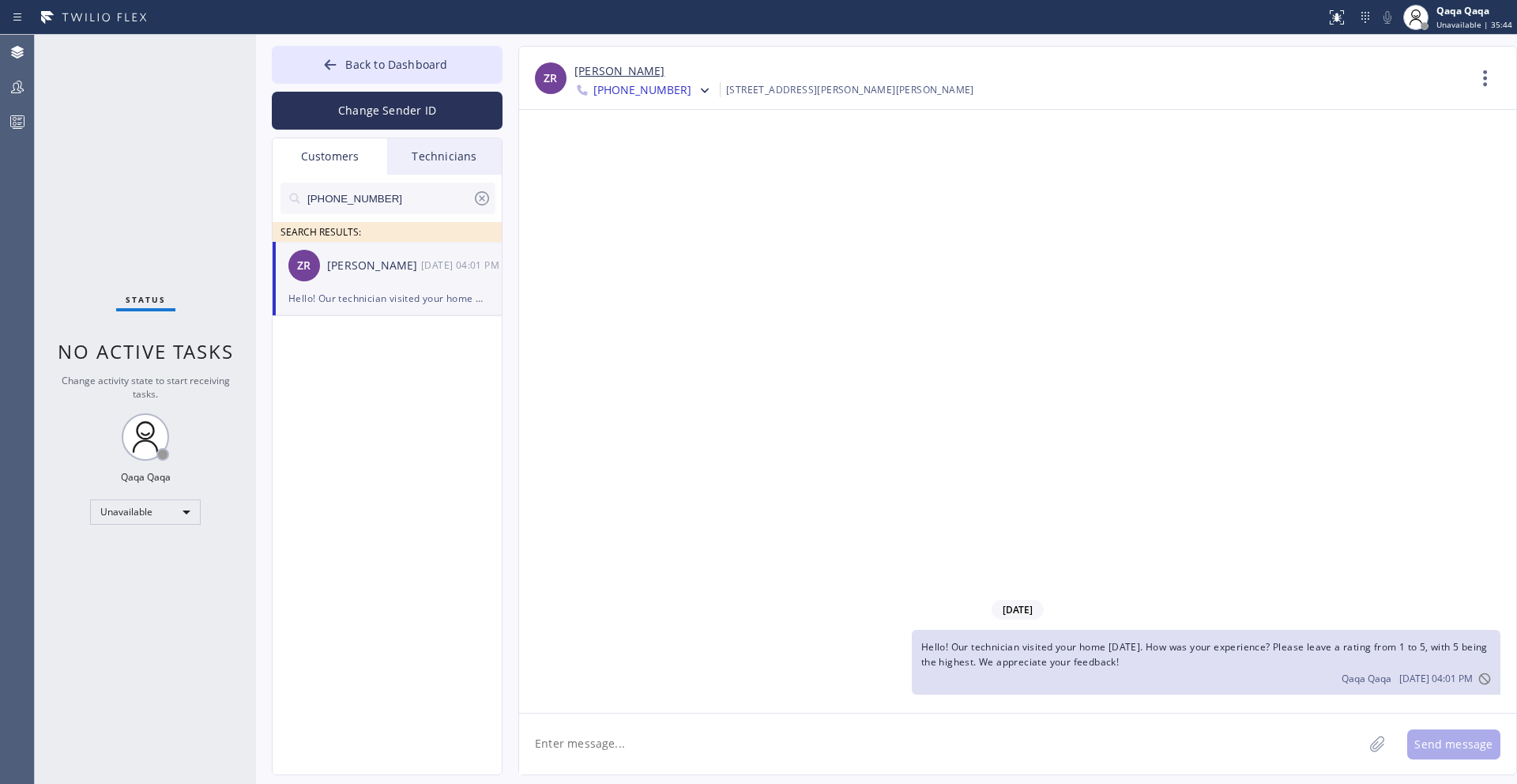
click at [403, 202] on input "[PHONE_NUMBER]" at bounding box center [389, 198] width 166 height 32
paste input "587-7898"
type input "[PHONE_NUMBER]"
click at [374, 266] on div "[PERSON_NAME]" at bounding box center [374, 265] width 94 height 18
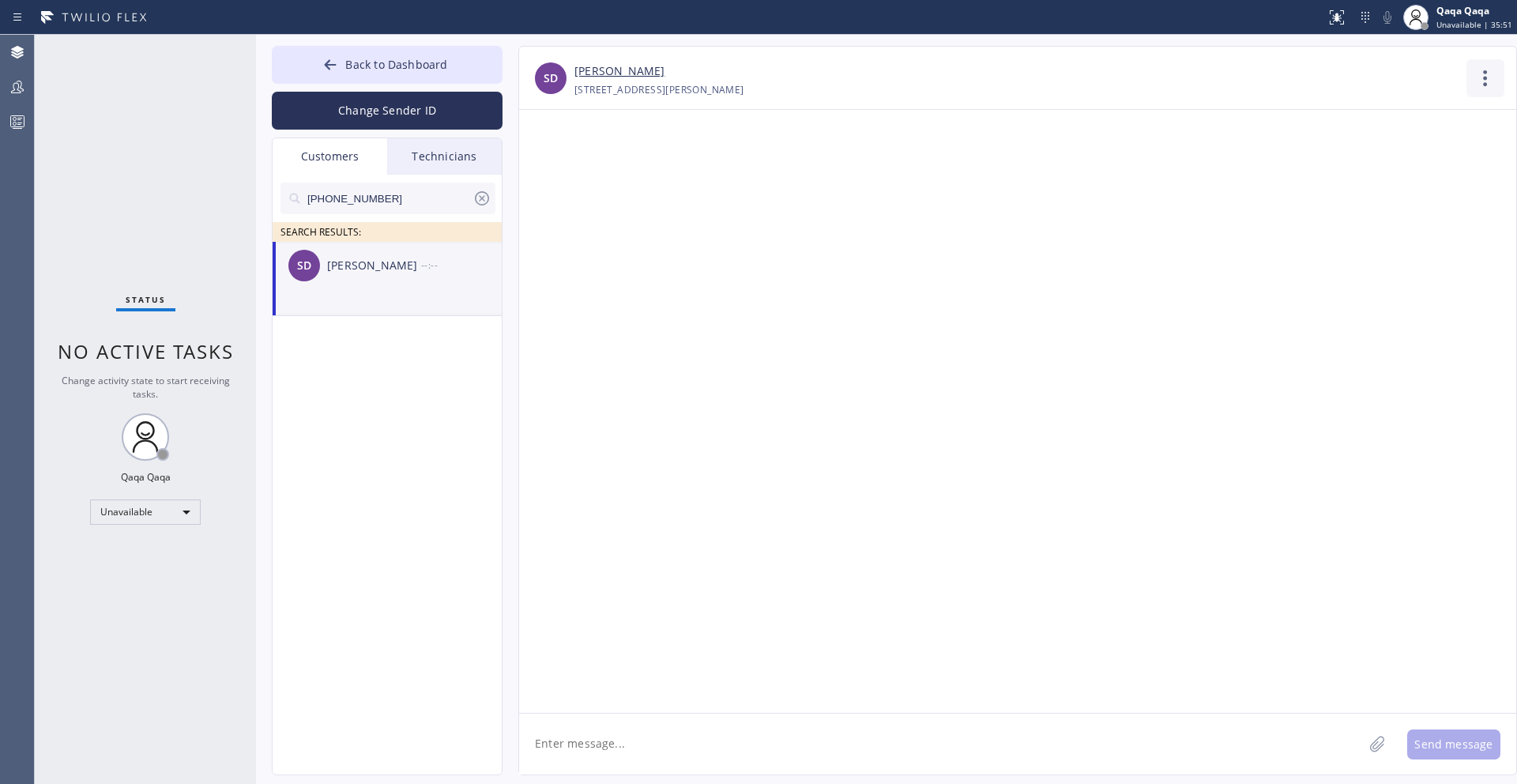
click at [1489, 77] on icon at bounding box center [1485, 78] width 38 height 38
click at [1381, 125] on li "Contact Full Information" at bounding box center [1390, 121] width 229 height 41
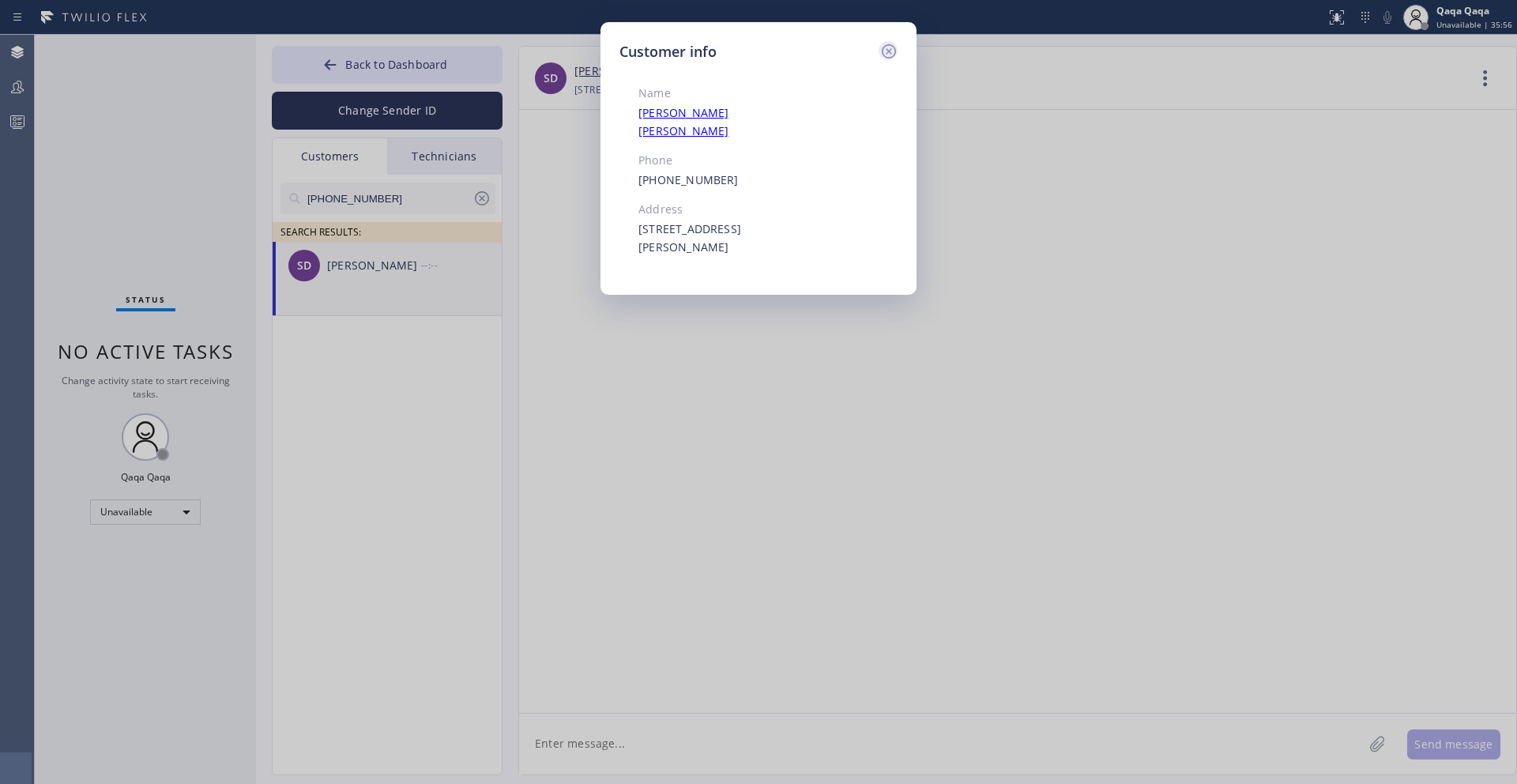
click at [886, 56] on icon at bounding box center [888, 51] width 19 height 19
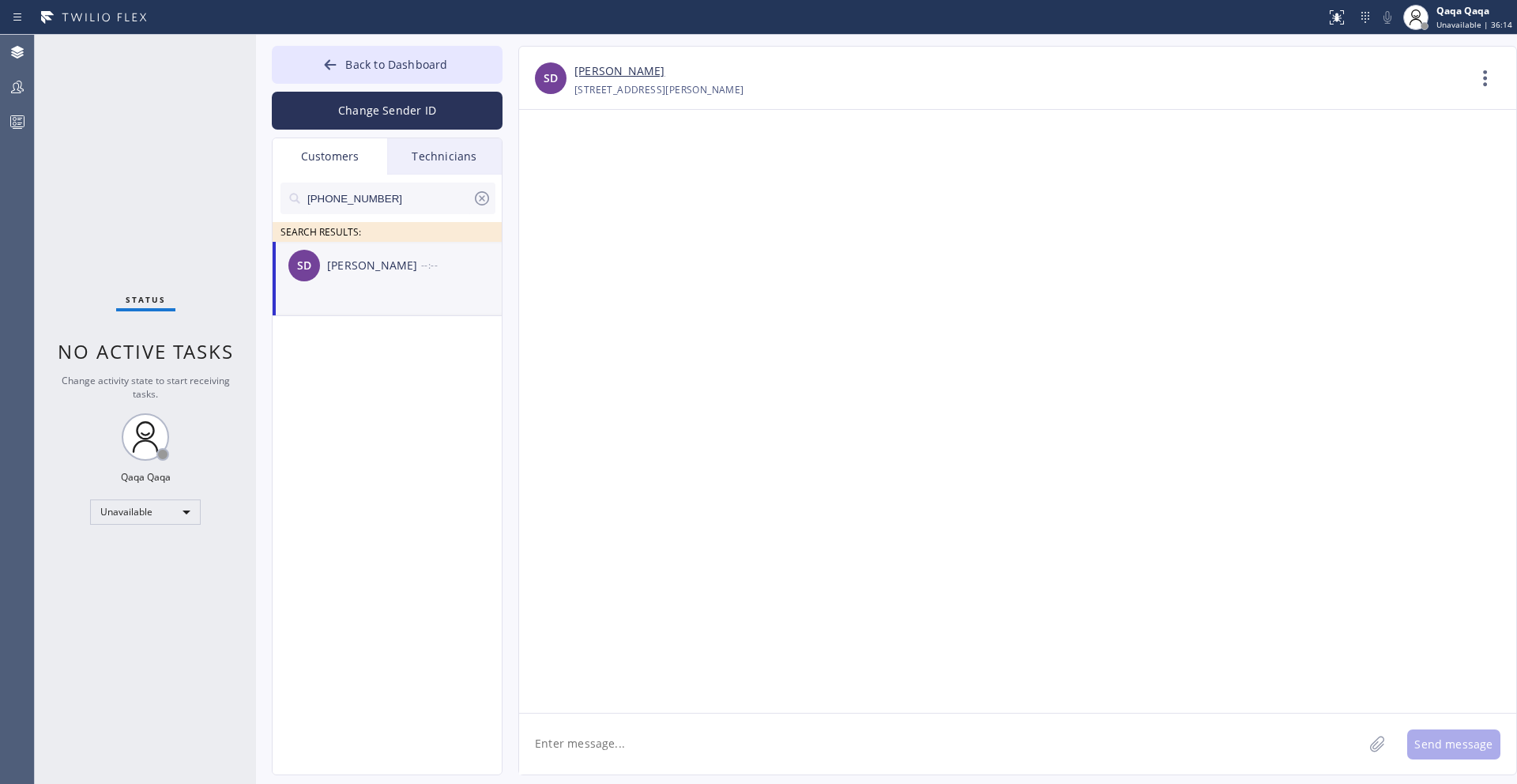
click at [737, 732] on textarea at bounding box center [942, 743] width 844 height 61
paste textarea "Hello! Our technician visited your home [DATE]. How was your experience? Please…"
type textarea "Hello! Our technician visited your home [DATE]. How was your experience? Please…"
click at [1473, 749] on button "Send message" at bounding box center [1454, 744] width 93 height 30
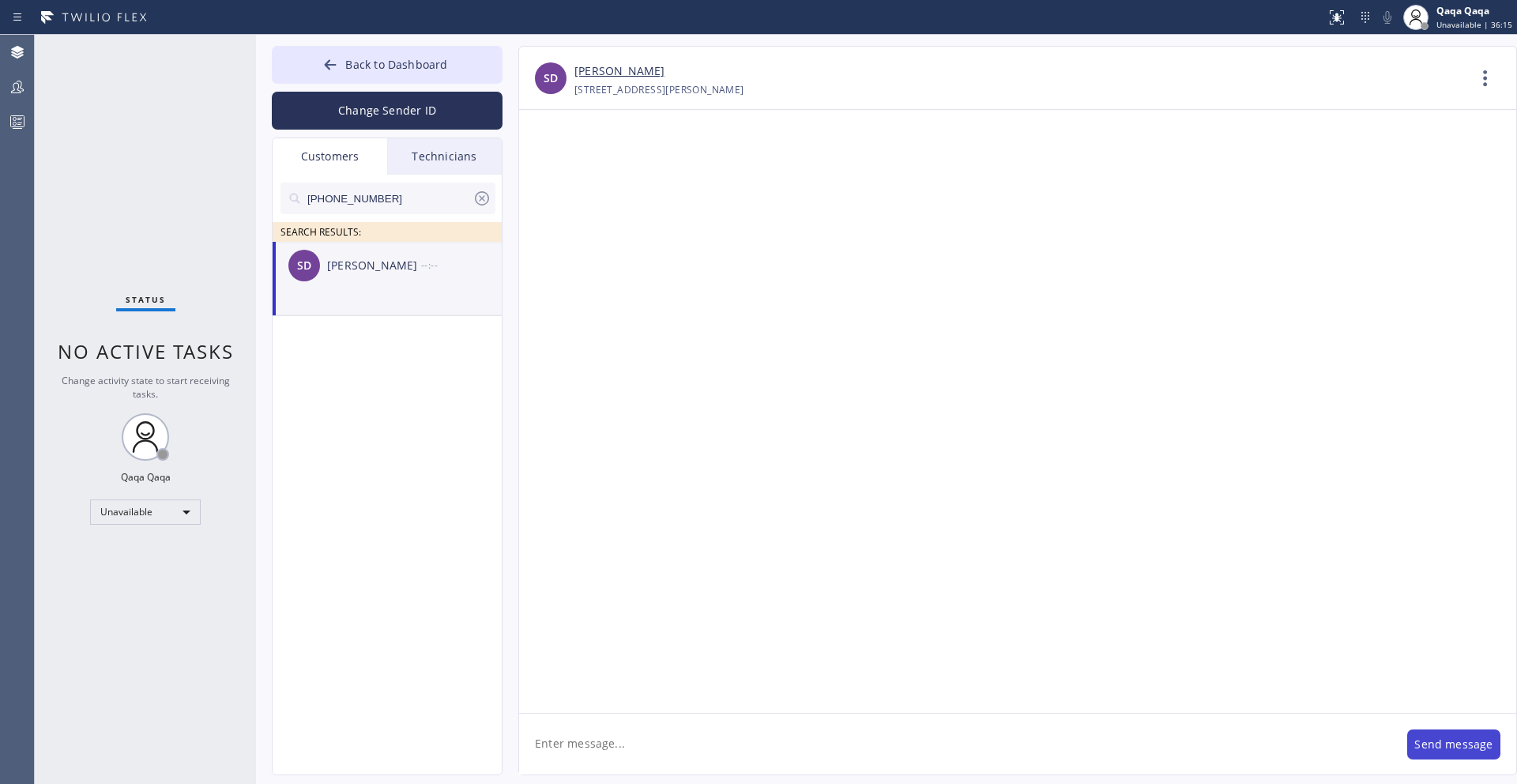
scroll to position [0, 0]
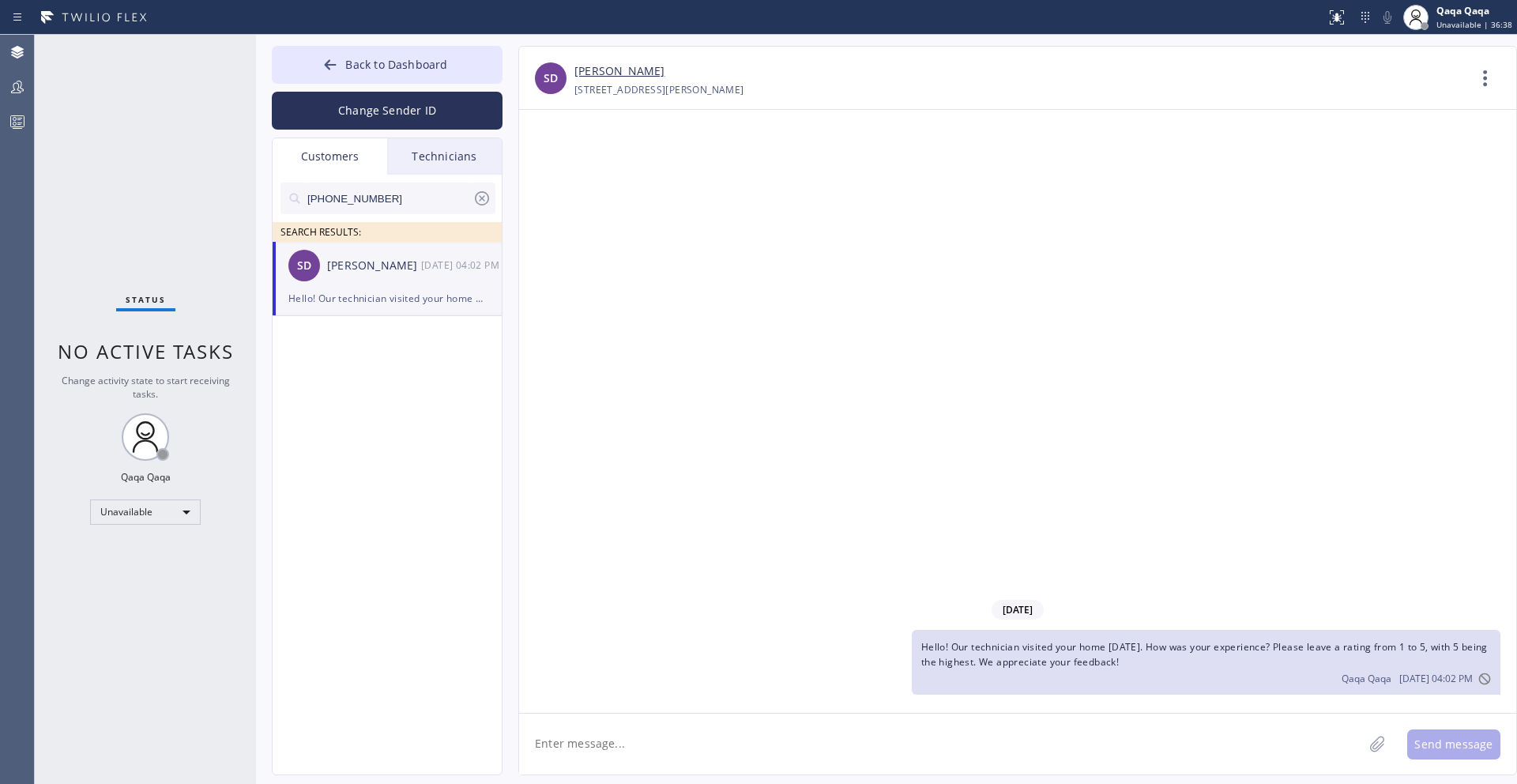
click at [485, 194] on icon at bounding box center [481, 198] width 19 height 19
click at [416, 194] on input "text" at bounding box center [401, 198] width 190 height 32
click at [375, 265] on div "[PERSON_NAME]" at bounding box center [374, 265] width 94 height 18
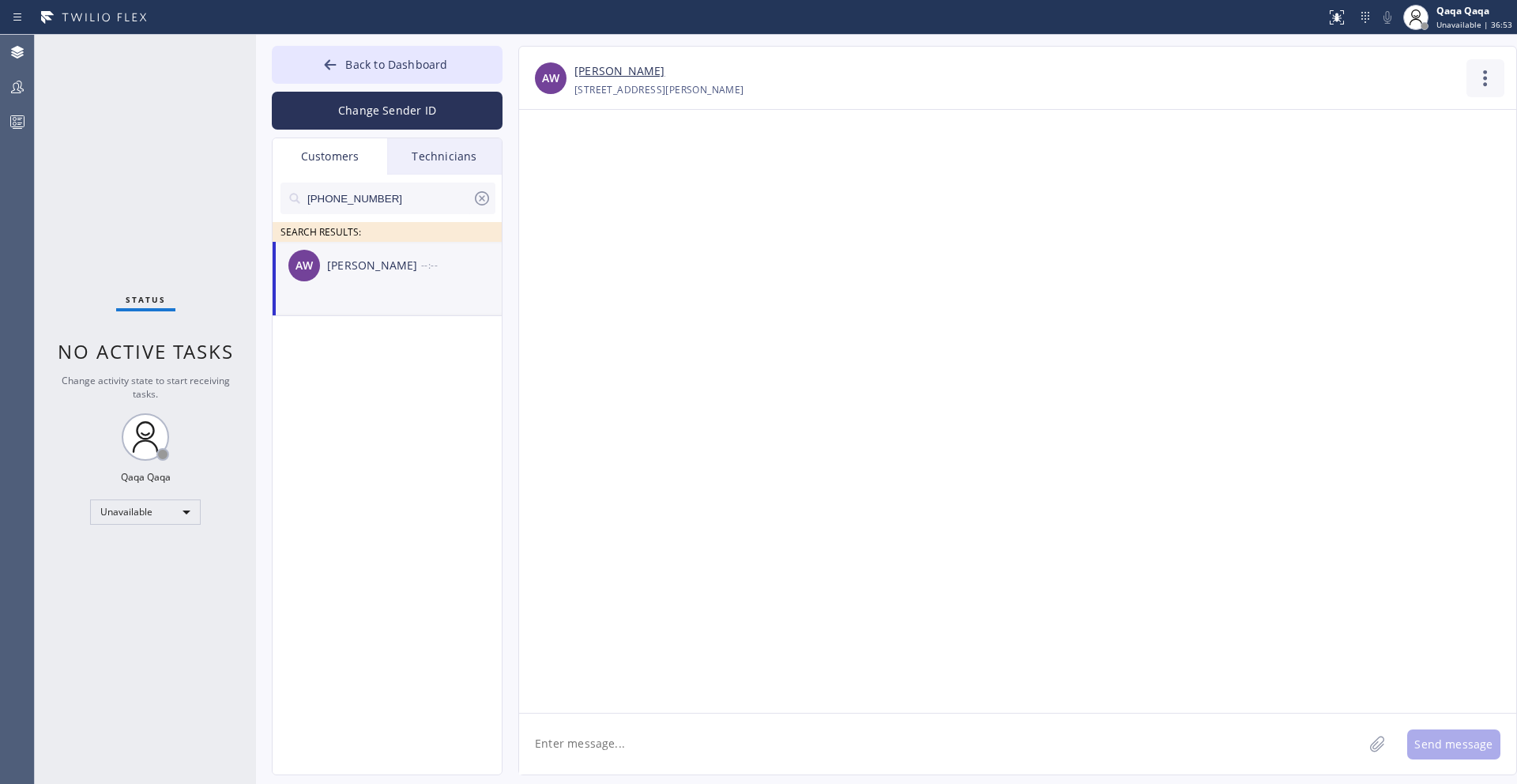
click at [1483, 79] on icon at bounding box center [1485, 78] width 38 height 38
click at [1415, 106] on li "Contact Full Information" at bounding box center [1390, 121] width 229 height 41
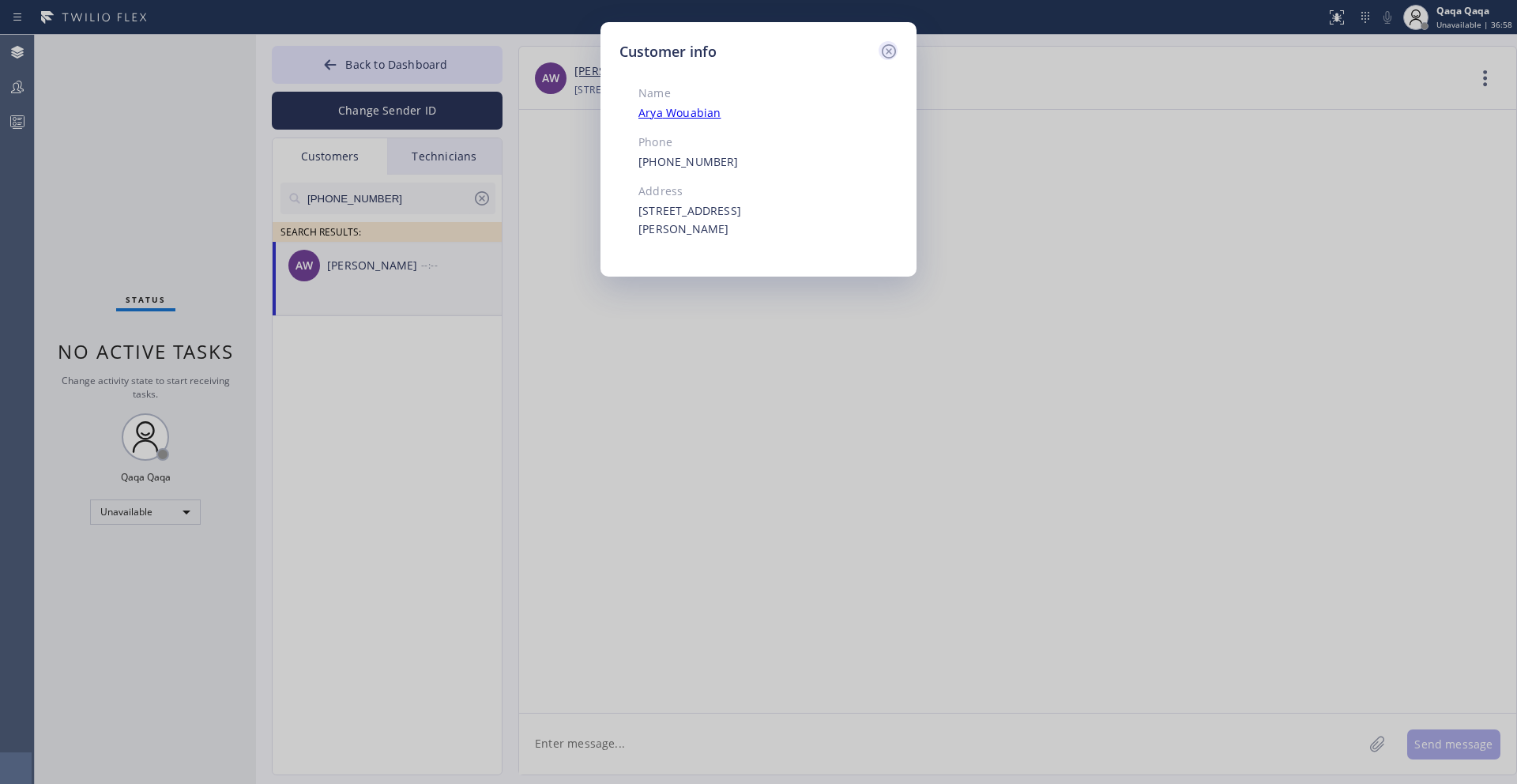
click at [883, 50] on icon at bounding box center [888, 51] width 19 height 19
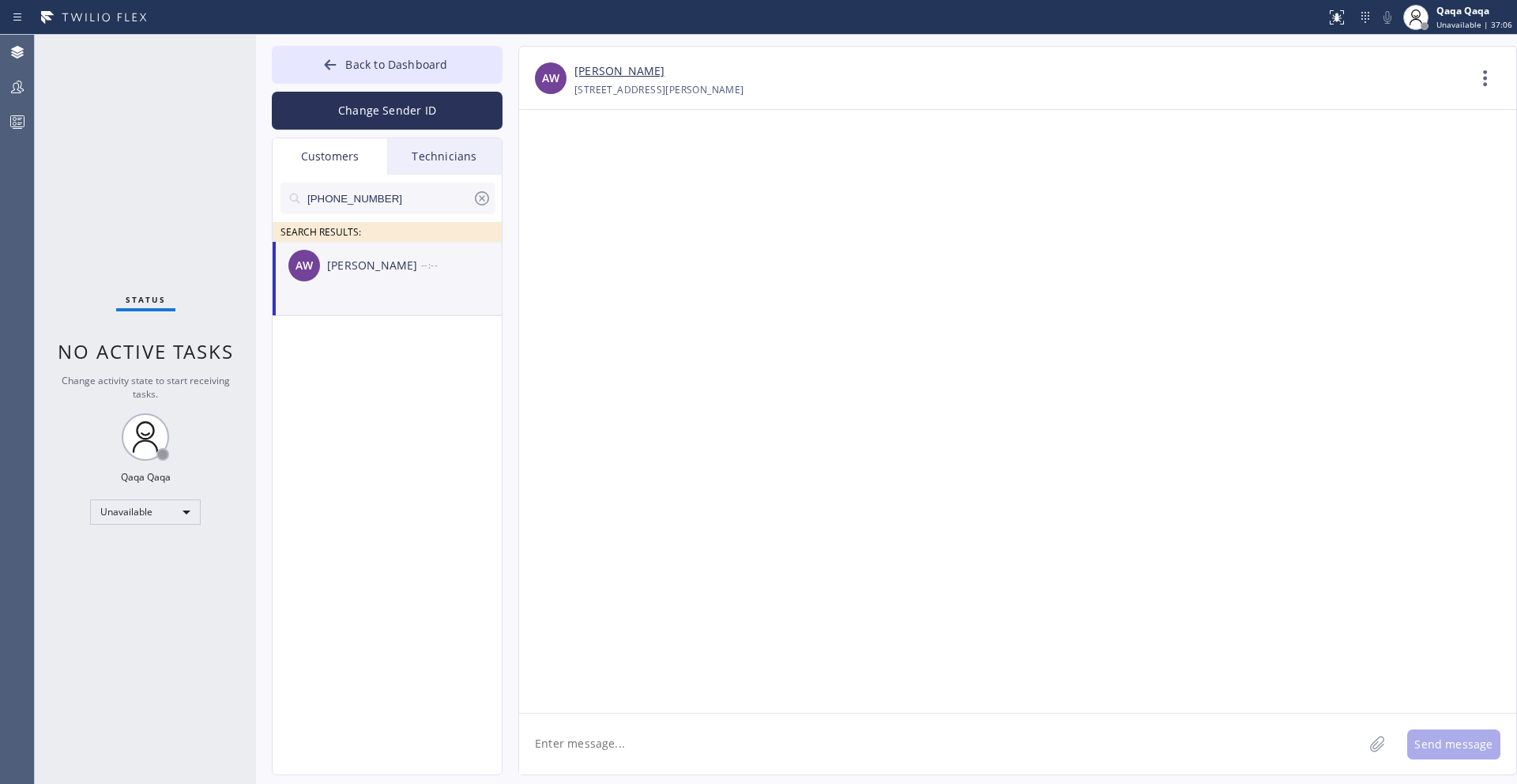
click at [1002, 736] on textarea at bounding box center [942, 743] width 844 height 61
paste textarea "Hello! Our technician visited your home [DATE]. How was your experience? Please…"
type textarea "Hello! Our technician visited your home [DATE]. How was your experience? Please…"
click at [1438, 735] on button "Send message" at bounding box center [1454, 744] width 93 height 30
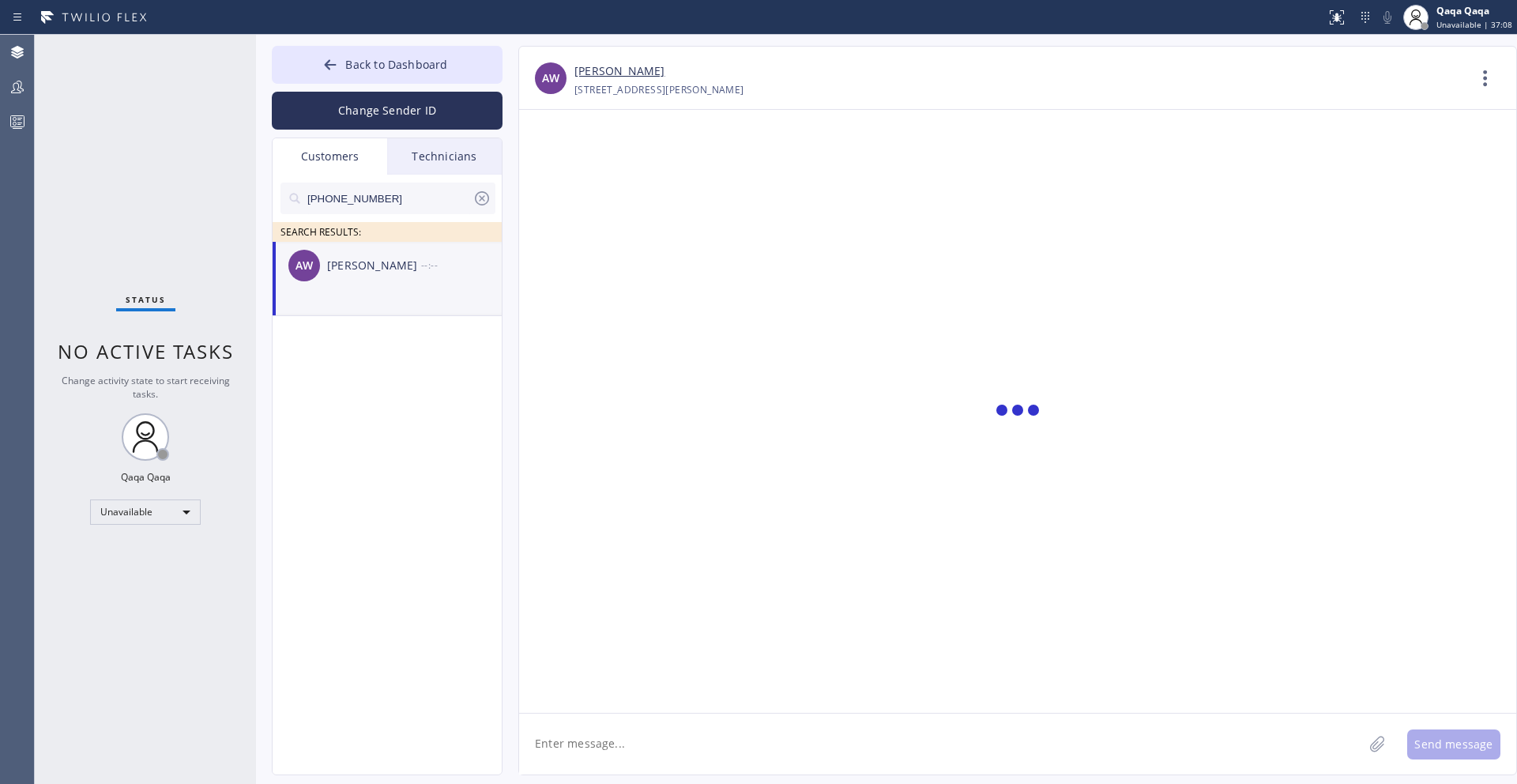
scroll to position [0, 0]
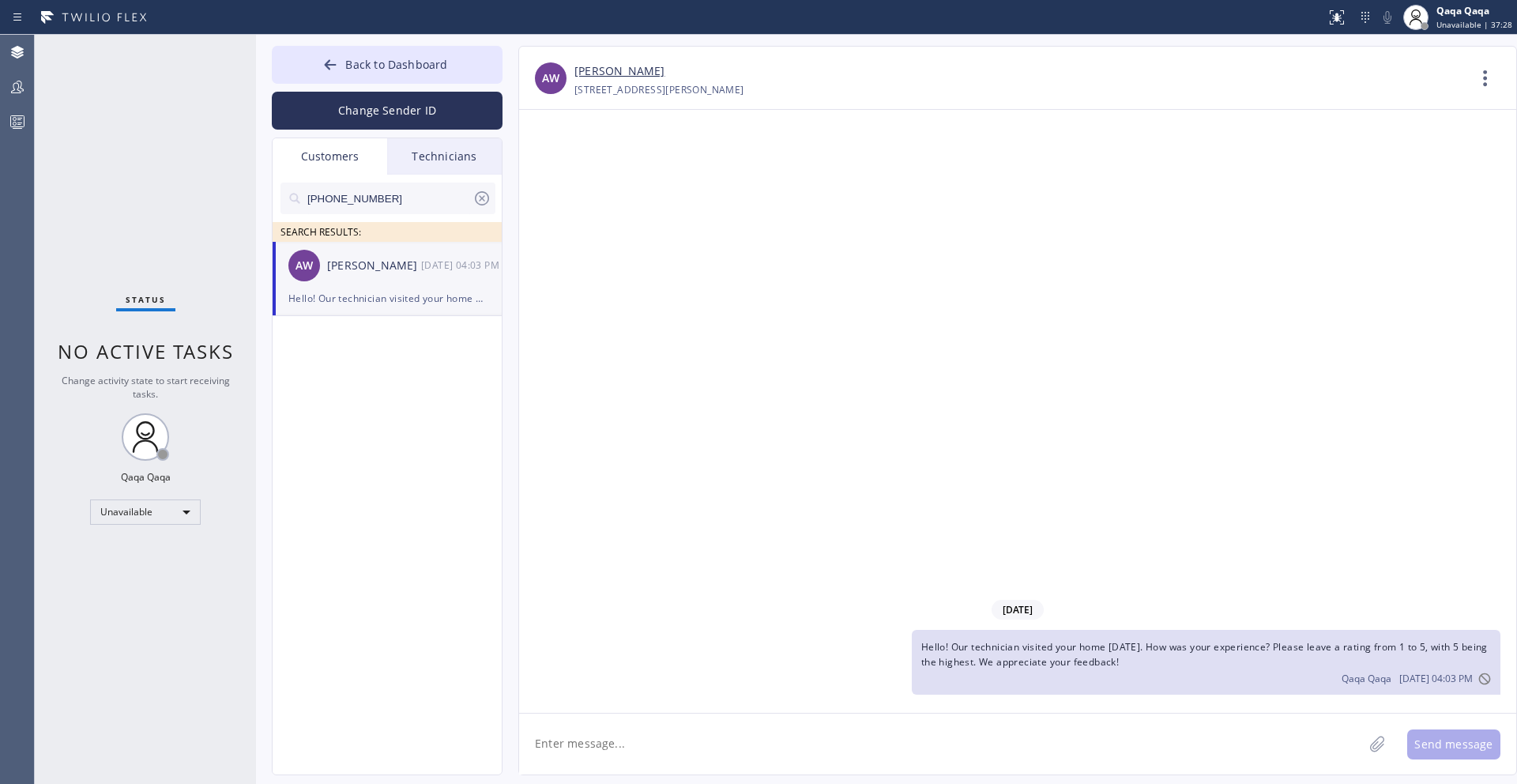
click at [399, 193] on input "[PHONE_NUMBER]" at bounding box center [389, 198] width 166 height 32
paste input "720) 296-7002"
type input "[PHONE_NUMBER]"
click at [364, 266] on div "[PERSON_NAME]" at bounding box center [374, 265] width 94 height 18
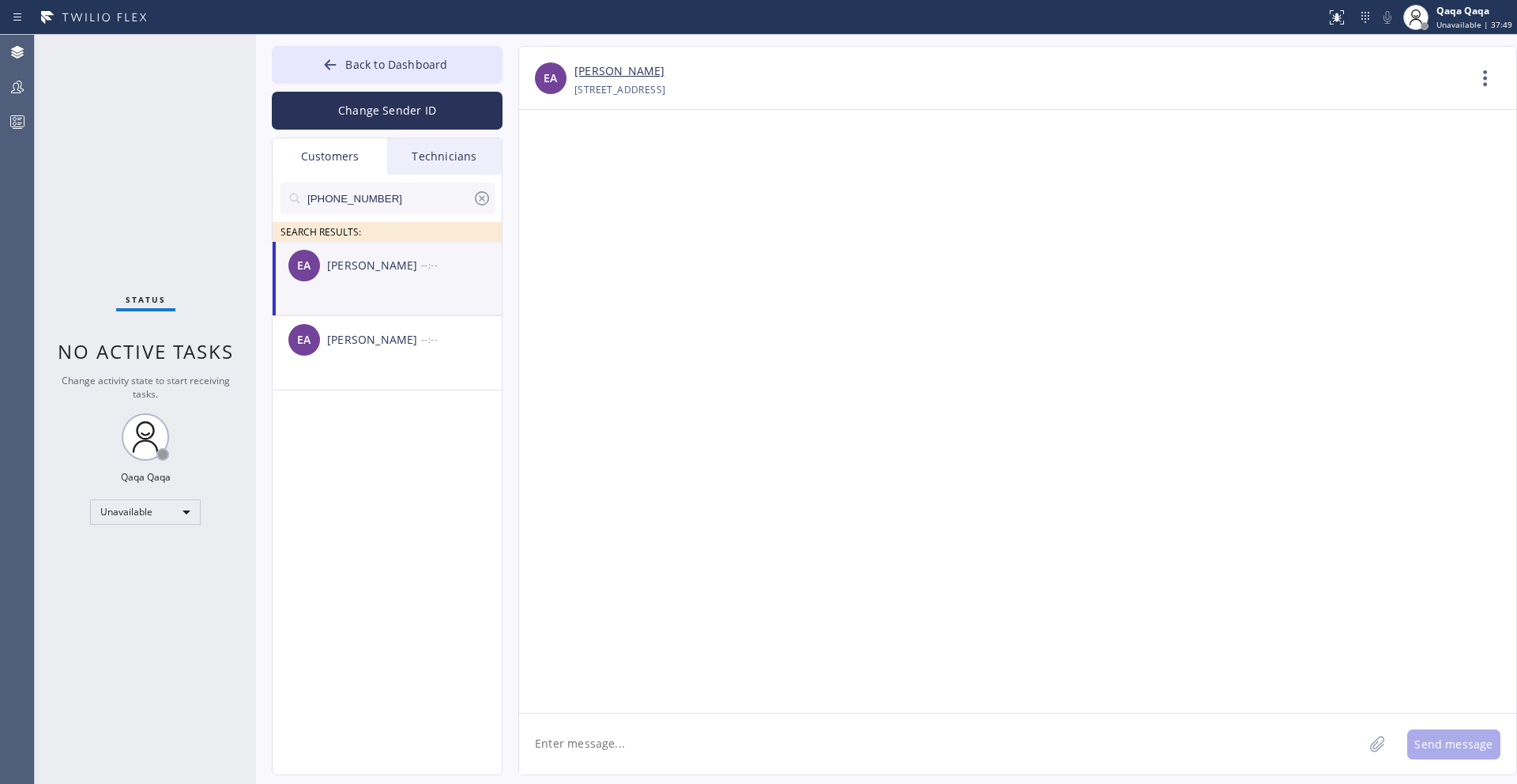
click at [724, 739] on textarea at bounding box center [942, 743] width 844 height 61
paste textarea "Hello! Our technician visited your home [DATE]. How was your experience? Please…"
type textarea "Hello! Our technician visited your home [DATE]. How was your experience? Please…"
click at [1433, 730] on button "Send message" at bounding box center [1454, 744] width 93 height 30
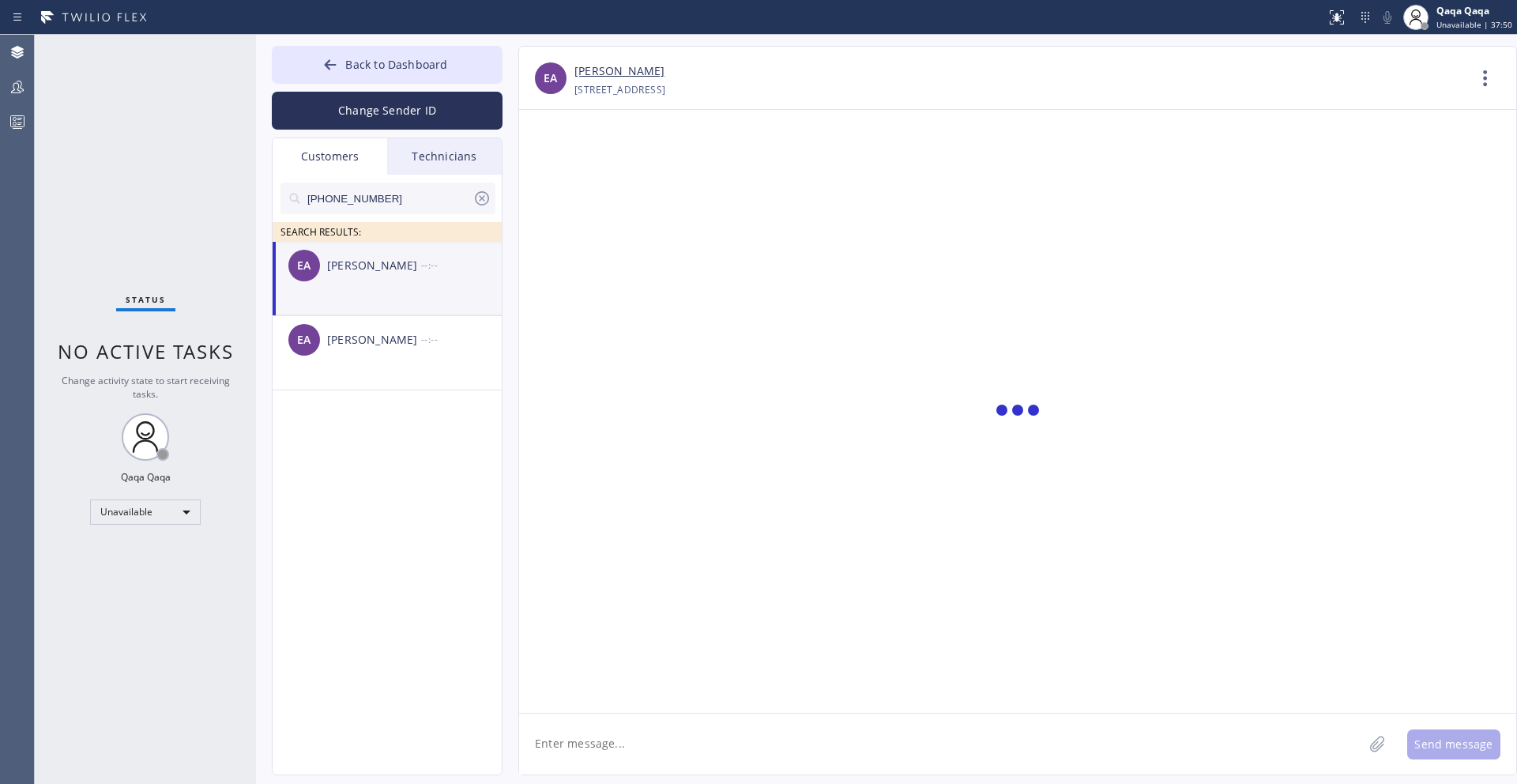
scroll to position [0, 0]
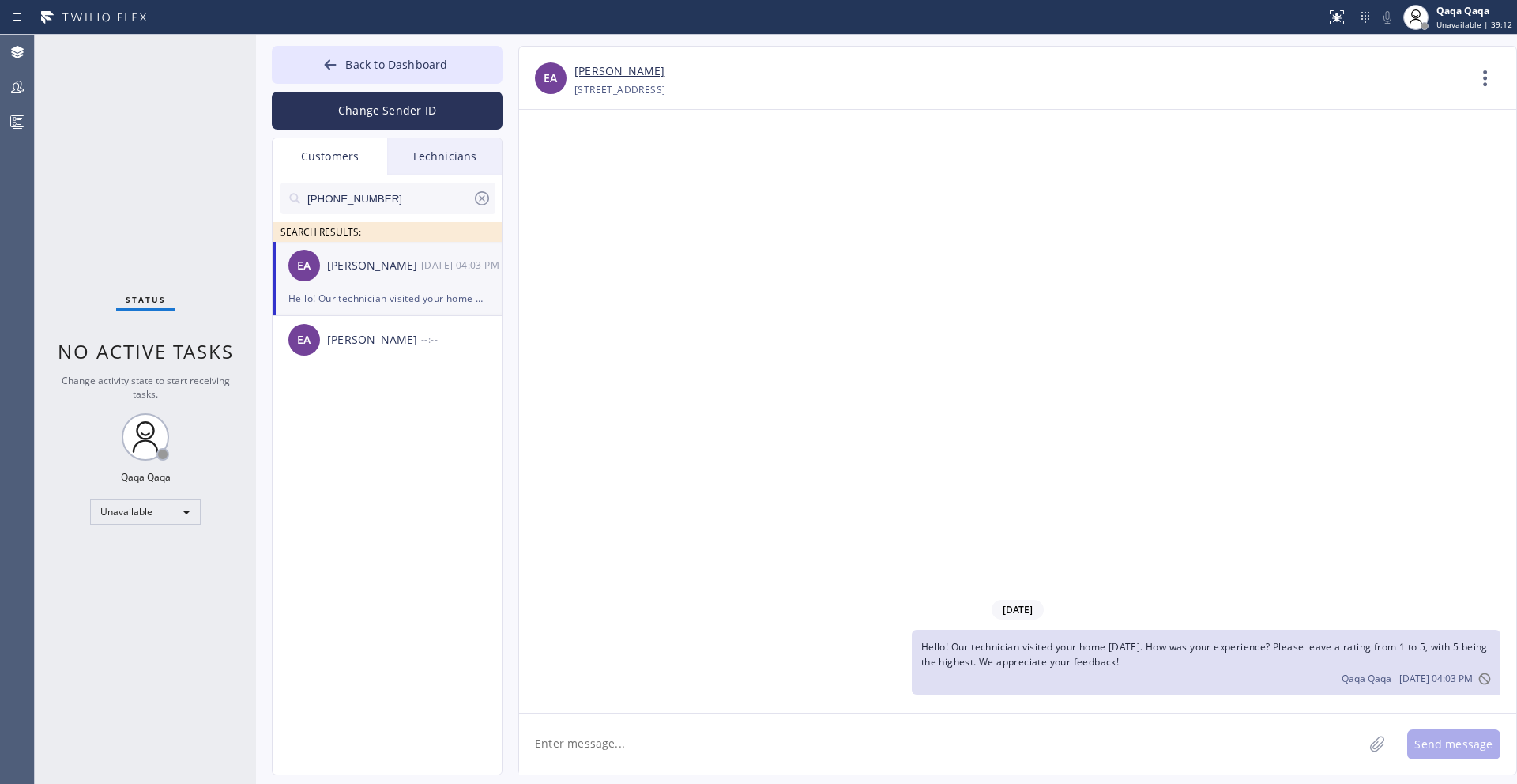
click at [360, 193] on input "[PHONE_NUMBER]" at bounding box center [389, 198] width 166 height 32
paste input "310) 391-9671"
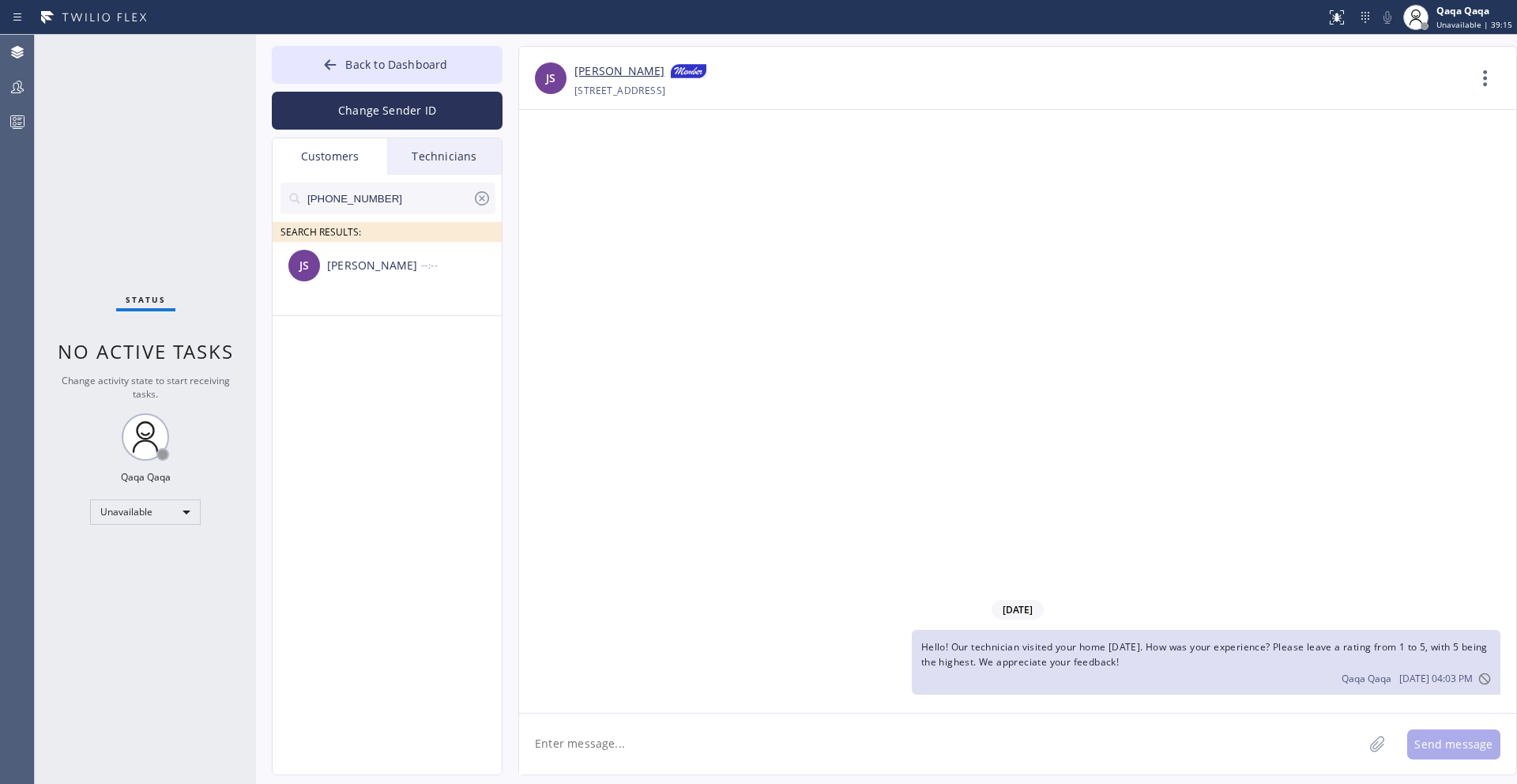
type input "[PHONE_NUMBER]"
click at [362, 269] on div "[PERSON_NAME]" at bounding box center [374, 265] width 94 height 18
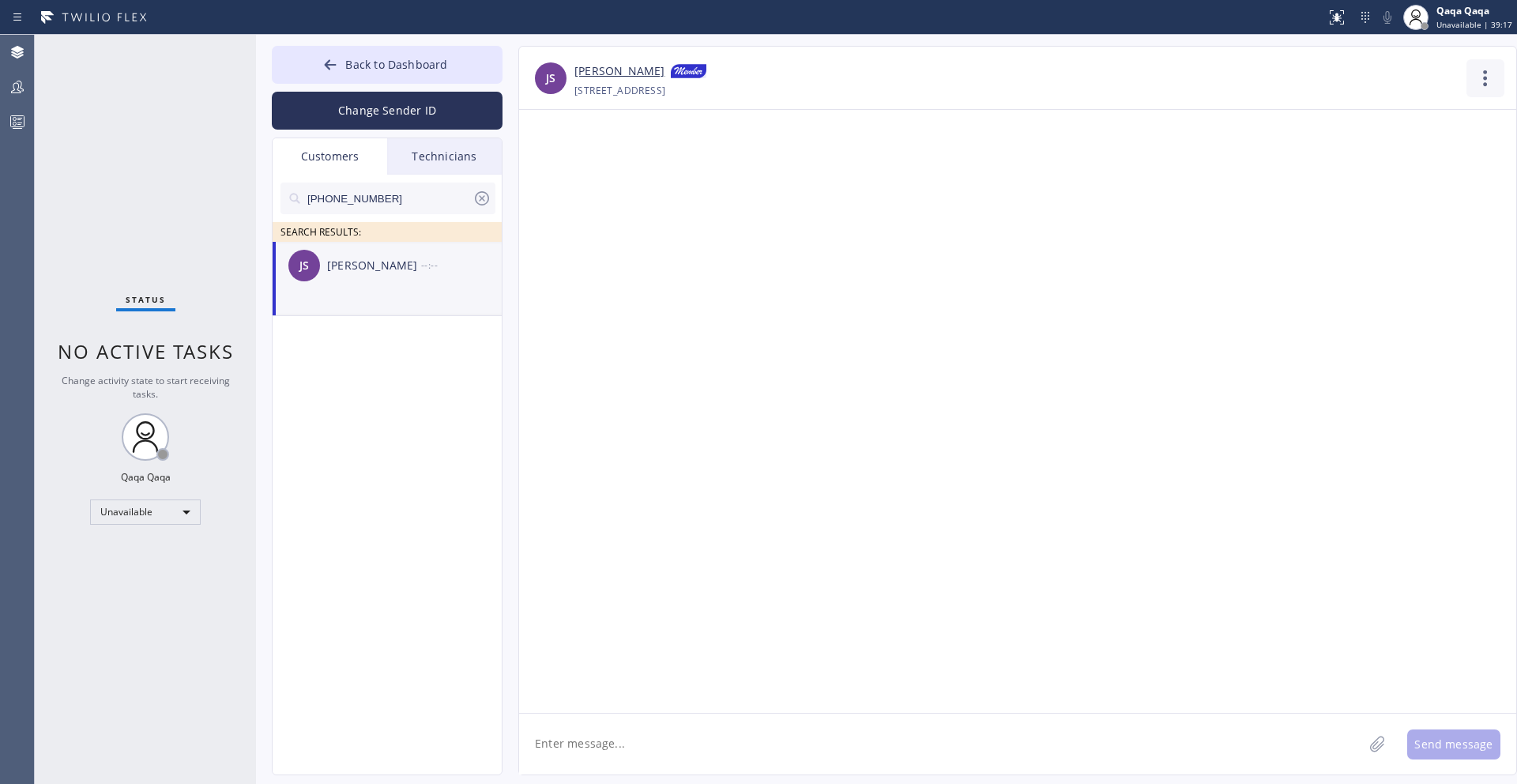
click at [1472, 86] on icon at bounding box center [1485, 78] width 38 height 38
click at [1377, 114] on li "Contact Full Information" at bounding box center [1390, 121] width 229 height 41
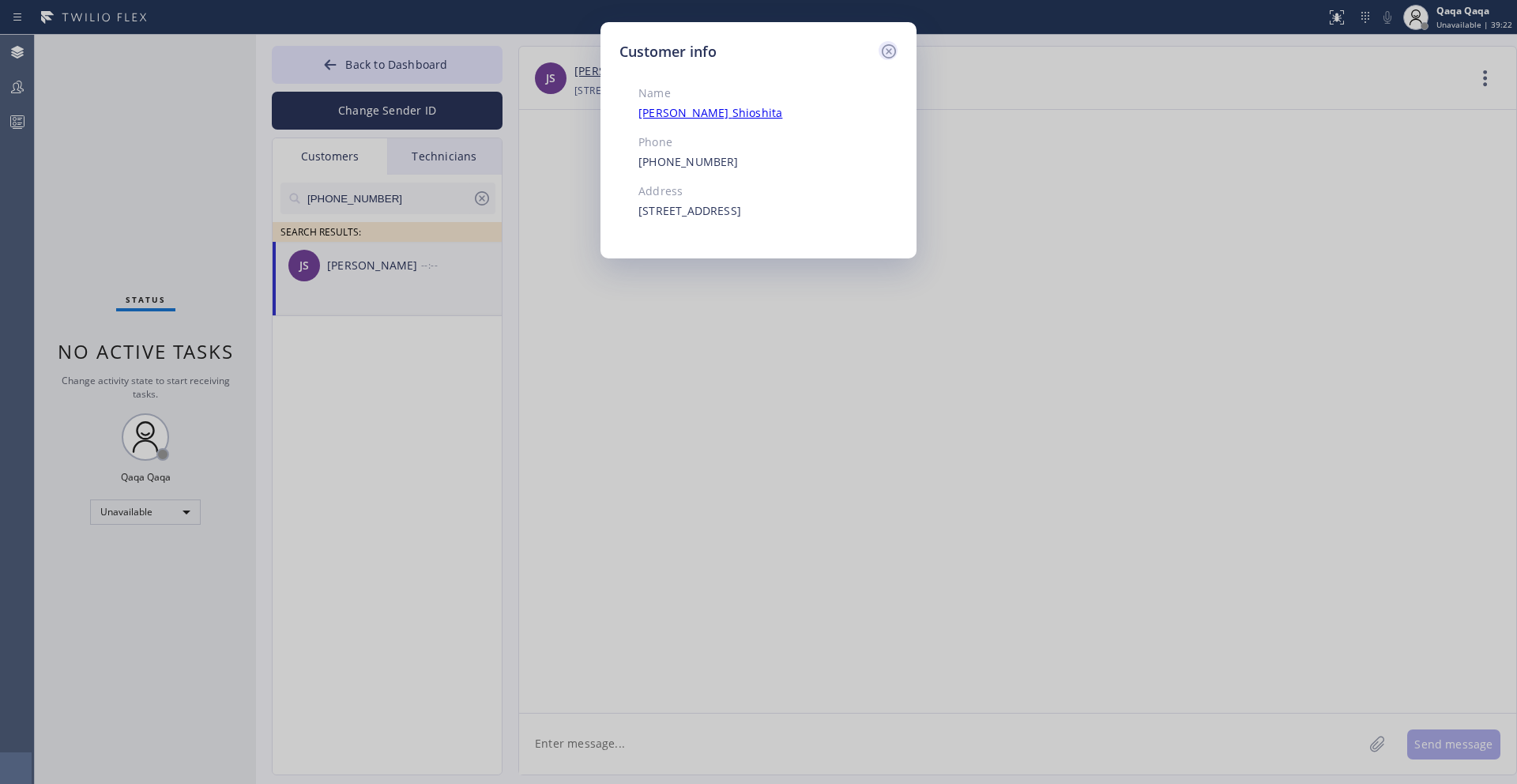
click at [889, 52] on icon at bounding box center [888, 51] width 19 height 19
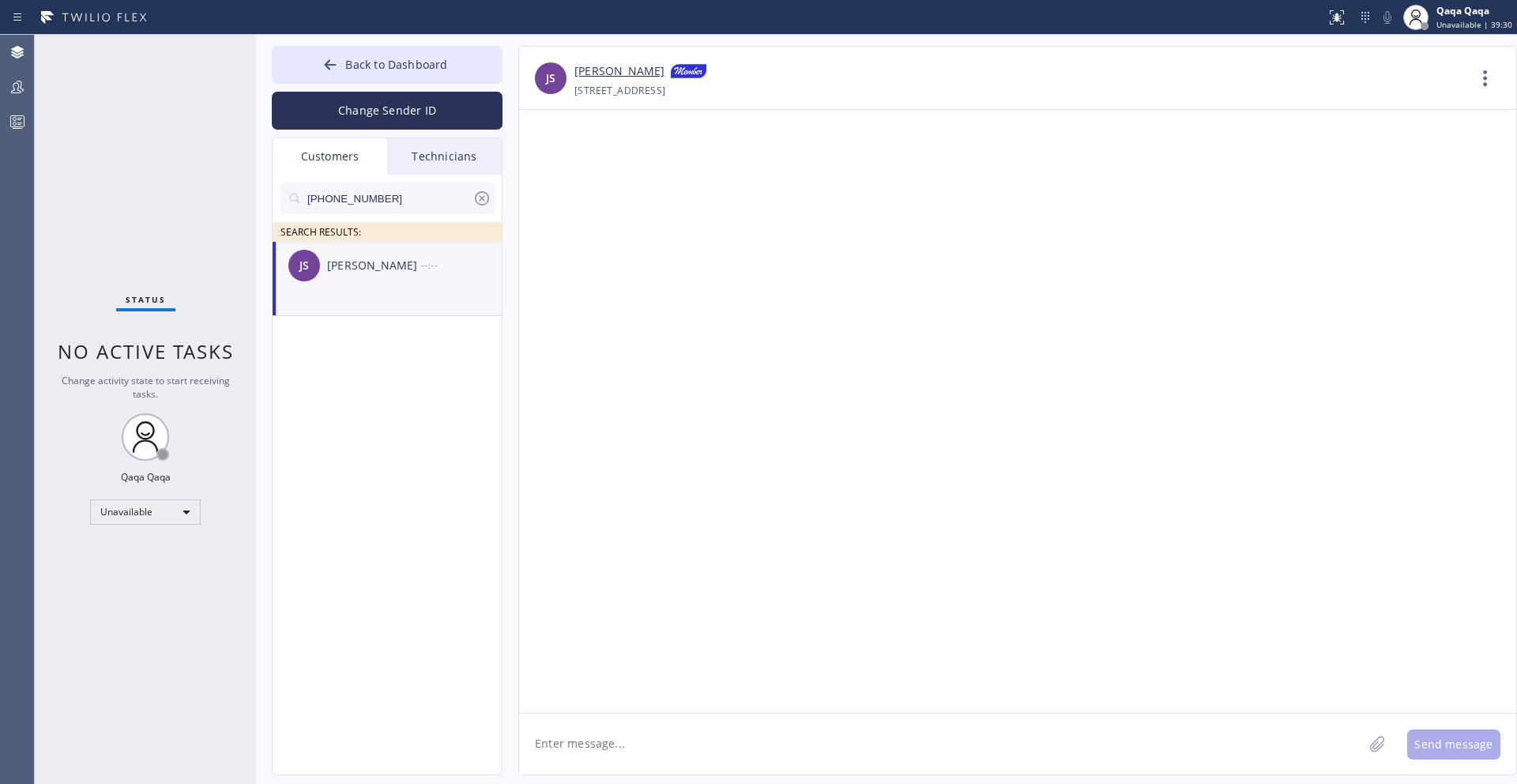
click at [761, 739] on textarea at bounding box center [942, 743] width 844 height 61
paste textarea "Hello! Our technician visited your home [DATE]. How was your experience? Please…"
type textarea "Hello! Our technician visited your home [DATE]. How was your experience? Please…"
click at [1470, 735] on button "Send message" at bounding box center [1454, 744] width 93 height 30
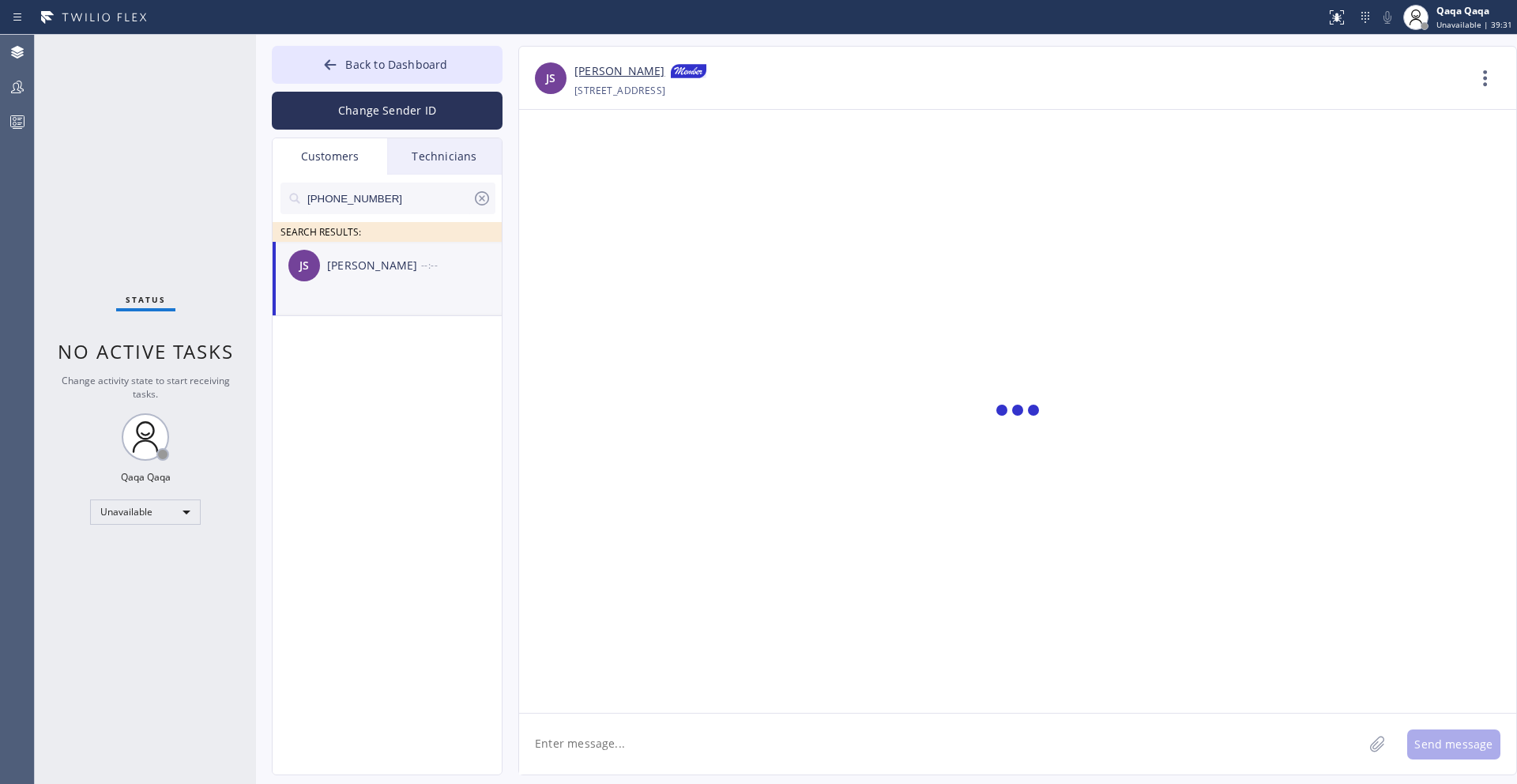
scroll to position [0, 0]
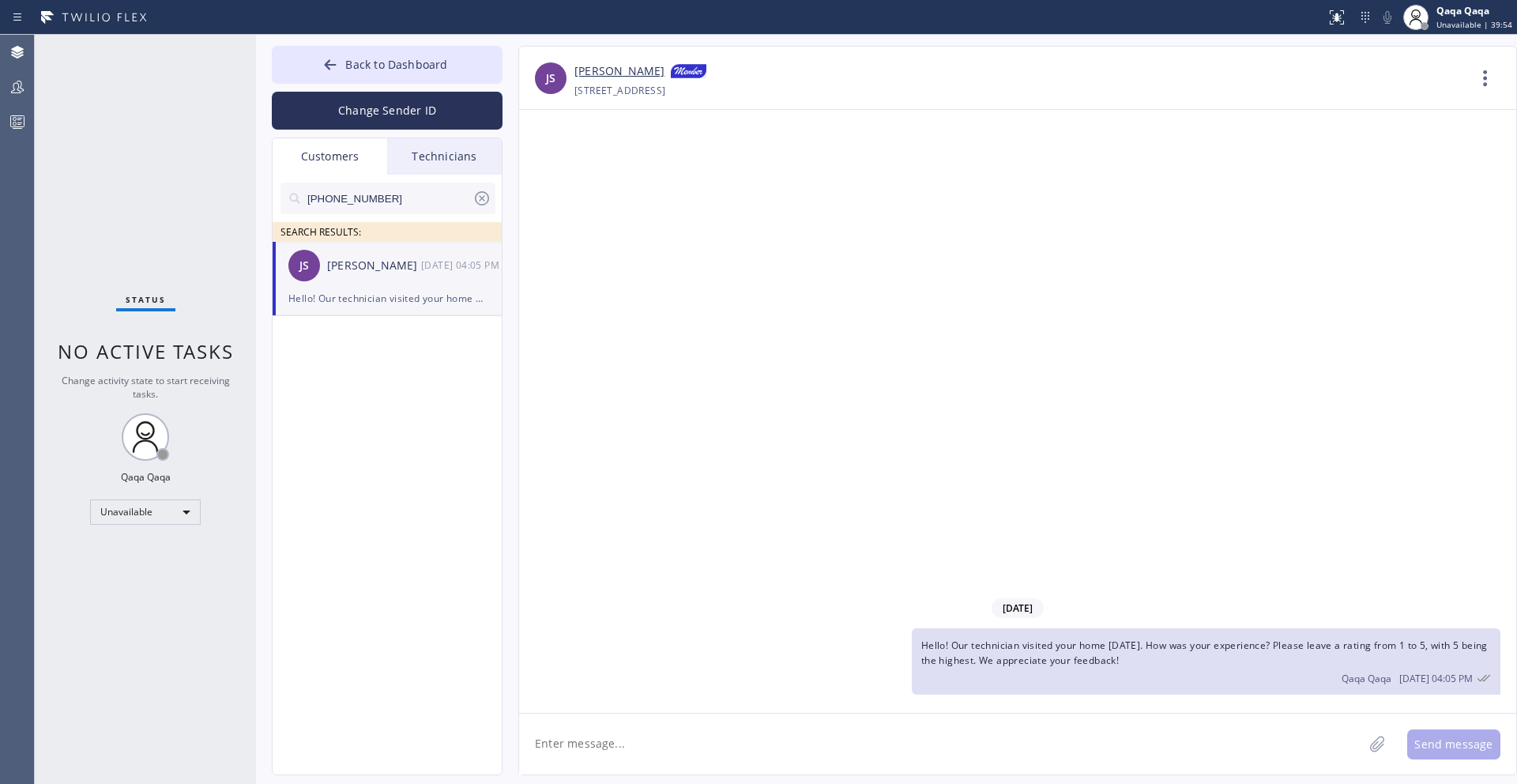
click at [404, 194] on input "[PHONE_NUMBER]" at bounding box center [389, 198] width 166 height 32
paste input "402-8882"
type input "[PHONE_NUMBER]"
click at [348, 270] on div "[PERSON_NAME]" at bounding box center [374, 265] width 94 height 18
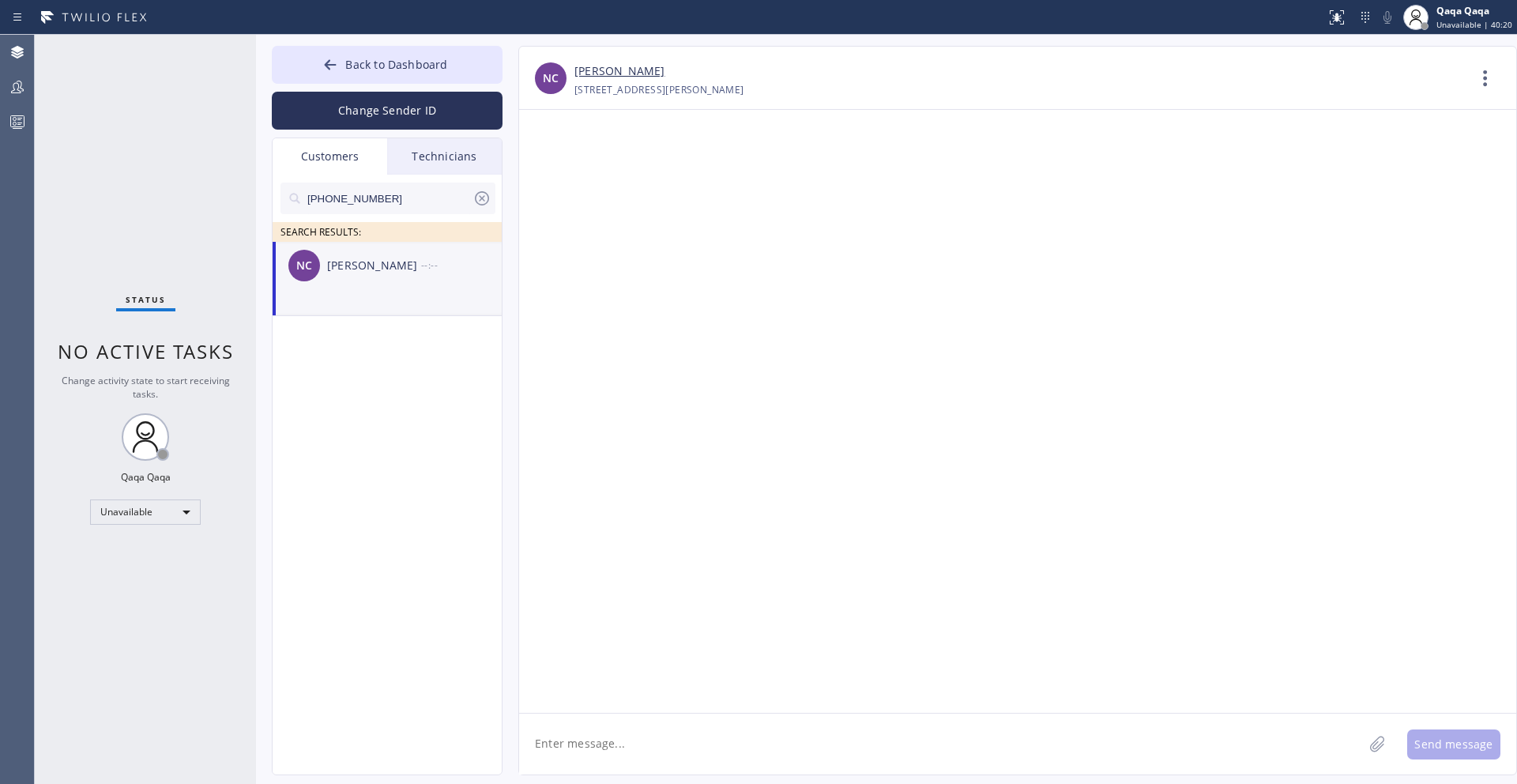
click at [587, 757] on textarea at bounding box center [942, 743] width 844 height 61
paste textarea "Hello! Our technician visited your home [DATE]. How was your experience? Please…"
type textarea "Hello! Our technician visited your home [DATE]. How was your experience? Please…"
click at [1485, 80] on icon at bounding box center [1485, 78] width 38 height 38
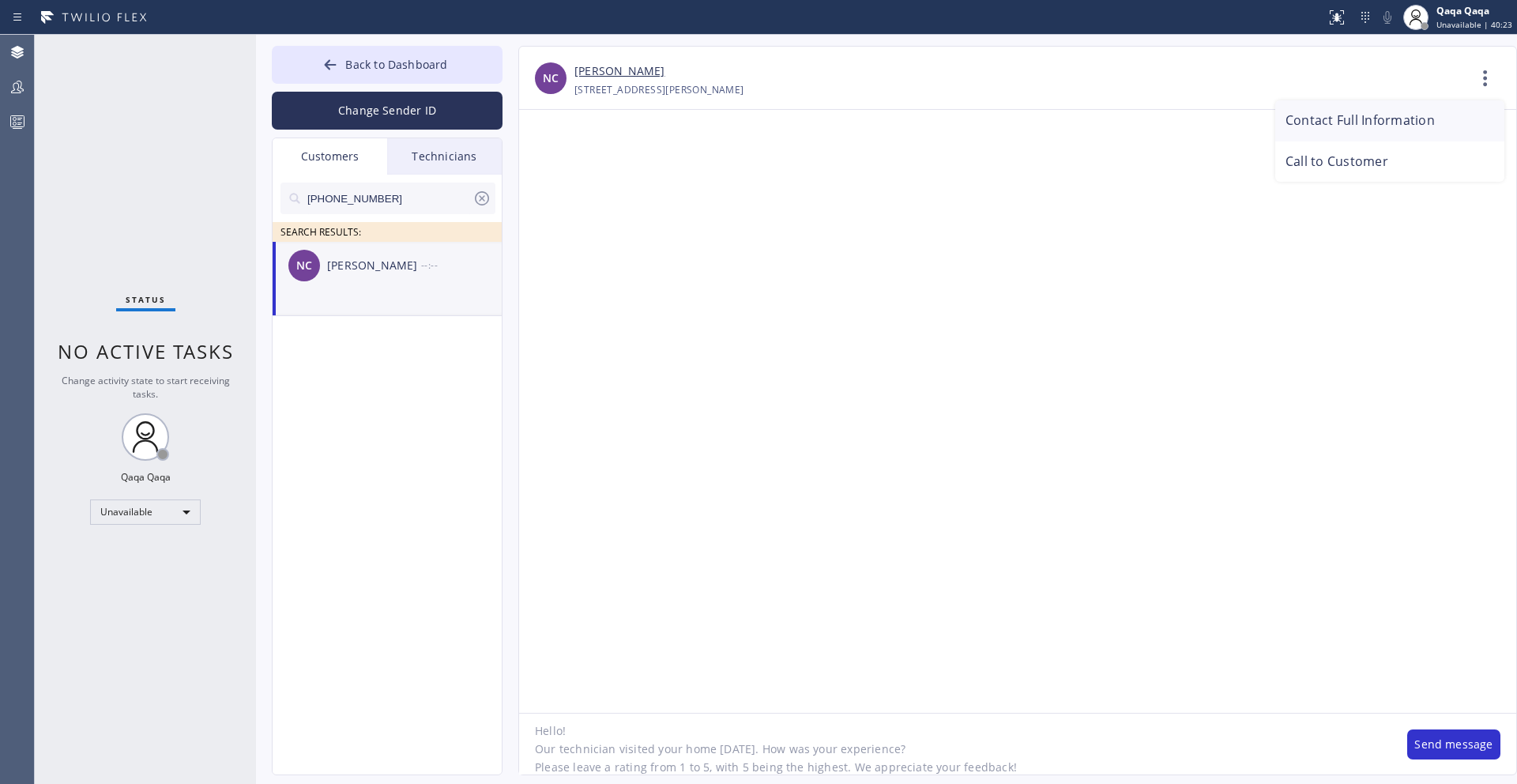
click at [1405, 116] on li "Contact Full Information" at bounding box center [1390, 121] width 229 height 41
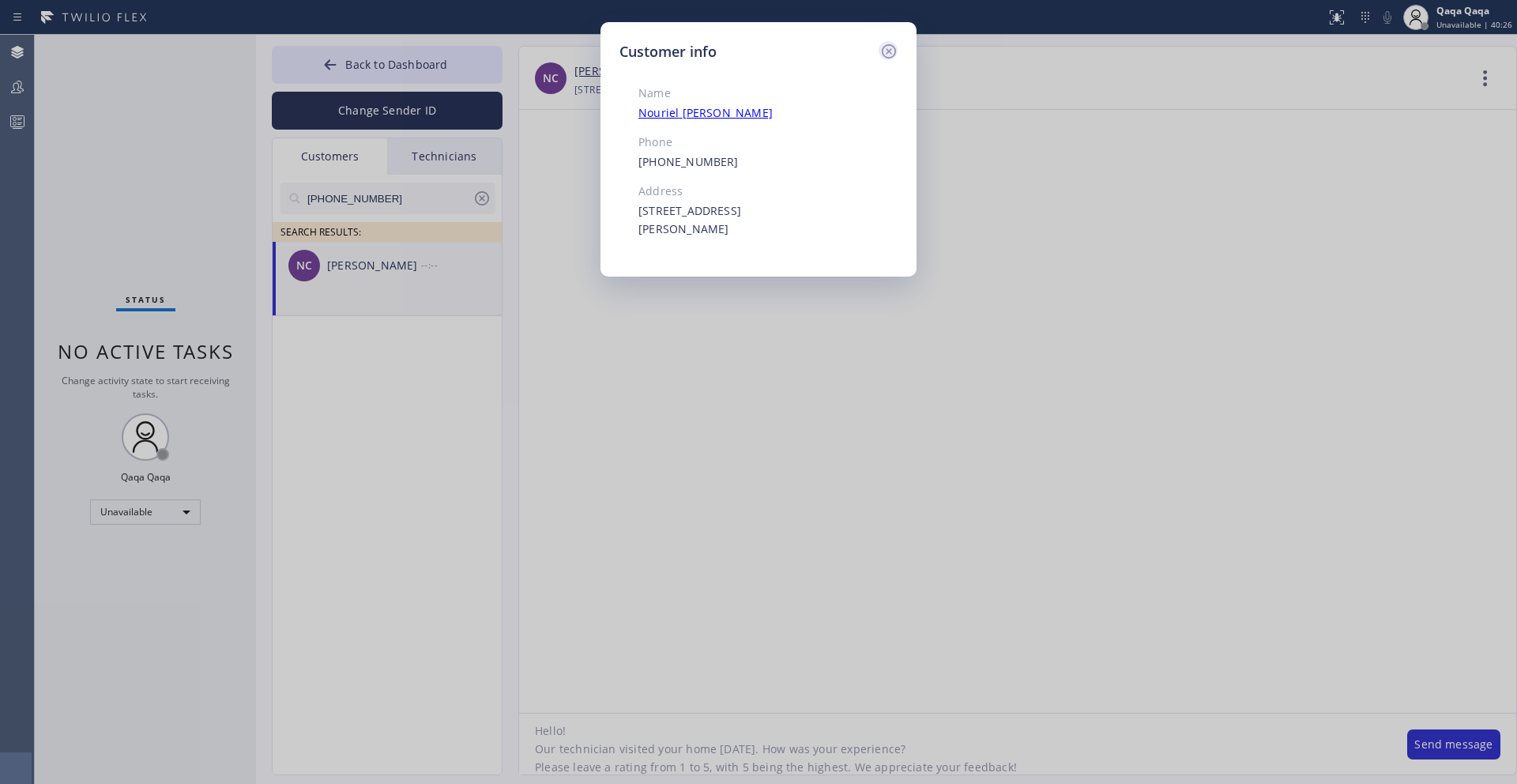
click at [884, 55] on icon at bounding box center [889, 52] width 15 height 15
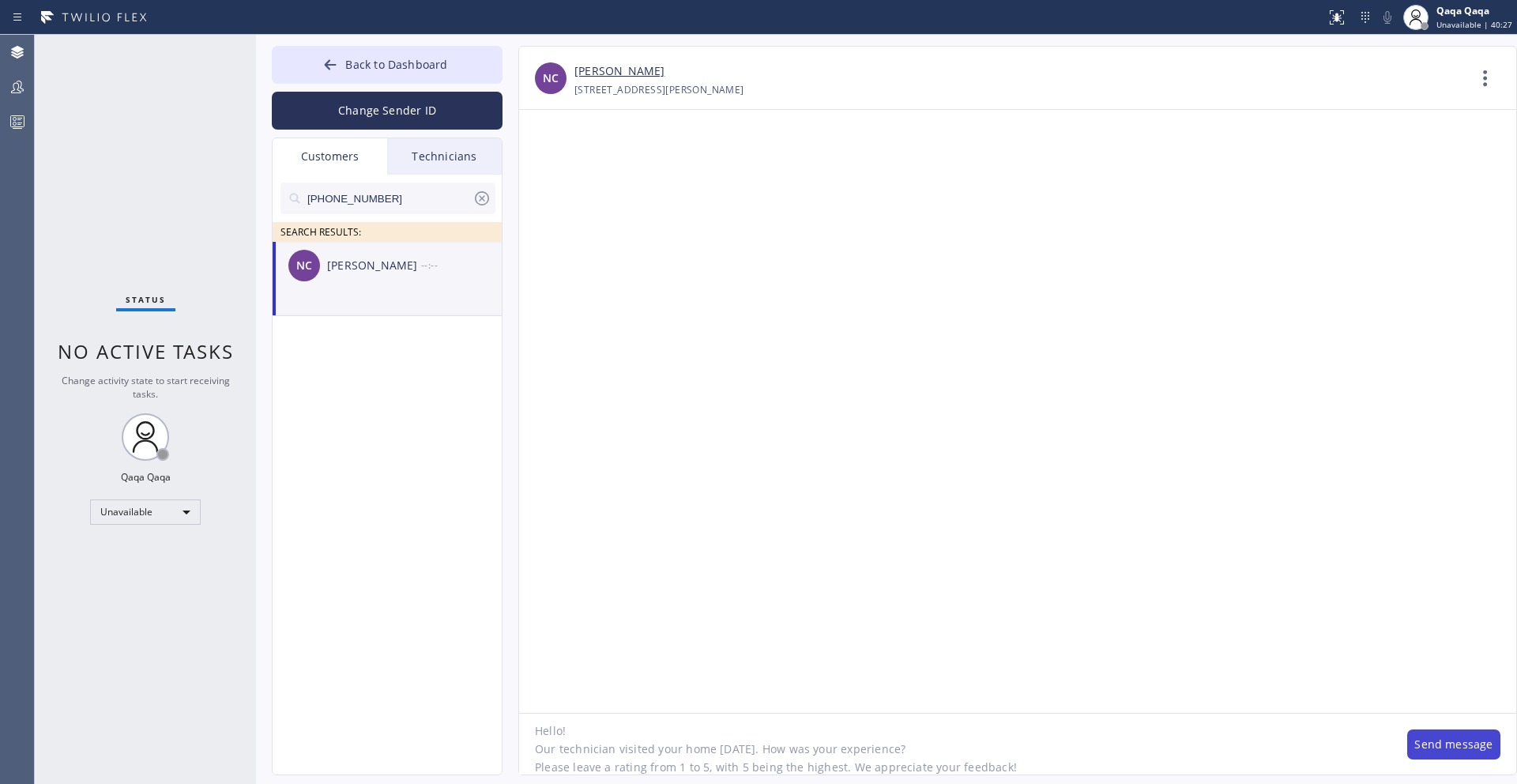
click at [1440, 736] on button "Send message" at bounding box center [1454, 744] width 93 height 30
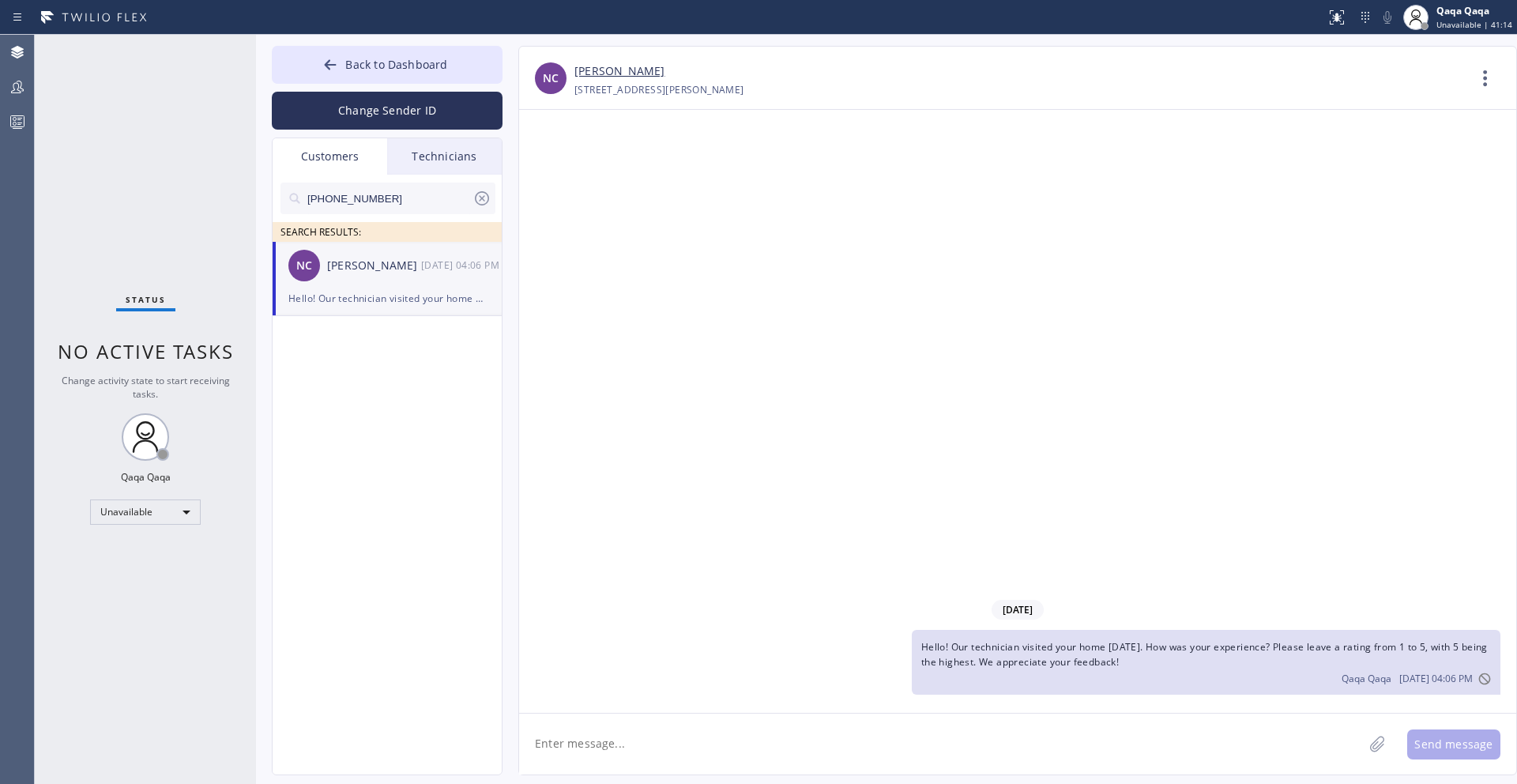
click at [407, 203] on input "[PHONE_NUMBER]" at bounding box center [389, 198] width 166 height 32
paste input "831) 601-2526"
type input "[PHONE_NUMBER]"
click at [386, 272] on div "[PERSON_NAME]" at bounding box center [374, 265] width 94 height 18
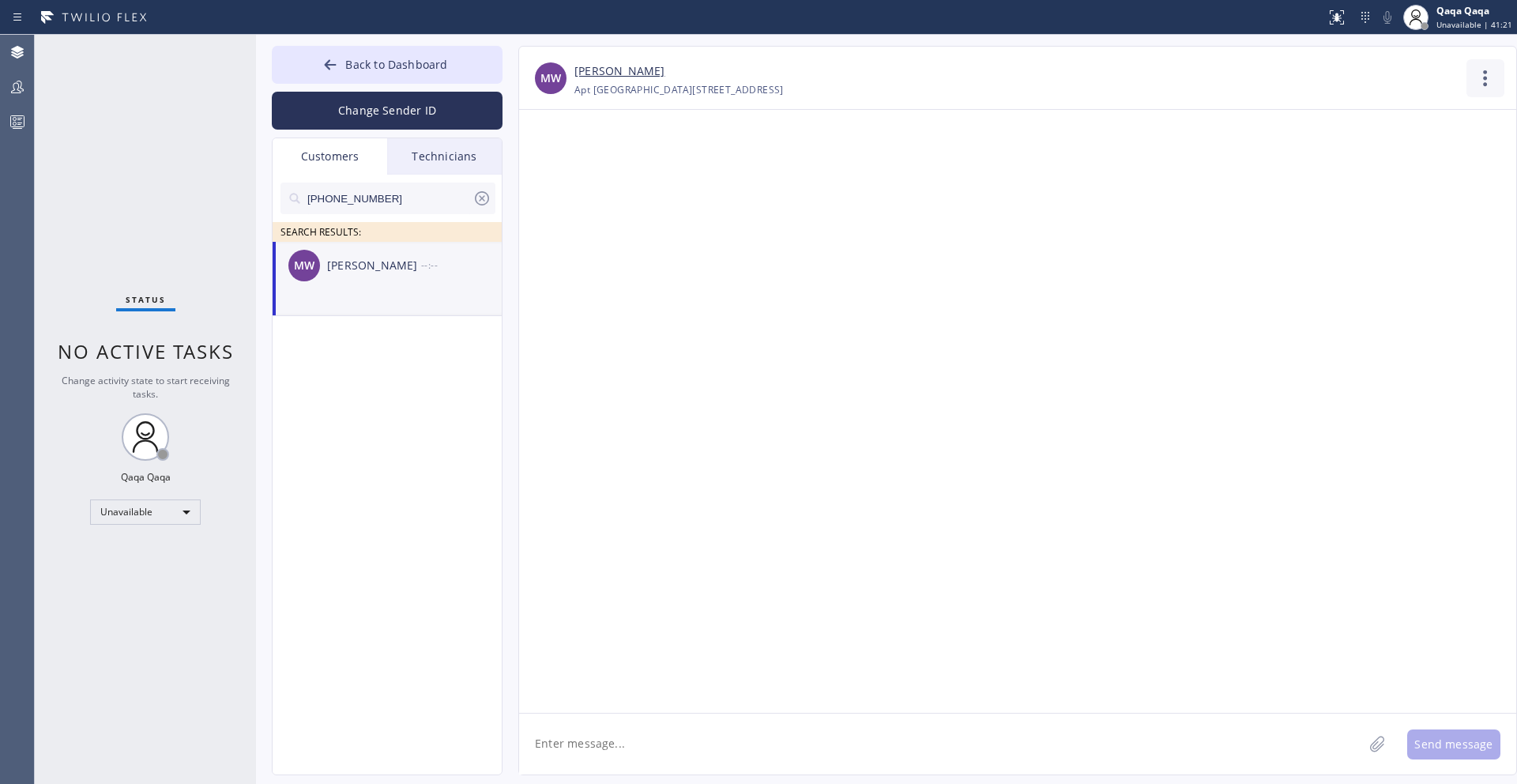
click at [1482, 76] on icon at bounding box center [1485, 78] width 38 height 38
click at [1407, 113] on li "Contact Full Information" at bounding box center [1390, 121] width 229 height 41
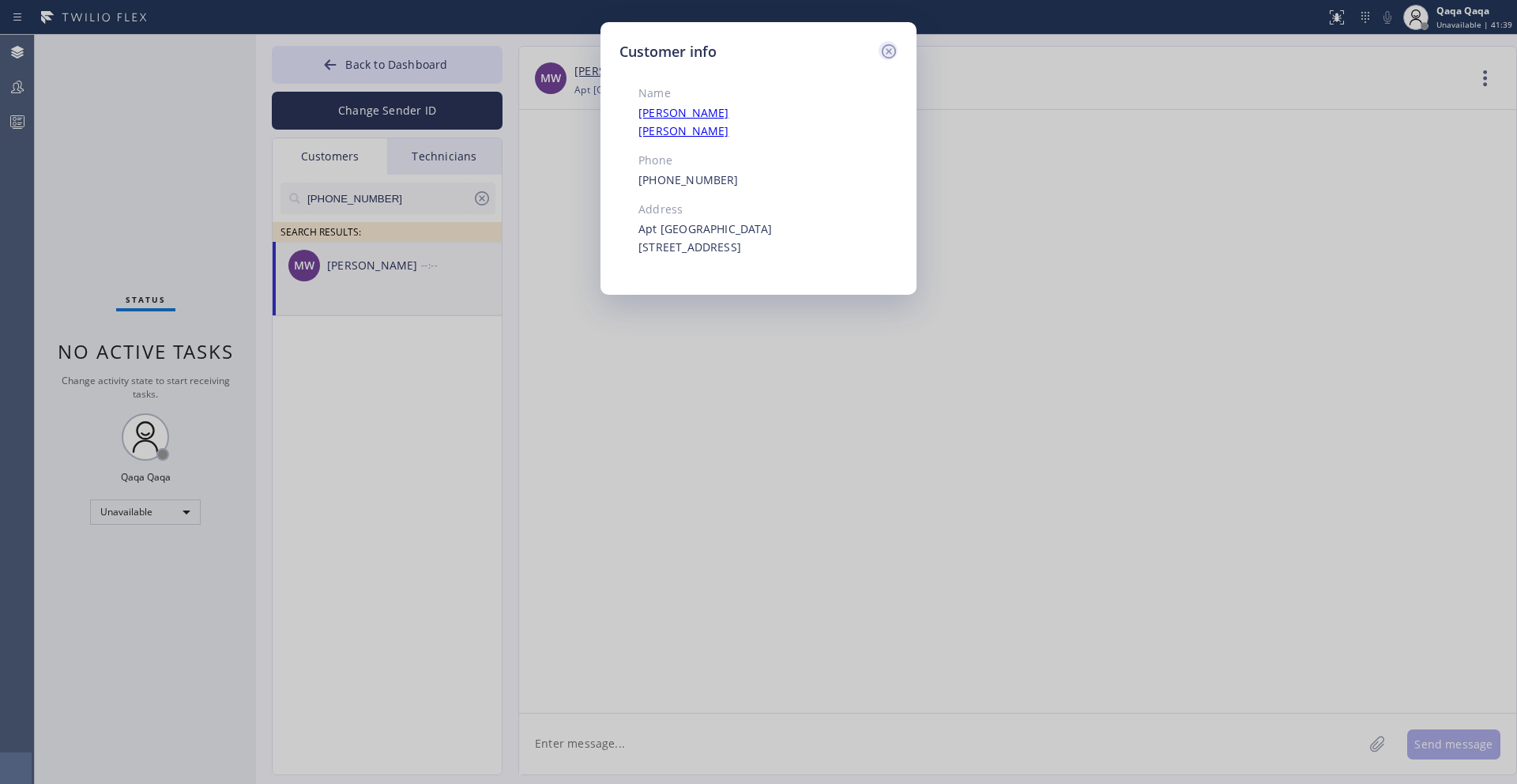
click at [890, 54] on icon at bounding box center [888, 51] width 19 height 19
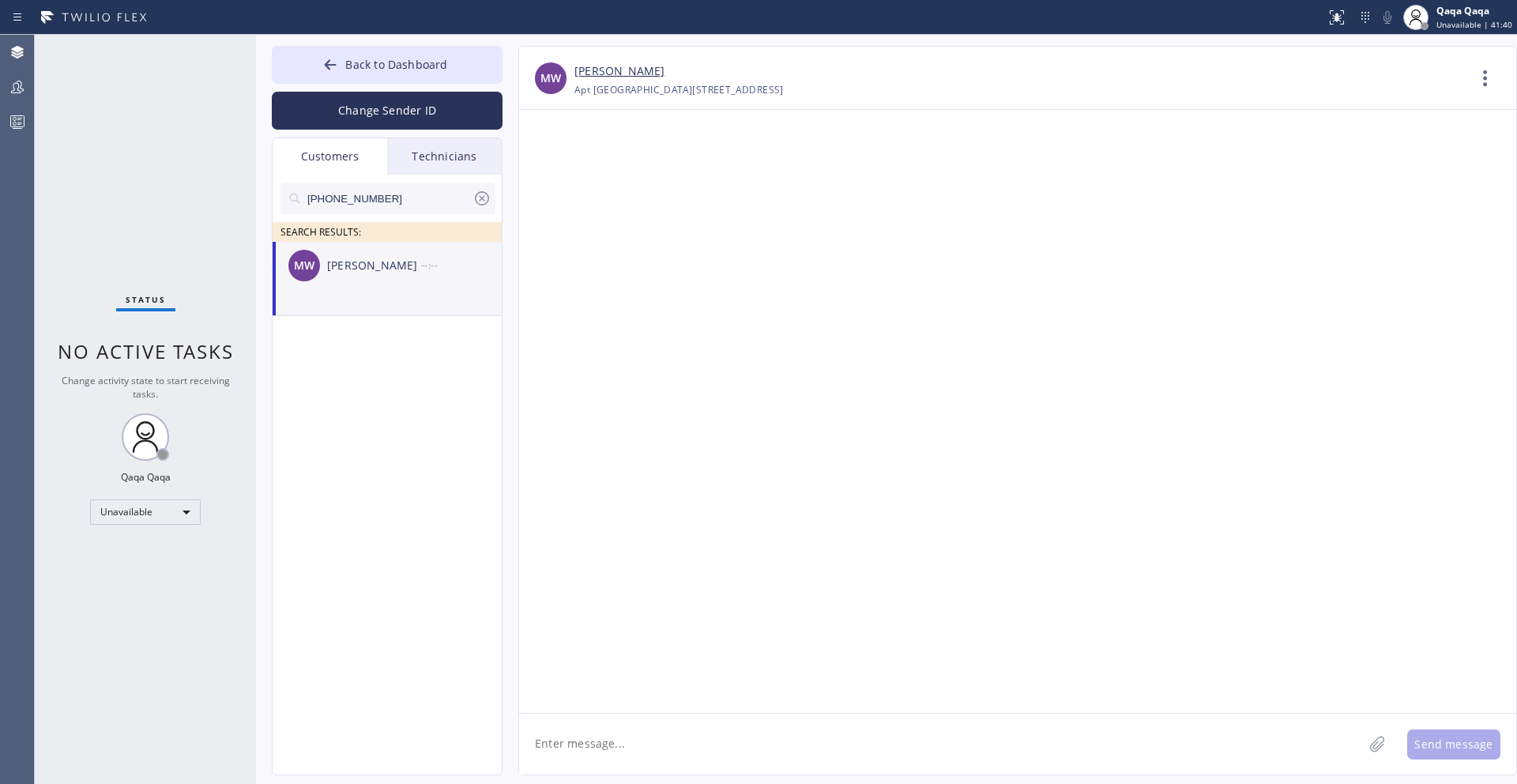
click at [614, 747] on textarea at bounding box center [942, 743] width 844 height 61
paste textarea "Hello! Our technician visited your home [DATE]. How was your experience? Please…"
type textarea "Hello! Our technician visited your home [DATE]. How was your experience? Please…"
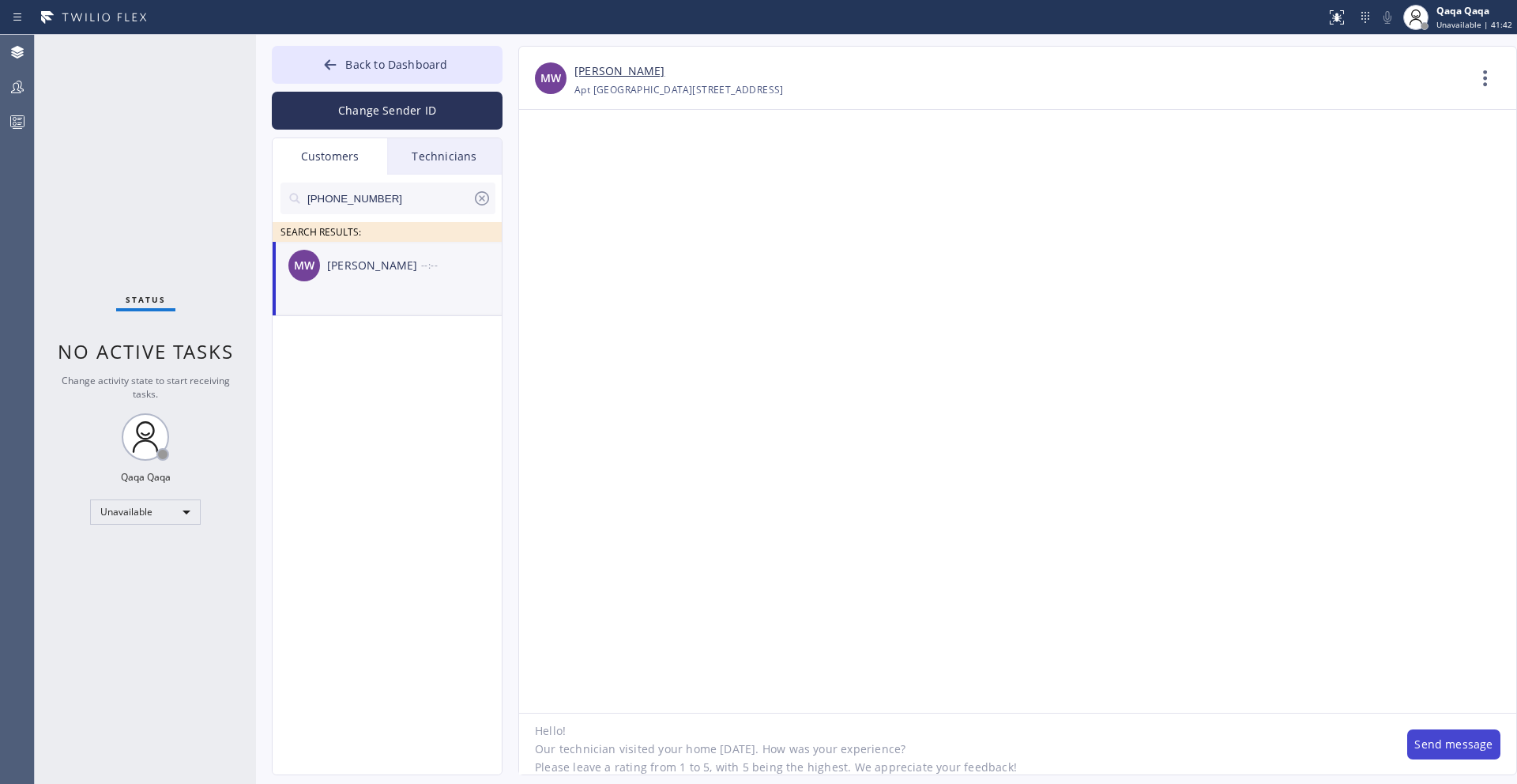
click at [1475, 734] on button "Send message" at bounding box center [1454, 744] width 93 height 30
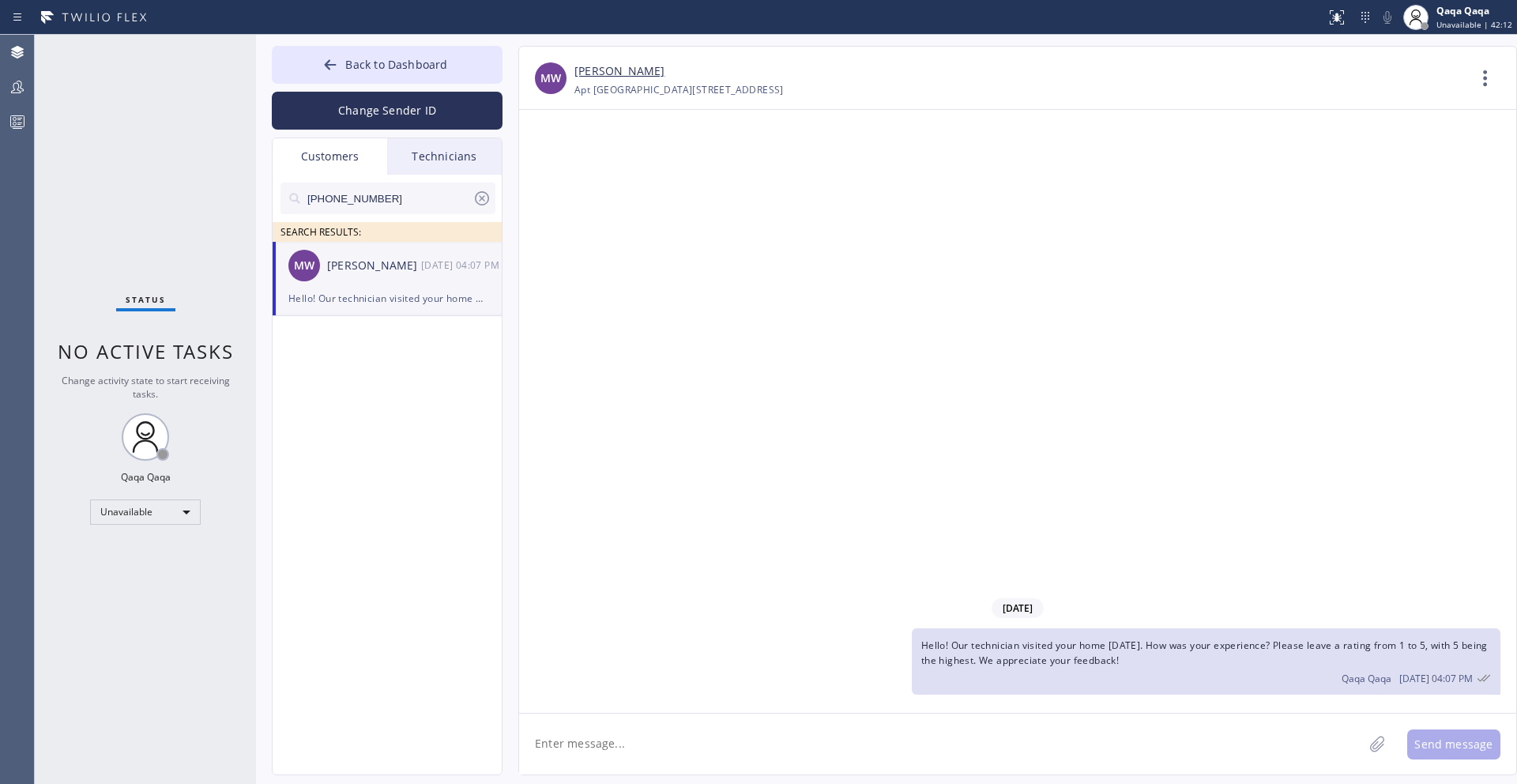
click at [476, 196] on icon at bounding box center [482, 199] width 15 height 15
click at [398, 200] on input "text" at bounding box center [401, 198] width 190 height 32
click at [358, 269] on div "[PERSON_NAME]" at bounding box center [374, 265] width 94 height 18
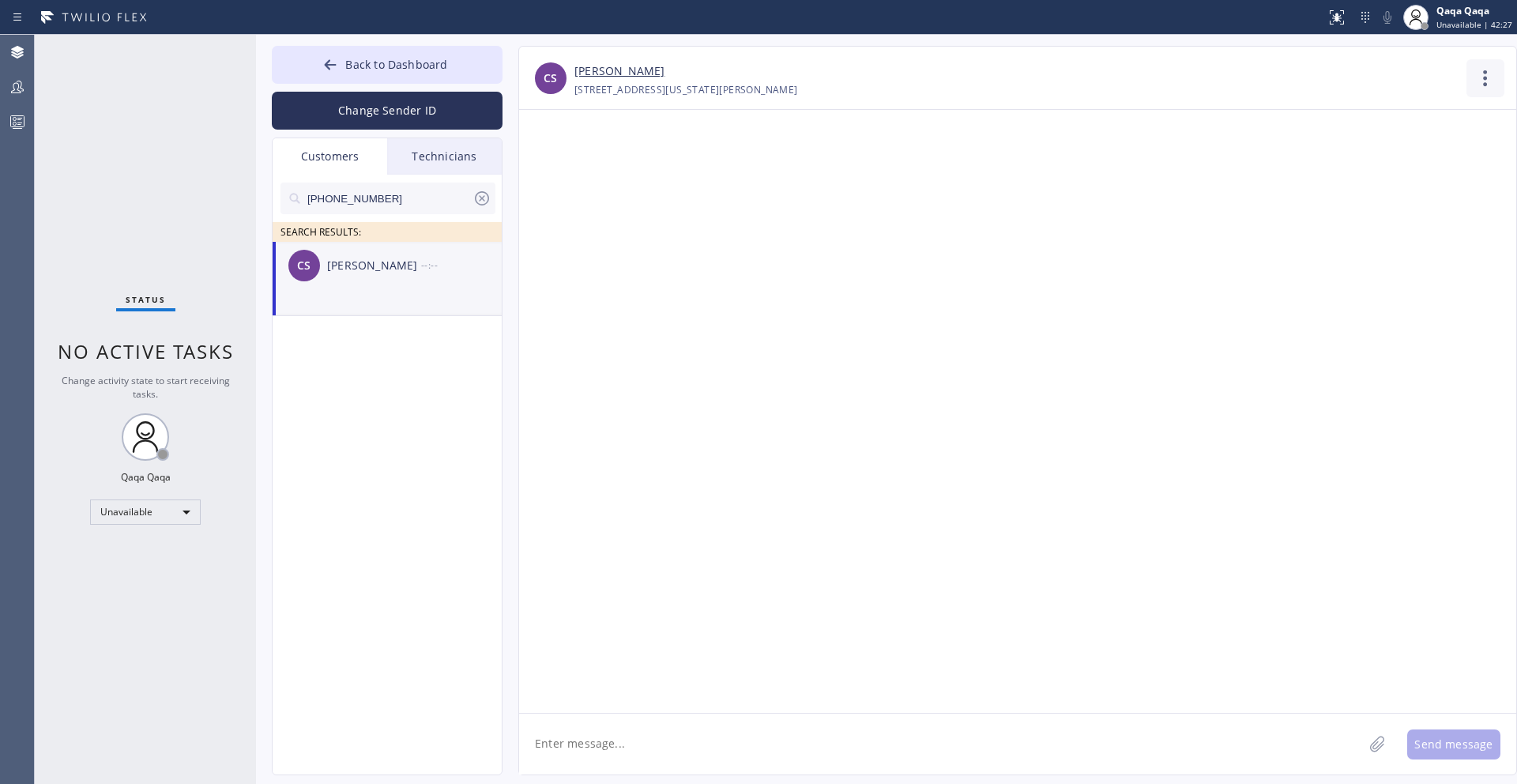
click at [1480, 81] on icon at bounding box center [1485, 78] width 38 height 38
click at [1399, 112] on li "Contact Full Information" at bounding box center [1390, 121] width 229 height 41
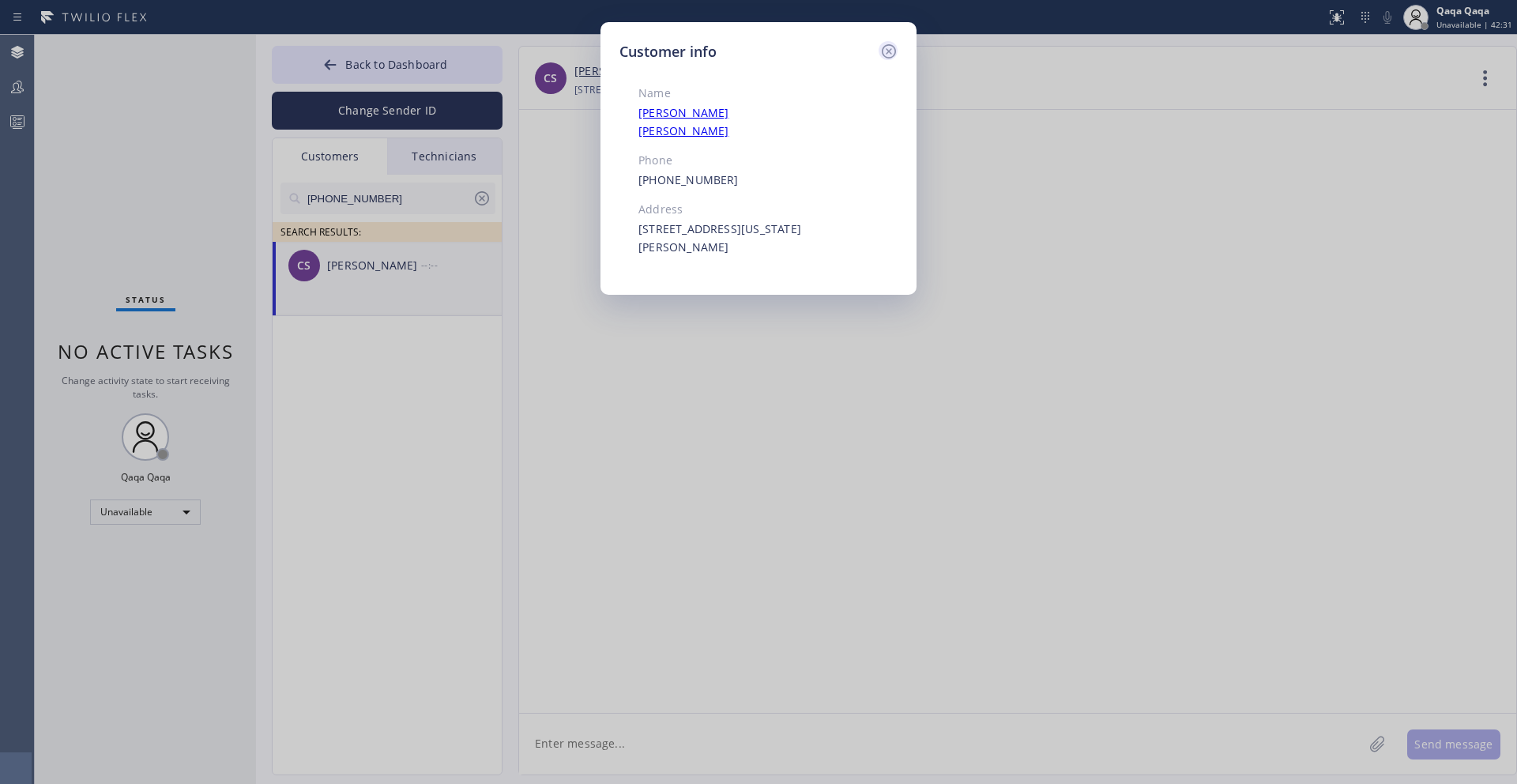
click at [890, 52] on icon at bounding box center [889, 52] width 15 height 15
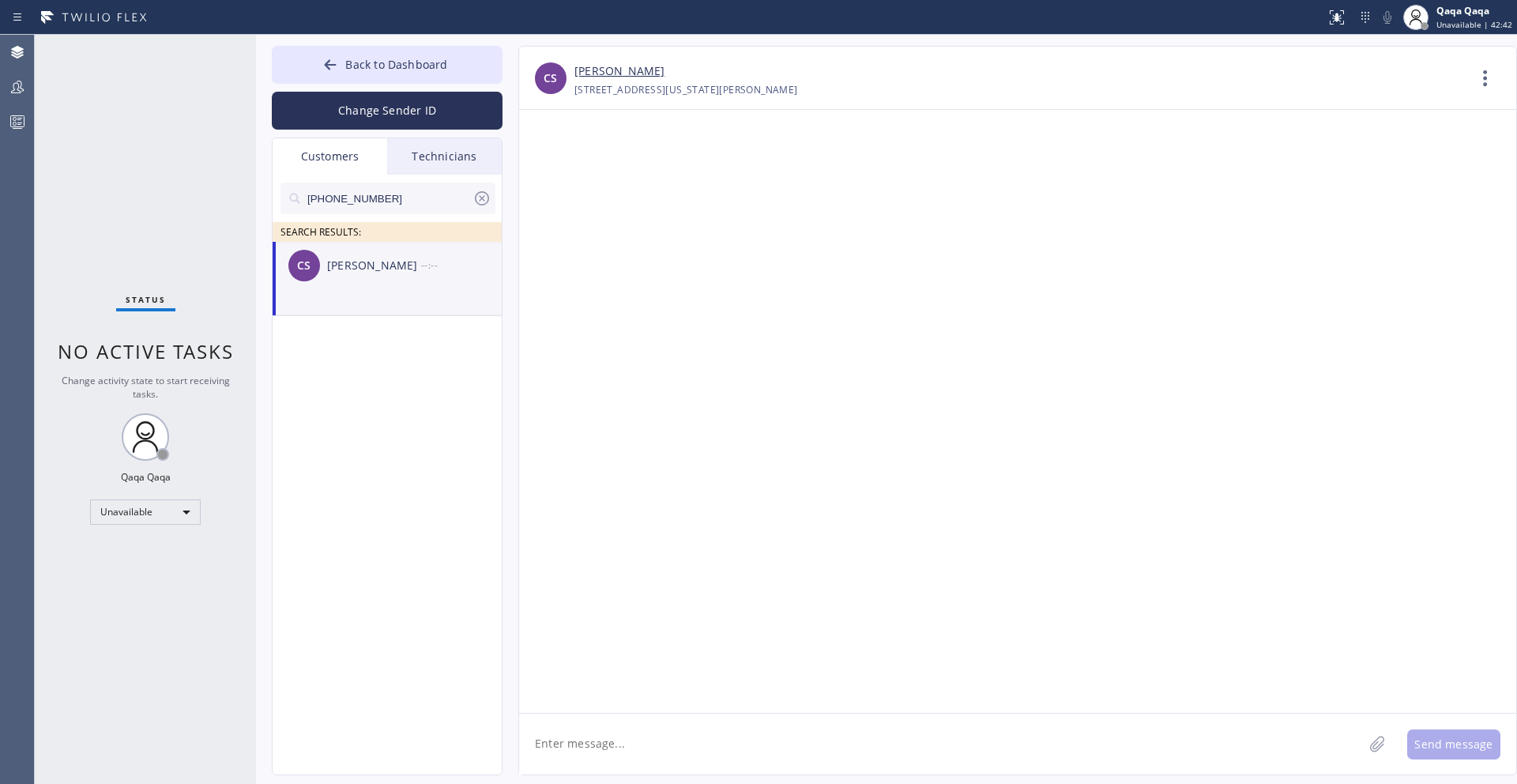
click at [653, 753] on textarea at bounding box center [942, 743] width 844 height 61
paste textarea "Hello! Our technician visited your home [DATE]. How was your experience? Please…"
type textarea "Hello! Our technician visited your home [DATE]. How was your experience? Please…"
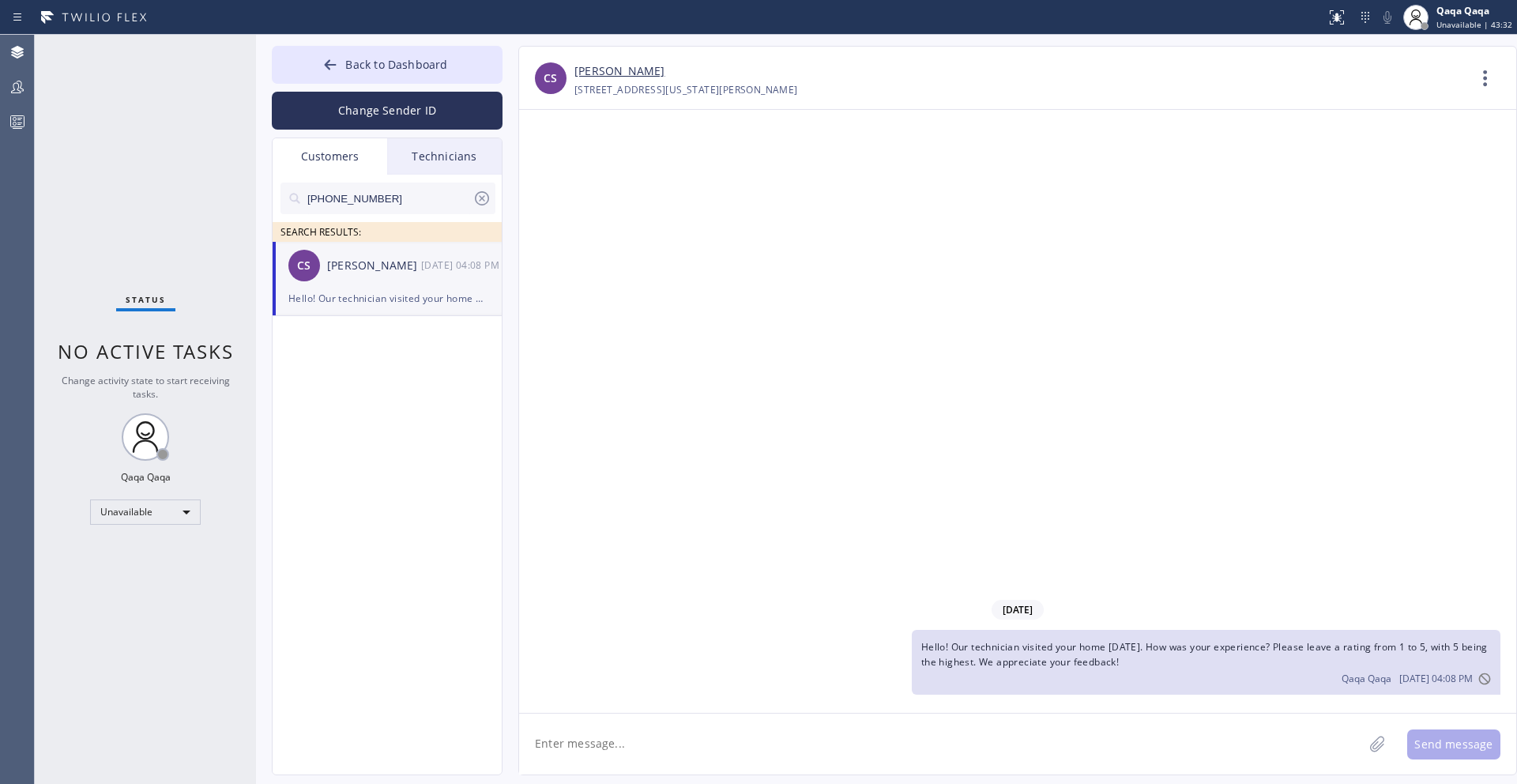
click at [330, 166] on div "Customers" at bounding box center [330, 156] width 114 height 37
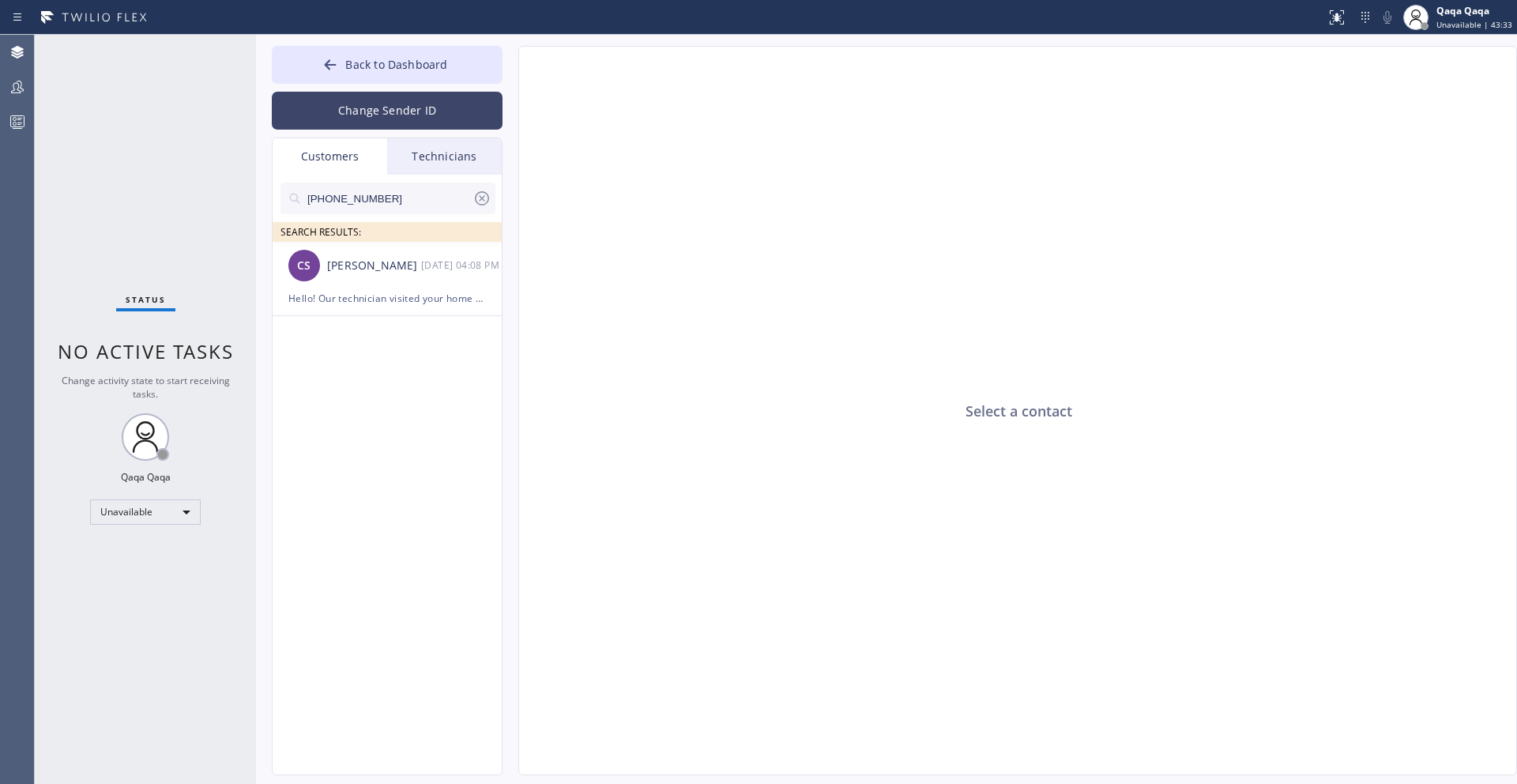
click at [357, 114] on button "Change Sender ID" at bounding box center [387, 110] width 231 height 38
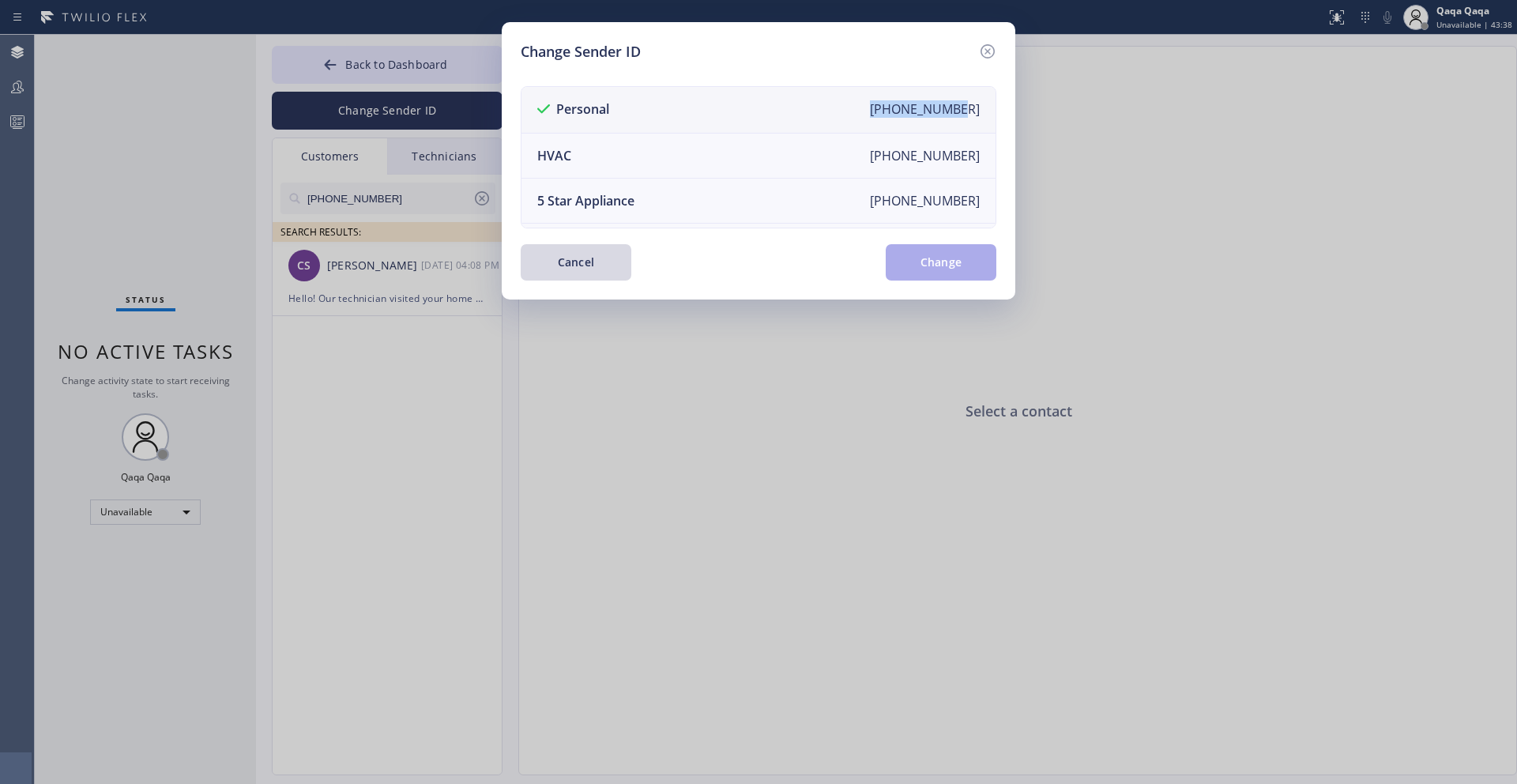
drag, startPoint x: 967, startPoint y: 111, endPoint x: 879, endPoint y: 106, distance: 88.1
click at [879, 106] on li "Personal [PHONE_NUMBER]" at bounding box center [758, 110] width 474 height 46
copy div "[PHONE_NUMBER]"
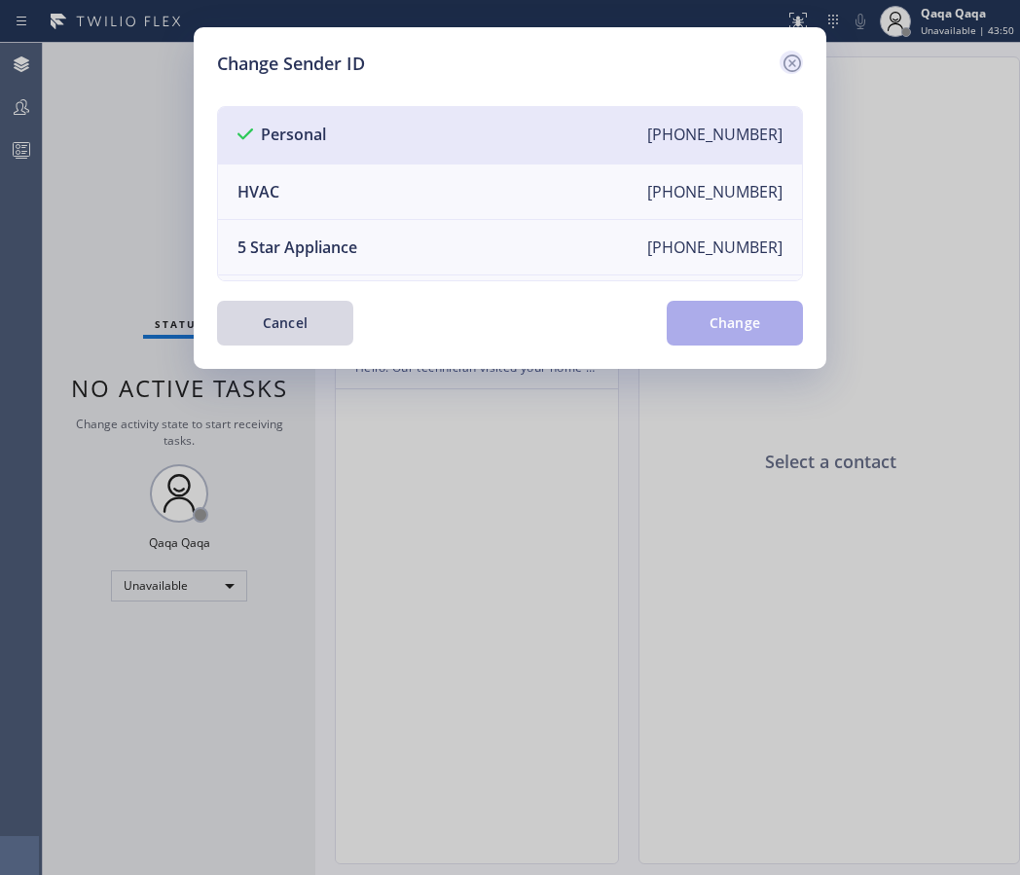
click at [789, 64] on icon at bounding box center [793, 64] width 18 height 18
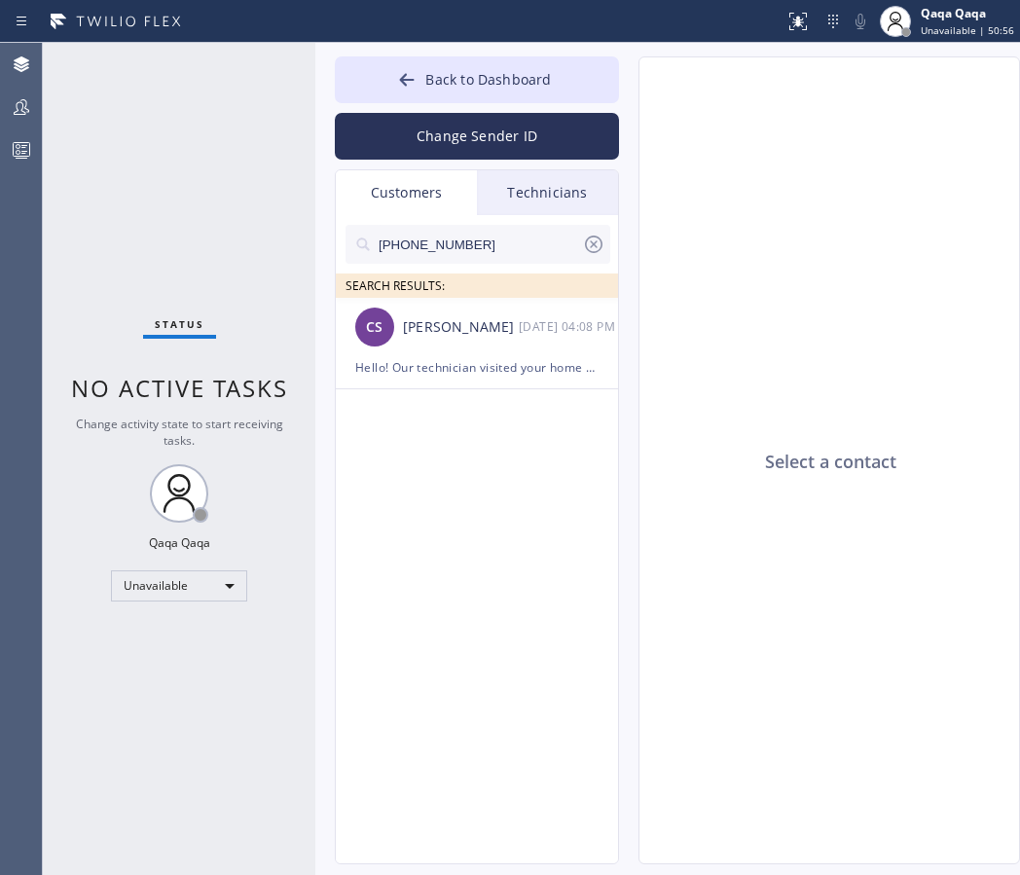
click at [586, 239] on icon at bounding box center [593, 244] width 23 height 23
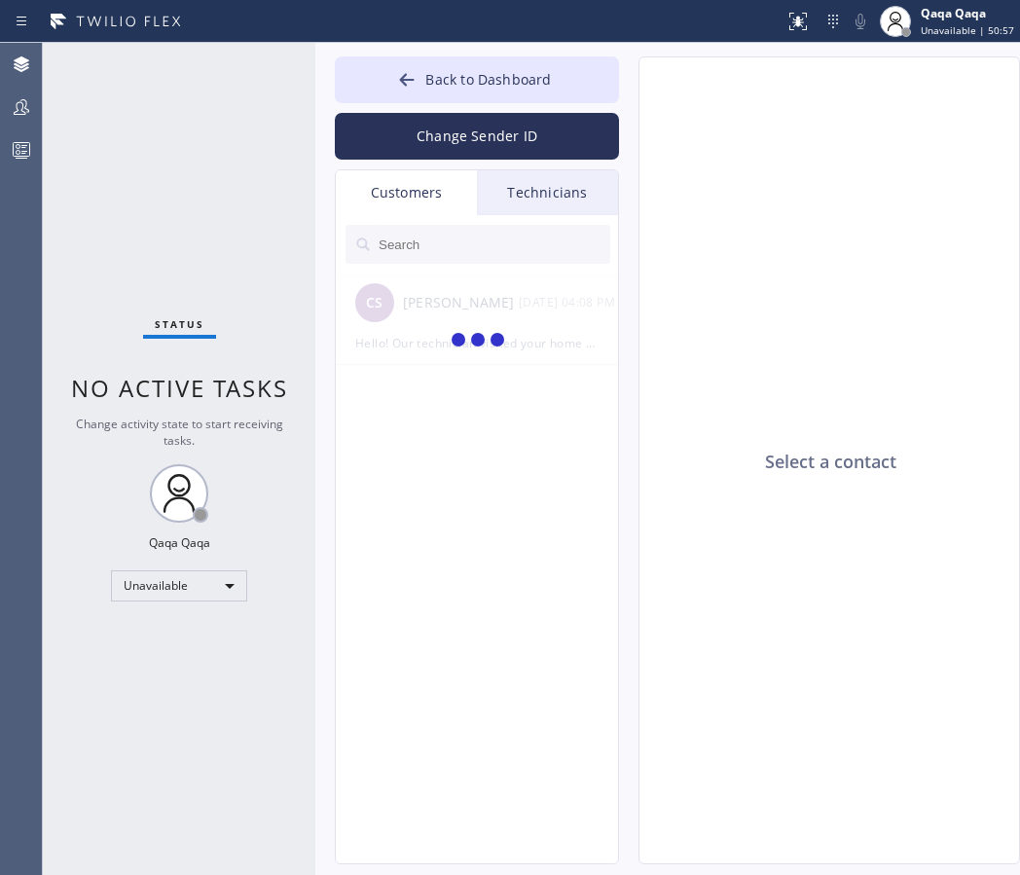
click at [479, 242] on input "text" at bounding box center [494, 244] width 234 height 39
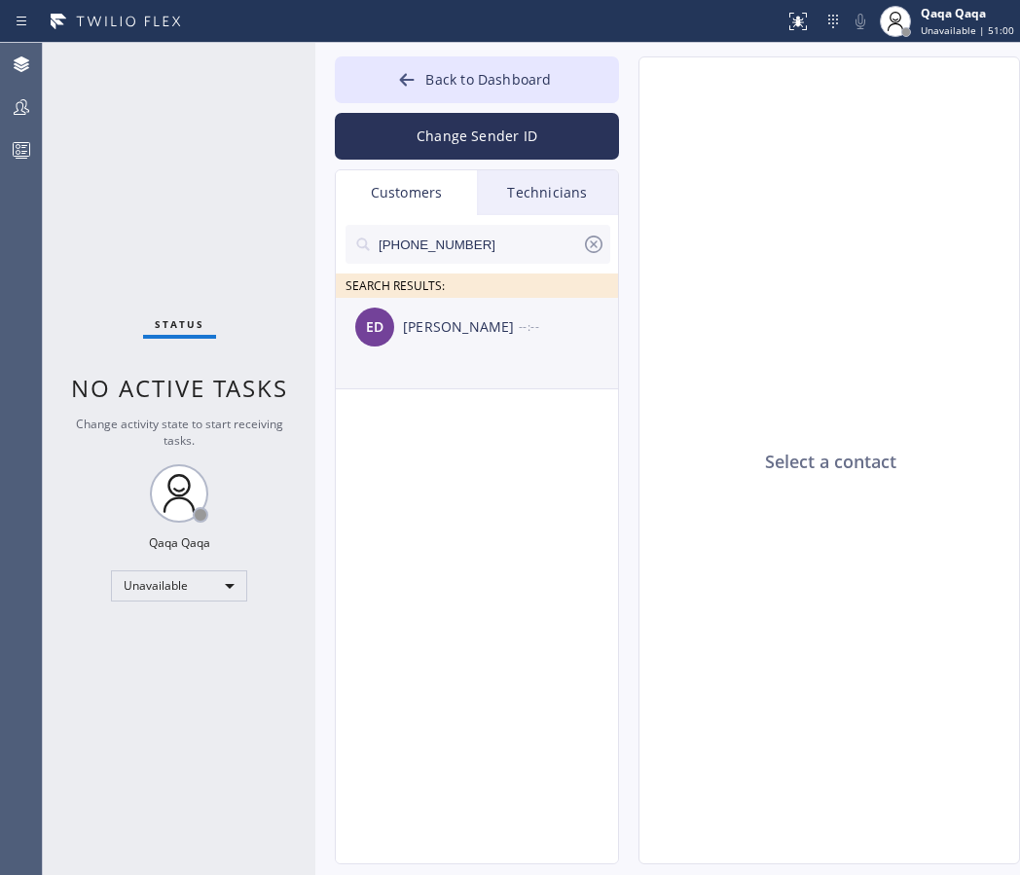
click at [429, 326] on div "[PERSON_NAME]" at bounding box center [461, 327] width 116 height 22
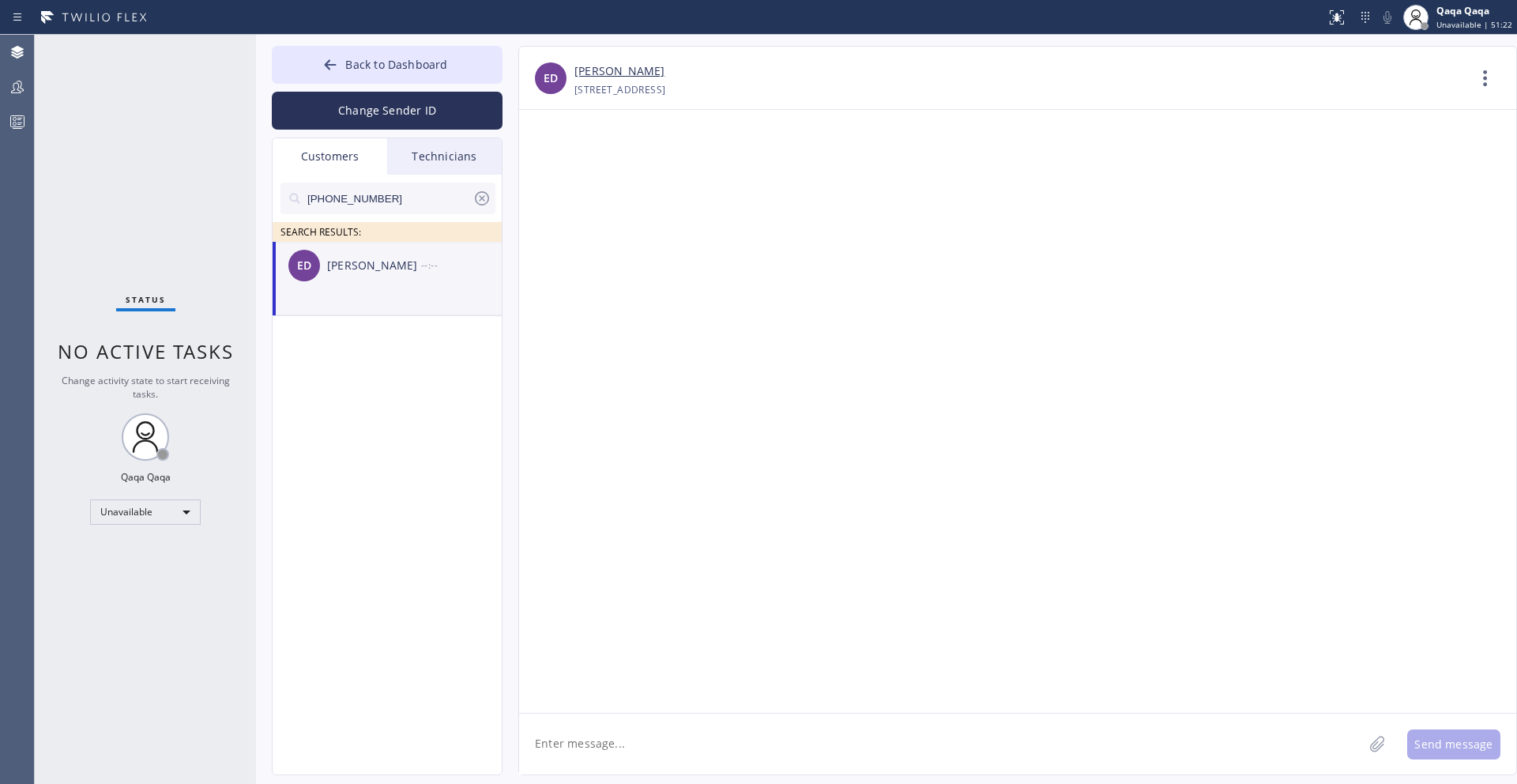
click at [810, 737] on textarea at bounding box center [942, 743] width 844 height 61
paste textarea "Hello! Our technician visited your home [DATE]. How was your experience? Please…"
type textarea "Hello! Our technician visited your home [DATE]. How was your experience? Please…"
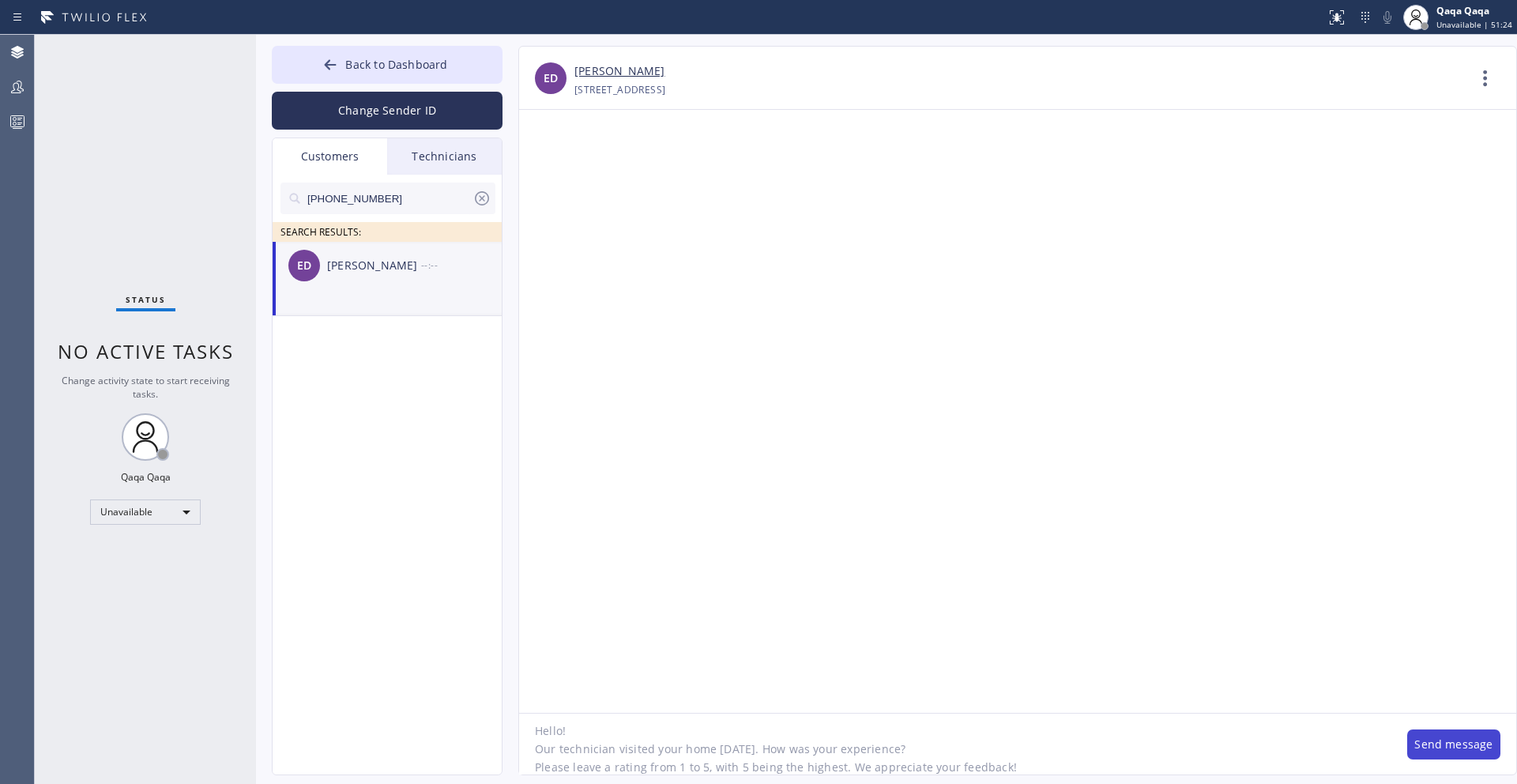
click at [1437, 744] on button "Send message" at bounding box center [1454, 744] width 93 height 30
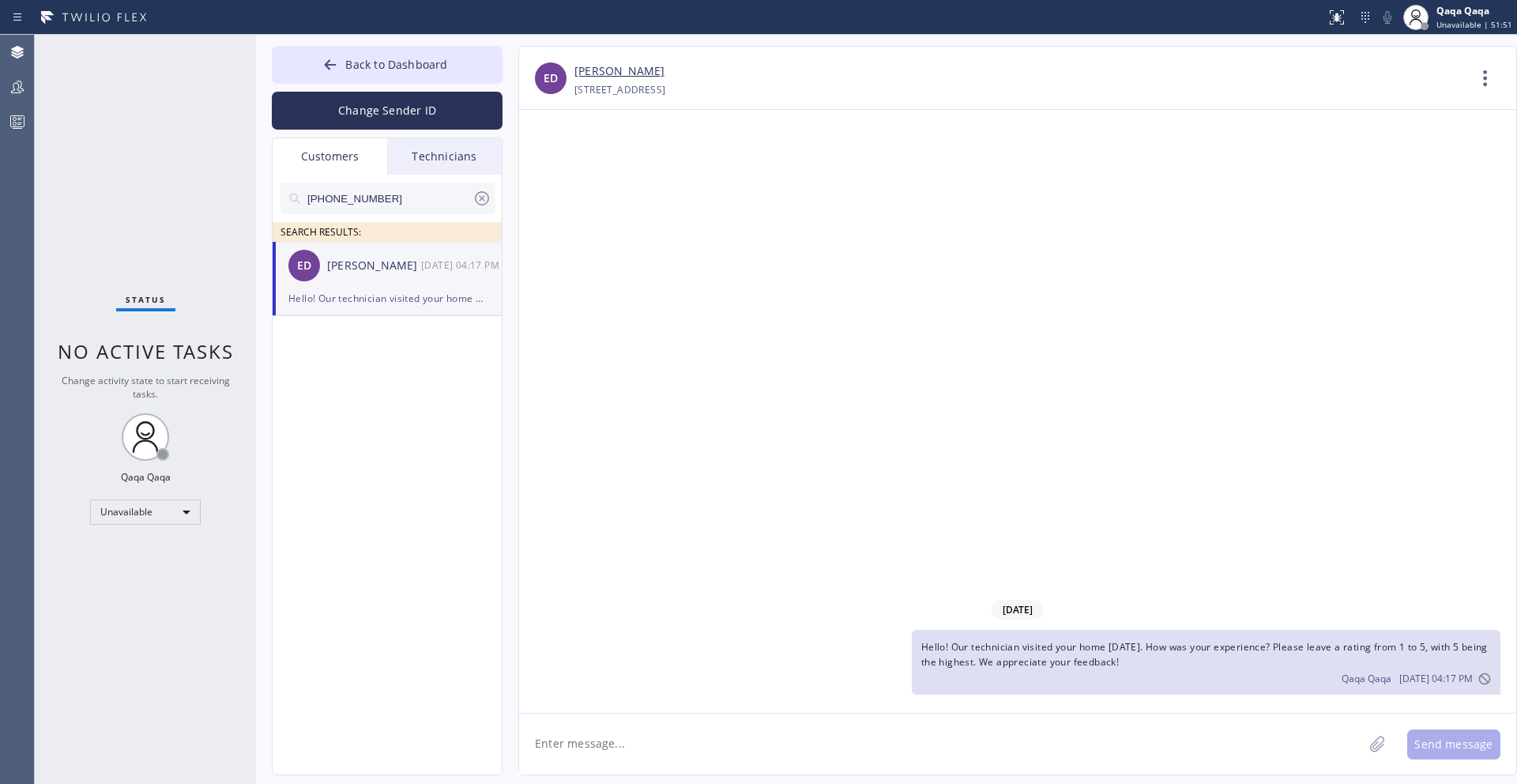
click at [399, 204] on input "[PHONE_NUMBER]" at bounding box center [389, 198] width 166 height 32
paste input "502) 550-6291"
type input "[PHONE_NUMBER]"
click at [372, 265] on div "[PERSON_NAME]" at bounding box center [374, 265] width 94 height 18
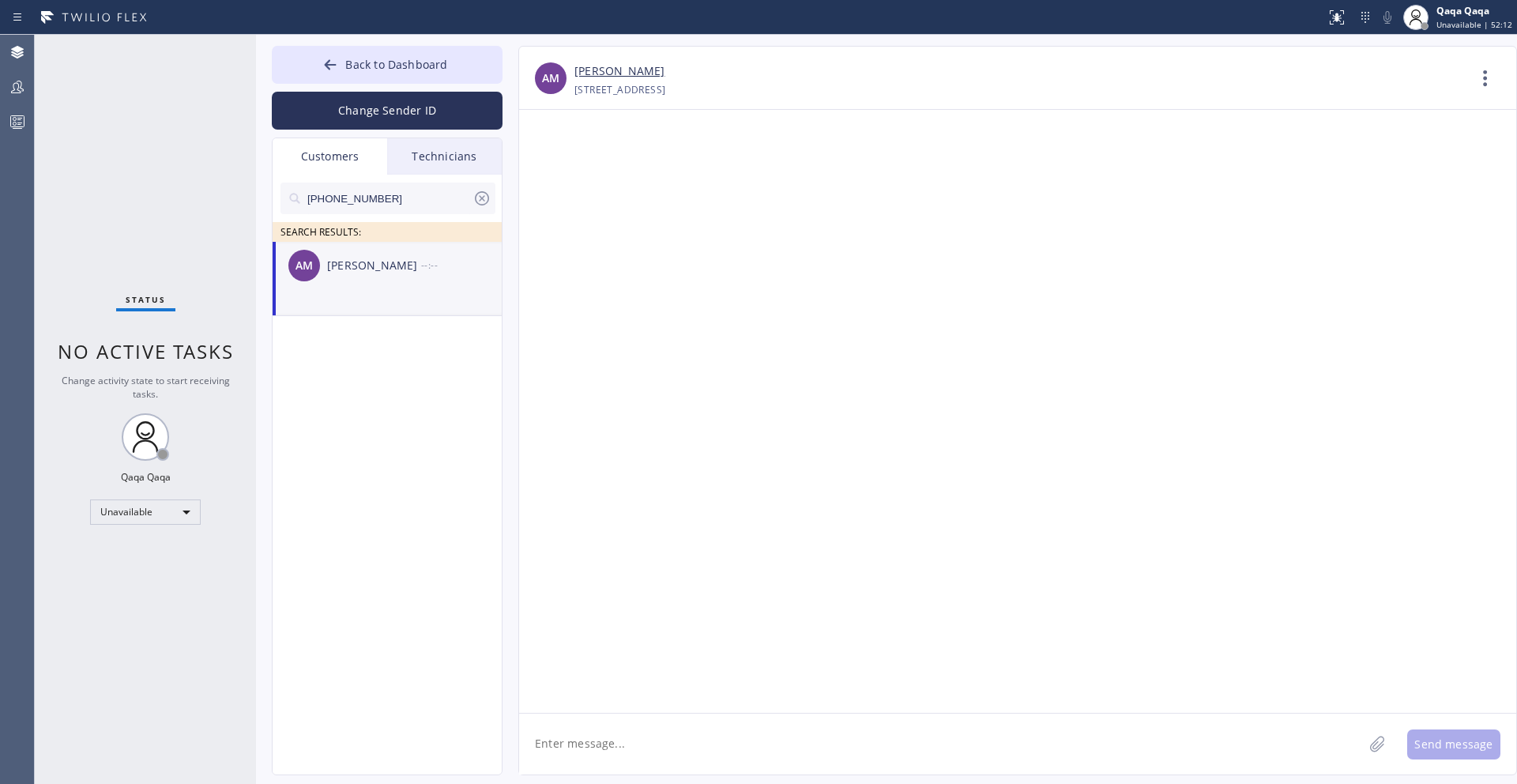
click at [575, 739] on textarea at bounding box center [942, 743] width 844 height 61
paste textarea "Hello! Our technician visited your home [DATE]. How was your experience? Please…"
type textarea "Hello! Our technician visited your home [DATE]. How was your experience? Please…"
click at [1446, 749] on button "Send message" at bounding box center [1454, 744] width 93 height 30
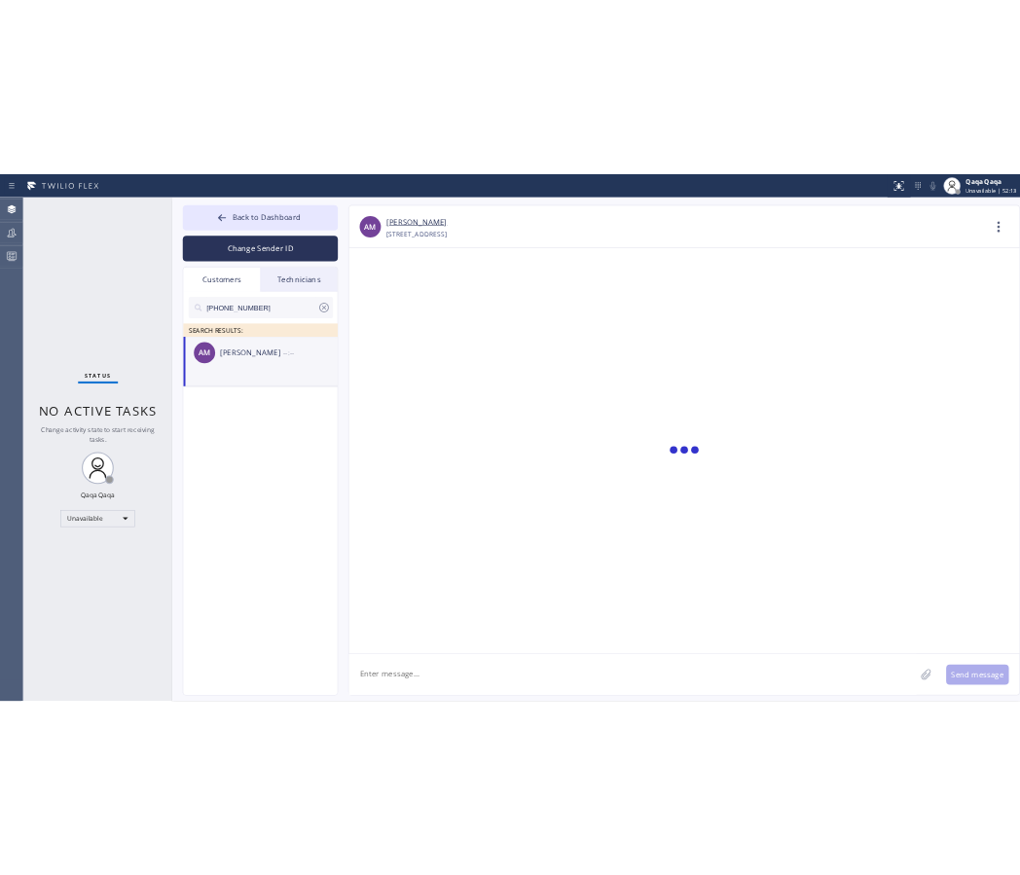
scroll to position [0, 0]
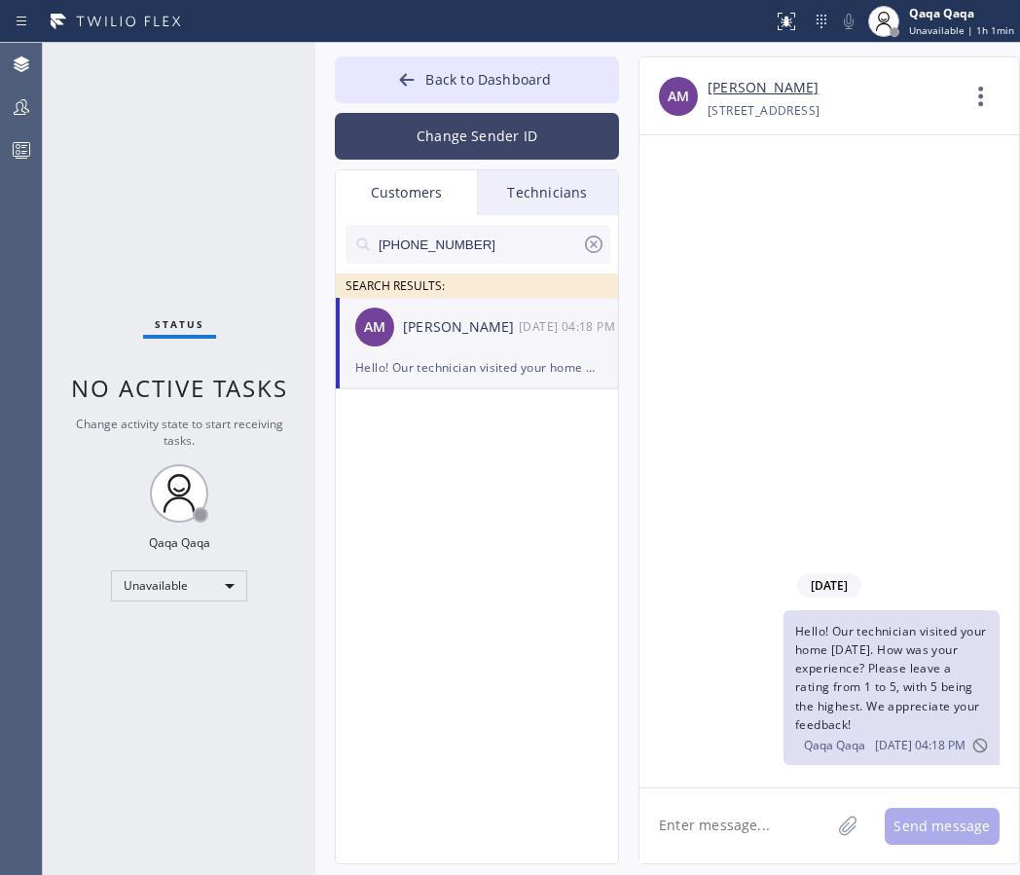
click at [463, 135] on button "Change Sender ID" at bounding box center [477, 136] width 284 height 47
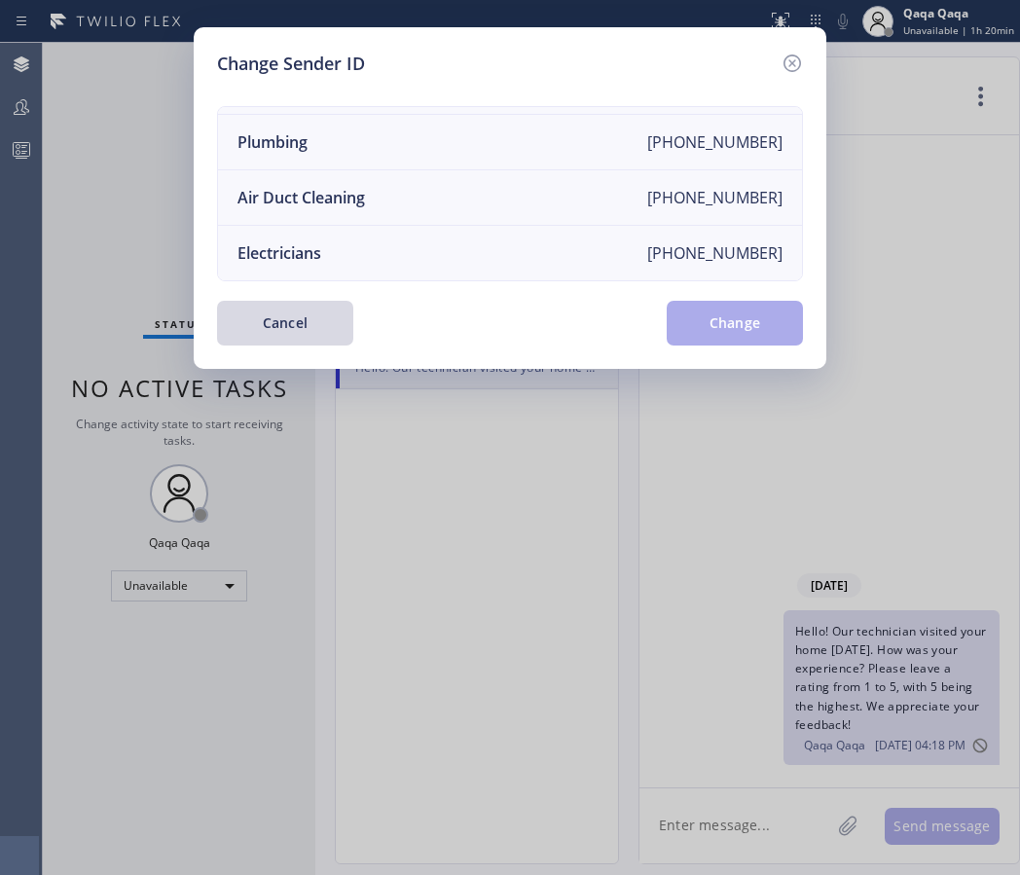
scroll to position [224, 0]
click at [797, 65] on icon at bounding box center [792, 63] width 23 height 23
